Goal: Task Accomplishment & Management: Complete application form

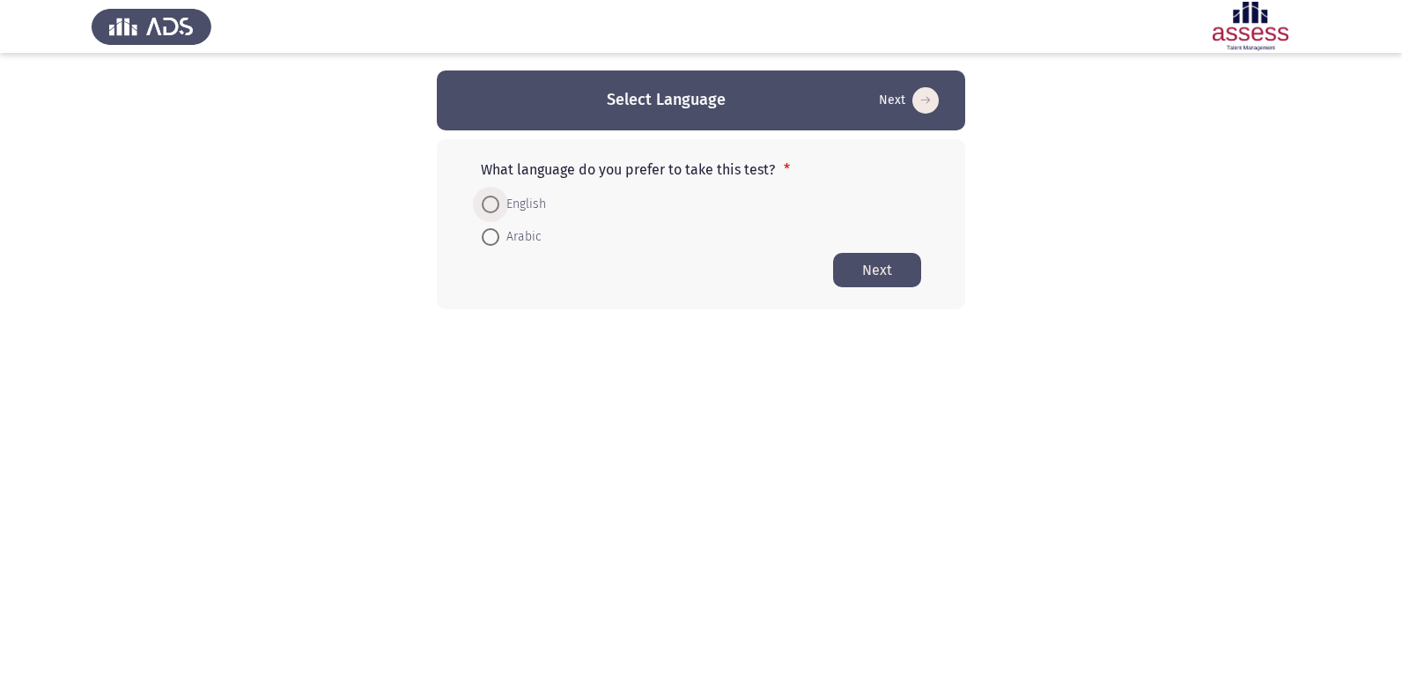
click at [492, 203] on span at bounding box center [491, 205] width 18 height 18
click at [492, 203] on input "English" at bounding box center [491, 205] width 18 height 18
radio input "true"
click at [862, 264] on button "Next" at bounding box center [877, 269] width 88 height 34
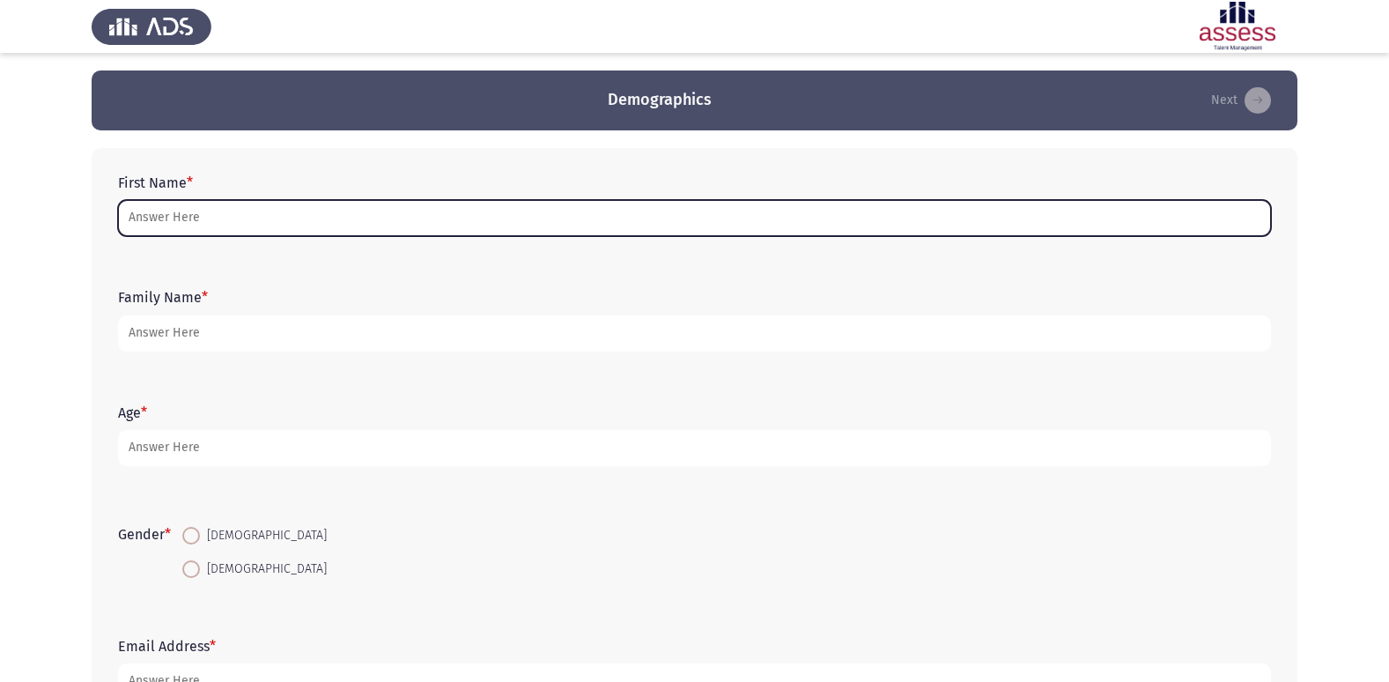
click at [196, 215] on input "First Name *" at bounding box center [694, 218] width 1153 height 36
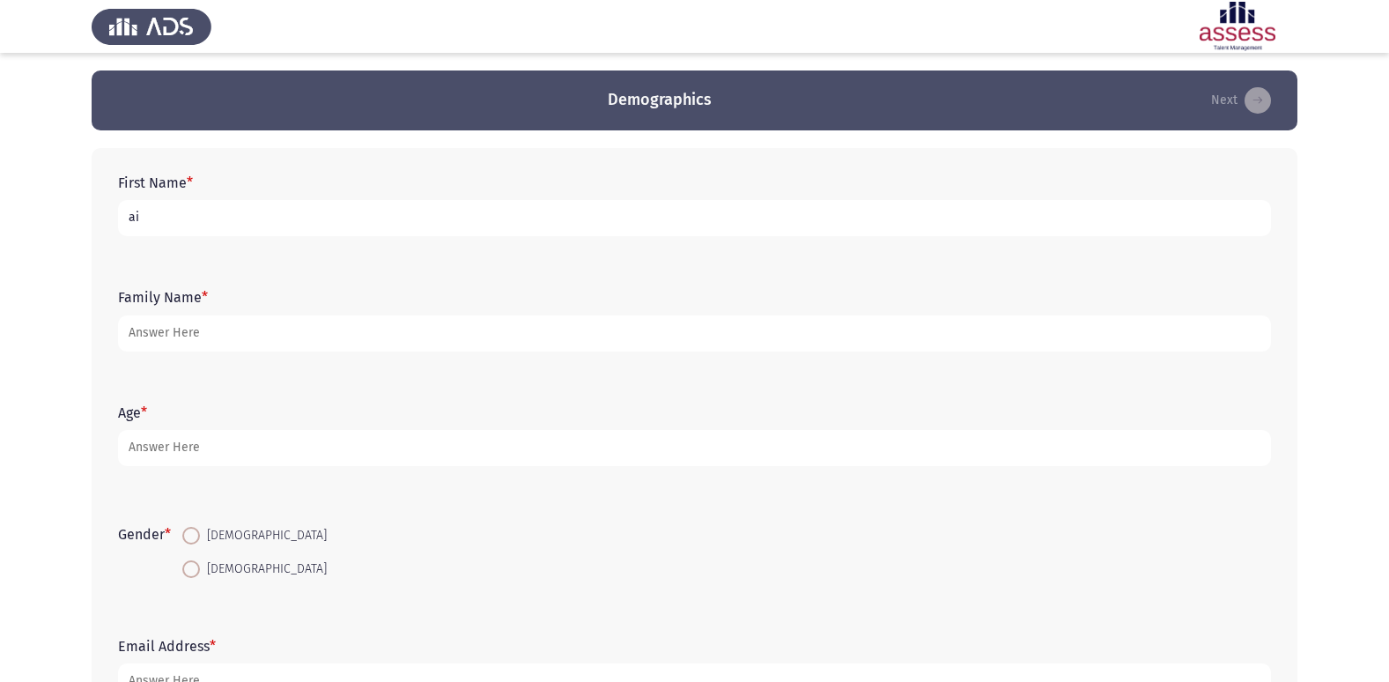
click at [98, 162] on div "First Name * ai Family Name * Age * Gender * [DEMOGRAPHIC_DATA] [DEMOGRAPHIC_DA…" at bounding box center [695, 437] width 1206 height 578
click at [154, 226] on input "ai" at bounding box center [694, 218] width 1153 height 36
click at [124, 214] on input "ai" at bounding box center [694, 218] width 1153 height 36
type input "i"
type input "a"
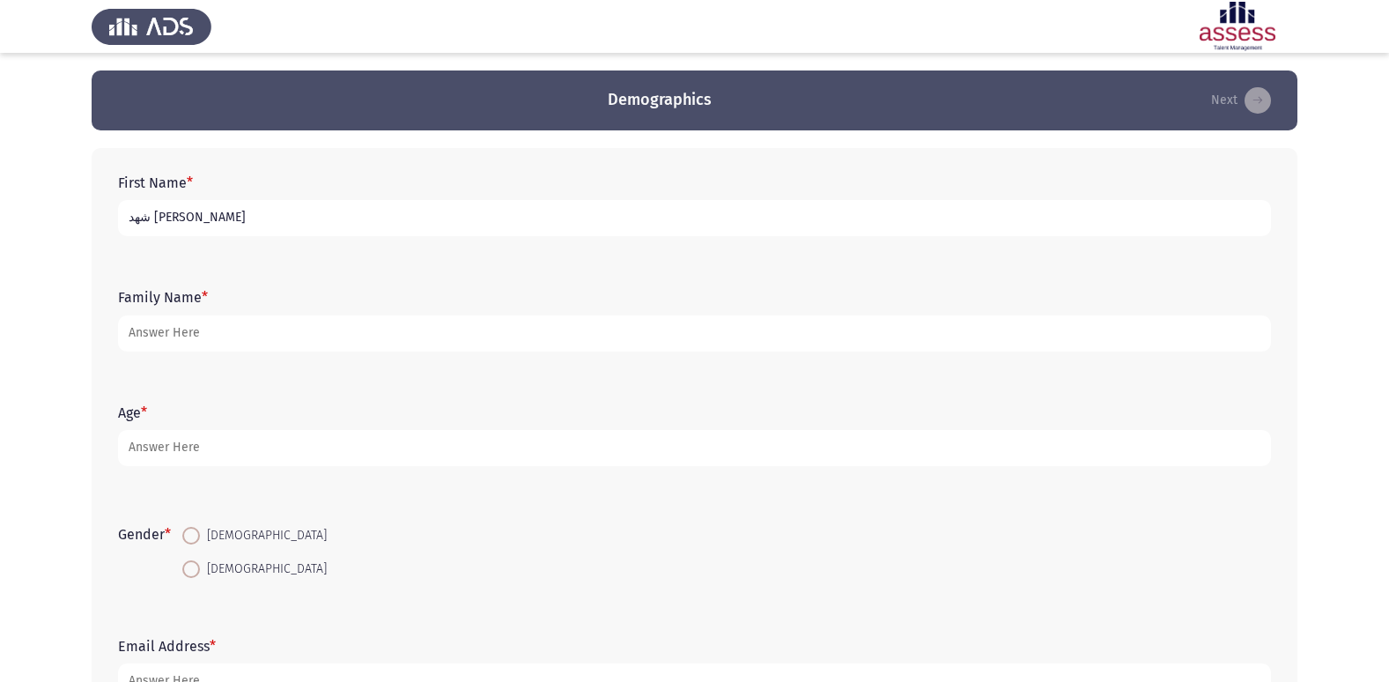
type input "شهد [PERSON_NAME]"
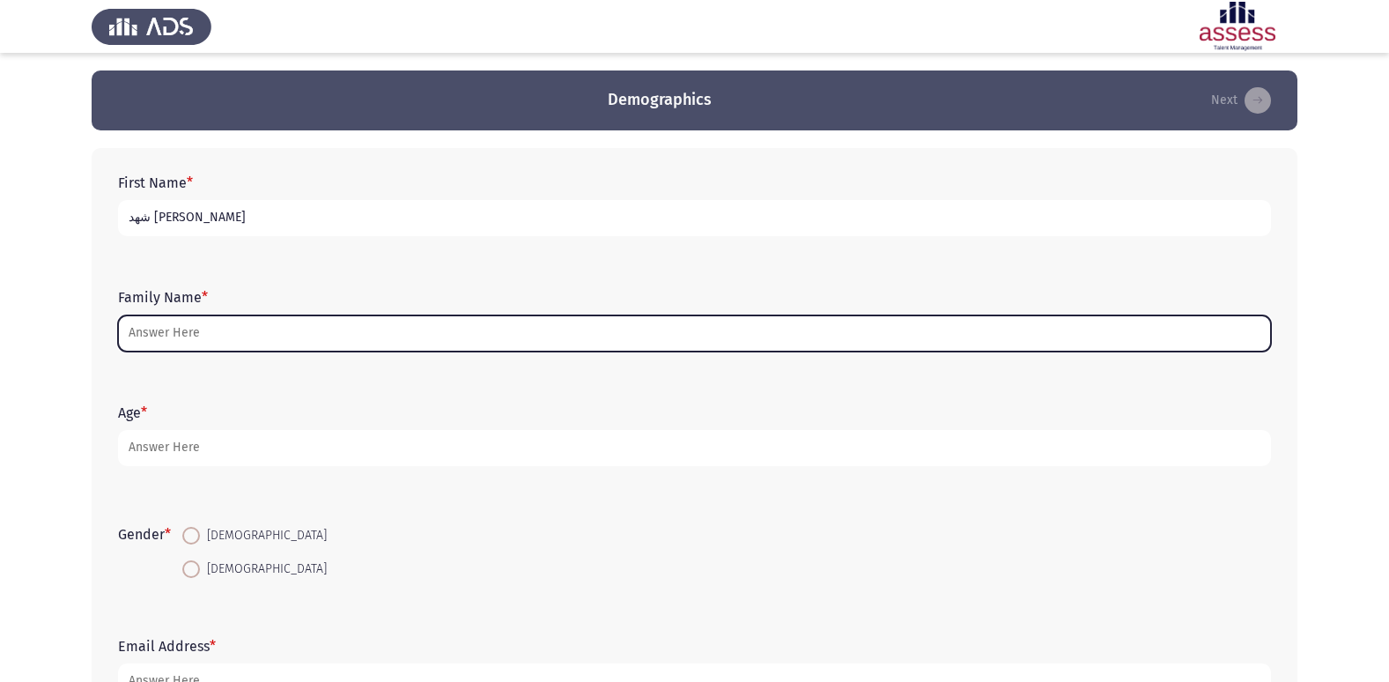
click at [191, 337] on input "Family Name *" at bounding box center [694, 333] width 1153 height 36
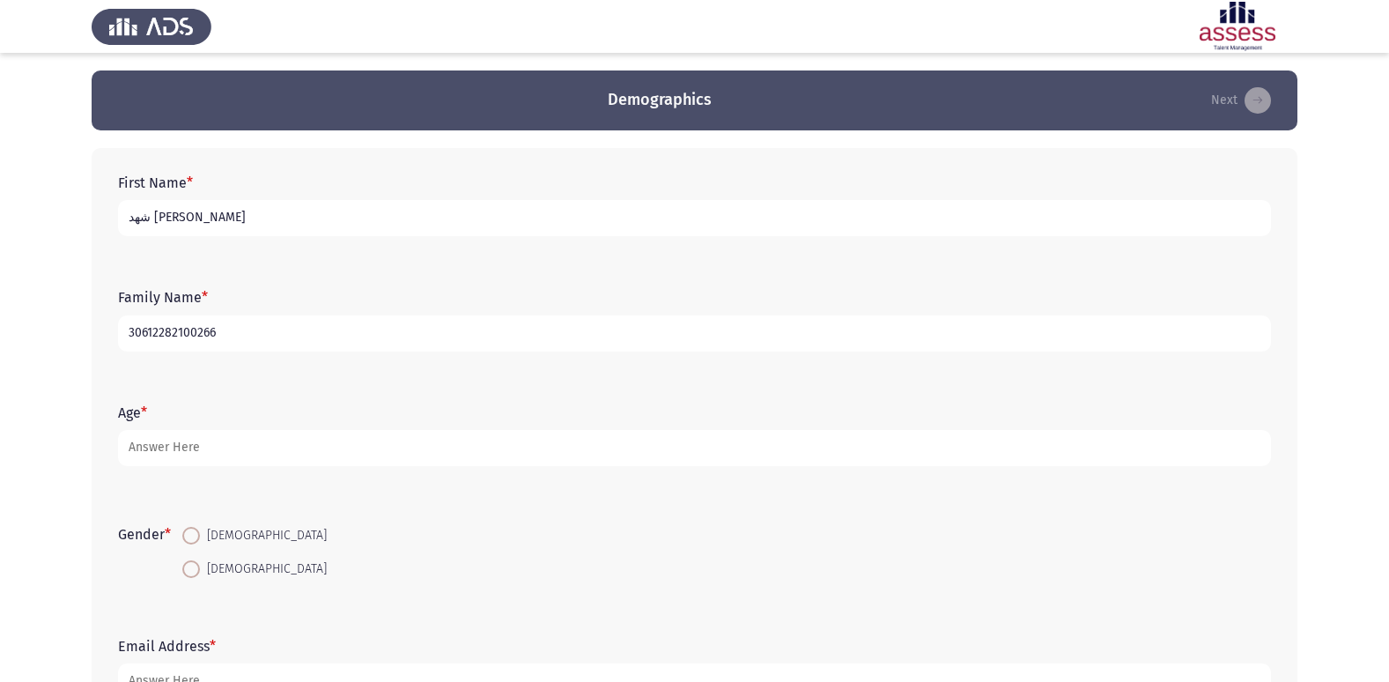
type input "30612282100266"
click at [191, 566] on span at bounding box center [191, 569] width 18 height 18
click at [191, 566] on input "[DEMOGRAPHIC_DATA]" at bounding box center [191, 569] width 18 height 18
radio input "true"
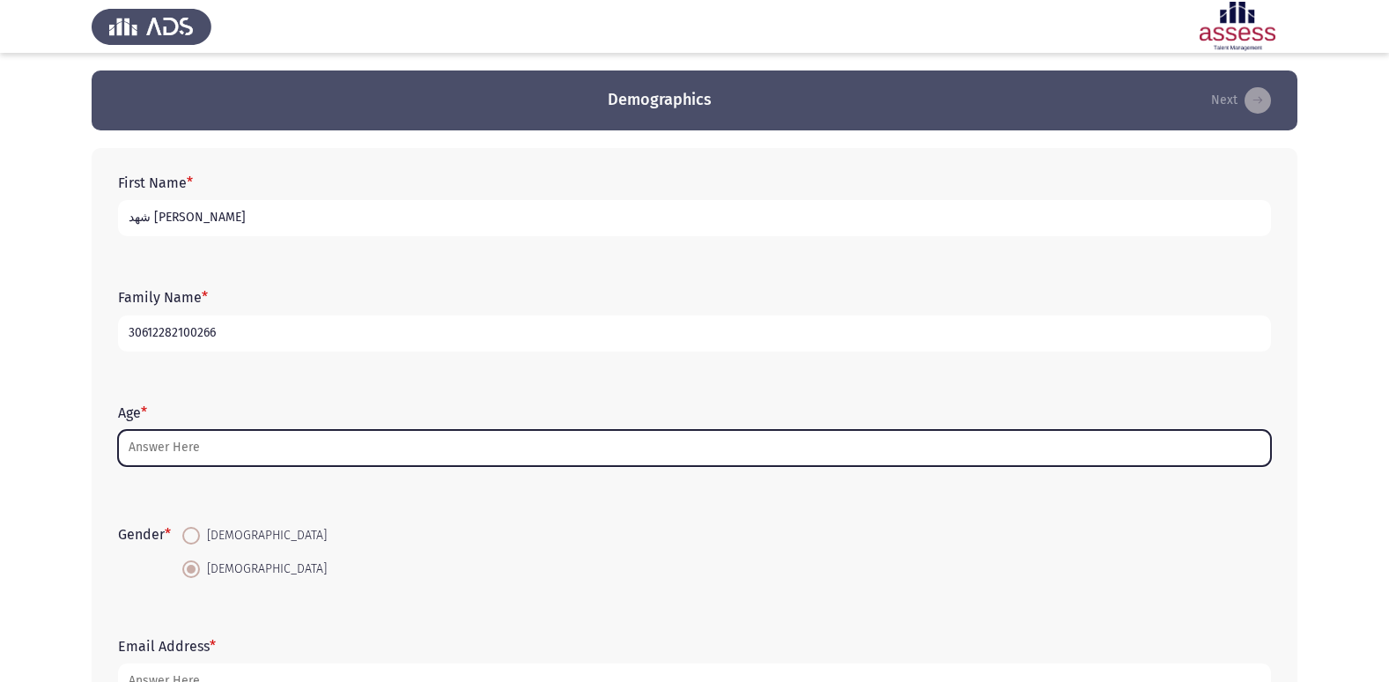
click at [184, 451] on input "Age *" at bounding box center [694, 448] width 1153 height 36
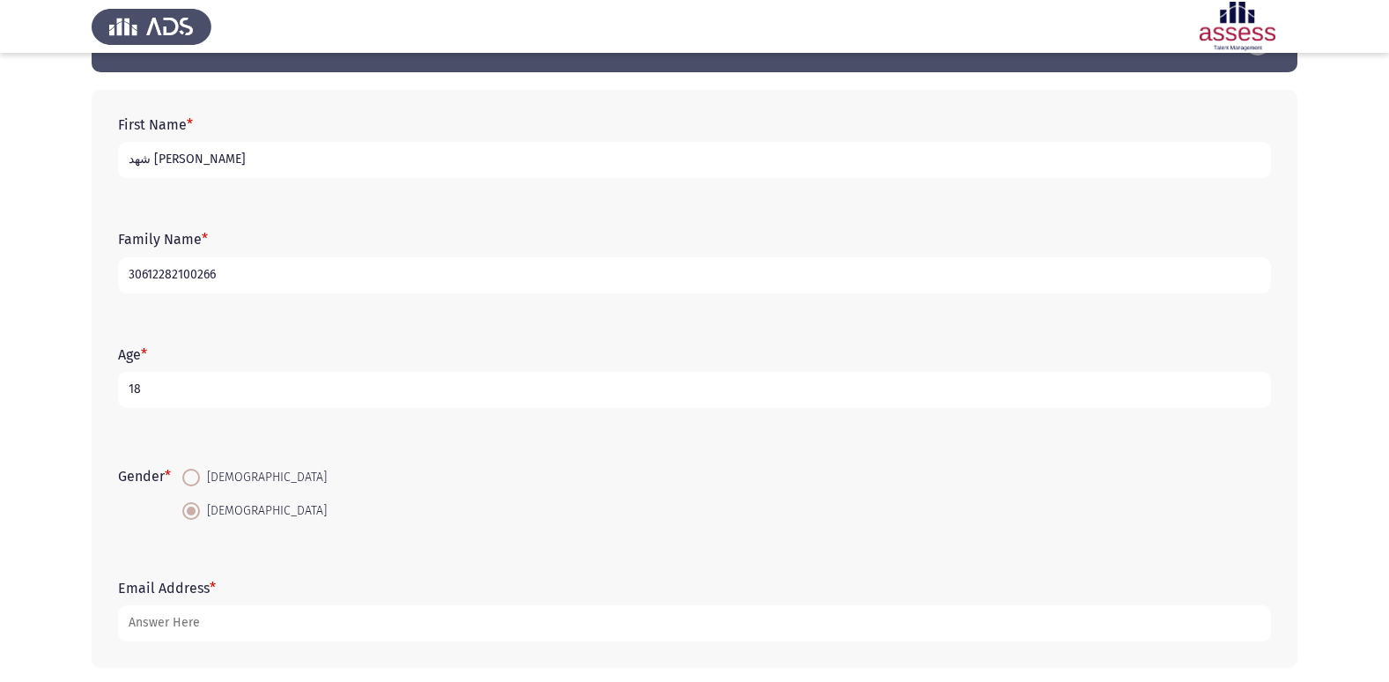
scroll to position [132, 0]
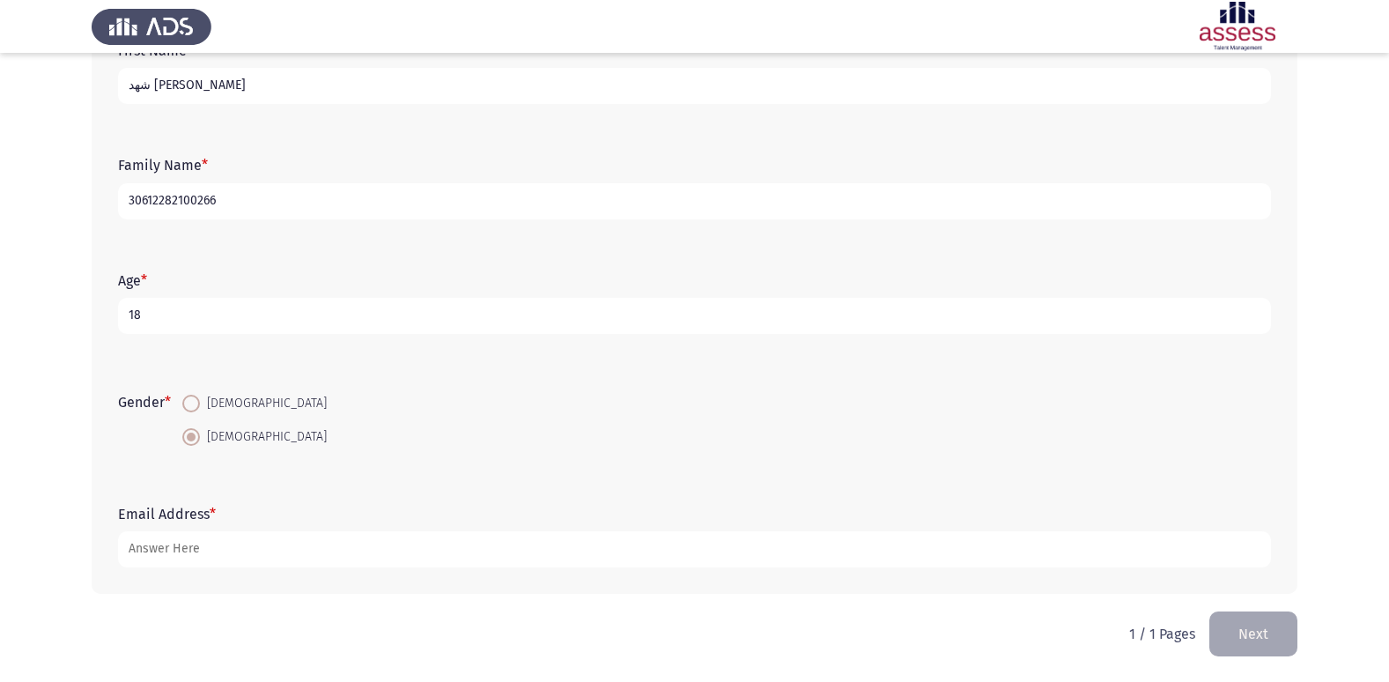
type input "18"
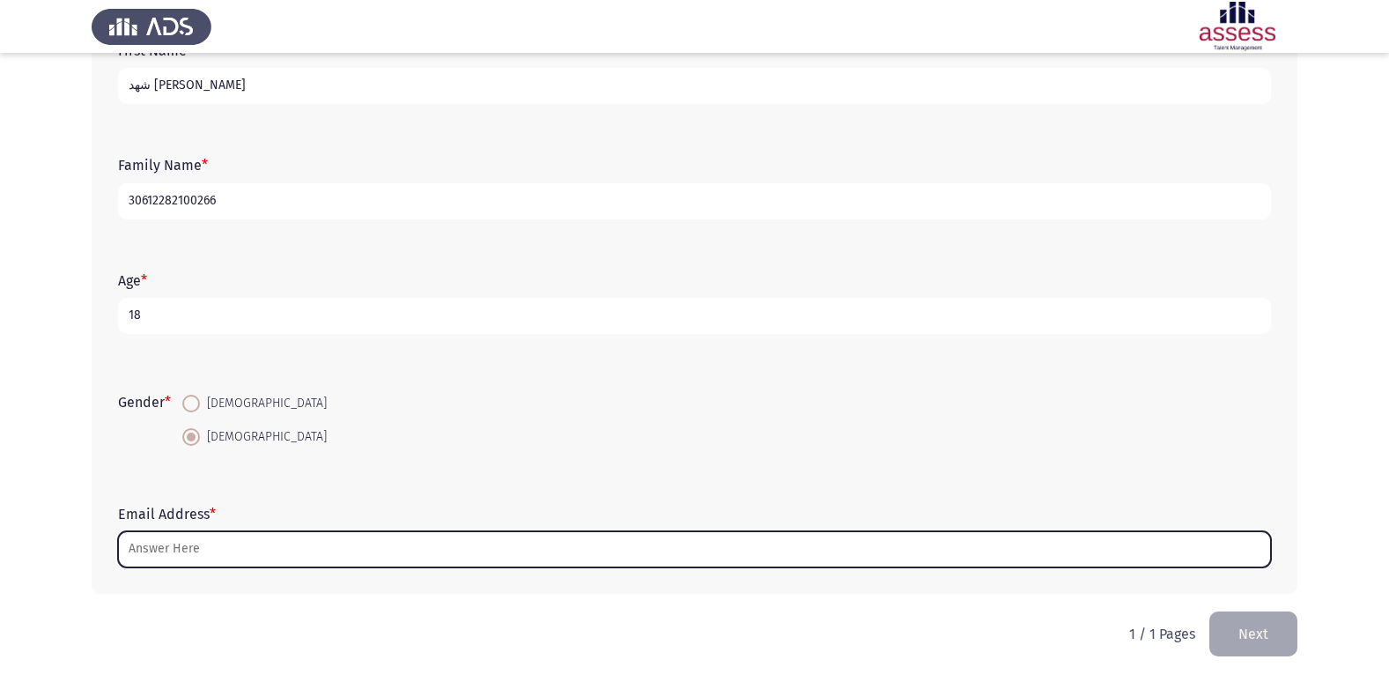
click at [159, 552] on input "Email Address *" at bounding box center [694, 549] width 1153 height 36
type input "س"
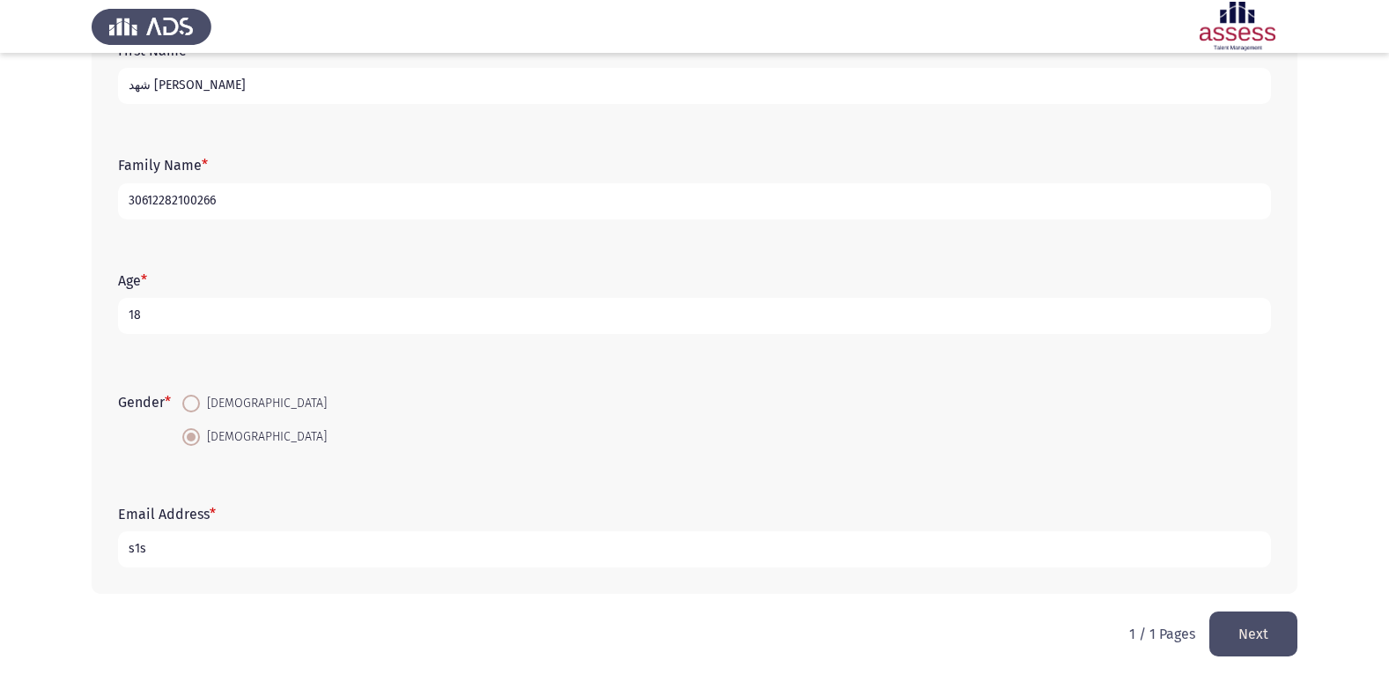
click at [162, 550] on input "s1s" at bounding box center [694, 549] width 1153 height 36
click at [128, 546] on input "s1s" at bounding box center [694, 549] width 1153 height 36
type input "s"
click at [214, 545] on input "s1h2a3h4d567892" at bounding box center [694, 549] width 1153 height 36
type input "s1h2a3h4d56789"
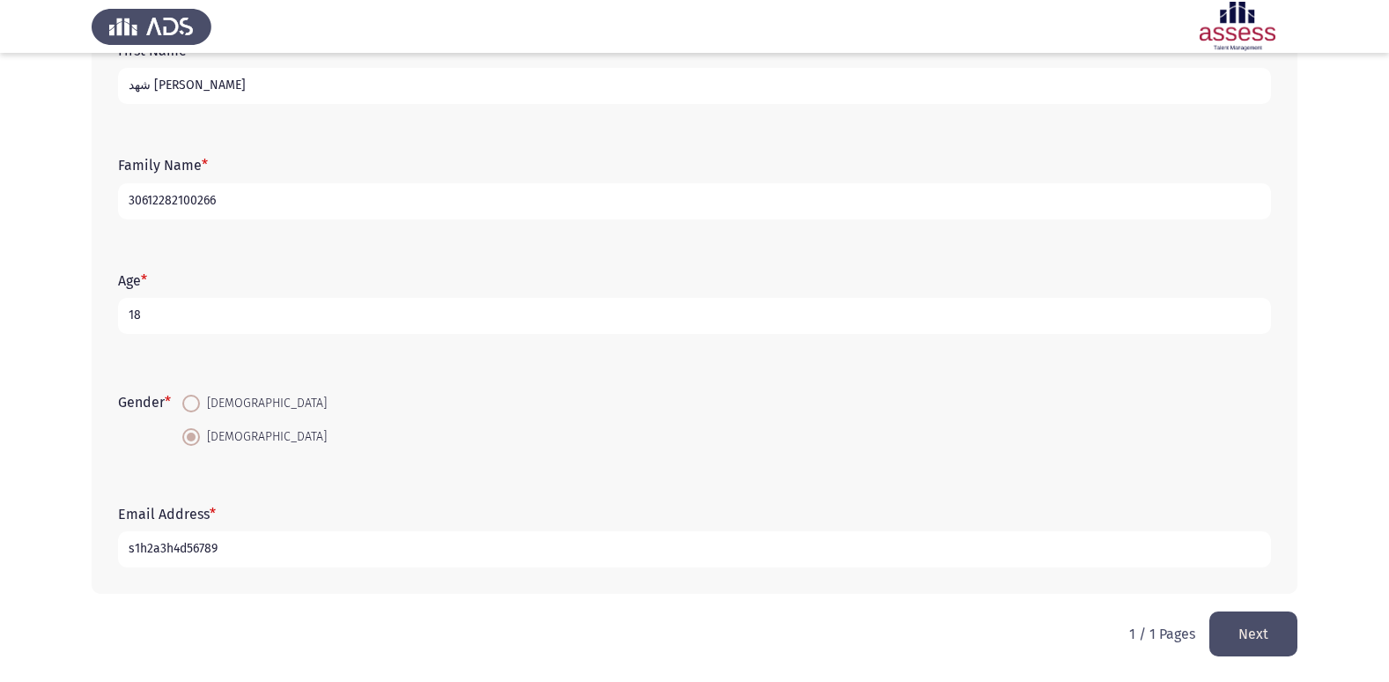
click at [1253, 632] on button "Next" at bounding box center [1253, 633] width 88 height 45
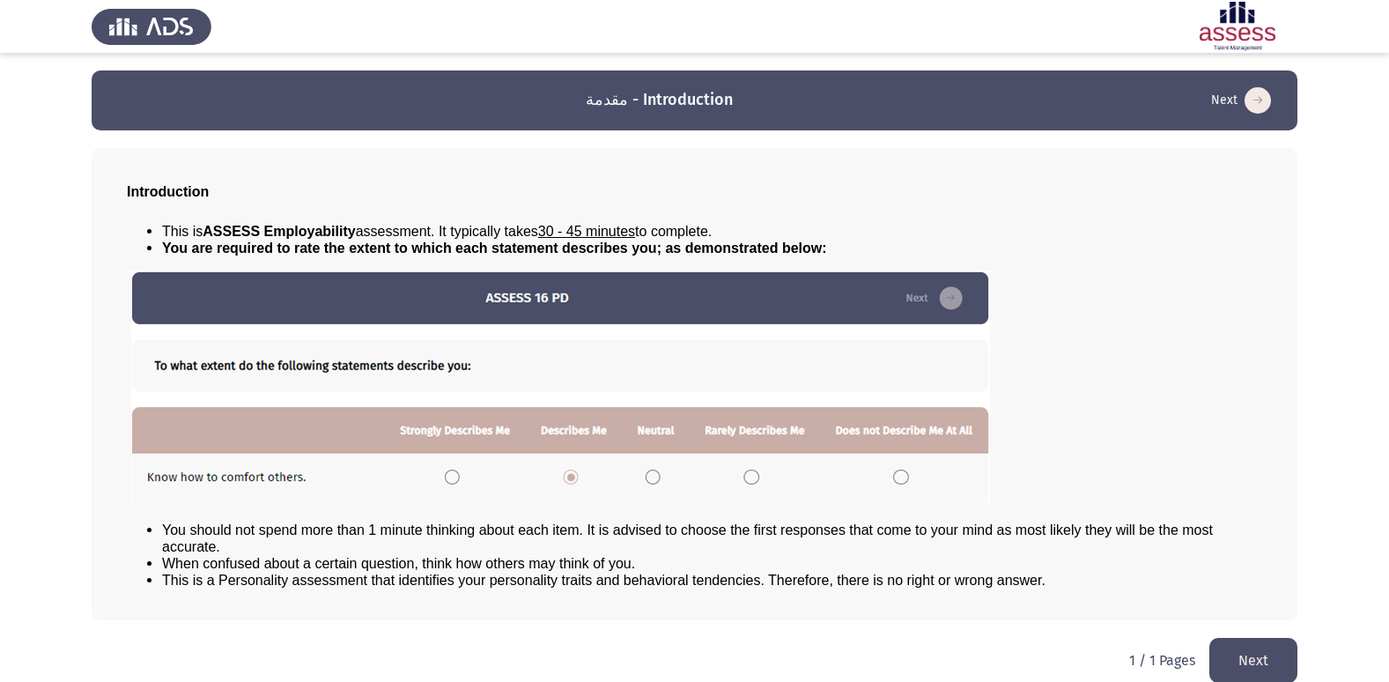
click at [571, 471] on img at bounding box center [560, 386] width 859 height 233
click at [1261, 643] on button "Next" at bounding box center [1253, 660] width 88 height 45
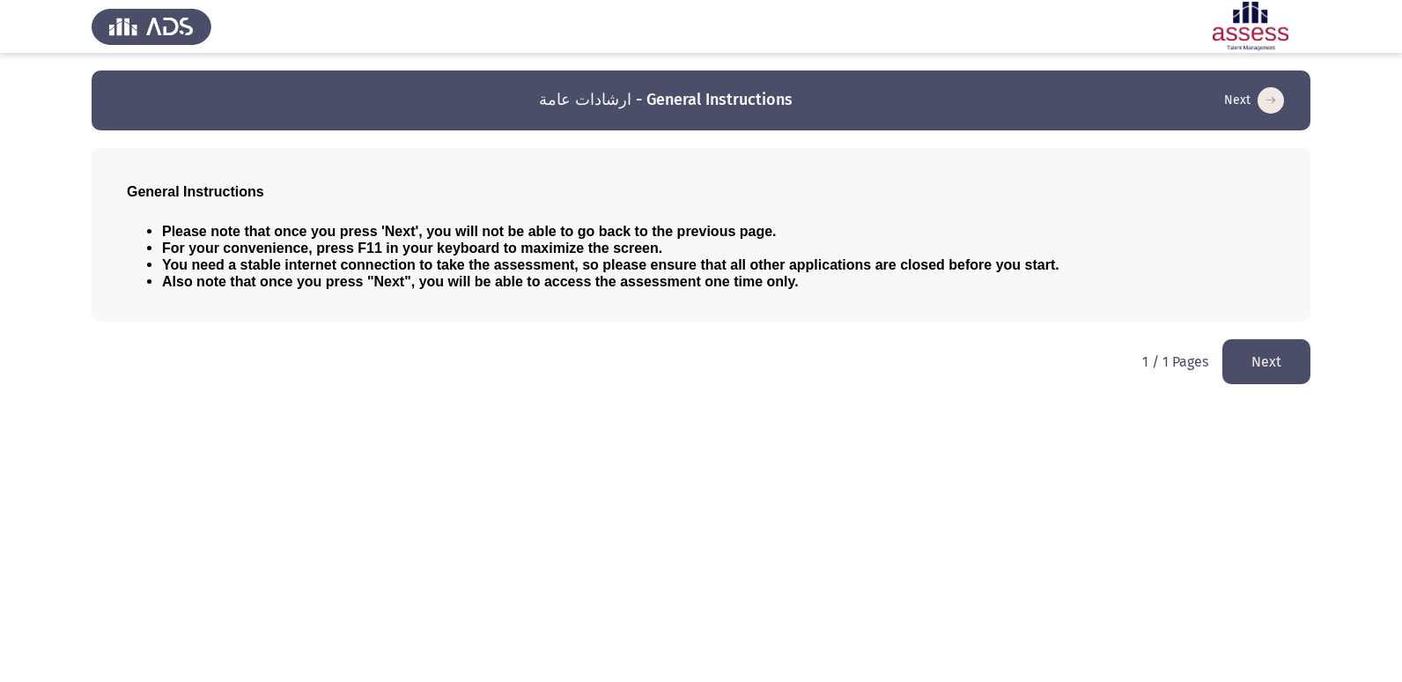
click at [1279, 353] on button "Next" at bounding box center [1267, 361] width 88 height 45
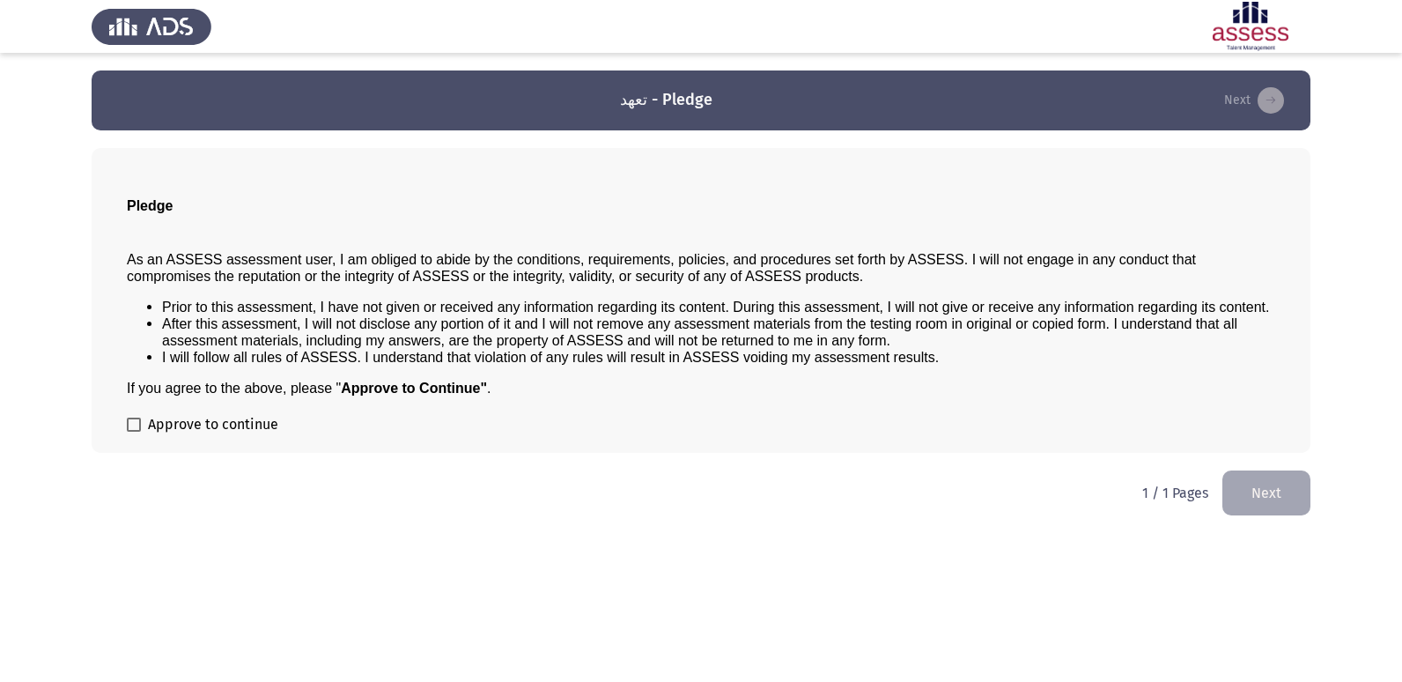
click at [134, 422] on span at bounding box center [134, 425] width 14 height 14
click at [134, 432] on input "Approve to continue" at bounding box center [133, 432] width 1 height 1
checkbox input "true"
drag, startPoint x: 1268, startPoint y: 486, endPoint x: 1273, endPoint y: 477, distance: 9.8
click at [1273, 477] on button "Next" at bounding box center [1267, 492] width 88 height 45
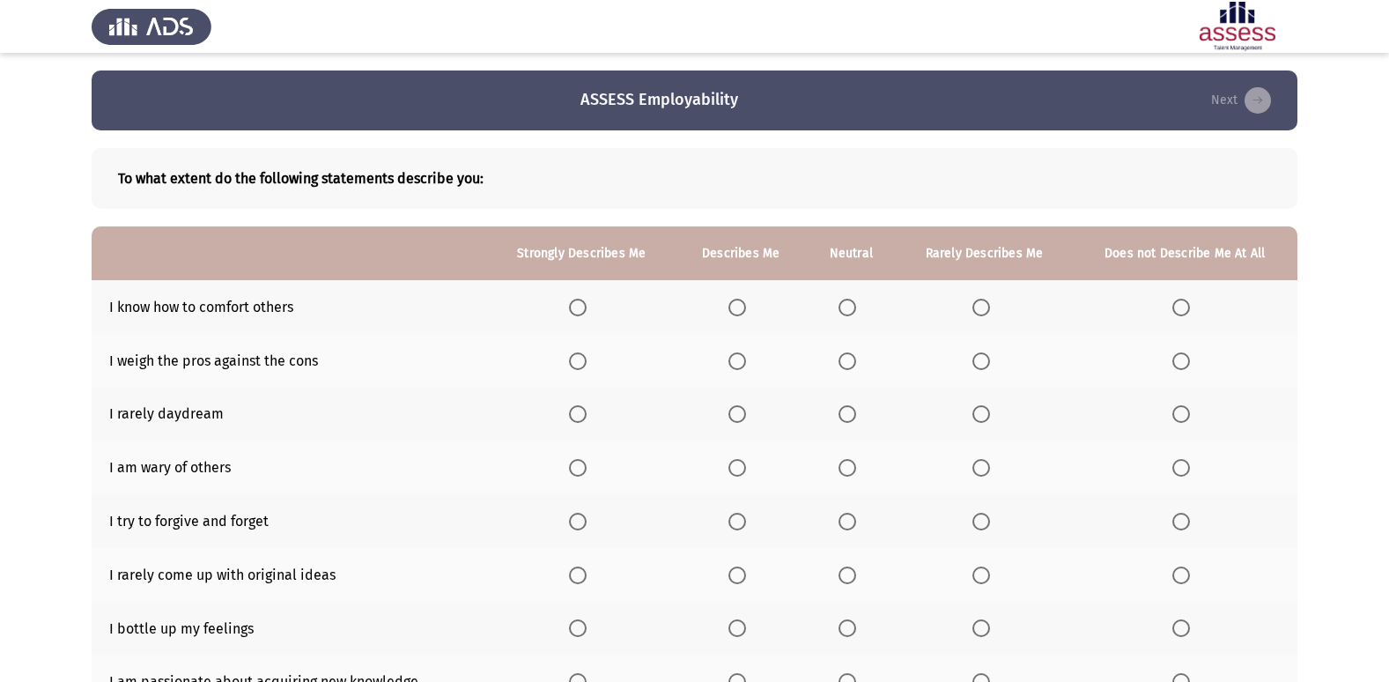
click at [976, 299] on span "Select an option" at bounding box center [981, 308] width 18 height 18
click at [976, 299] on input "Select an option" at bounding box center [981, 308] width 18 height 18
click at [746, 354] on span "Select an option" at bounding box center [737, 361] width 18 height 18
click at [746, 354] on input "Select an option" at bounding box center [737, 361] width 18 height 18
click at [985, 409] on span "Select an option" at bounding box center [981, 414] width 18 height 18
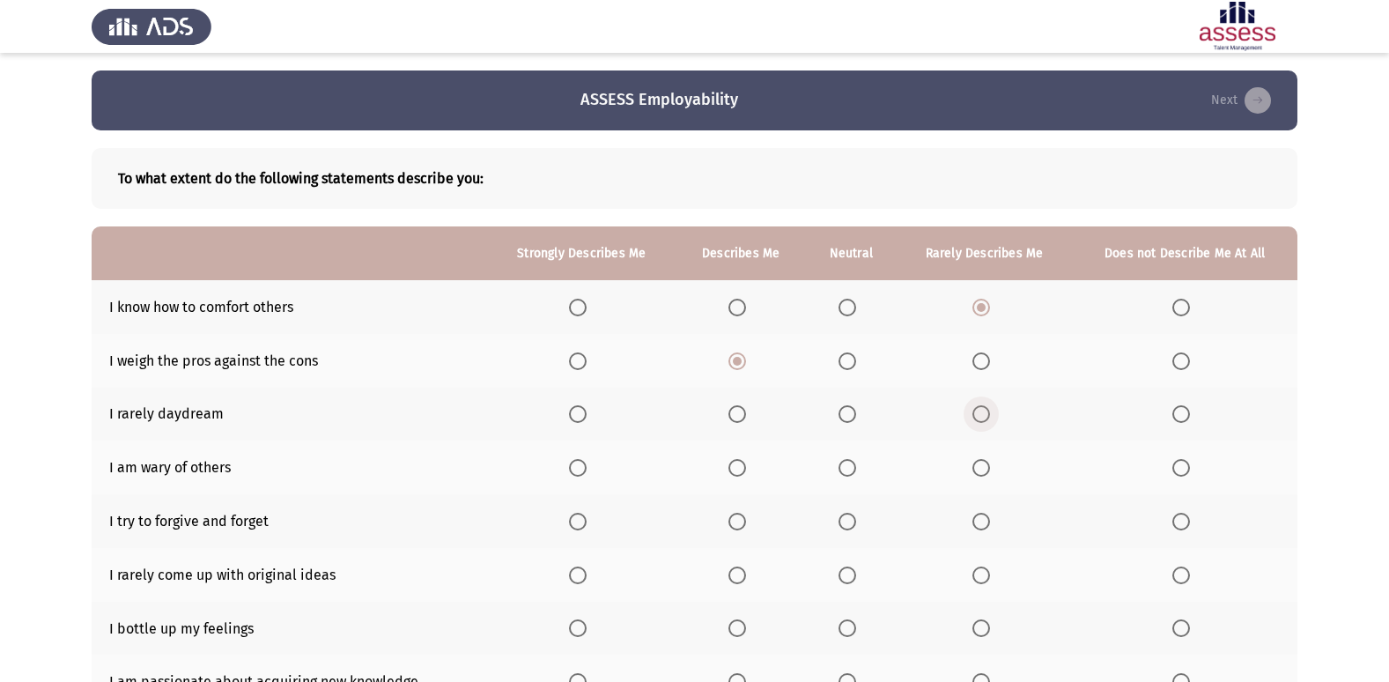
click at [985, 409] on input "Select an option" at bounding box center [981, 414] width 18 height 18
click at [733, 464] on span "Select an option" at bounding box center [737, 468] width 18 height 18
click at [733, 464] on input "Select an option" at bounding box center [737, 468] width 18 height 18
click at [586, 524] on span "Select an option" at bounding box center [578, 522] width 18 height 18
click at [586, 524] on input "Select an option" at bounding box center [578, 522] width 18 height 18
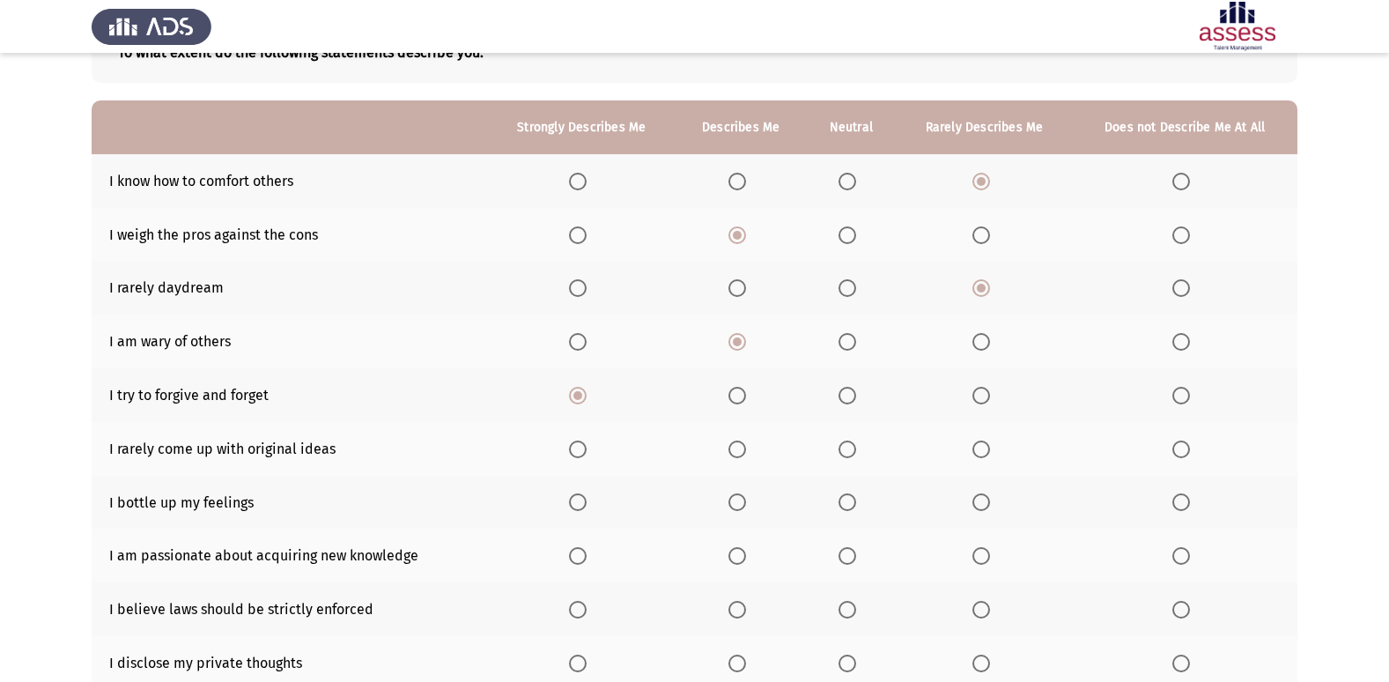
scroll to position [176, 0]
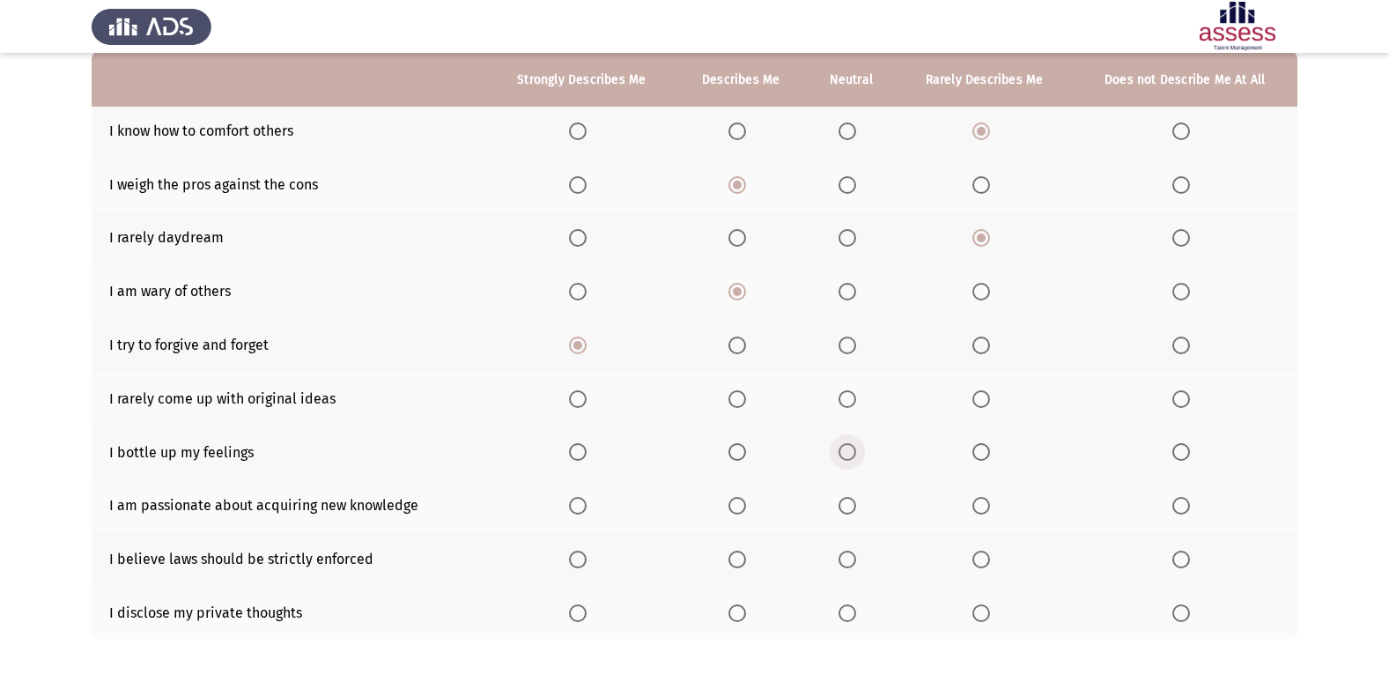
click at [841, 447] on span "Select an option" at bounding box center [848, 452] width 18 height 18
click at [841, 447] on input "Select an option" at bounding box center [848, 452] width 18 height 18
click at [848, 401] on span "Select an option" at bounding box center [848, 399] width 18 height 18
click at [848, 401] on input "Select an option" at bounding box center [848, 399] width 18 height 18
click at [587, 498] on span "Select an option" at bounding box center [578, 506] width 18 height 18
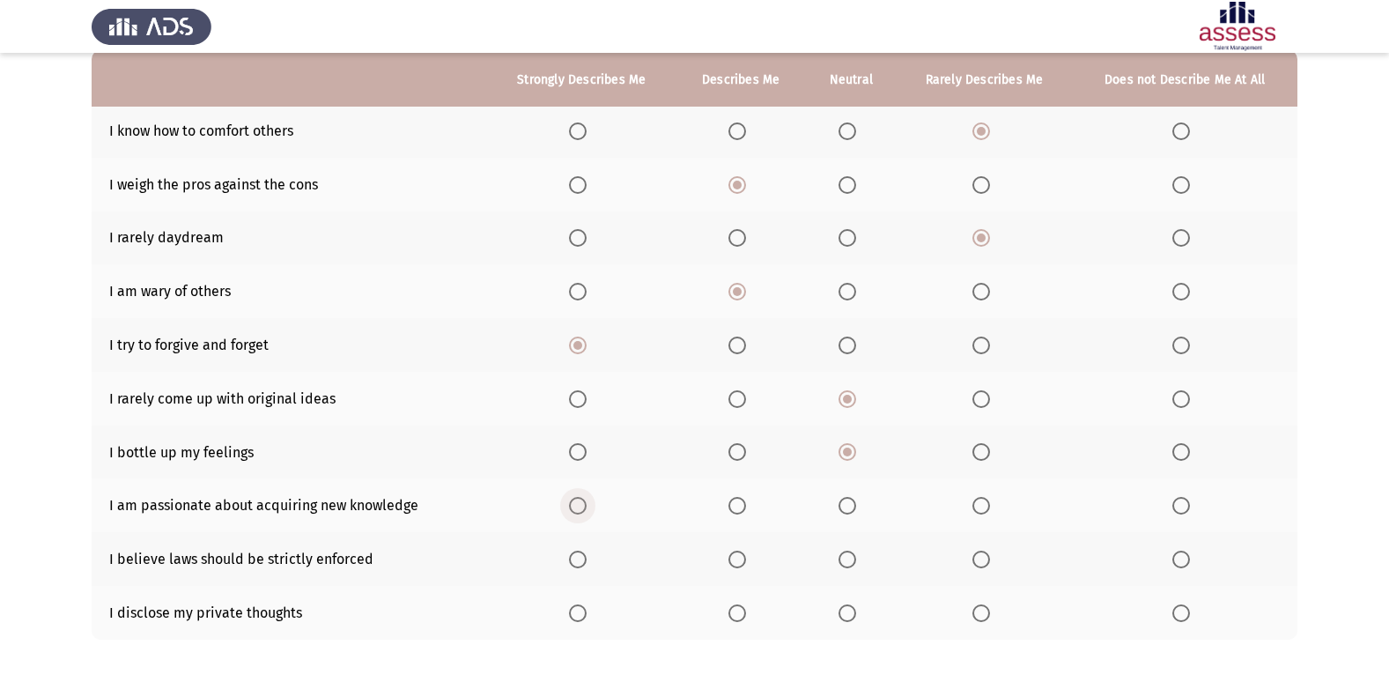
click at [587, 498] on input "Select an option" at bounding box center [578, 506] width 18 height 18
click at [1177, 617] on span "Select an option" at bounding box center [1181, 613] width 18 height 18
click at [1177, 617] on input "Select an option" at bounding box center [1181, 613] width 18 height 18
click at [728, 550] on th at bounding box center [741, 559] width 130 height 54
click at [734, 567] on span "Select an option" at bounding box center [737, 560] width 18 height 18
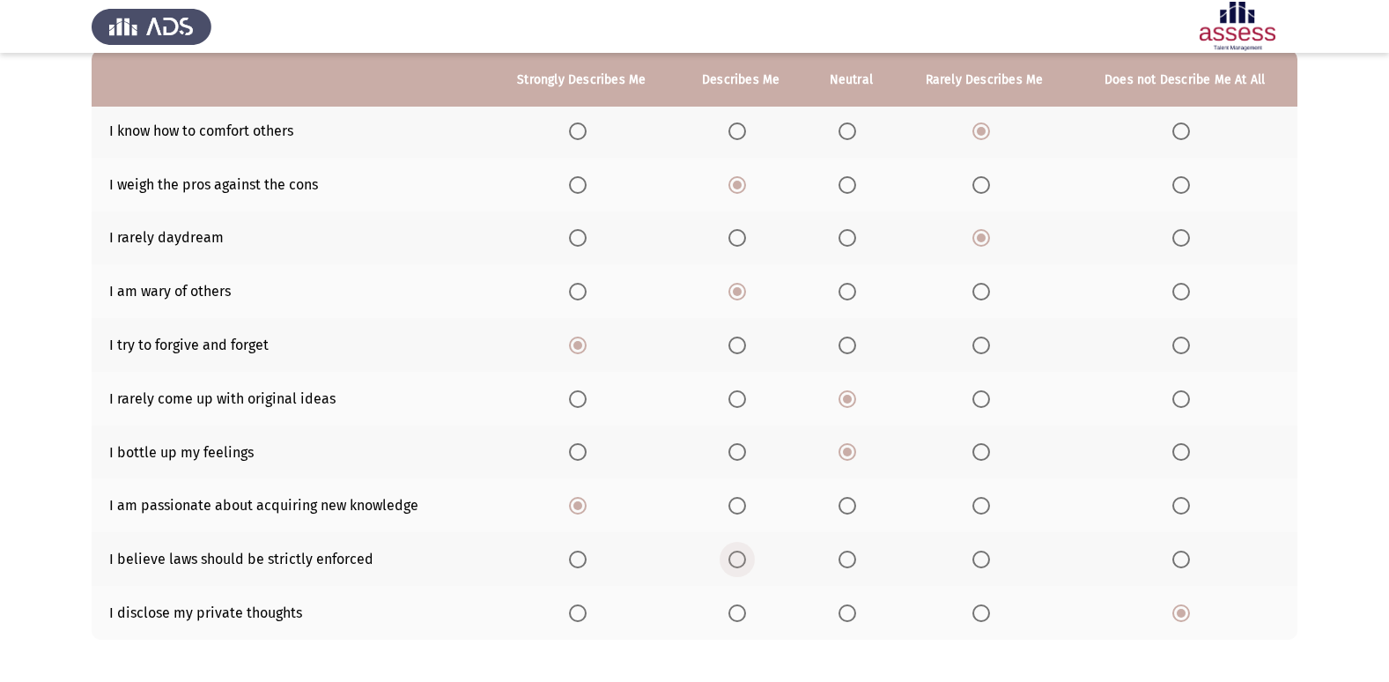
click at [734, 567] on input "Select an option" at bounding box center [737, 560] width 18 height 18
click at [855, 135] on span "Select an option" at bounding box center [848, 131] width 18 height 18
click at [855, 135] on input "Select an option" at bounding box center [848, 131] width 18 height 18
click at [733, 128] on span "Select an option" at bounding box center [737, 131] width 18 height 18
click at [733, 128] on input "Select an option" at bounding box center [737, 131] width 18 height 18
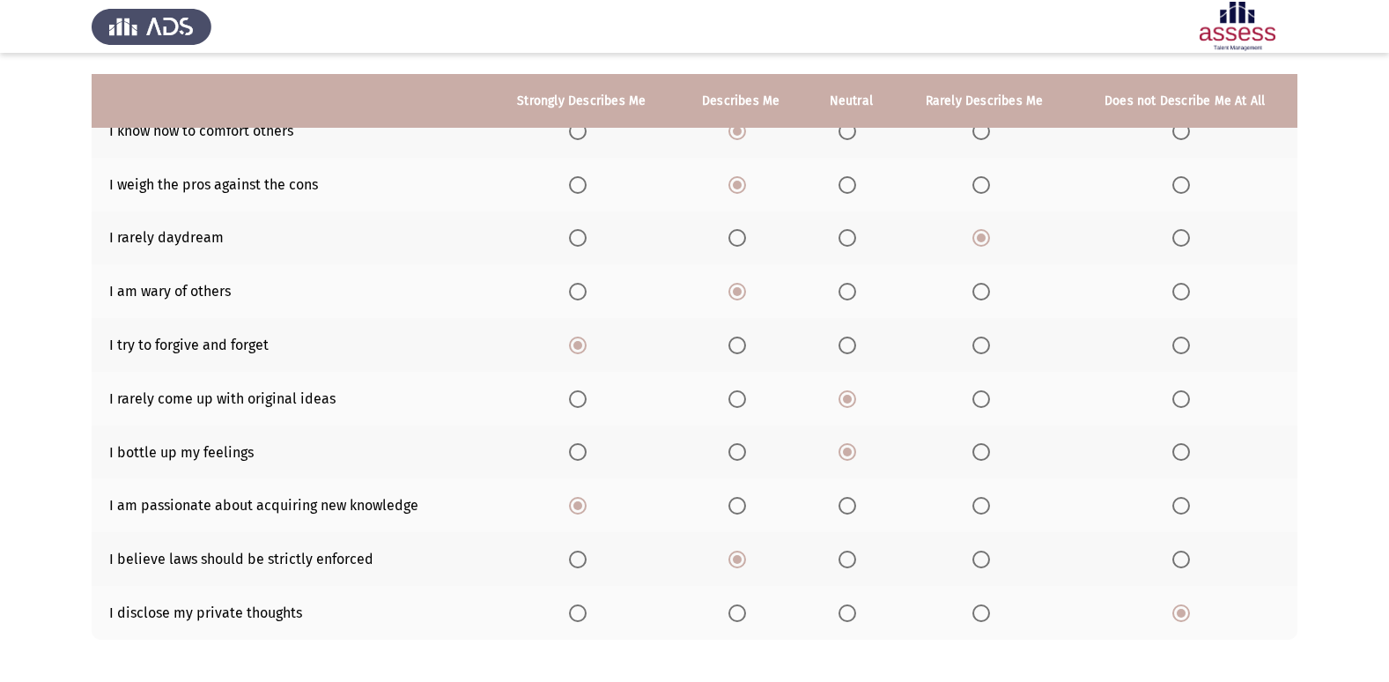
scroll to position [257, 0]
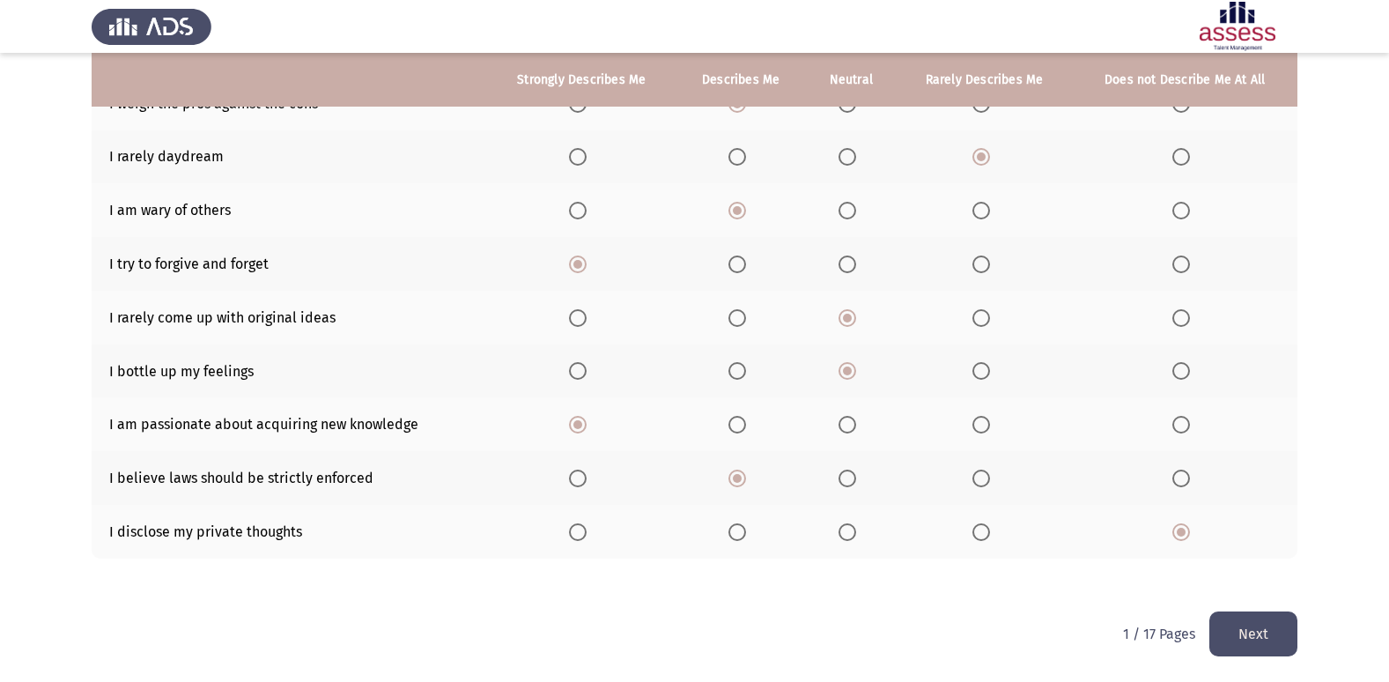
click at [1255, 624] on button "Next" at bounding box center [1253, 633] width 88 height 45
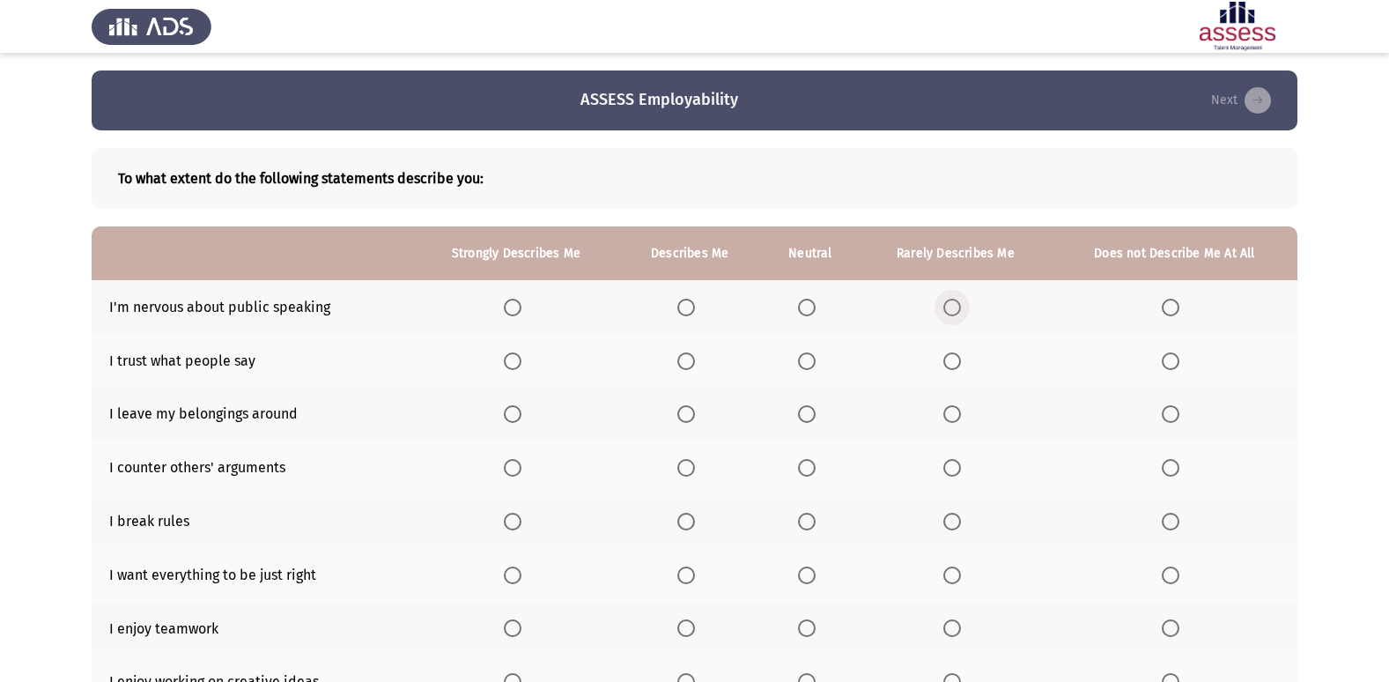
click at [949, 302] on span "Select an option" at bounding box center [952, 308] width 18 height 18
click at [949, 302] on input "Select an option" at bounding box center [952, 308] width 18 height 18
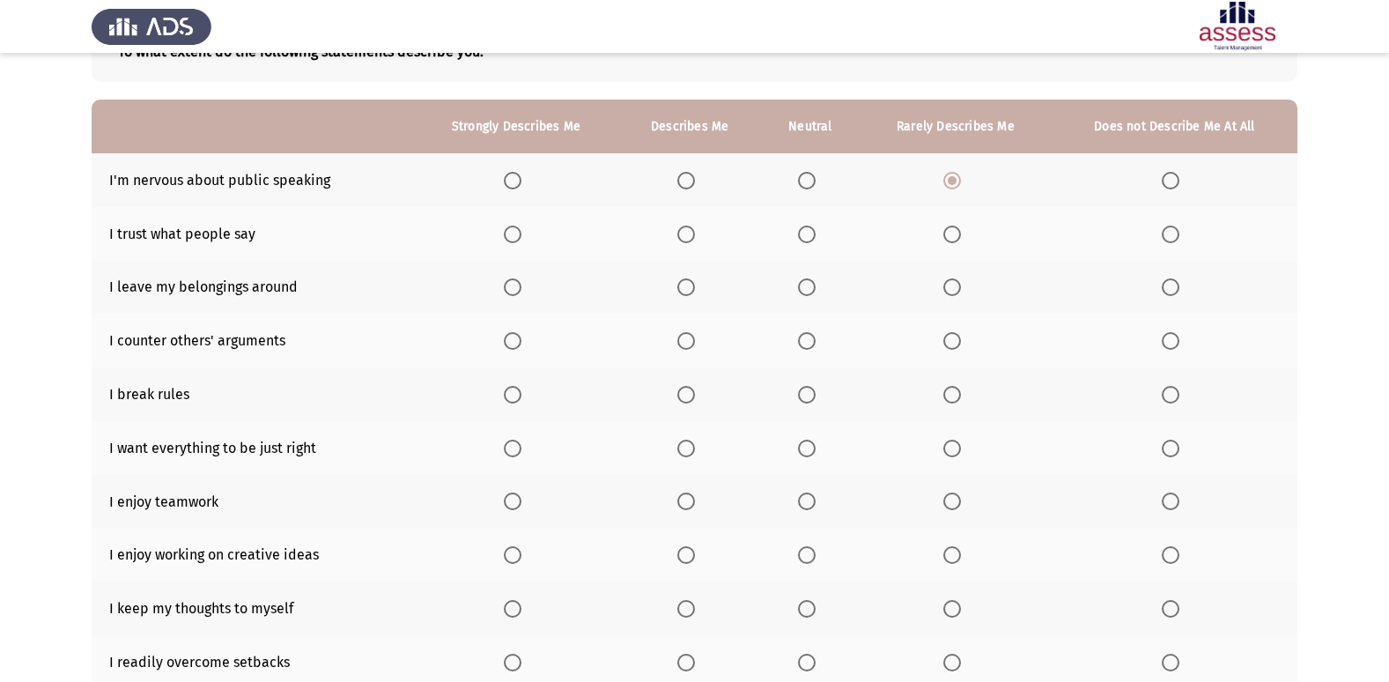
scroll to position [81, 0]
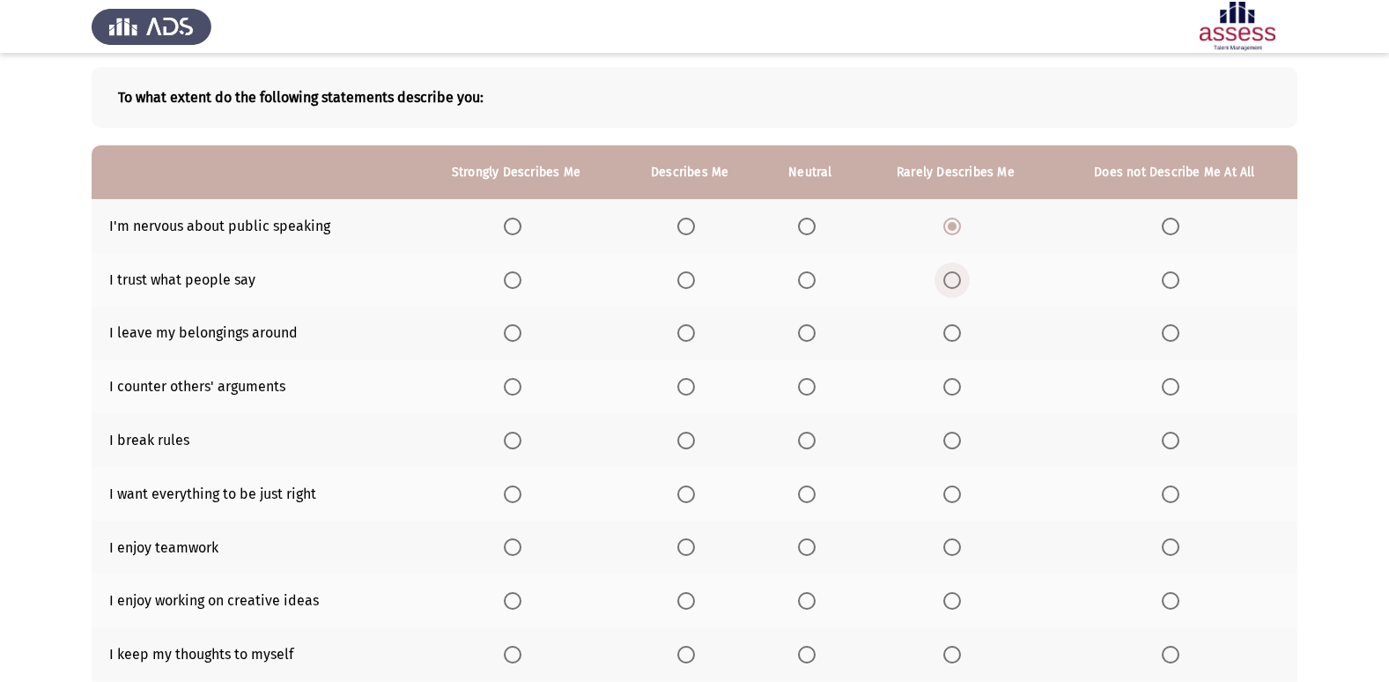
click at [950, 278] on span "Select an option" at bounding box center [952, 280] width 18 height 18
click at [950, 278] on input "Select an option" at bounding box center [952, 280] width 18 height 18
click at [802, 385] on span "Select an option" at bounding box center [807, 387] width 18 height 18
click at [802, 385] on input "Select an option" at bounding box center [807, 387] width 18 height 18
click at [690, 330] on span "Select an option" at bounding box center [686, 333] width 18 height 18
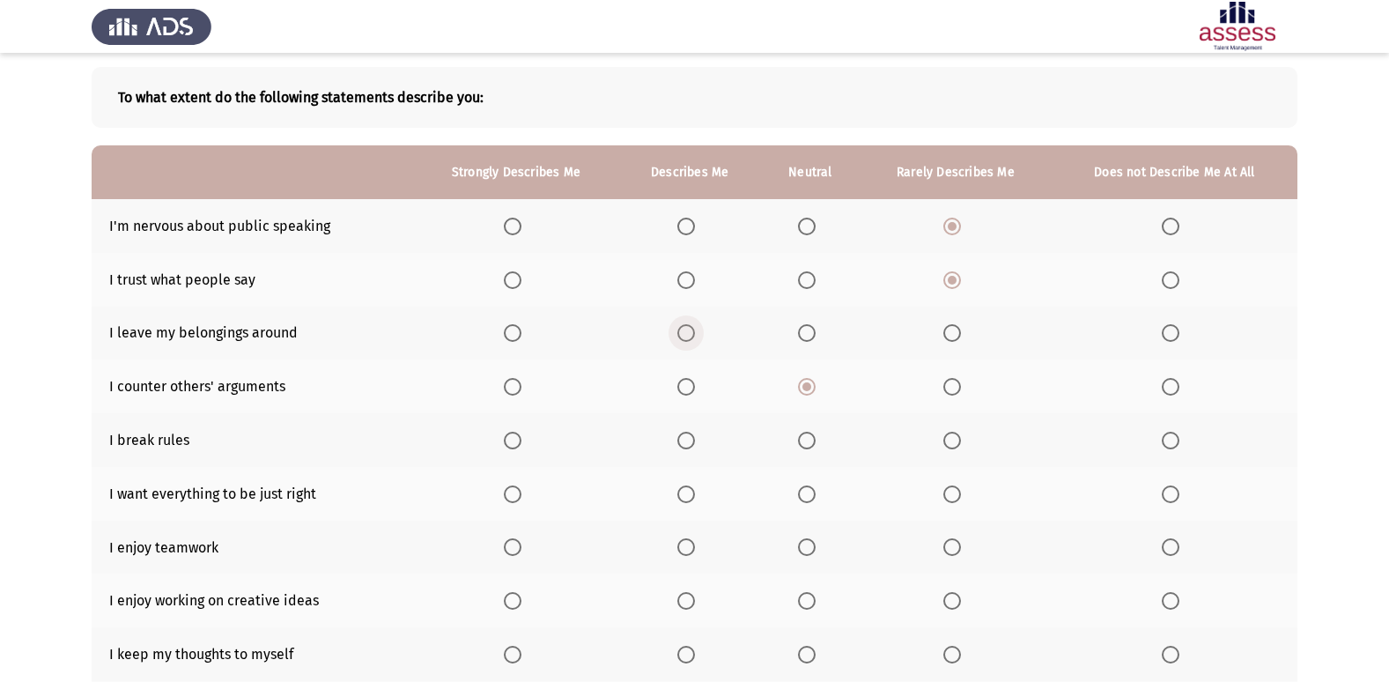
click at [690, 330] on input "Select an option" at bounding box center [686, 333] width 18 height 18
click at [803, 330] on span "Select an option" at bounding box center [807, 333] width 18 height 18
click at [803, 330] on input "Select an option" at bounding box center [807, 333] width 18 height 18
click at [1177, 439] on span "Select an option" at bounding box center [1171, 441] width 18 height 18
click at [1177, 439] on input "Select an option" at bounding box center [1171, 441] width 18 height 18
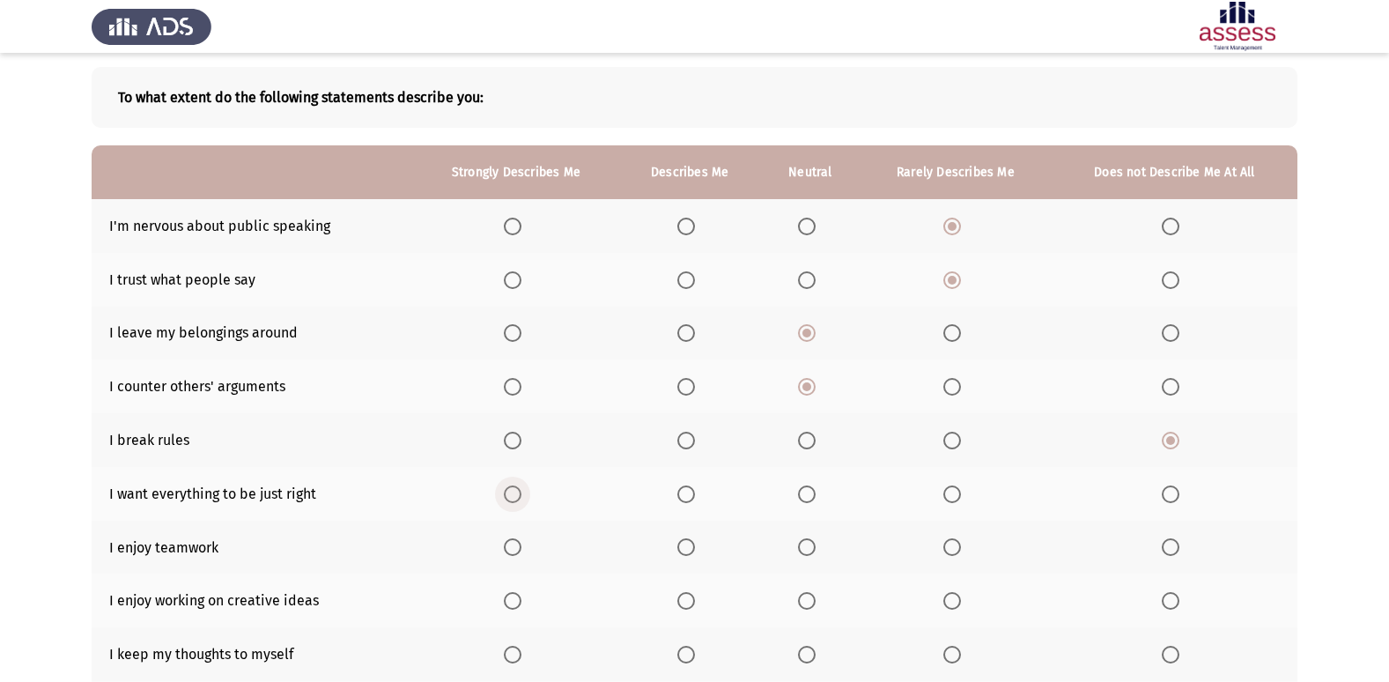
click at [519, 490] on span "Select an option" at bounding box center [513, 494] width 18 height 18
click at [519, 490] on input "Select an option" at bounding box center [513, 494] width 18 height 18
click at [509, 543] on span "Select an option" at bounding box center [513, 547] width 18 height 18
click at [509, 543] on input "Select an option" at bounding box center [513, 547] width 18 height 18
click at [510, 597] on span "Select an option" at bounding box center [513, 601] width 18 height 18
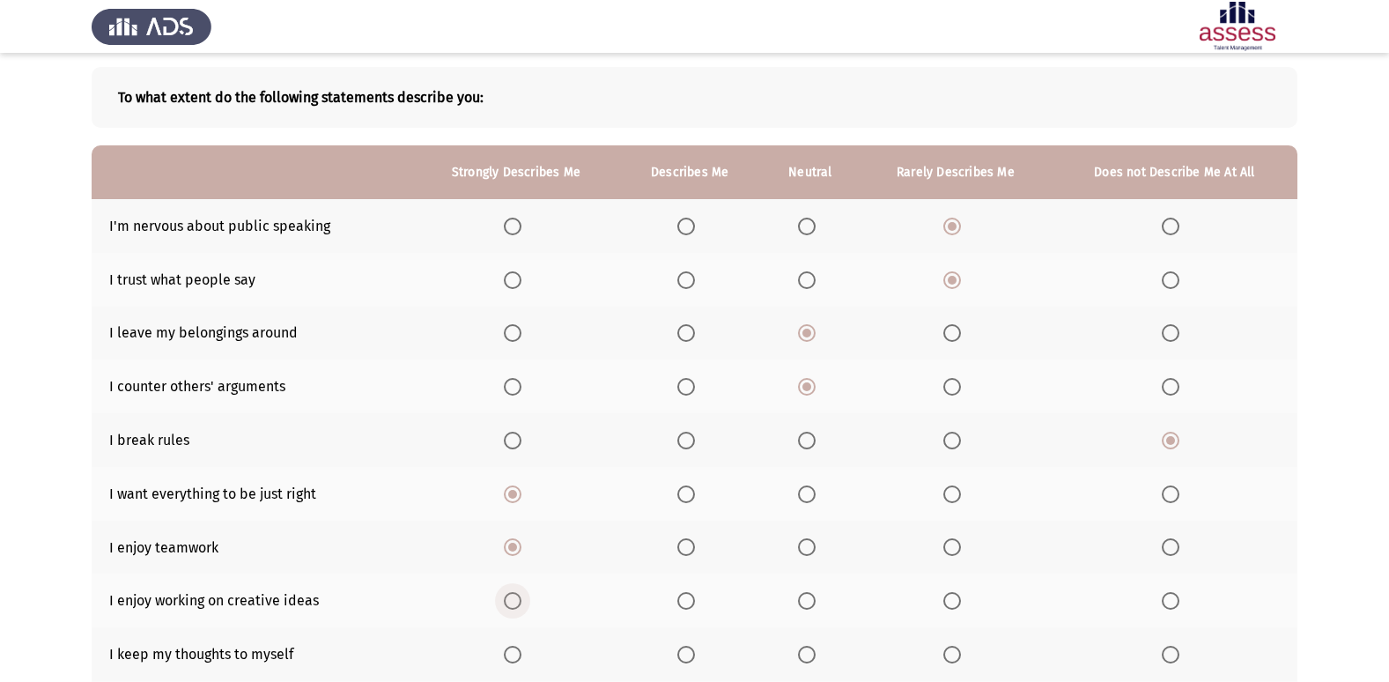
click at [510, 597] on input "Select an option" at bounding box center [513, 601] width 18 height 18
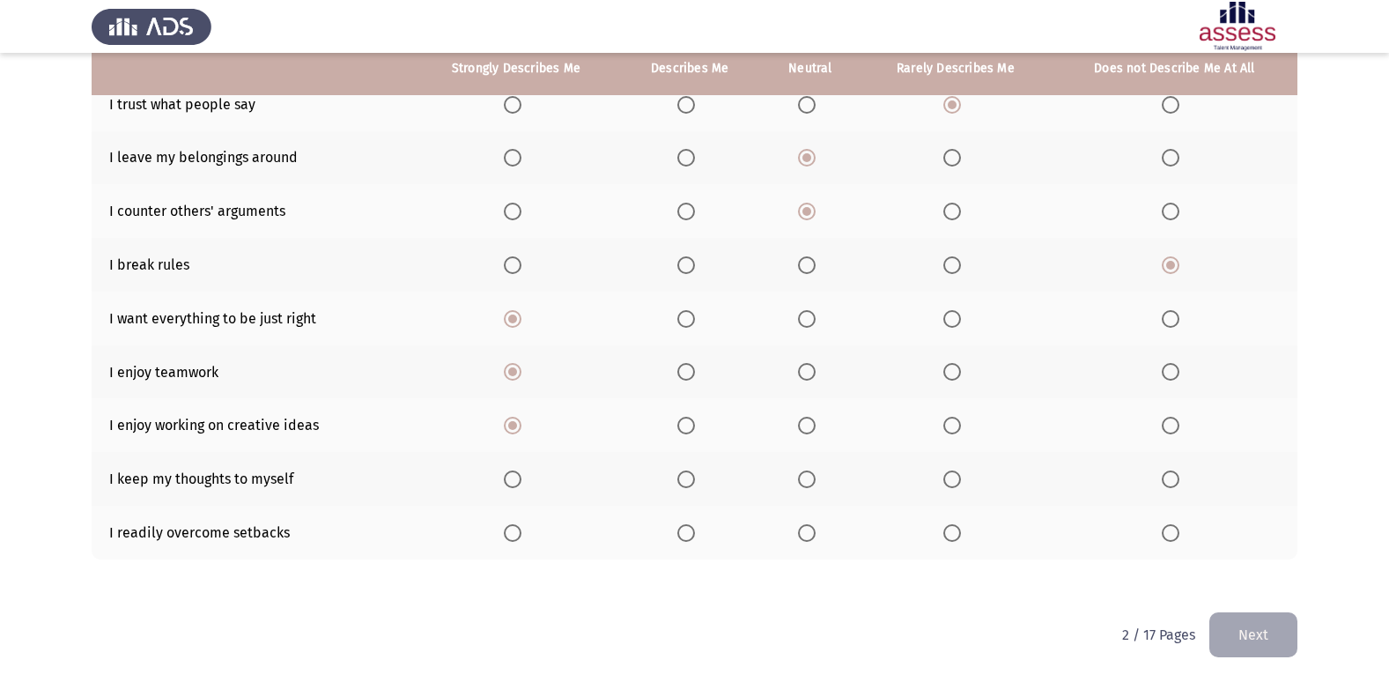
scroll to position [257, 0]
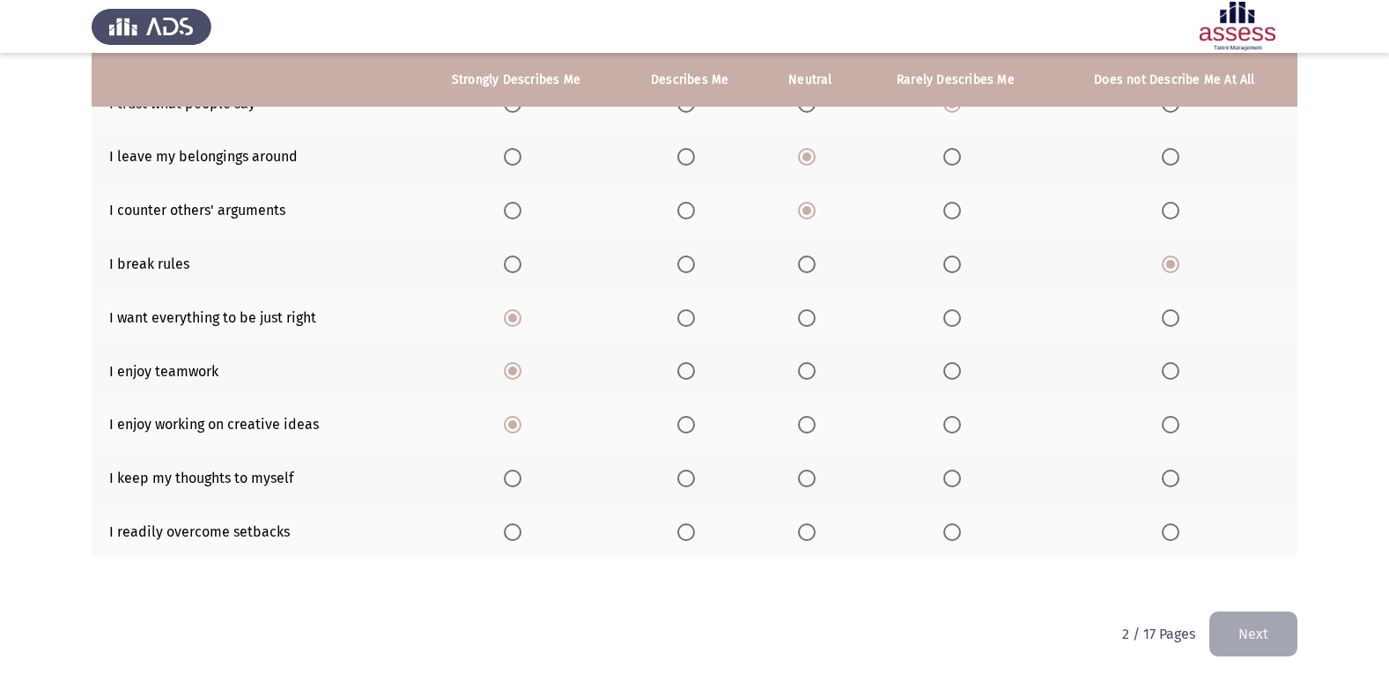
click at [518, 477] on span "Select an option" at bounding box center [513, 478] width 18 height 18
click at [518, 477] on input "Select an option" at bounding box center [513, 478] width 18 height 18
click at [684, 535] on span "Select an option" at bounding box center [686, 532] width 18 height 18
click at [684, 535] on input "Select an option" at bounding box center [686, 532] width 18 height 18
click at [1250, 621] on button "Next" at bounding box center [1253, 633] width 88 height 45
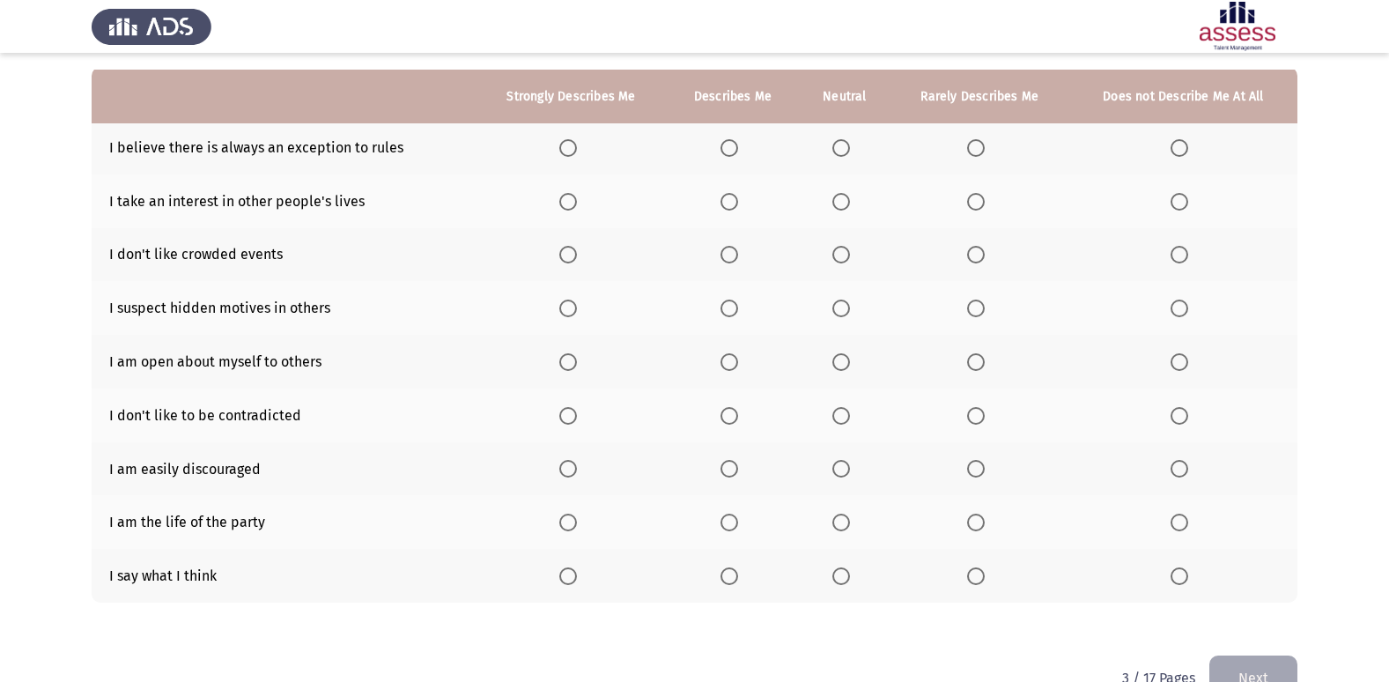
scroll to position [176, 0]
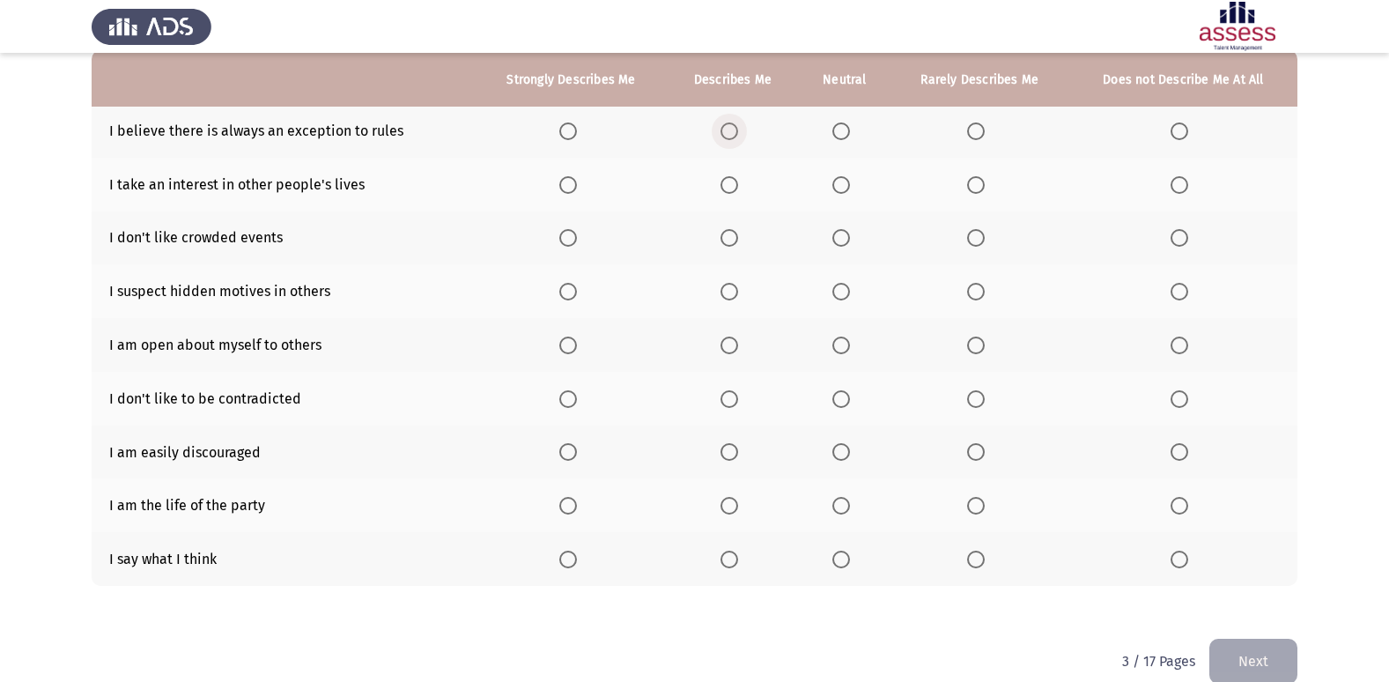
click at [723, 129] on span "Select an option" at bounding box center [730, 131] width 18 height 18
click at [723, 129] on input "Select an option" at bounding box center [730, 131] width 18 height 18
click at [975, 188] on span "Select an option" at bounding box center [976, 185] width 18 height 18
click at [975, 188] on input "Select an option" at bounding box center [976, 185] width 18 height 18
click at [728, 236] on span "Select an option" at bounding box center [730, 238] width 18 height 18
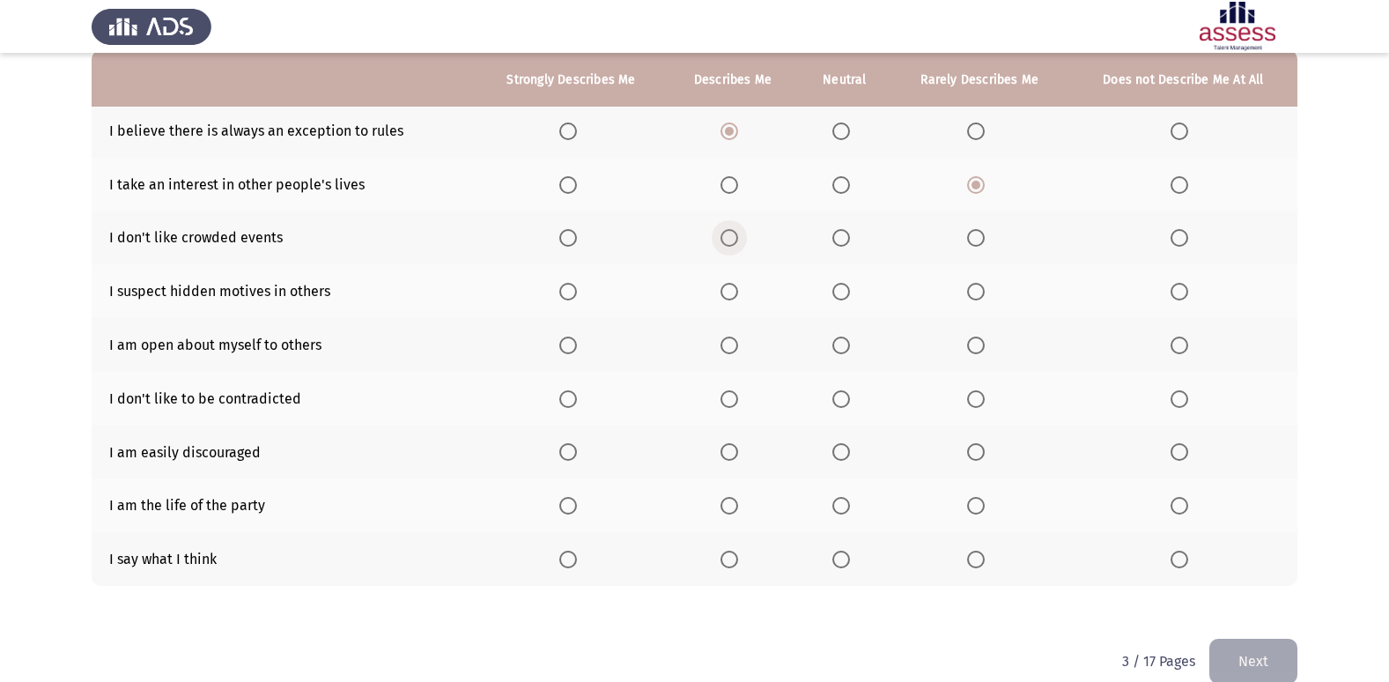
click at [728, 236] on input "Select an option" at bounding box center [730, 238] width 18 height 18
click at [1182, 346] on span "Select an option" at bounding box center [1180, 345] width 18 height 18
click at [1182, 346] on input "Select an option" at bounding box center [1180, 345] width 18 height 18
click at [565, 444] on span "Select an option" at bounding box center [568, 452] width 18 height 18
click at [565, 444] on input "Select an option" at bounding box center [568, 452] width 18 height 18
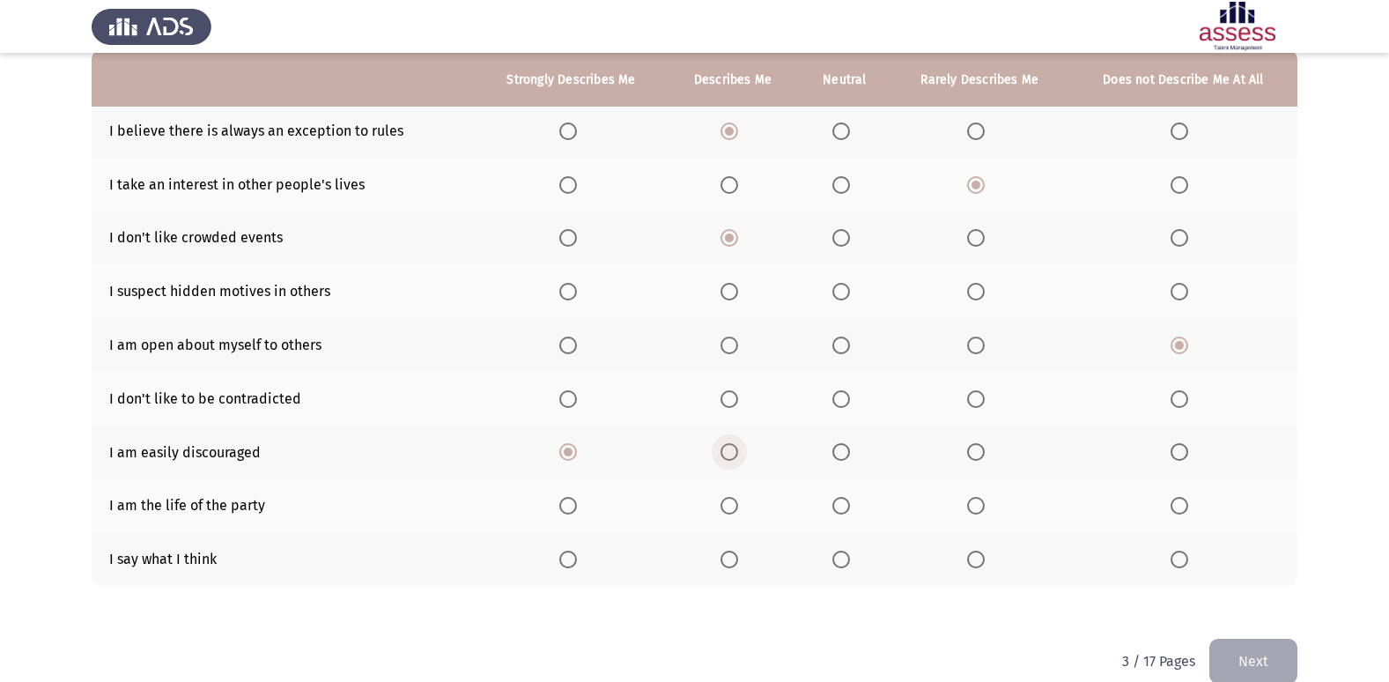
click at [726, 443] on span "Select an option" at bounding box center [730, 452] width 18 height 18
click at [726, 443] on input "Select an option" at bounding box center [730, 452] width 18 height 18
click at [842, 283] on span "Select an option" at bounding box center [841, 292] width 18 height 18
click at [842, 283] on input "Select an option" at bounding box center [841, 292] width 18 height 18
click at [1182, 499] on span "Select an option" at bounding box center [1180, 506] width 18 height 18
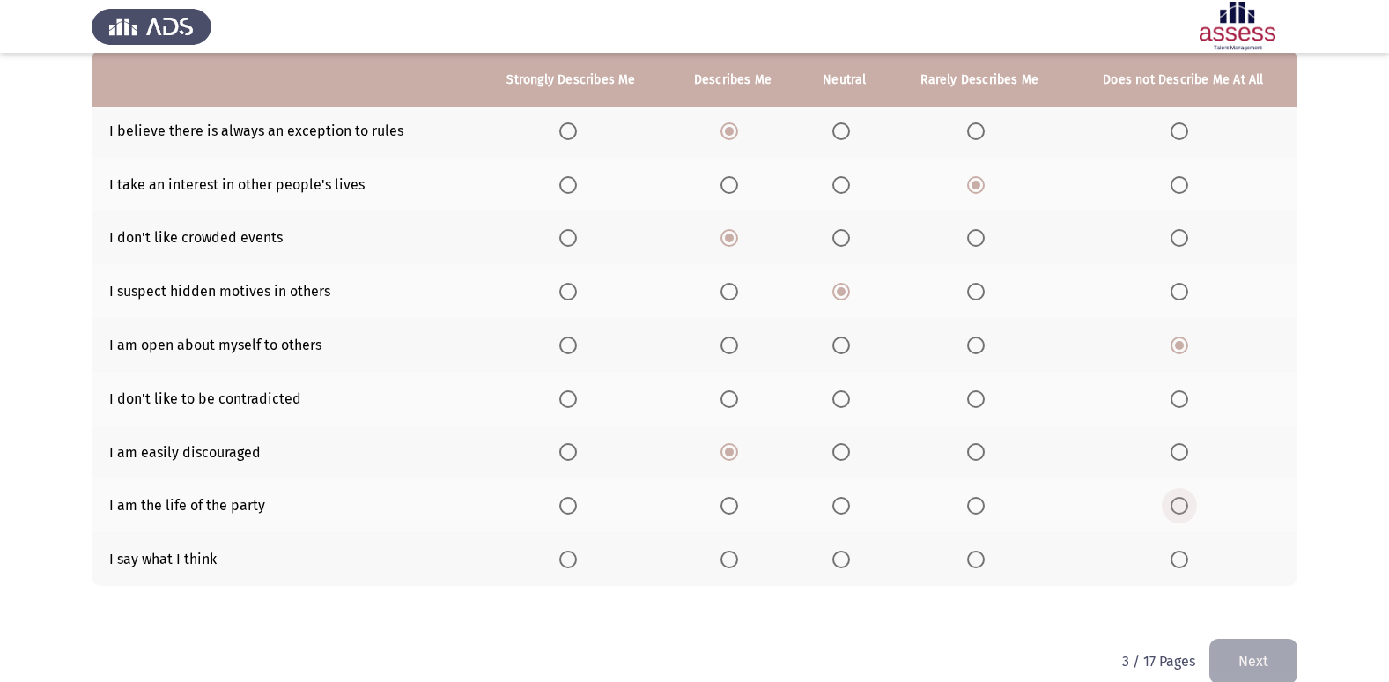
click at [1182, 499] on input "Select an option" at bounding box center [1180, 506] width 18 height 18
click at [1176, 552] on span "Select an option" at bounding box center [1180, 560] width 18 height 18
click at [1176, 552] on input "Select an option" at bounding box center [1180, 560] width 18 height 18
click at [848, 397] on span "Select an option" at bounding box center [841, 399] width 18 height 18
click at [848, 397] on input "Select an option" at bounding box center [841, 399] width 18 height 18
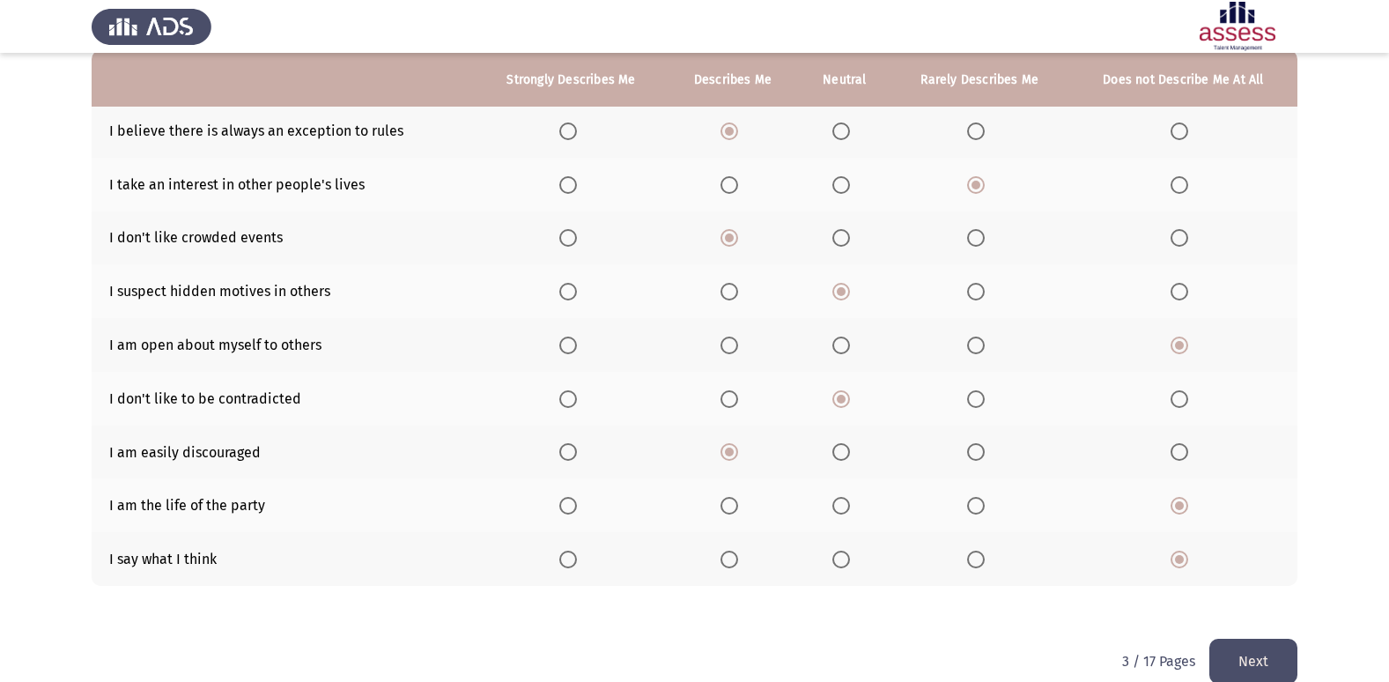
click at [1253, 642] on button "Next" at bounding box center [1253, 661] width 88 height 45
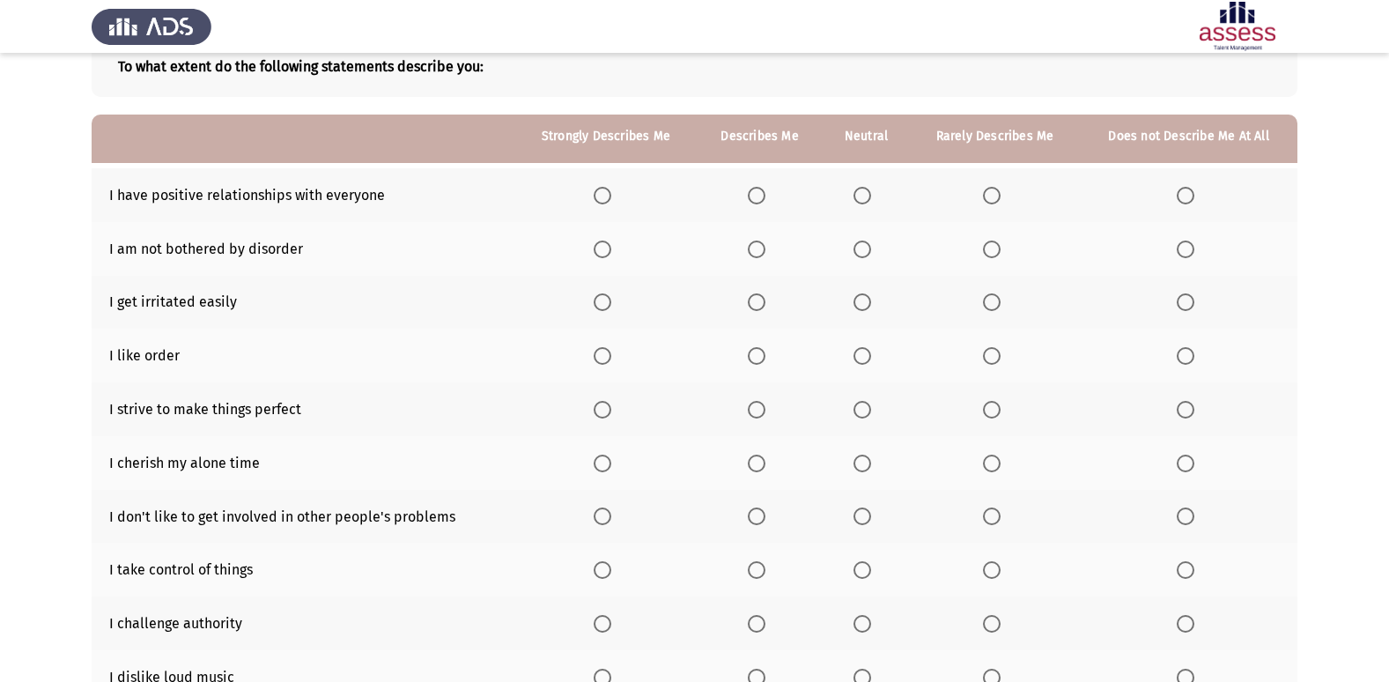
scroll to position [81, 0]
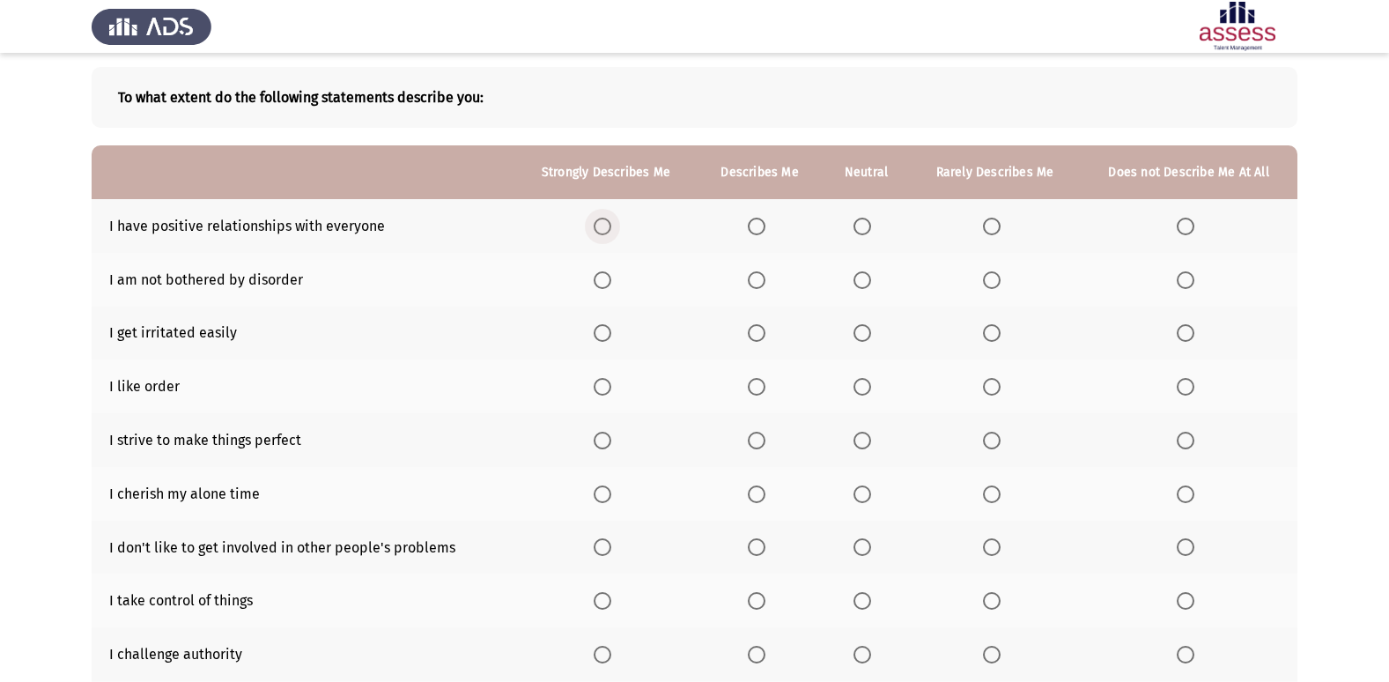
click at [597, 229] on span "Select an option" at bounding box center [603, 227] width 18 height 18
click at [597, 229] on input "Select an option" at bounding box center [603, 227] width 18 height 18
click at [854, 275] on span "Select an option" at bounding box center [863, 280] width 18 height 18
click at [854, 275] on input "Select an option" at bounding box center [863, 280] width 18 height 18
click at [992, 326] on span "Select an option" at bounding box center [992, 333] width 18 height 18
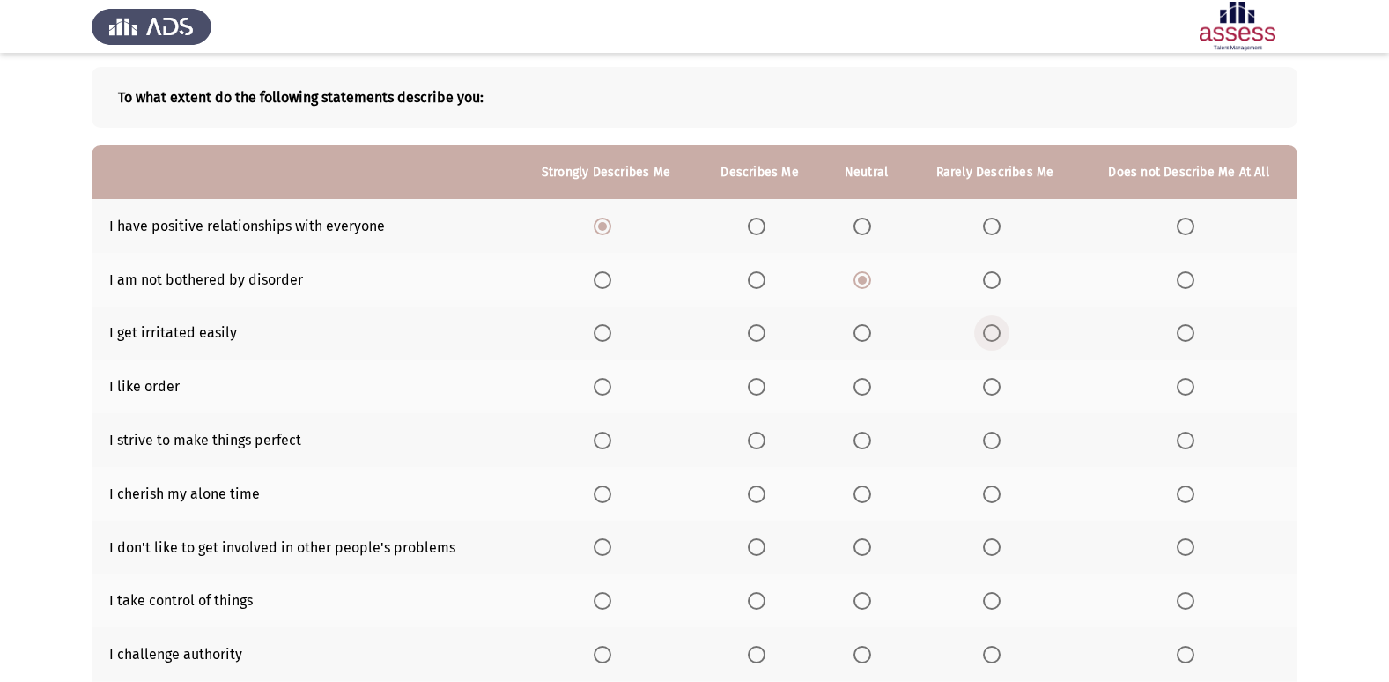
click at [992, 326] on input "Select an option" at bounding box center [992, 333] width 18 height 18
click at [606, 380] on span "Select an option" at bounding box center [603, 387] width 18 height 18
click at [606, 380] on input "Select an option" at bounding box center [603, 387] width 18 height 18
click at [595, 436] on span "Select an option" at bounding box center [603, 441] width 18 height 18
click at [595, 436] on input "Select an option" at bounding box center [603, 441] width 18 height 18
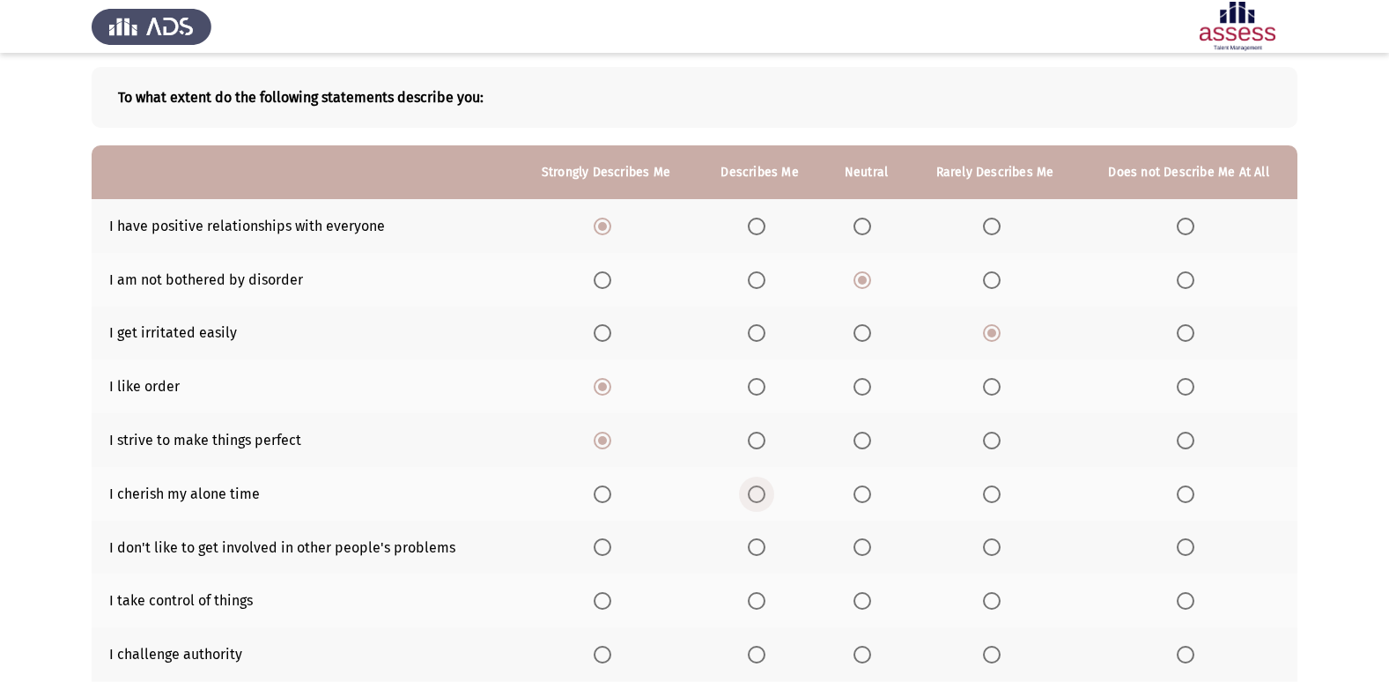
click at [757, 485] on span "Select an option" at bounding box center [757, 494] width 18 height 18
click at [757, 485] on input "Select an option" at bounding box center [757, 494] width 18 height 18
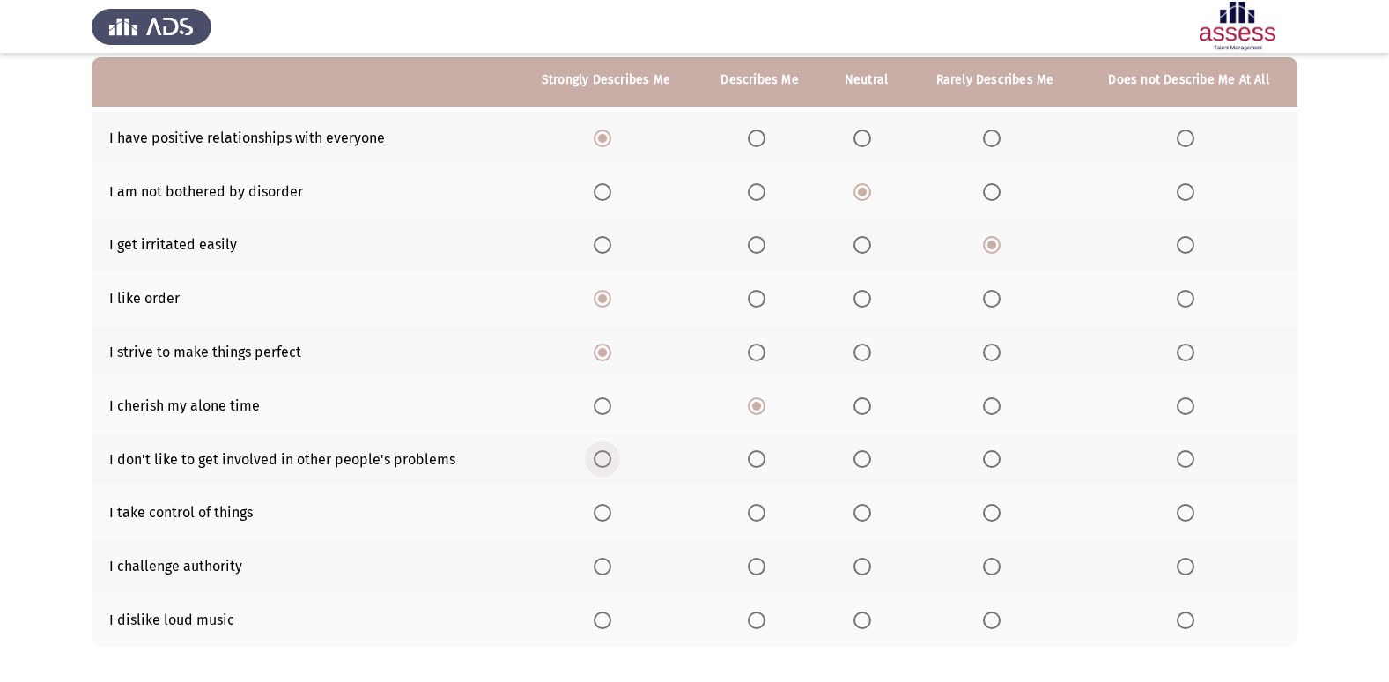
click at [604, 453] on span "Select an option" at bounding box center [603, 459] width 18 height 18
click at [604, 453] on input "Select an option" at bounding box center [603, 459] width 18 height 18
click at [753, 508] on span "Select an option" at bounding box center [757, 513] width 18 height 18
click at [753, 508] on input "Select an option" at bounding box center [757, 513] width 18 height 18
click at [752, 566] on span "Select an option" at bounding box center [757, 567] width 18 height 18
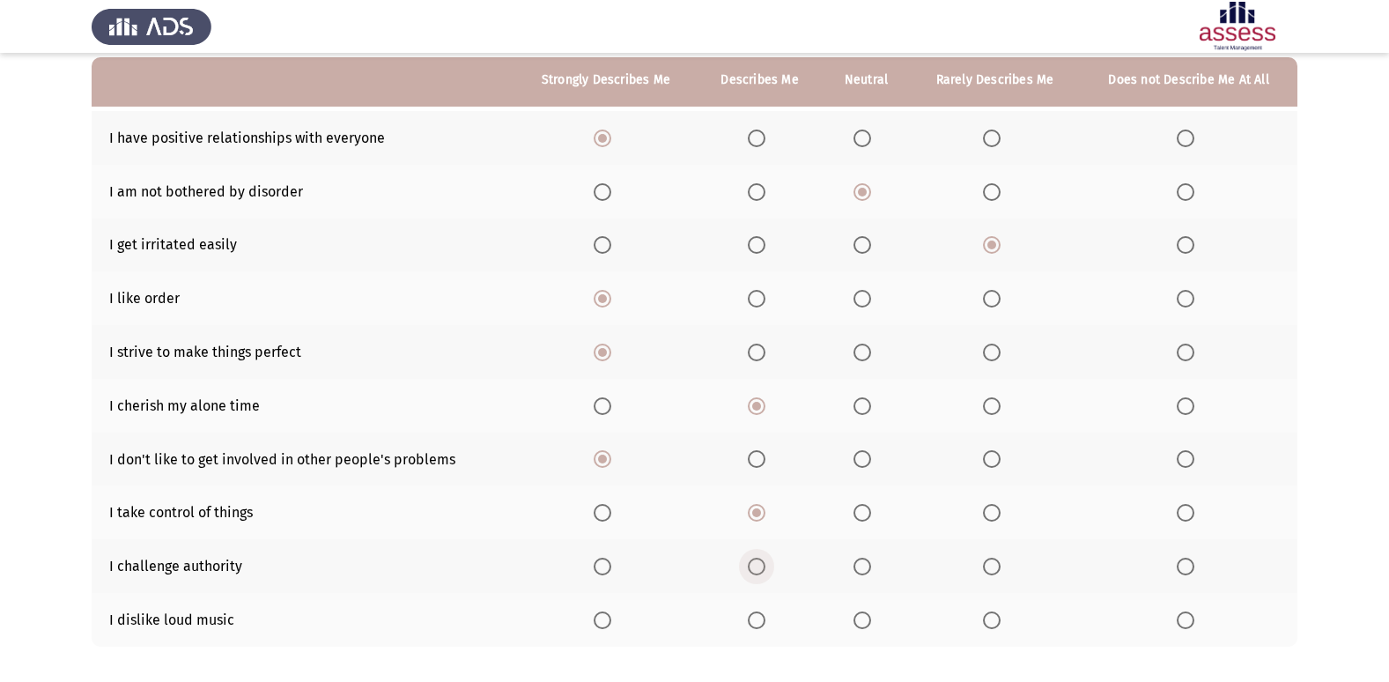
click at [752, 566] on input "Select an option" at bounding box center [757, 567] width 18 height 18
click at [608, 611] on span "Select an option" at bounding box center [603, 620] width 18 height 18
click at [608, 611] on input "Select an option" at bounding box center [603, 620] width 18 height 18
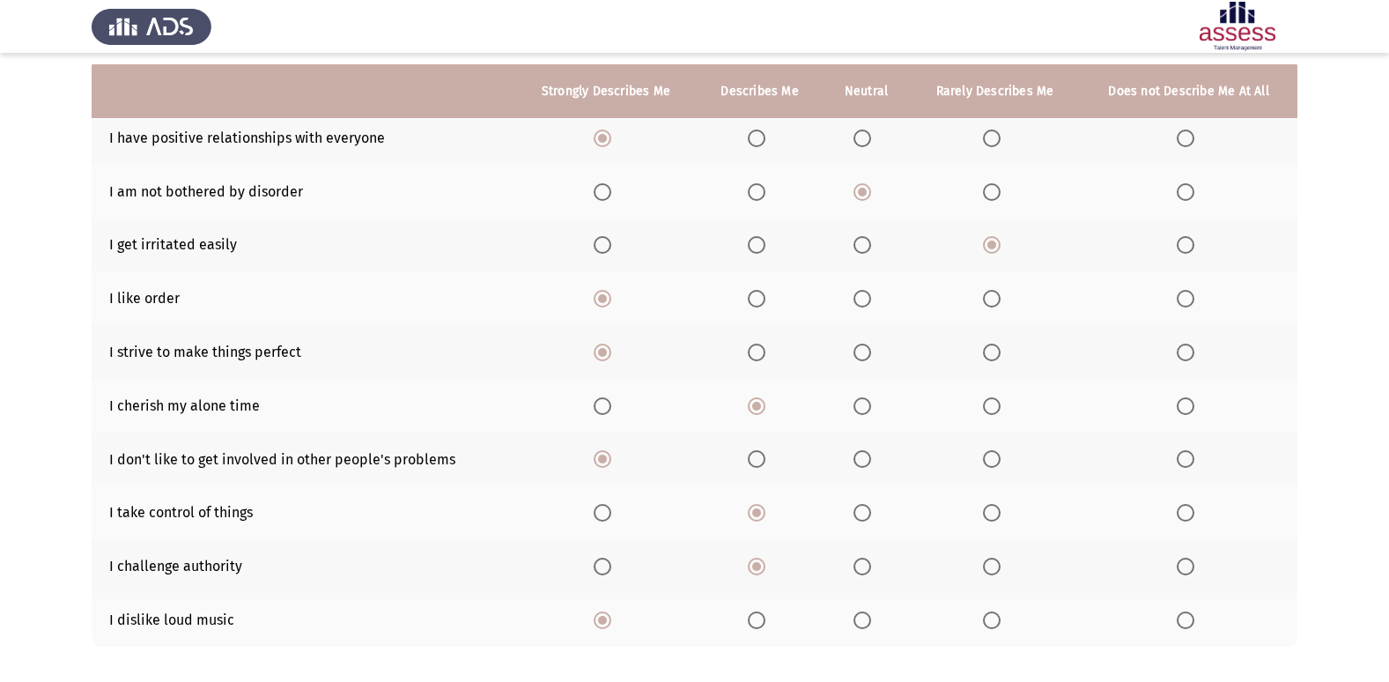
scroll to position [257, 0]
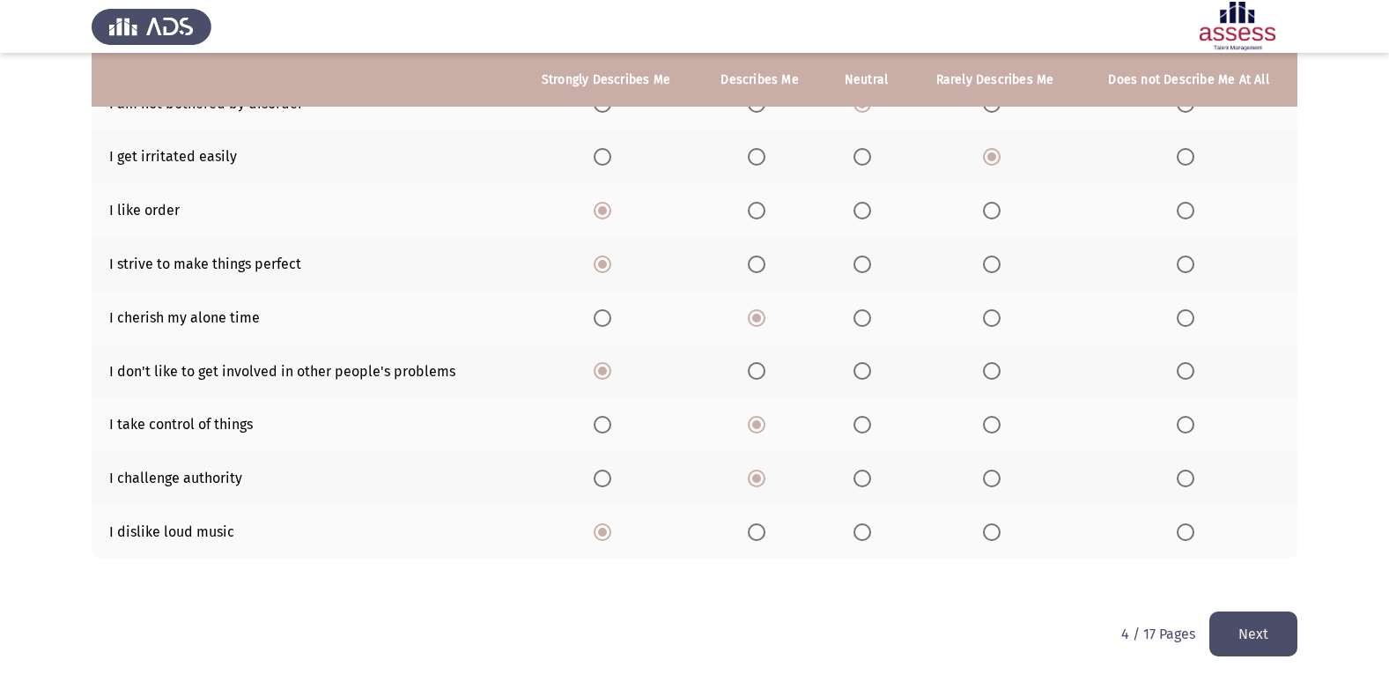
click at [1268, 629] on button "Next" at bounding box center [1253, 633] width 88 height 45
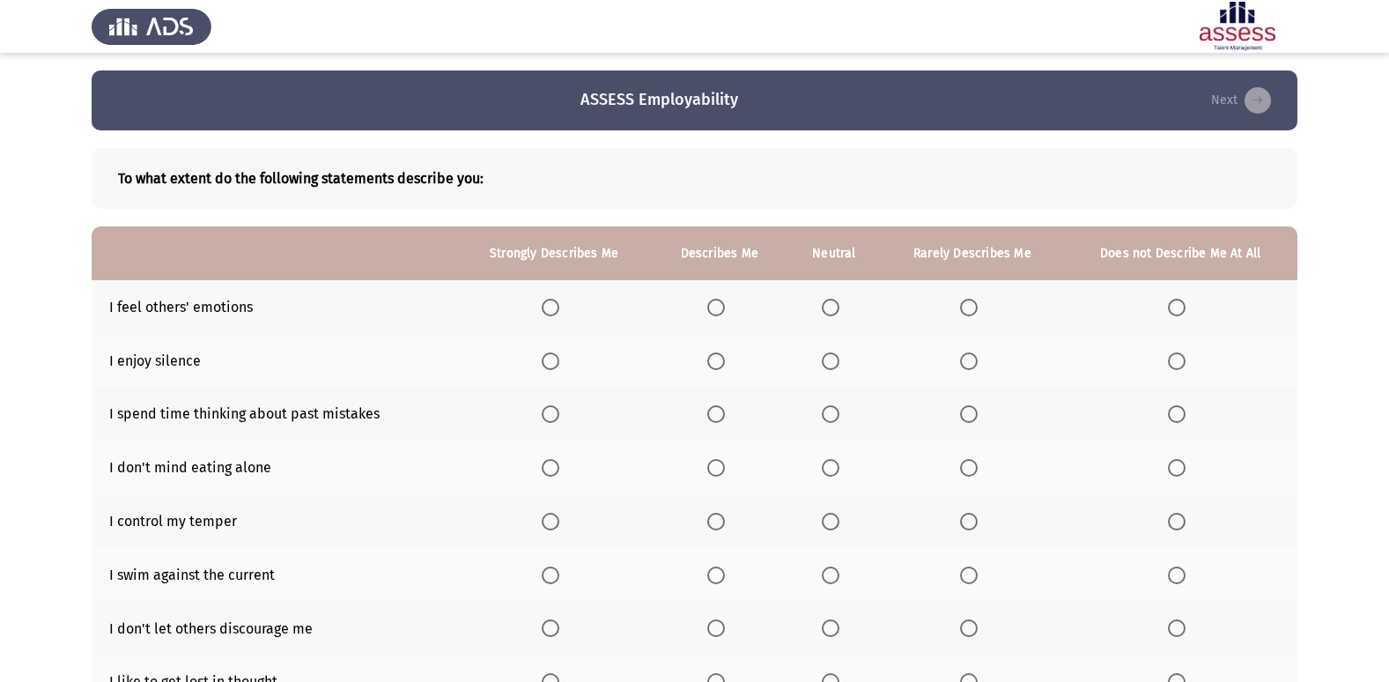
scroll to position [88, 0]
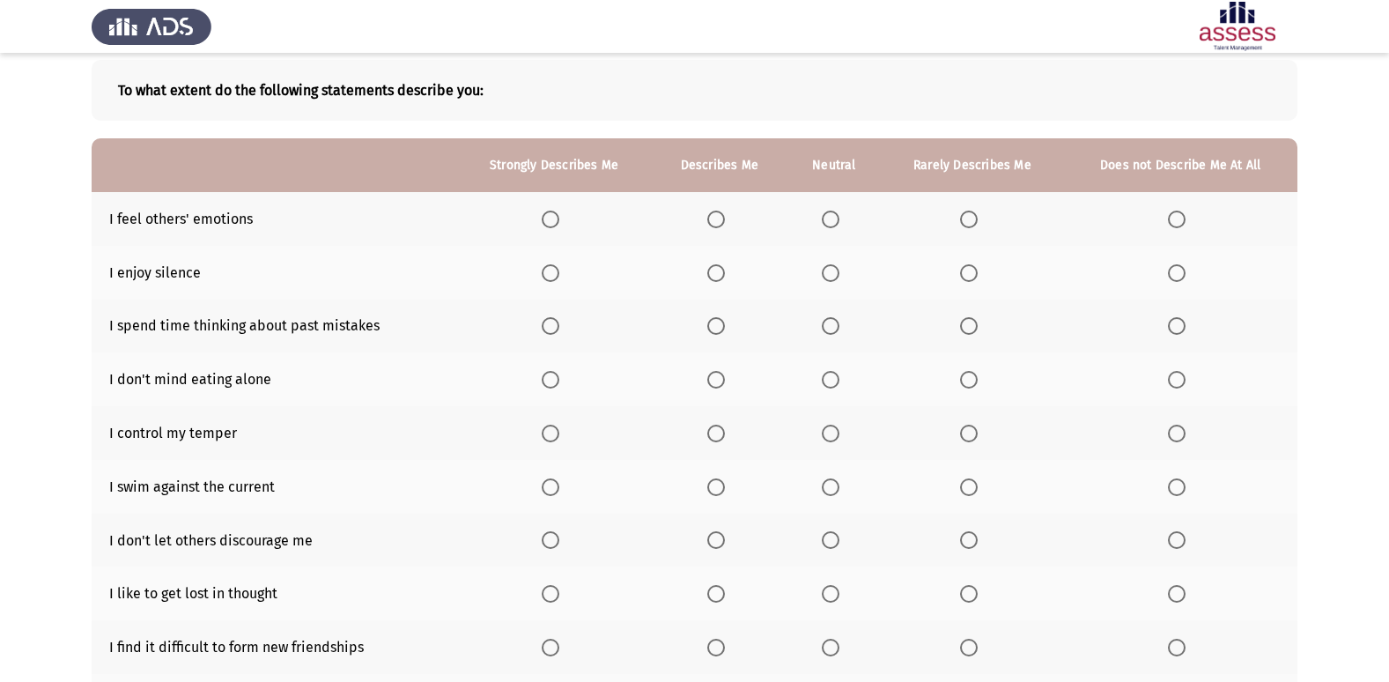
click at [713, 217] on span "Select an option" at bounding box center [716, 220] width 18 height 18
click at [713, 217] on input "Select an option" at bounding box center [716, 220] width 18 height 18
click at [558, 266] on span "Select an option" at bounding box center [551, 273] width 18 height 18
click at [558, 266] on input "Select an option" at bounding box center [551, 273] width 18 height 18
click at [720, 321] on span "Select an option" at bounding box center [716, 326] width 18 height 18
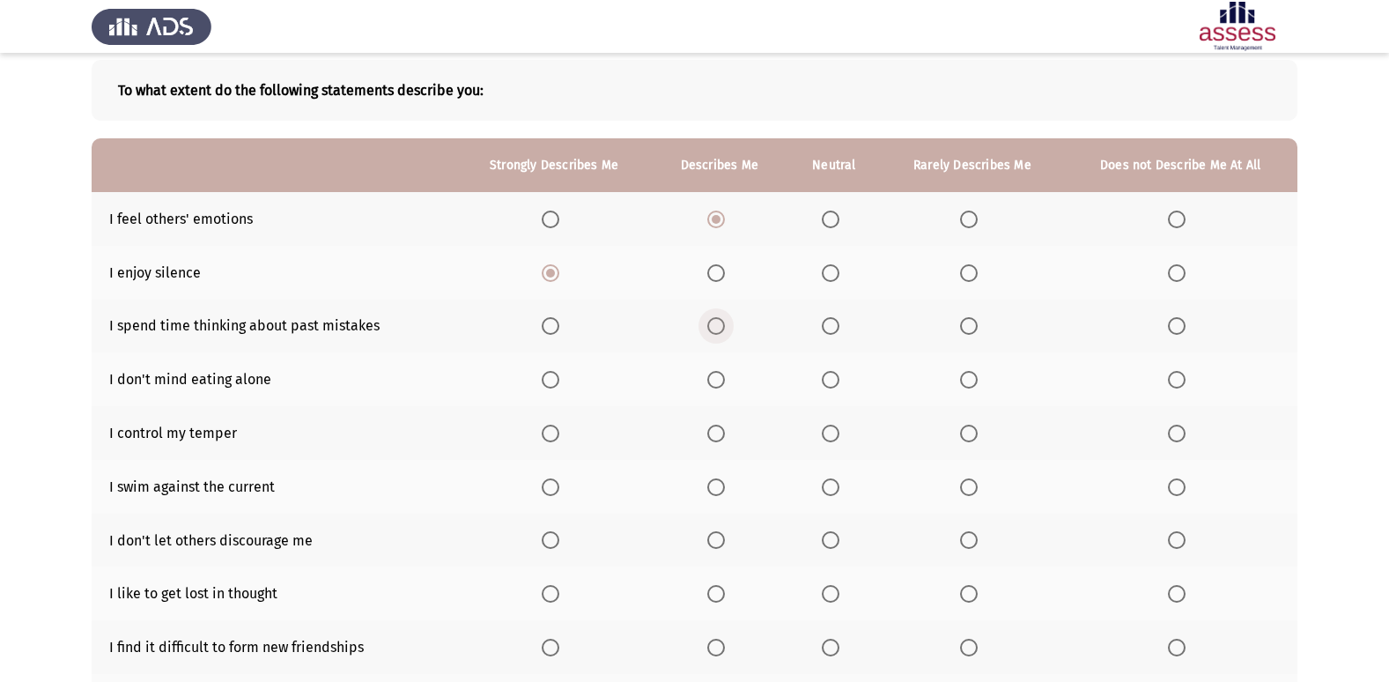
click at [720, 321] on input "Select an option" at bounding box center [716, 326] width 18 height 18
click at [718, 385] on span "Select an option" at bounding box center [716, 380] width 18 height 18
click at [718, 385] on input "Select an option" at bounding box center [716, 380] width 18 height 18
click at [831, 435] on span "Select an option" at bounding box center [831, 434] width 18 height 18
click at [831, 435] on input "Select an option" at bounding box center [831, 434] width 18 height 18
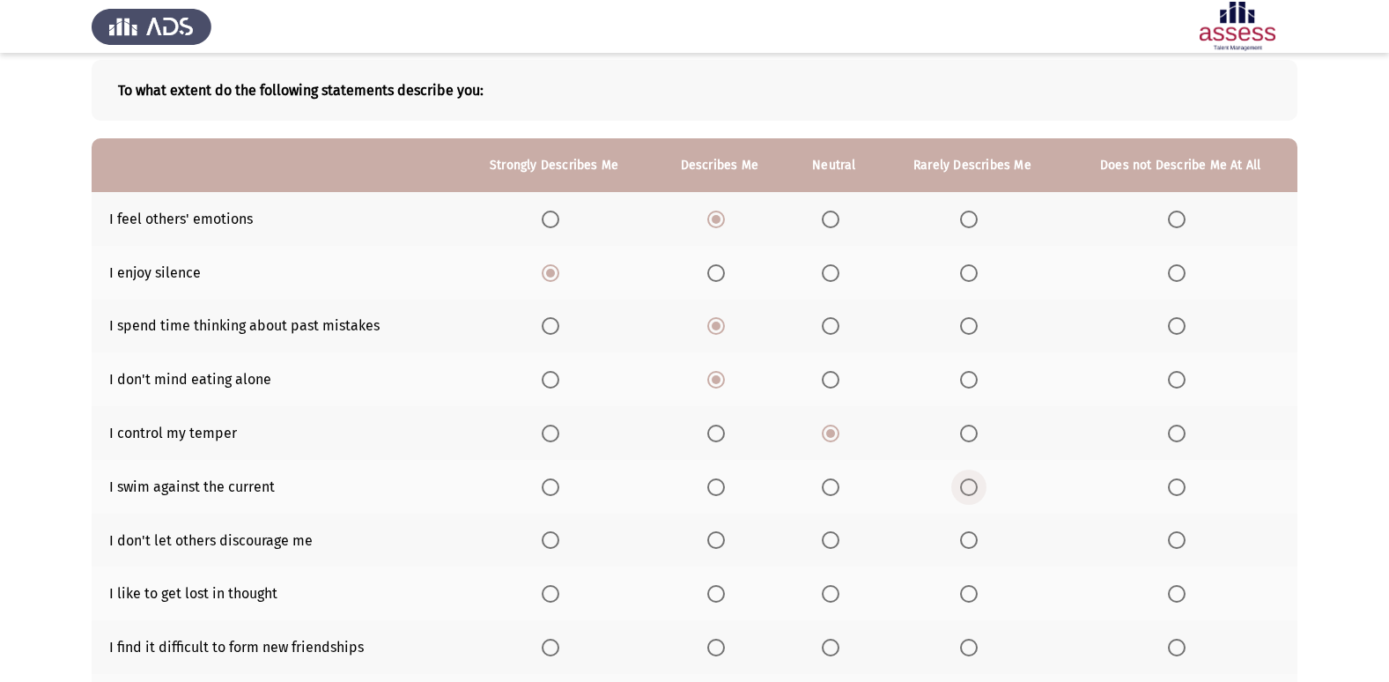
click at [969, 487] on span "Select an option" at bounding box center [969, 487] width 0 height 0
click at [970, 486] on input "Select an option" at bounding box center [969, 487] width 18 height 18
click at [1176, 479] on span "Select an option" at bounding box center [1177, 487] width 18 height 18
click at [1176, 479] on input "Select an option" at bounding box center [1177, 487] width 18 height 18
click at [558, 532] on span "Select an option" at bounding box center [551, 540] width 18 height 18
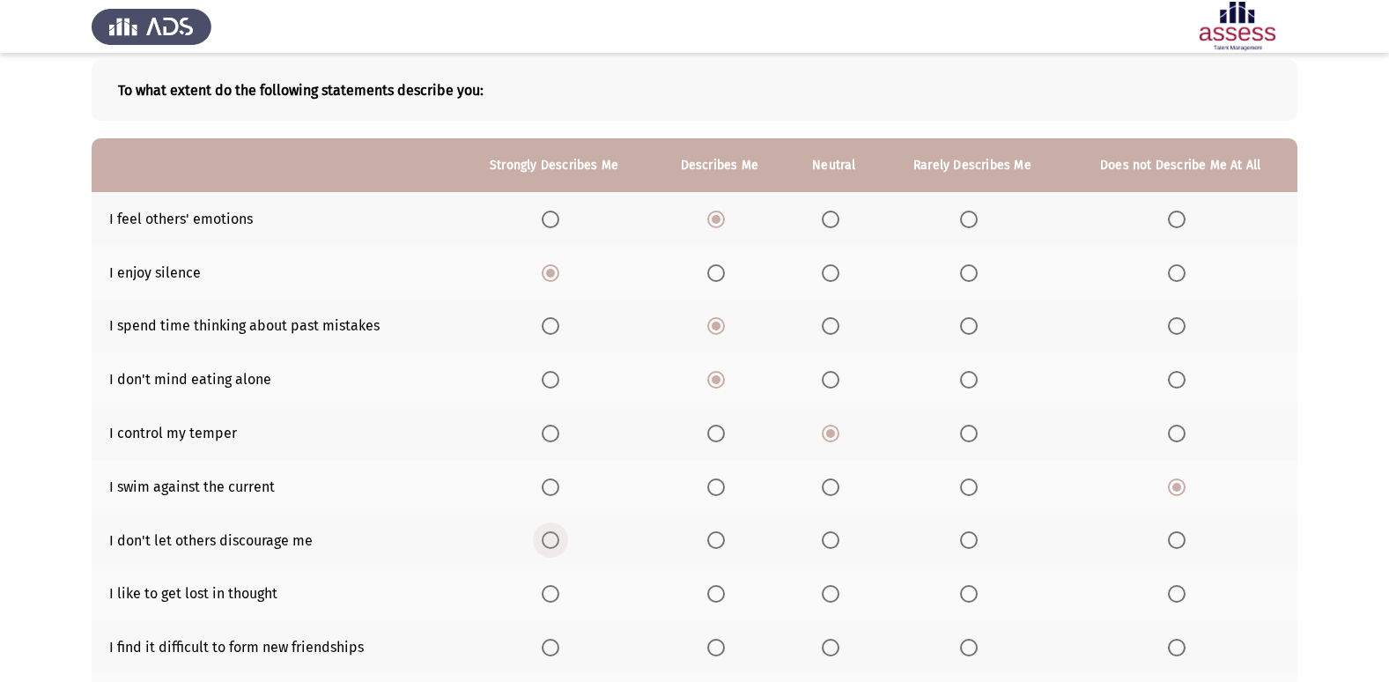
click at [558, 532] on input "Select an option" at bounding box center [551, 540] width 18 height 18
click at [969, 600] on span "Select an option" at bounding box center [969, 594] width 18 height 18
click at [969, 600] on input "Select an option" at bounding box center [969, 594] width 18 height 18
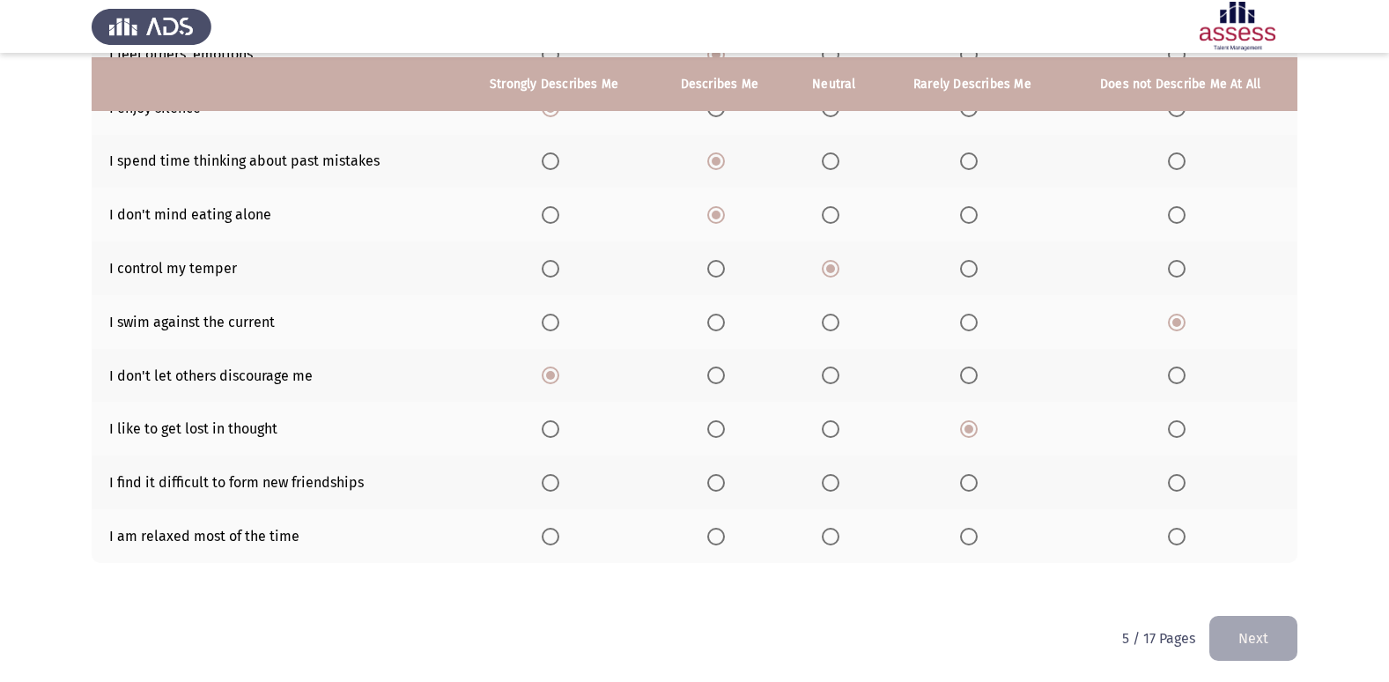
scroll to position [257, 0]
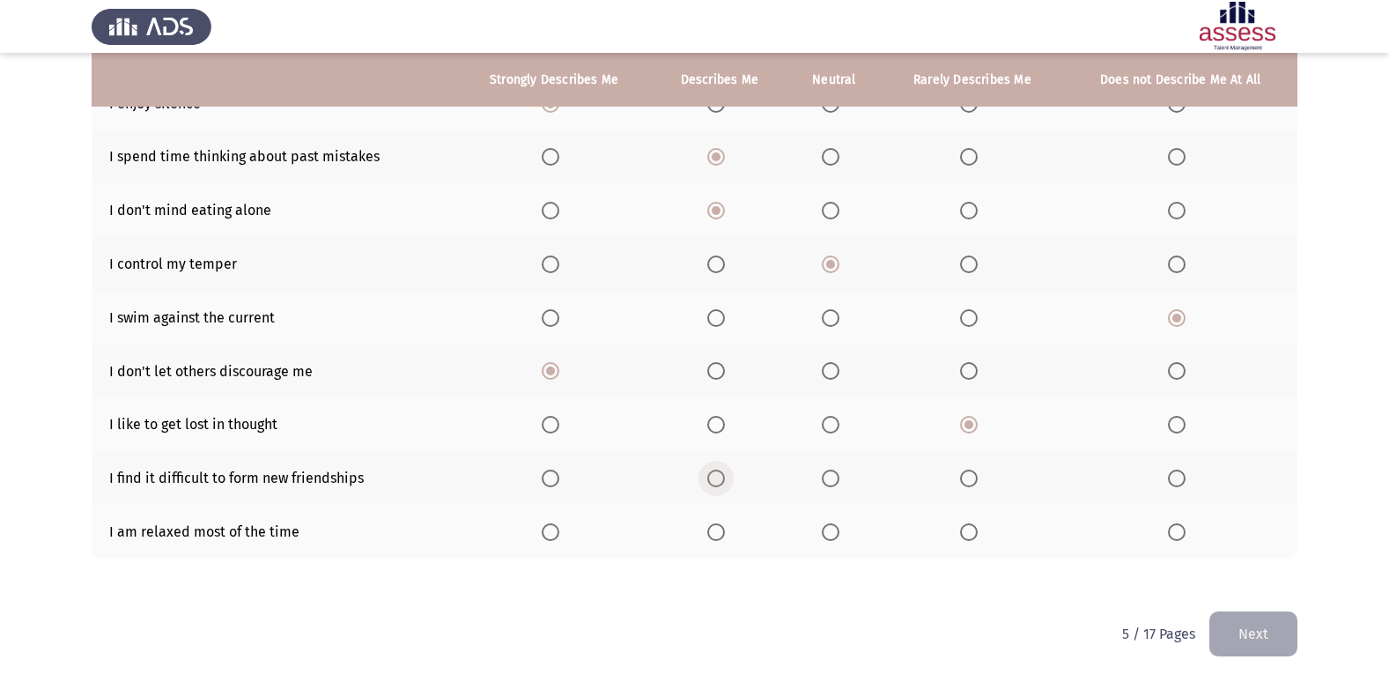
click at [721, 471] on span "Select an option" at bounding box center [716, 478] width 18 height 18
click at [721, 471] on input "Select an option" at bounding box center [716, 478] width 18 height 18
click at [550, 531] on span "Select an option" at bounding box center [551, 532] width 18 height 18
click at [550, 531] on input "Select an option" at bounding box center [551, 532] width 18 height 18
click at [1260, 631] on button "Next" at bounding box center [1253, 633] width 88 height 45
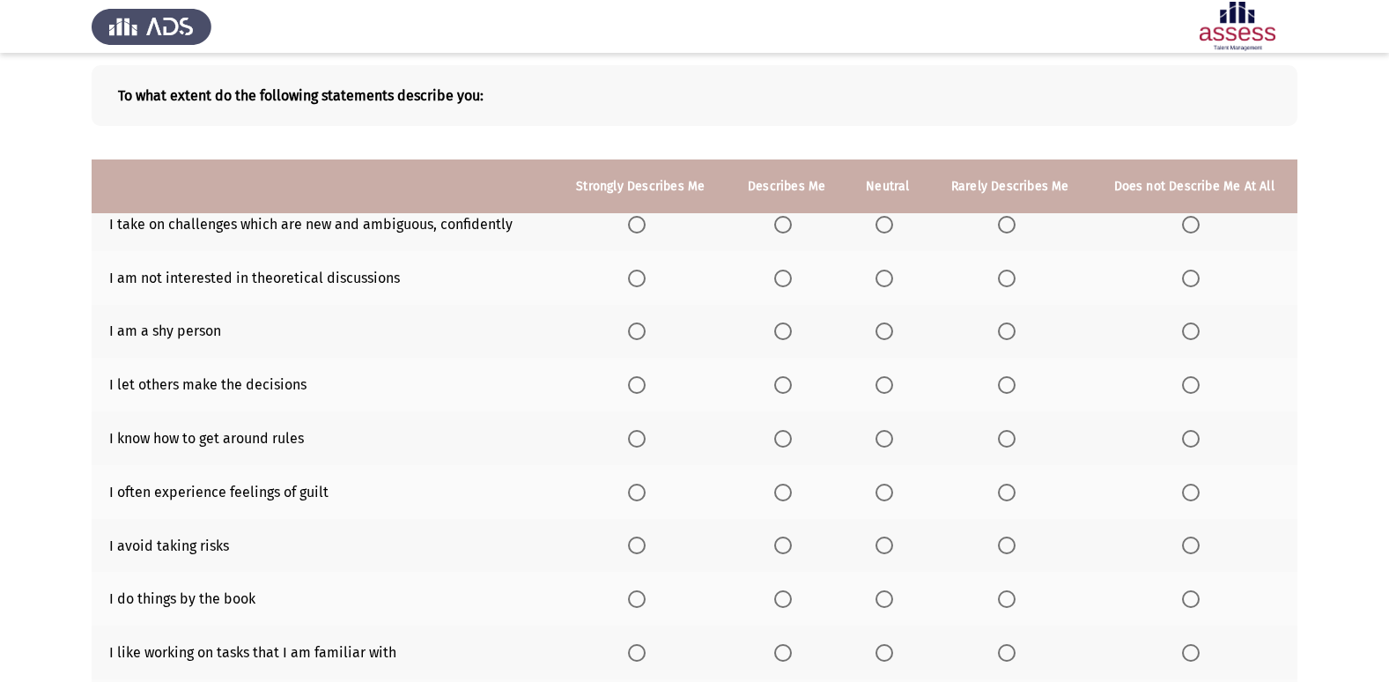
scroll to position [81, 0]
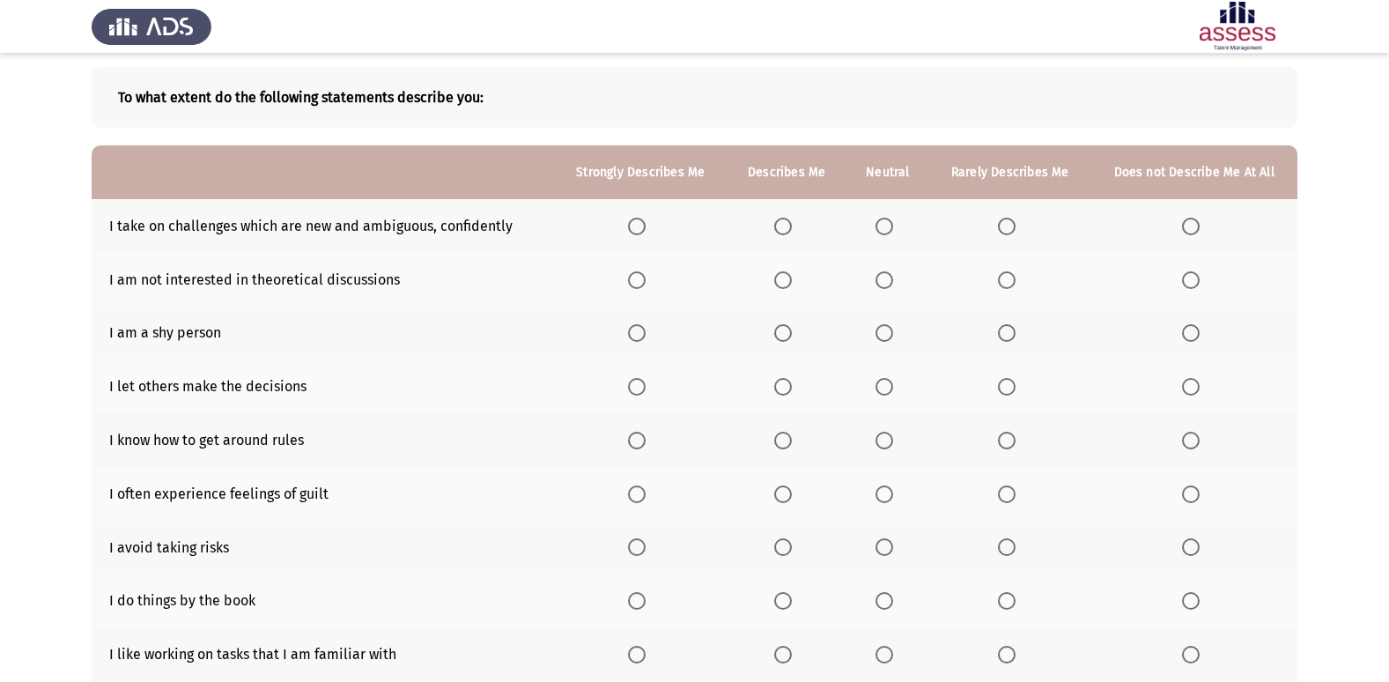
click at [876, 222] on th at bounding box center [887, 226] width 83 height 54
click at [879, 220] on span "Select an option" at bounding box center [885, 227] width 18 height 18
click at [879, 220] on input "Select an option" at bounding box center [885, 227] width 18 height 18
click at [779, 276] on span "Select an option" at bounding box center [783, 280] width 18 height 18
click at [779, 276] on input "Select an option" at bounding box center [783, 280] width 18 height 18
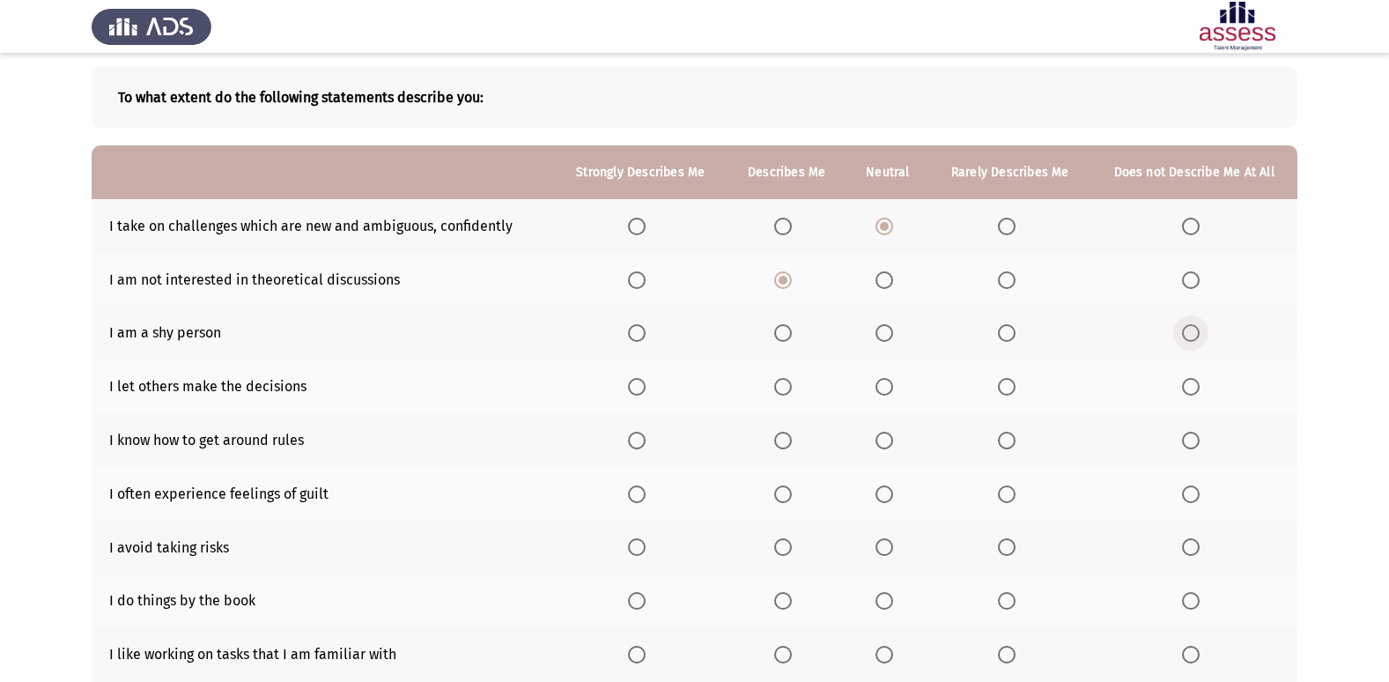
click at [1186, 328] on span "Select an option" at bounding box center [1191, 333] width 18 height 18
click at [1186, 328] on input "Select an option" at bounding box center [1191, 333] width 18 height 18
click at [1014, 383] on span "Select an option" at bounding box center [1007, 387] width 18 height 18
click at [1014, 383] on input "Select an option" at bounding box center [1007, 387] width 18 height 18
click at [884, 440] on span "Select an option" at bounding box center [884, 440] width 0 height 0
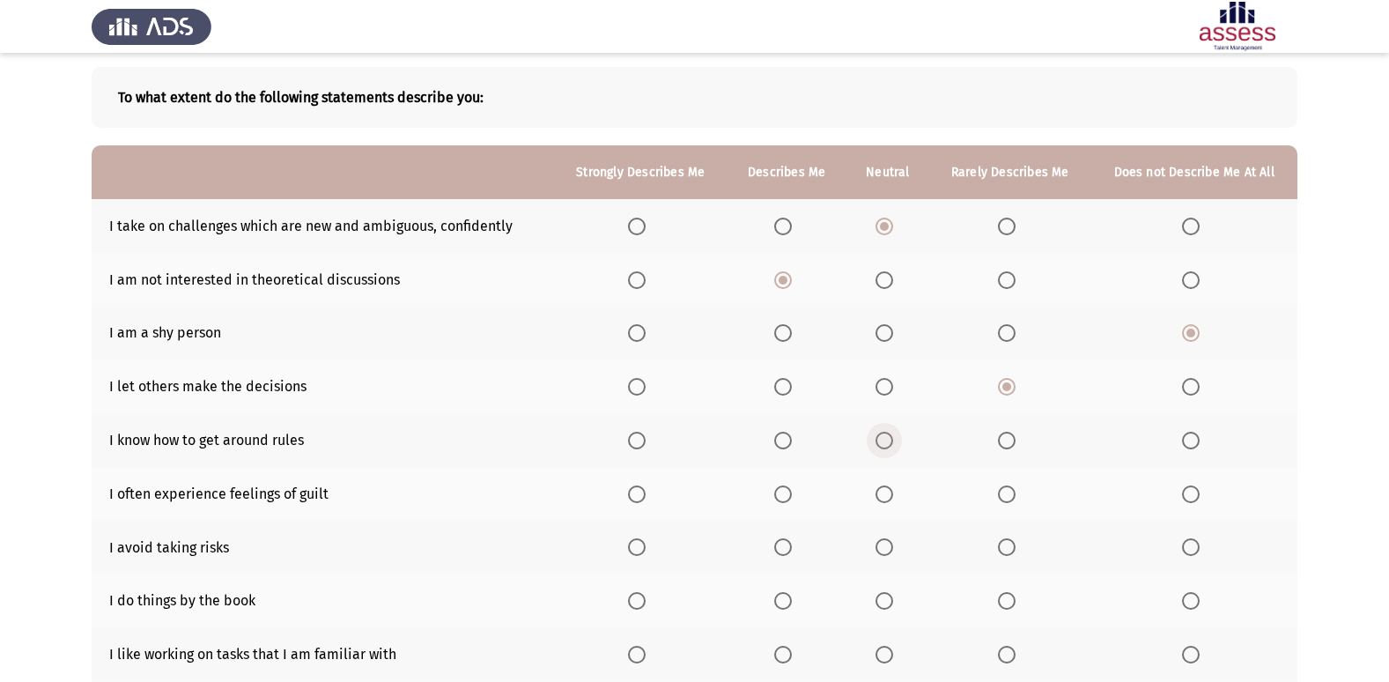
click at [886, 440] on input "Select an option" at bounding box center [885, 441] width 18 height 18
click at [884, 490] on span "Select an option" at bounding box center [885, 494] width 18 height 18
click at [884, 490] on input "Select an option" at bounding box center [885, 494] width 18 height 18
click at [792, 540] on span "Select an option" at bounding box center [783, 547] width 18 height 18
click at [792, 540] on input "Select an option" at bounding box center [783, 547] width 18 height 18
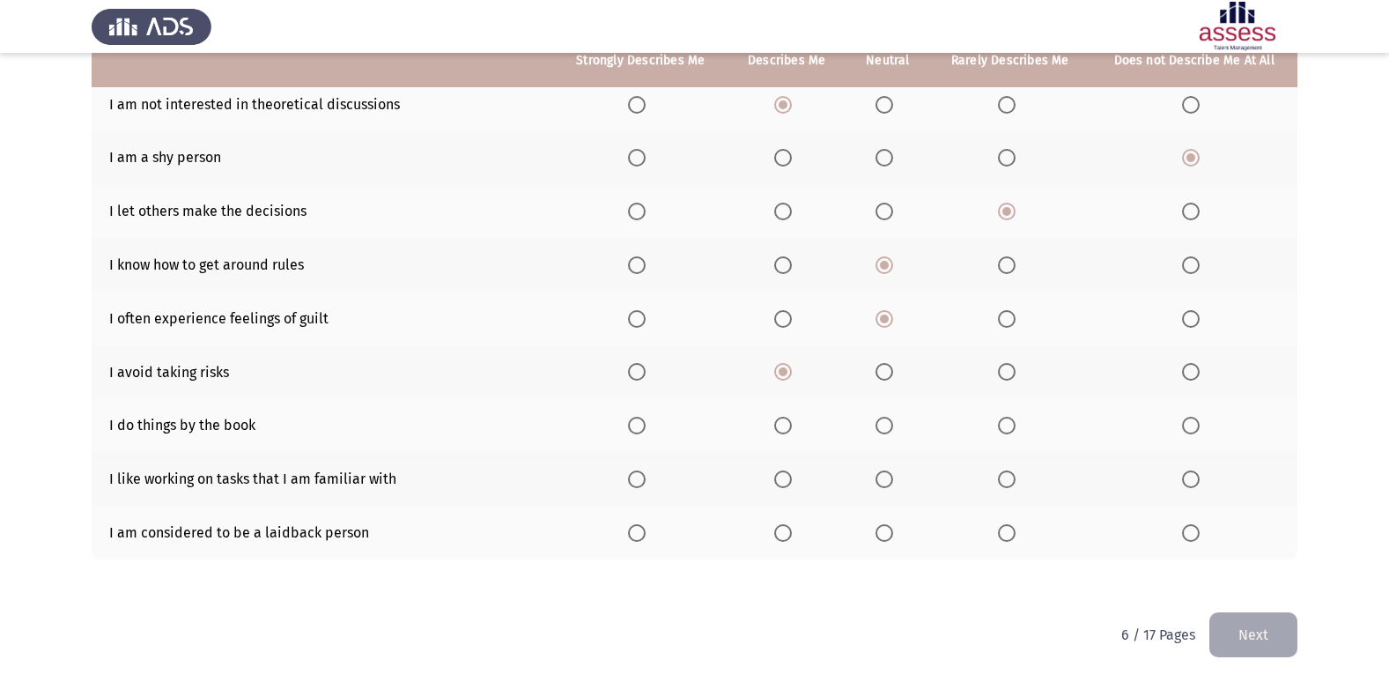
scroll to position [257, 0]
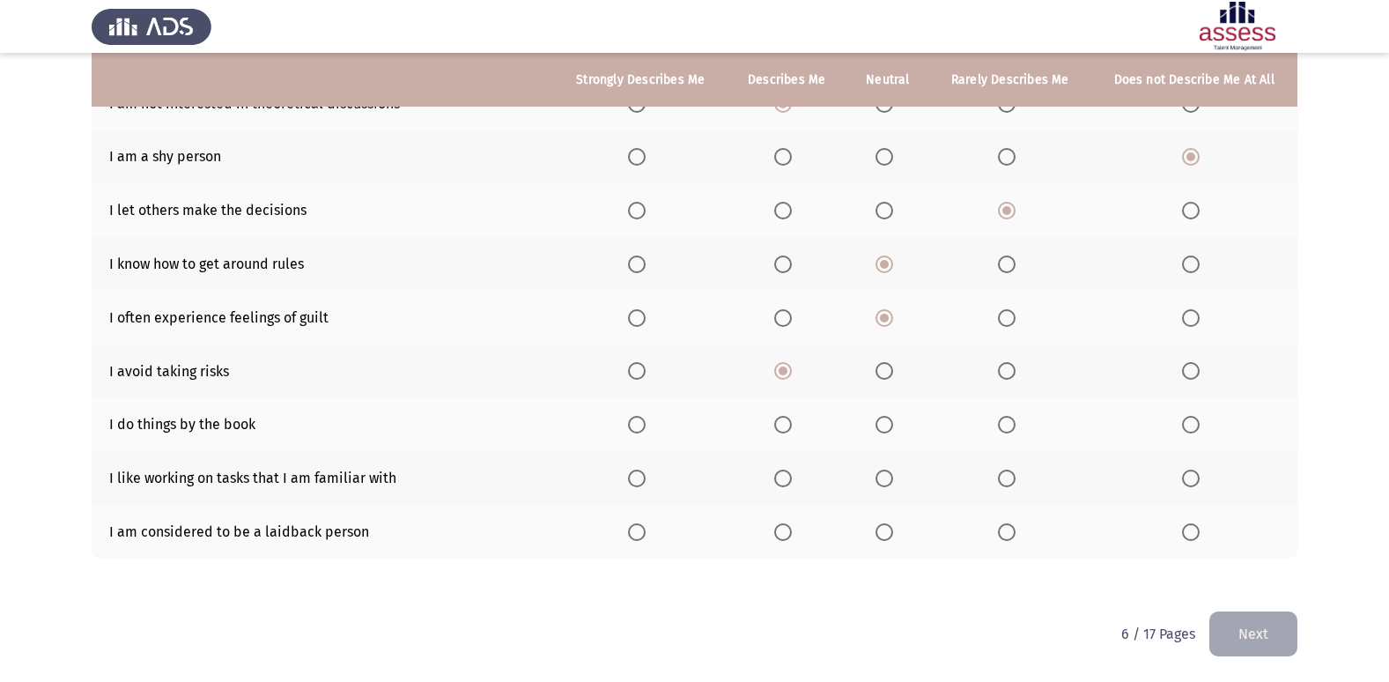
click at [886, 416] on span "Select an option" at bounding box center [885, 425] width 18 height 18
click at [886, 416] on input "Select an option" at bounding box center [885, 425] width 18 height 18
click at [641, 477] on span "Select an option" at bounding box center [637, 478] width 18 height 18
click at [641, 477] on input "Select an option" at bounding box center [637, 478] width 18 height 18
click at [1005, 526] on span "Select an option" at bounding box center [1007, 532] width 18 height 18
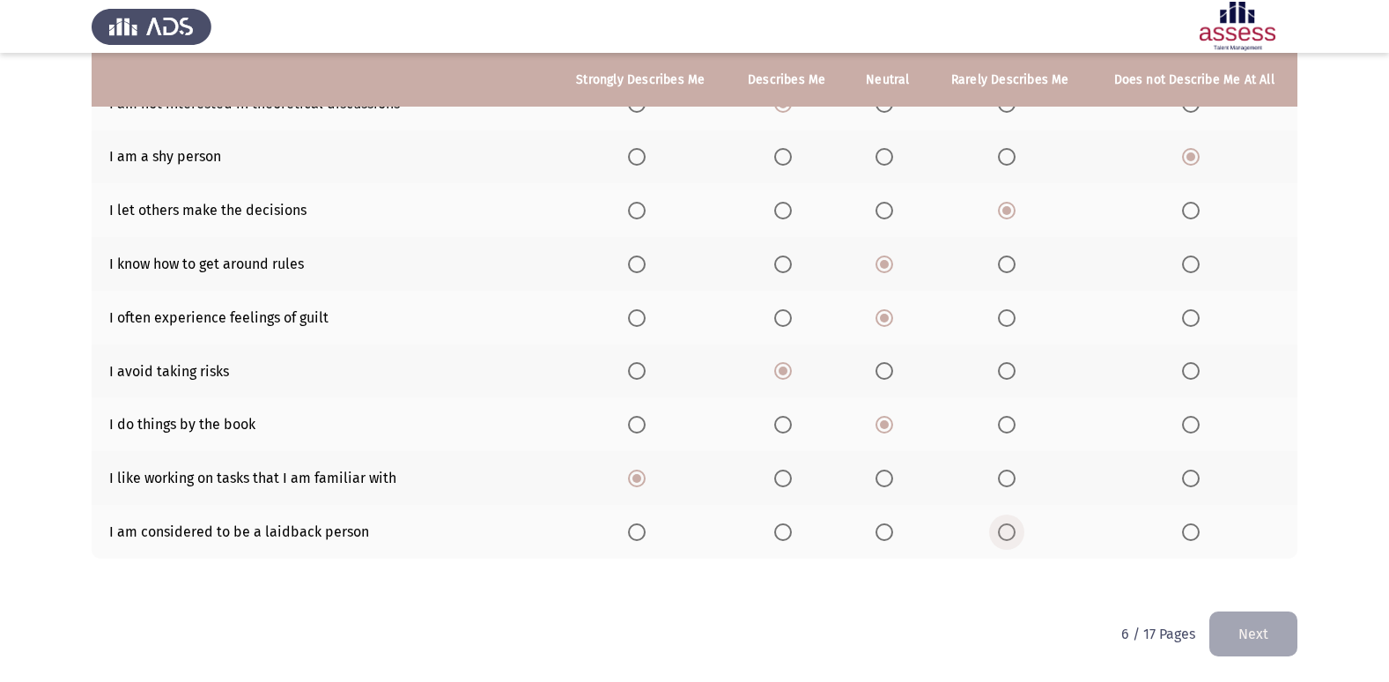
click at [1005, 526] on input "Select an option" at bounding box center [1007, 532] width 18 height 18
click at [1250, 632] on button "Next" at bounding box center [1253, 633] width 88 height 45
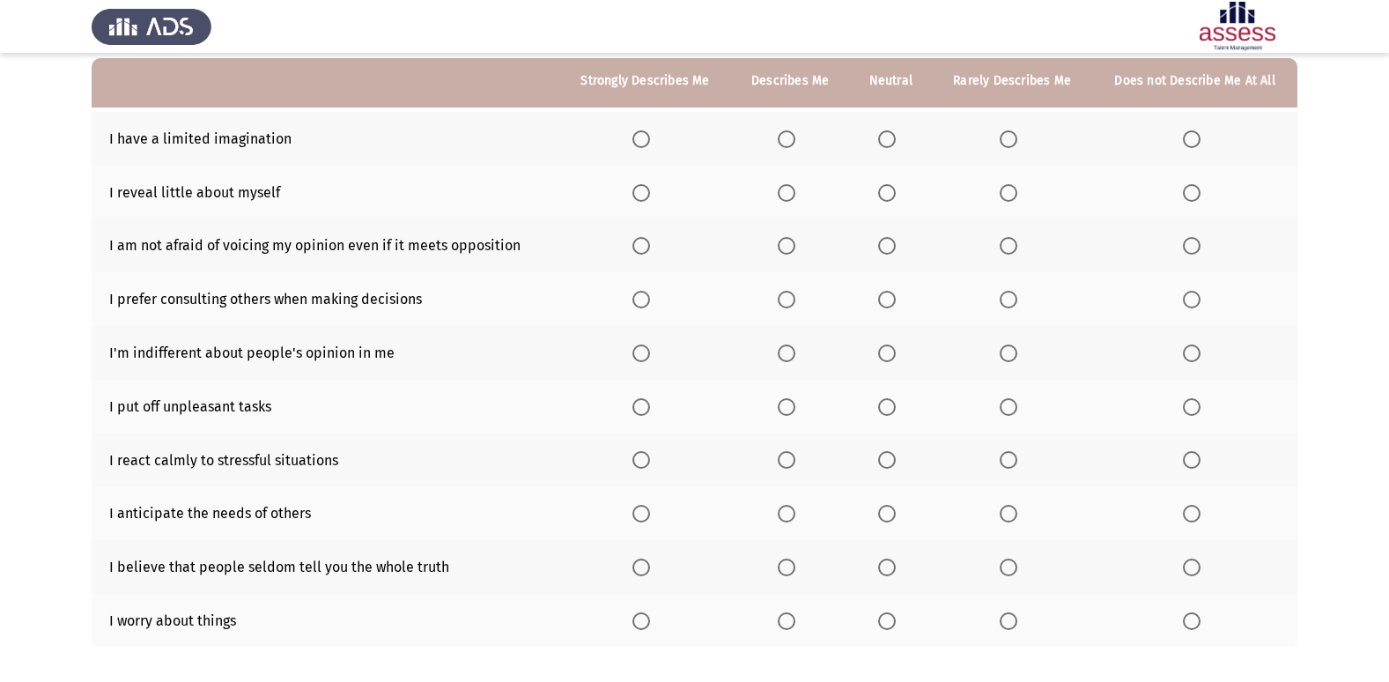
scroll to position [169, 0]
click at [650, 134] on span "Select an option" at bounding box center [641, 138] width 18 height 18
click at [650, 134] on input "Select an option" at bounding box center [641, 138] width 18 height 18
click at [1189, 129] on span "Select an option" at bounding box center [1192, 138] width 18 height 18
click at [1189, 129] on input "Select an option" at bounding box center [1192, 138] width 18 height 18
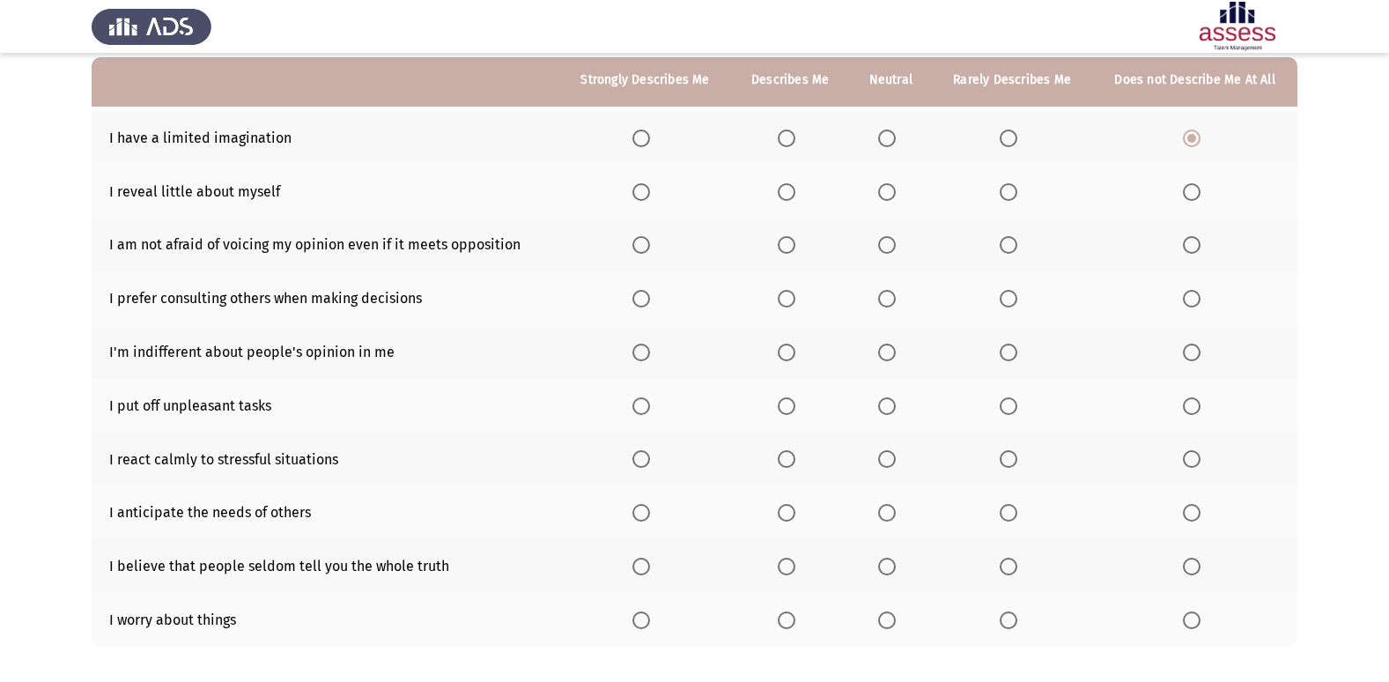
click at [889, 197] on span "Select an option" at bounding box center [887, 192] width 18 height 18
click at [889, 197] on input "Select an option" at bounding box center [887, 192] width 18 height 18
click at [1011, 248] on span "Select an option" at bounding box center [1009, 245] width 18 height 18
click at [1011, 248] on input "Select an option" at bounding box center [1009, 245] width 18 height 18
click at [1009, 303] on span "Select an option" at bounding box center [1009, 299] width 18 height 18
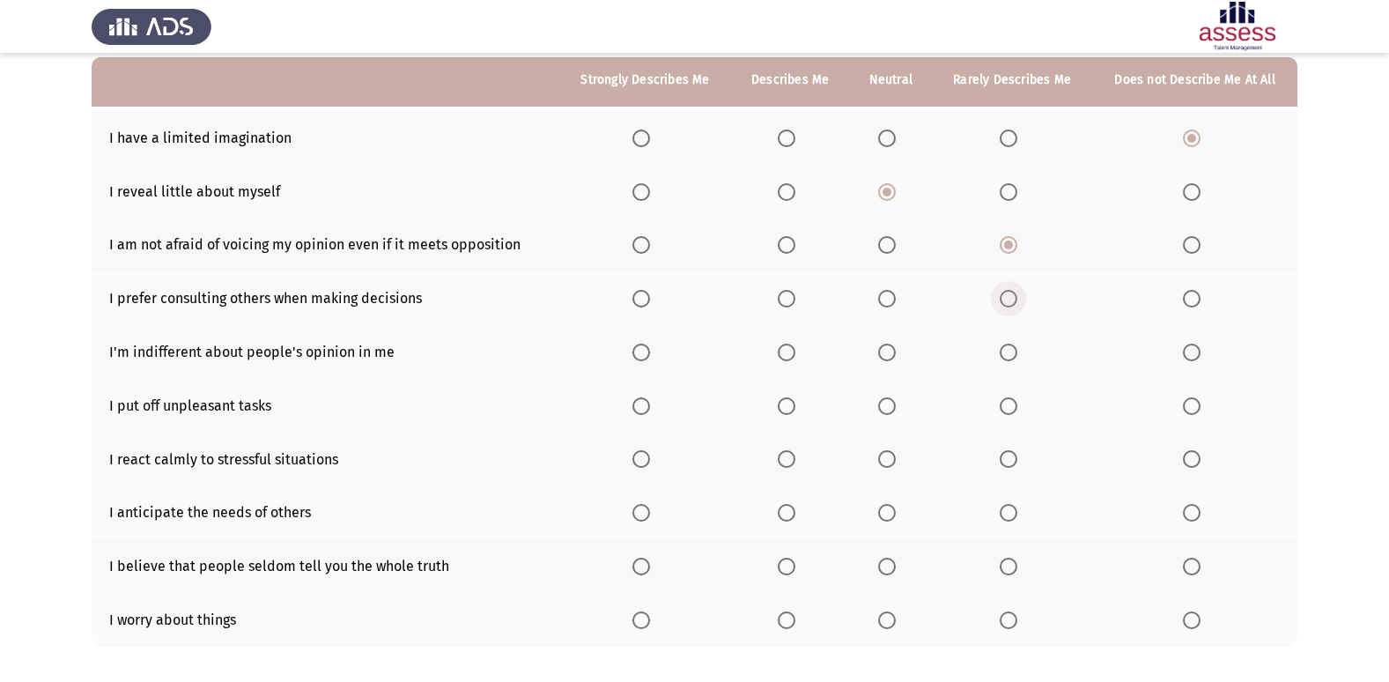
click at [1009, 303] on input "Select an option" at bounding box center [1009, 299] width 18 height 18
click at [794, 344] on span "Select an option" at bounding box center [787, 353] width 18 height 18
click at [794, 344] on input "Select an option" at bounding box center [787, 353] width 18 height 18
click at [790, 407] on span "Select an option" at bounding box center [787, 406] width 18 height 18
click at [790, 407] on input "Select an option" at bounding box center [787, 406] width 18 height 18
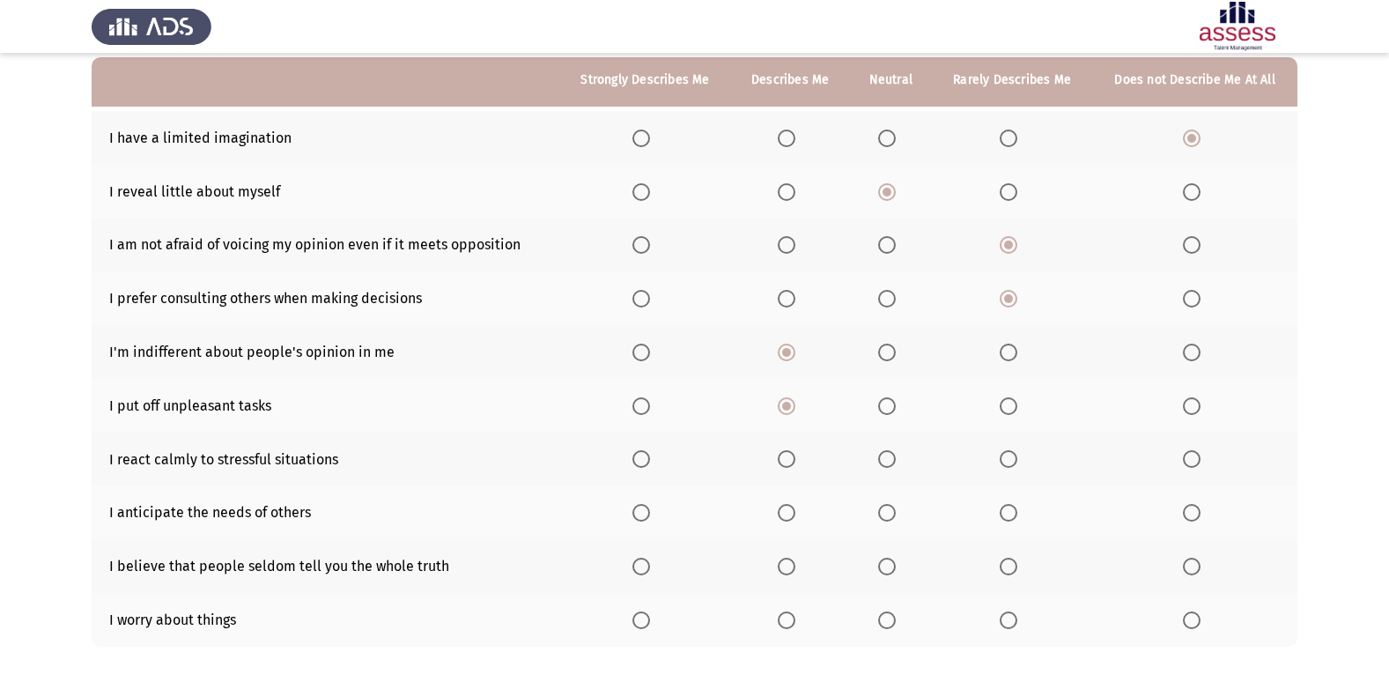
click at [788, 455] on span "Select an option" at bounding box center [787, 459] width 18 height 18
click at [788, 455] on input "Select an option" at bounding box center [787, 459] width 18 height 18
click at [1007, 450] on mat-radio-button "Select an option" at bounding box center [1012, 459] width 25 height 18
click at [1013, 457] on span "Select an option" at bounding box center [1009, 459] width 18 height 18
click at [1013, 457] on input "Select an option" at bounding box center [1009, 459] width 18 height 18
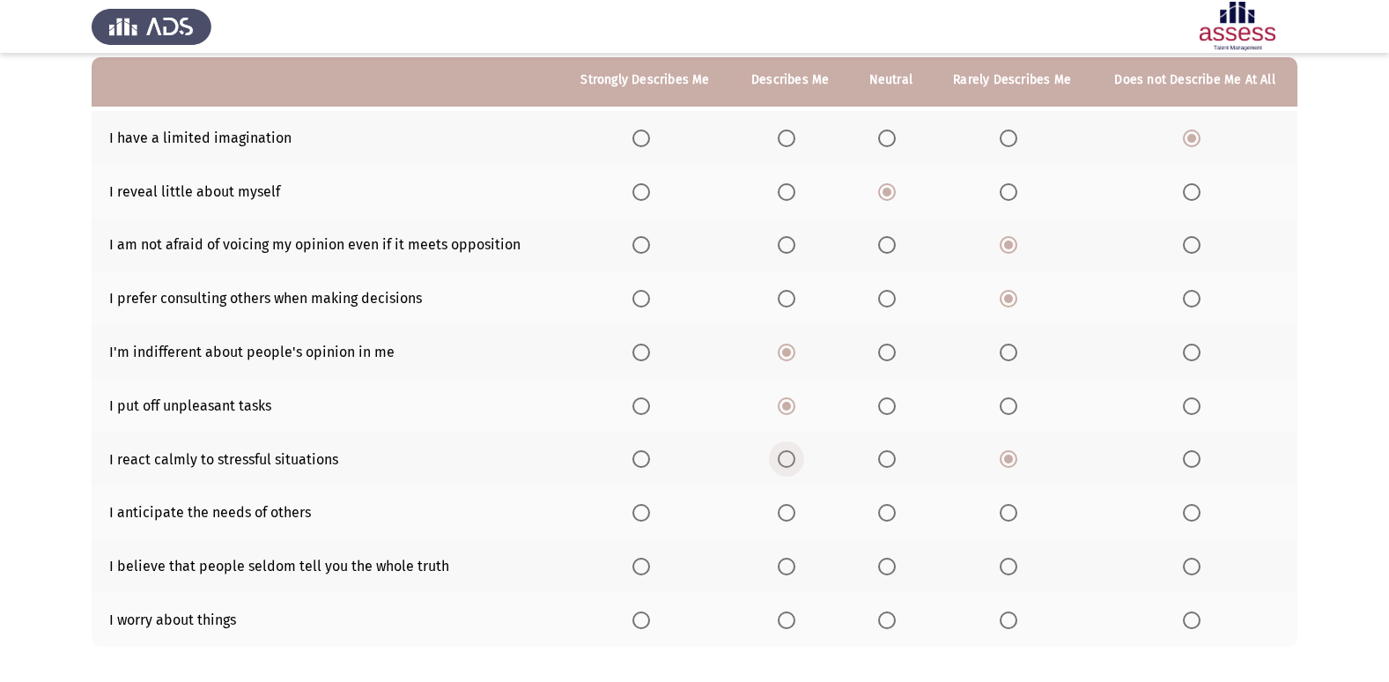
click at [795, 455] on span "Select an option" at bounding box center [787, 459] width 18 height 18
click at [795, 455] on input "Select an option" at bounding box center [787, 459] width 18 height 18
click at [1010, 517] on span "Select an option" at bounding box center [1009, 513] width 18 height 18
click at [1010, 517] on input "Select an option" at bounding box center [1009, 513] width 18 height 18
click at [1016, 558] on span "Select an option" at bounding box center [1009, 567] width 18 height 18
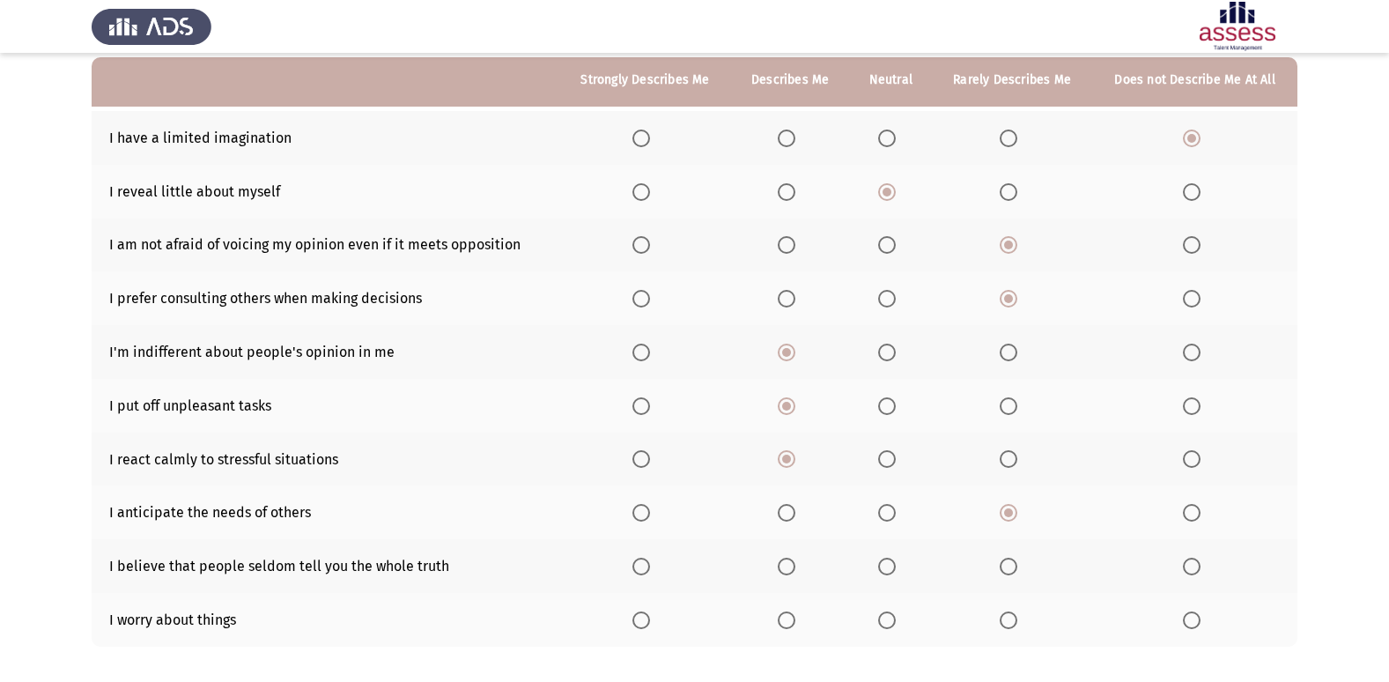
click at [1016, 558] on input "Select an option" at bounding box center [1009, 567] width 18 height 18
click at [776, 617] on th at bounding box center [790, 620] width 118 height 54
click at [788, 616] on span "Select an option" at bounding box center [787, 620] width 18 height 18
click at [788, 616] on input "Select an option" at bounding box center [787, 620] width 18 height 18
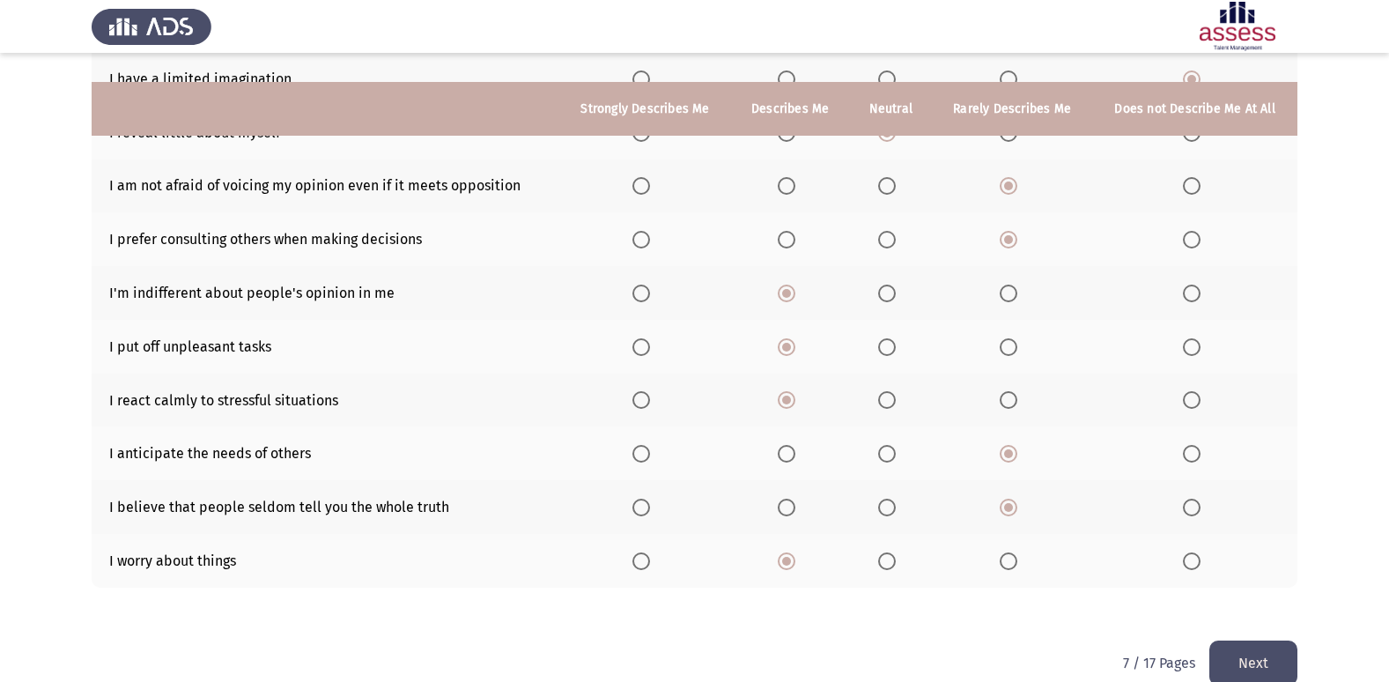
scroll to position [257, 0]
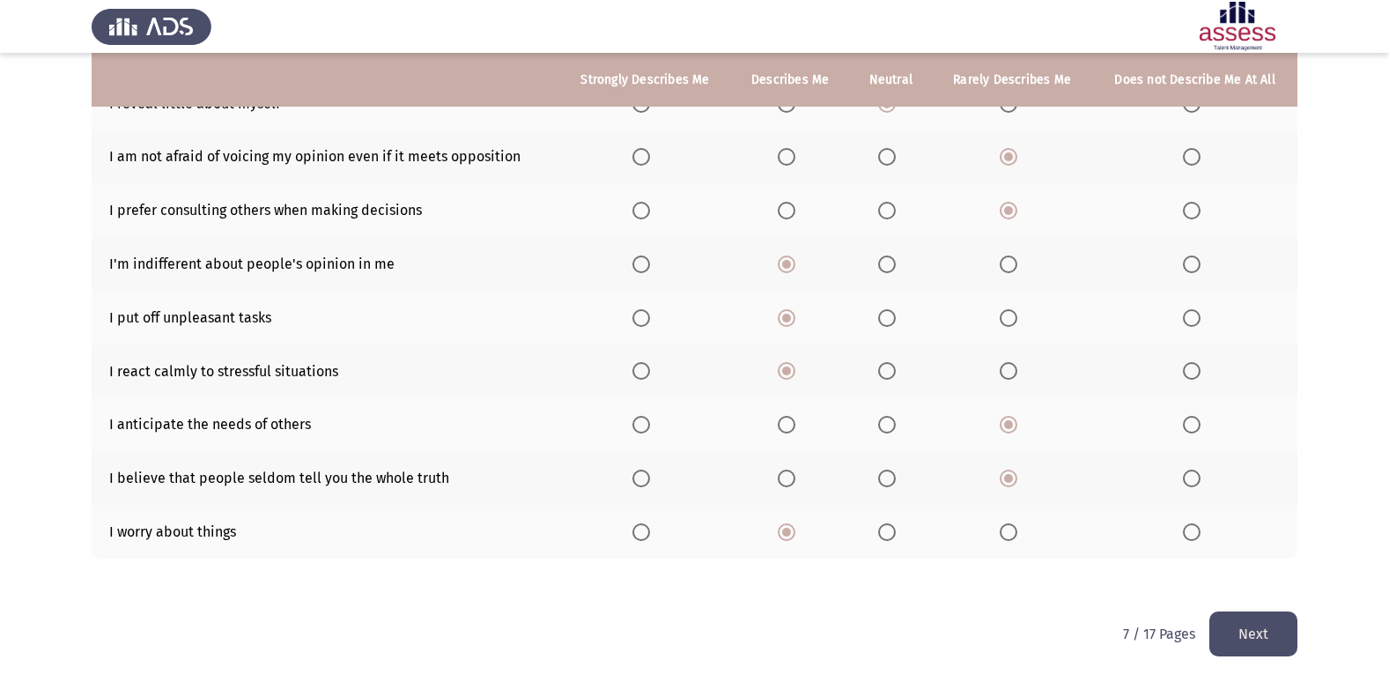
click at [1267, 630] on button "Next" at bounding box center [1253, 633] width 88 height 45
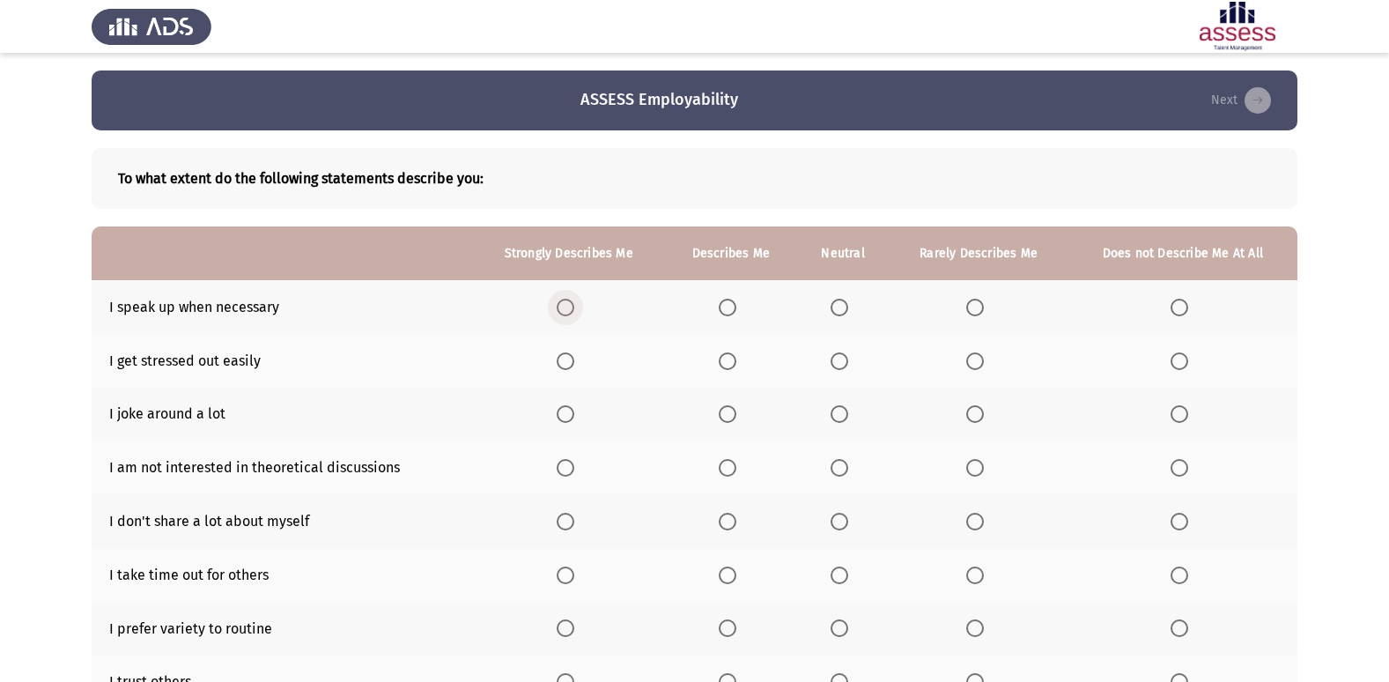
click at [576, 307] on label "Select an option" at bounding box center [569, 308] width 25 height 18
click at [574, 307] on input "Select an option" at bounding box center [566, 308] width 18 height 18
click at [842, 355] on span "Select an option" at bounding box center [840, 361] width 18 height 18
click at [842, 355] on input "Select an option" at bounding box center [840, 361] width 18 height 18
click at [725, 415] on span "Select an option" at bounding box center [728, 414] width 18 height 18
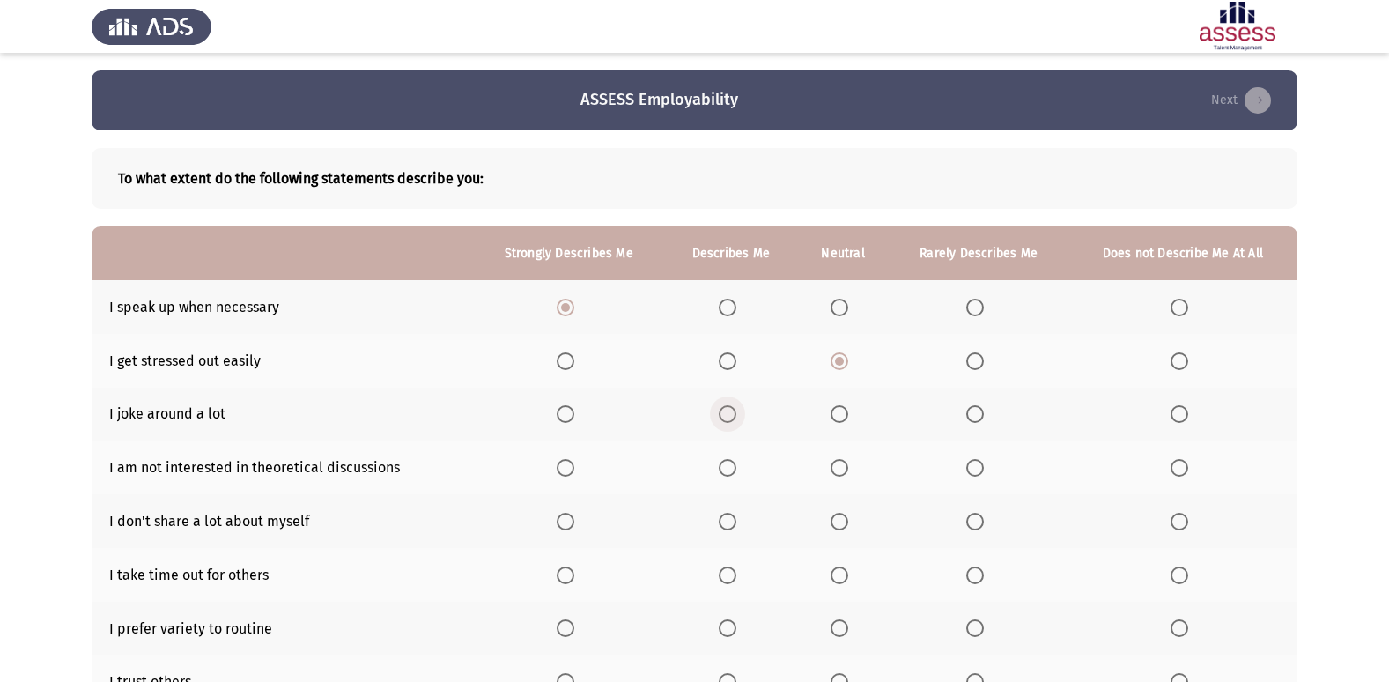
click at [725, 415] on input "Select an option" at bounding box center [728, 414] width 18 height 18
click at [735, 466] on span "Select an option" at bounding box center [728, 468] width 18 height 18
click at [735, 466] on input "Select an option" at bounding box center [728, 468] width 18 height 18
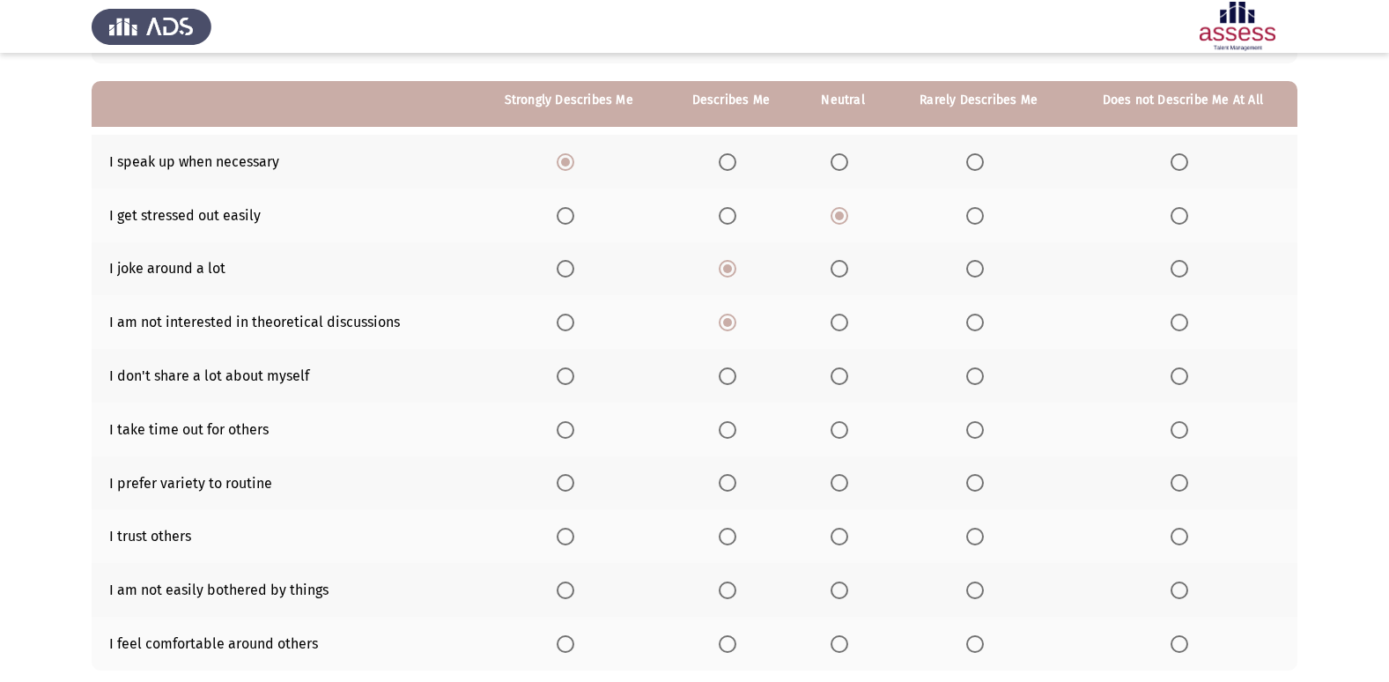
scroll to position [176, 0]
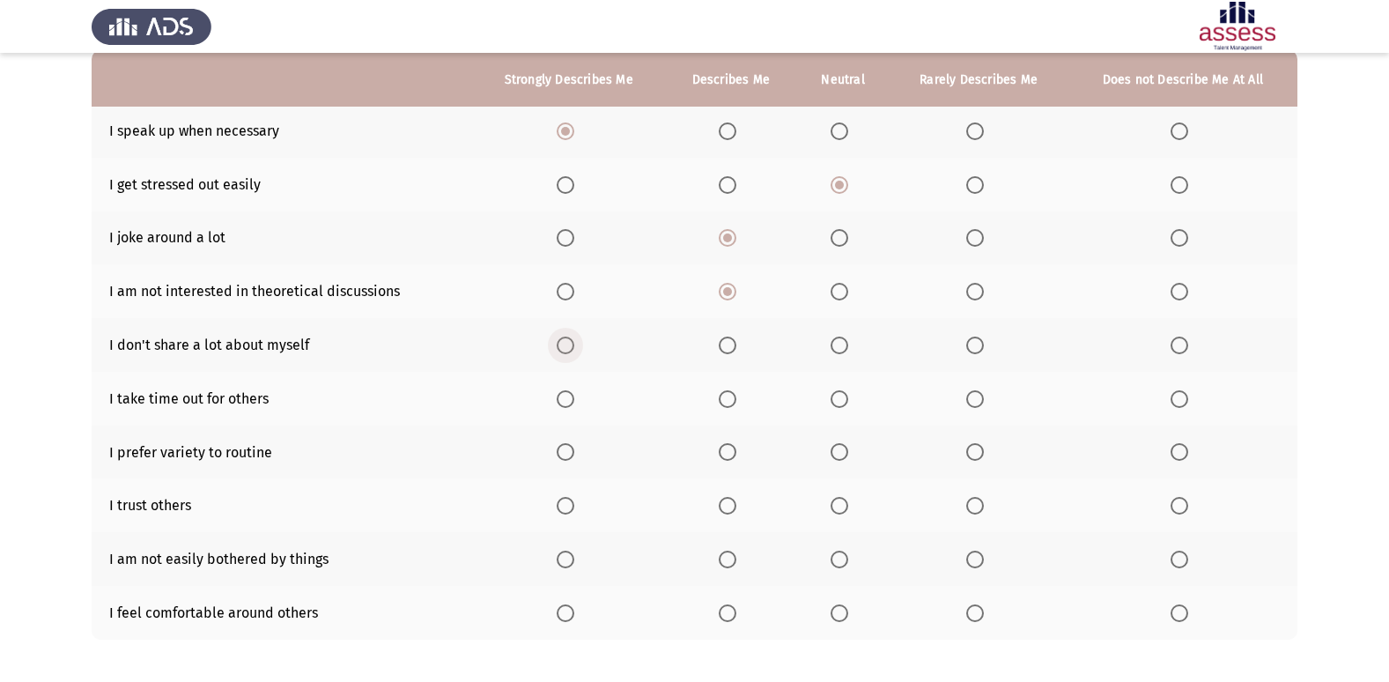
click at [560, 344] on span "Select an option" at bounding box center [566, 345] width 18 height 18
click at [560, 344] on input "Select an option" at bounding box center [566, 345] width 18 height 18
click at [571, 395] on span "Select an option" at bounding box center [566, 399] width 18 height 18
click at [571, 395] on input "Select an option" at bounding box center [566, 399] width 18 height 18
click at [570, 443] on mat-radio-button "Select an option" at bounding box center [569, 452] width 25 height 18
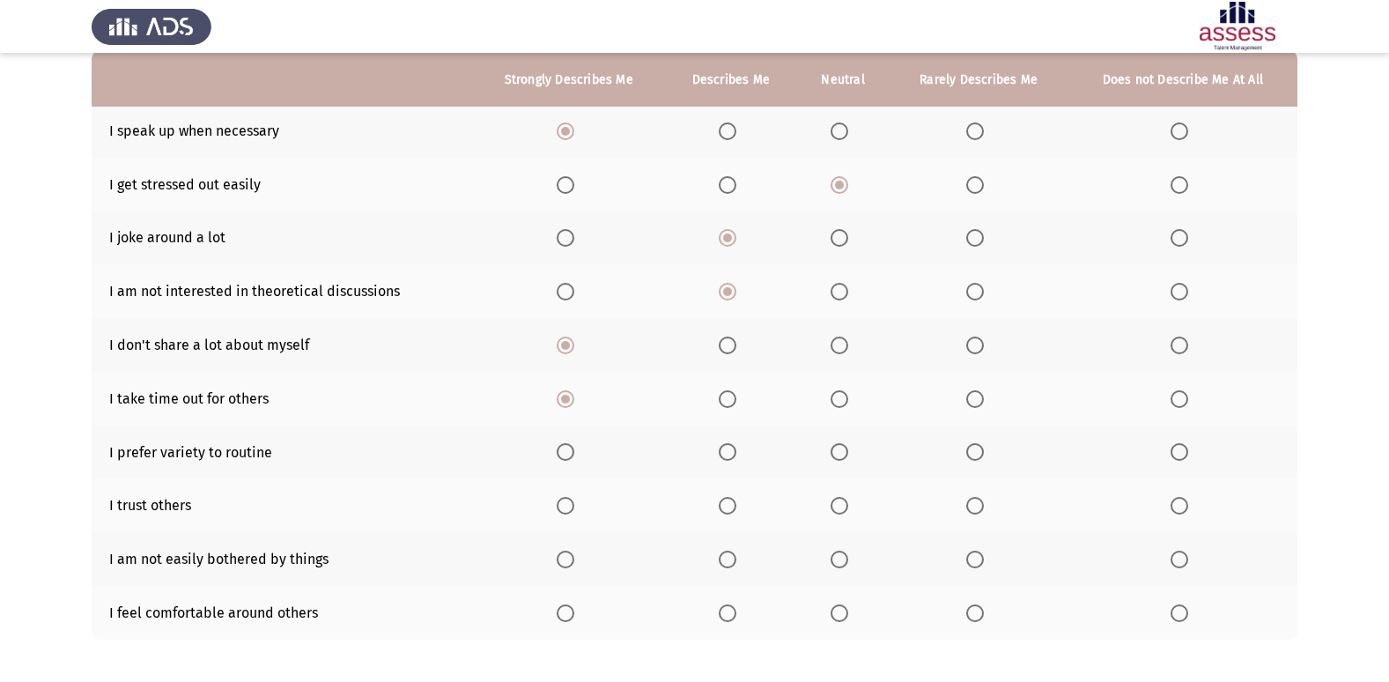
click at [572, 450] on span "Select an option" at bounding box center [566, 452] width 18 height 18
click at [572, 450] on input "Select an option" at bounding box center [566, 452] width 18 height 18
click at [846, 510] on span "Select an option" at bounding box center [840, 506] width 18 height 18
click at [846, 510] on input "Select an option" at bounding box center [840, 506] width 18 height 18
click at [838, 555] on span "Select an option" at bounding box center [840, 560] width 18 height 18
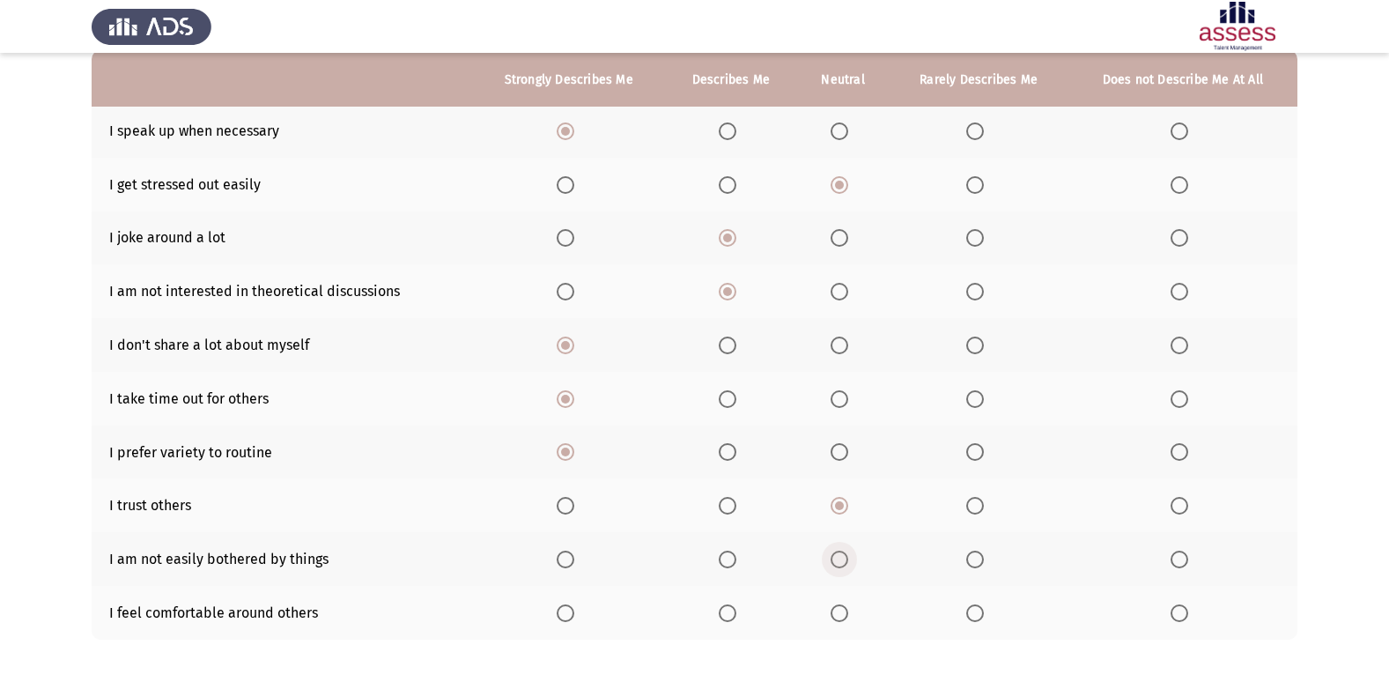
click at [838, 555] on input "Select an option" at bounding box center [840, 560] width 18 height 18
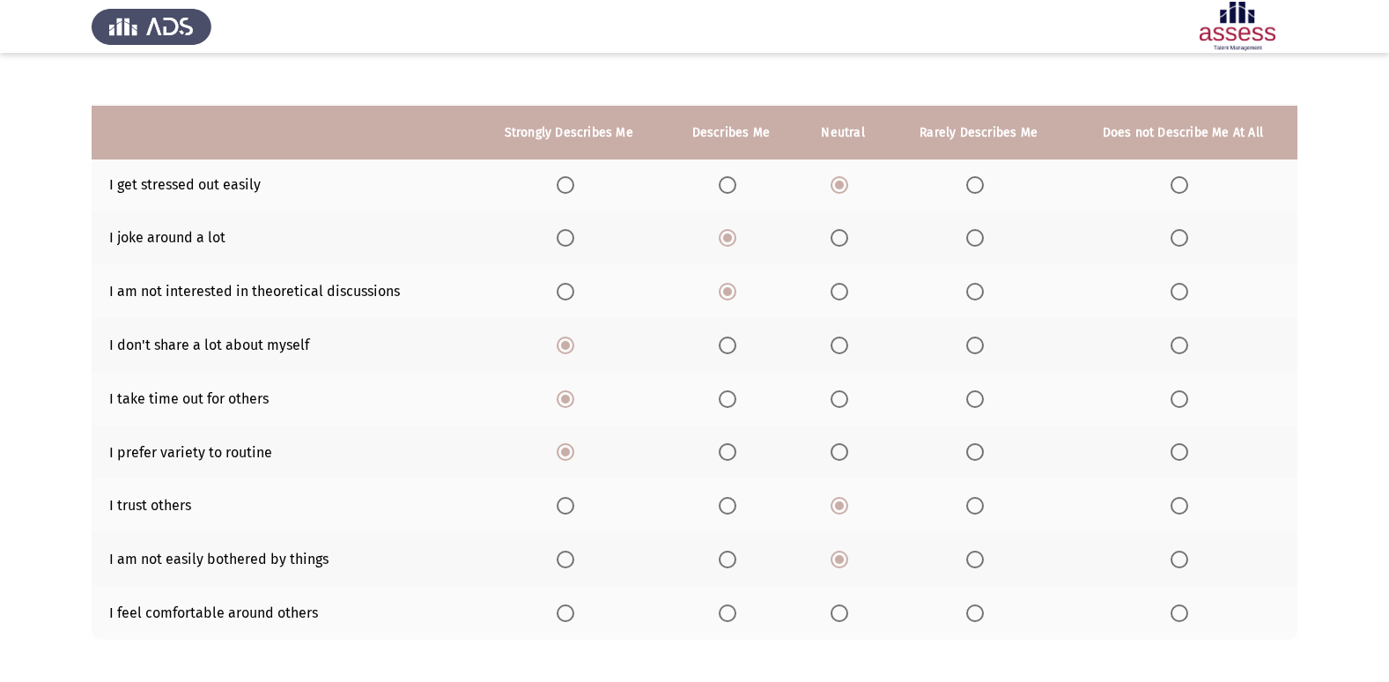
scroll to position [257, 0]
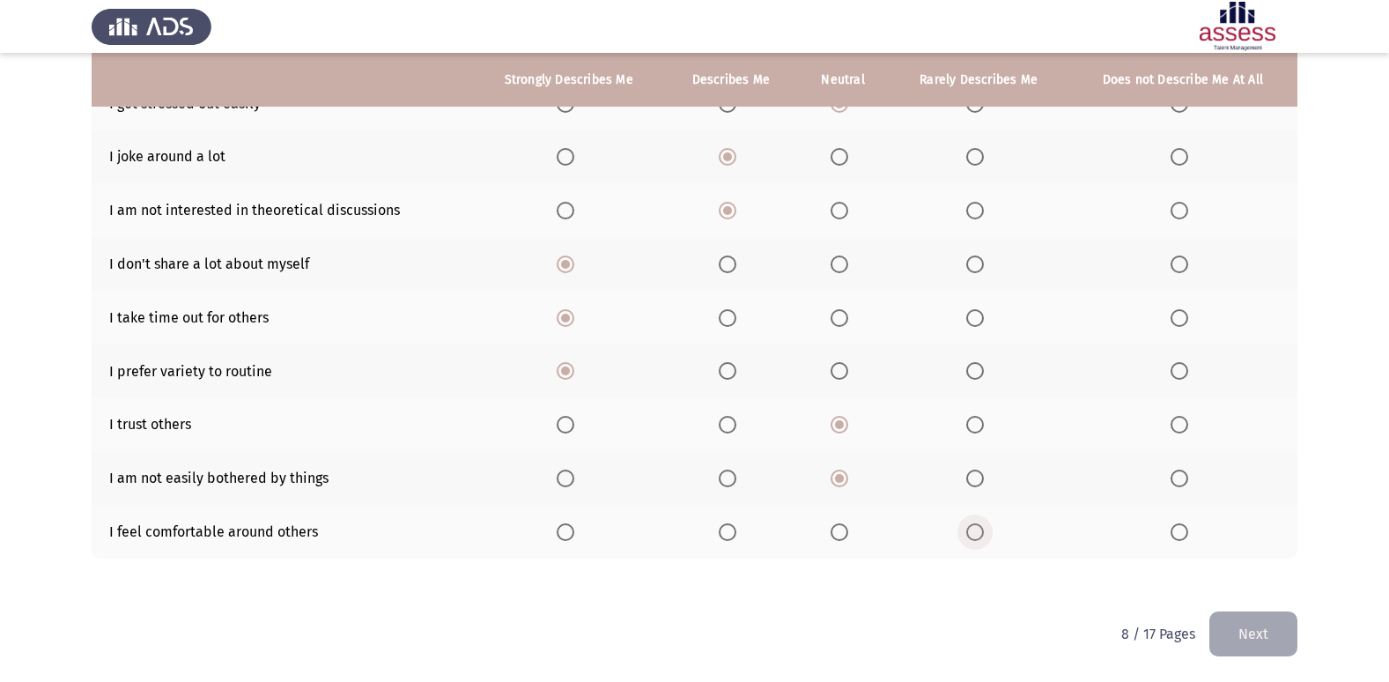
click at [980, 536] on span "Select an option" at bounding box center [975, 532] width 18 height 18
click at [980, 536] on input "Select an option" at bounding box center [975, 532] width 18 height 18
click at [1242, 615] on button "Next" at bounding box center [1253, 633] width 88 height 45
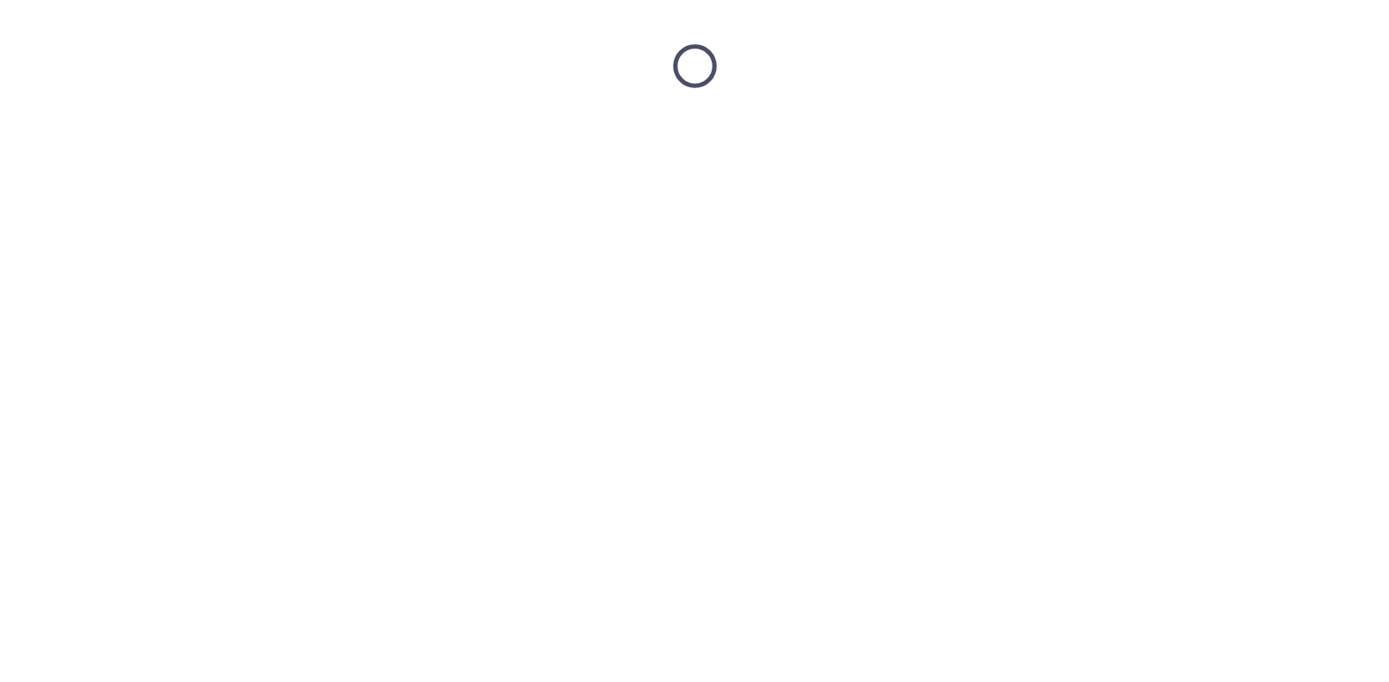
scroll to position [0, 0]
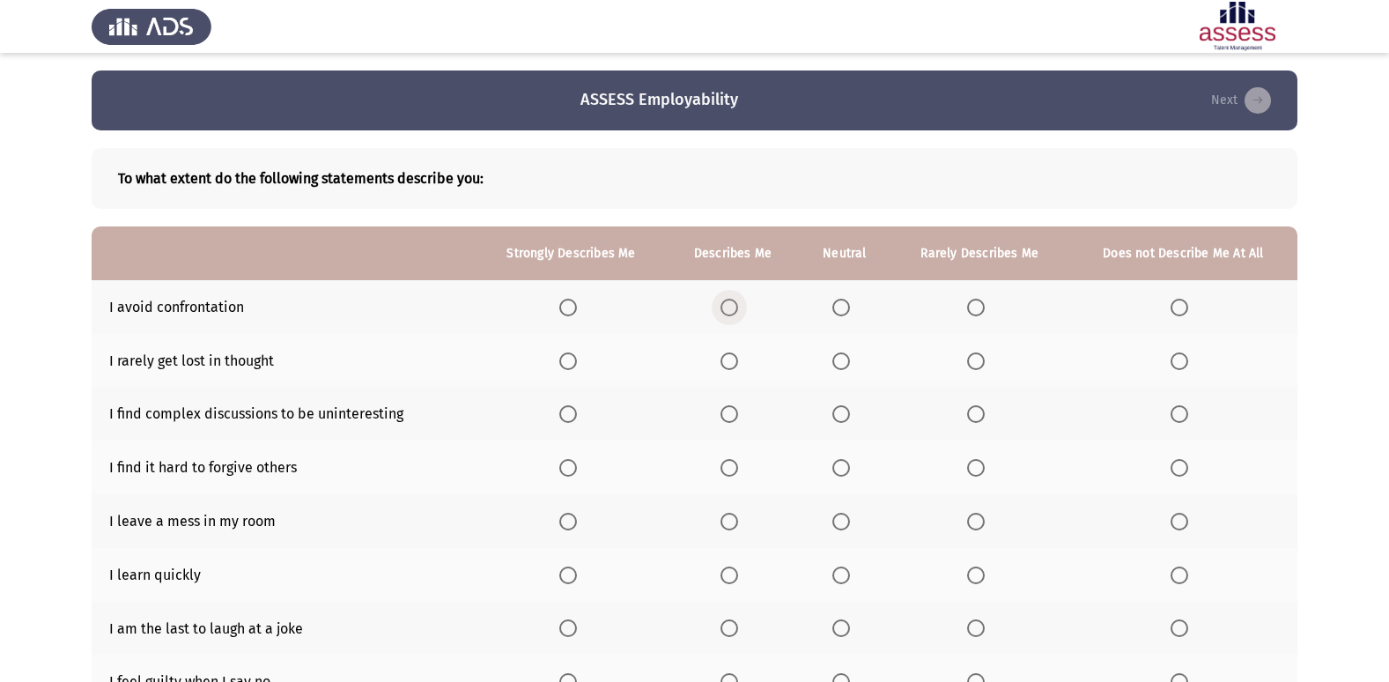
click at [738, 307] on span "Select an option" at bounding box center [730, 308] width 18 height 18
click at [738, 307] on input "Select an option" at bounding box center [730, 308] width 18 height 18
click at [734, 351] on mat-radio-button "Select an option" at bounding box center [733, 360] width 25 height 18
click at [734, 360] on span "Select an option" at bounding box center [730, 361] width 18 height 18
click at [734, 360] on input "Select an option" at bounding box center [730, 361] width 18 height 18
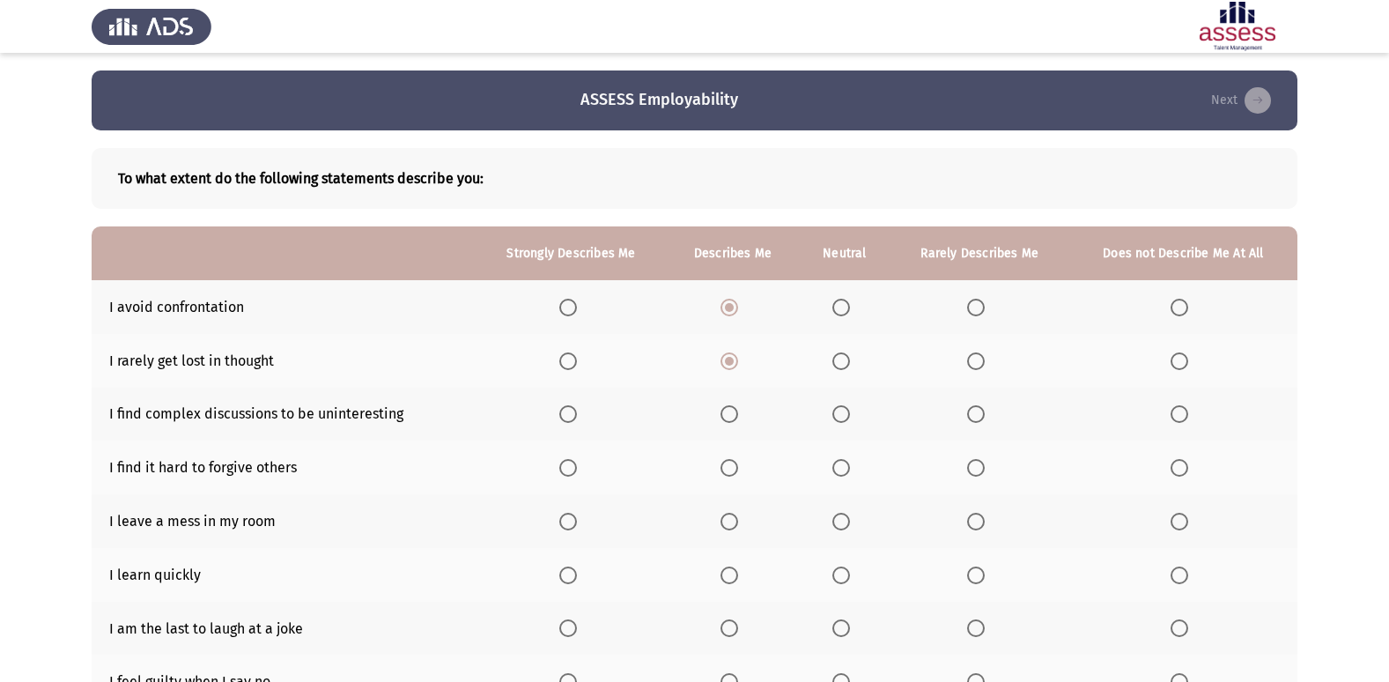
click at [837, 405] on mat-radio-button "Select an option" at bounding box center [844, 414] width 25 height 18
click at [842, 407] on span "Select an option" at bounding box center [841, 414] width 18 height 18
click at [842, 407] on input "Select an option" at bounding box center [841, 414] width 18 height 18
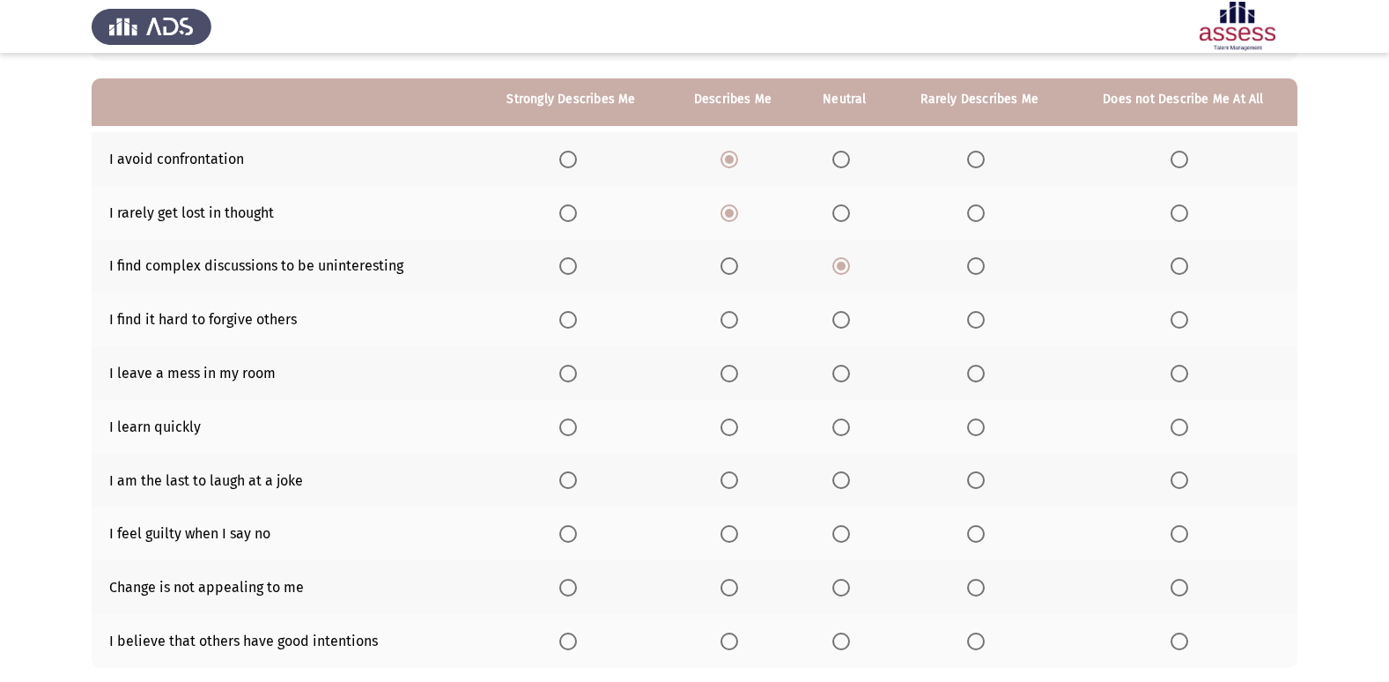
scroll to position [176, 0]
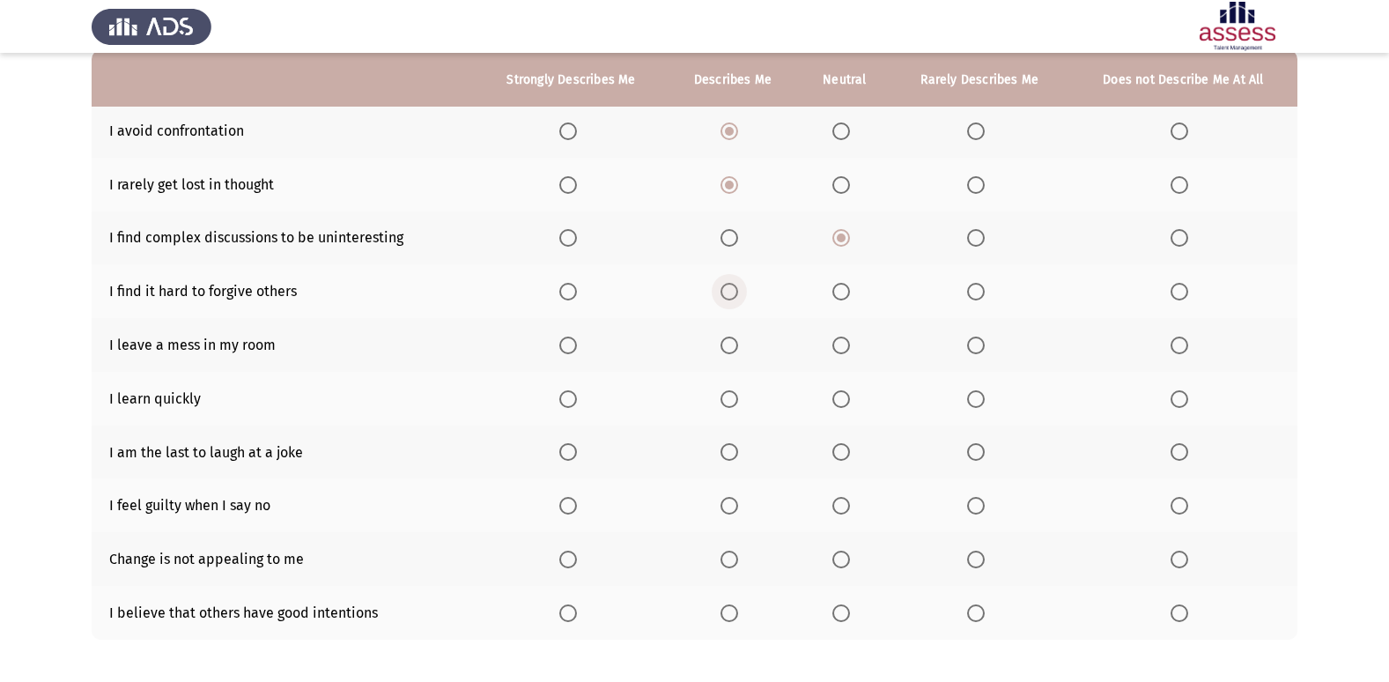
click at [735, 298] on span "Select an option" at bounding box center [730, 292] width 18 height 18
click at [735, 298] on input "Select an option" at bounding box center [730, 292] width 18 height 18
click at [1185, 349] on span "Select an option" at bounding box center [1180, 345] width 18 height 18
click at [1185, 349] on input "Select an option" at bounding box center [1180, 345] width 18 height 18
click at [564, 388] on th at bounding box center [571, 399] width 191 height 54
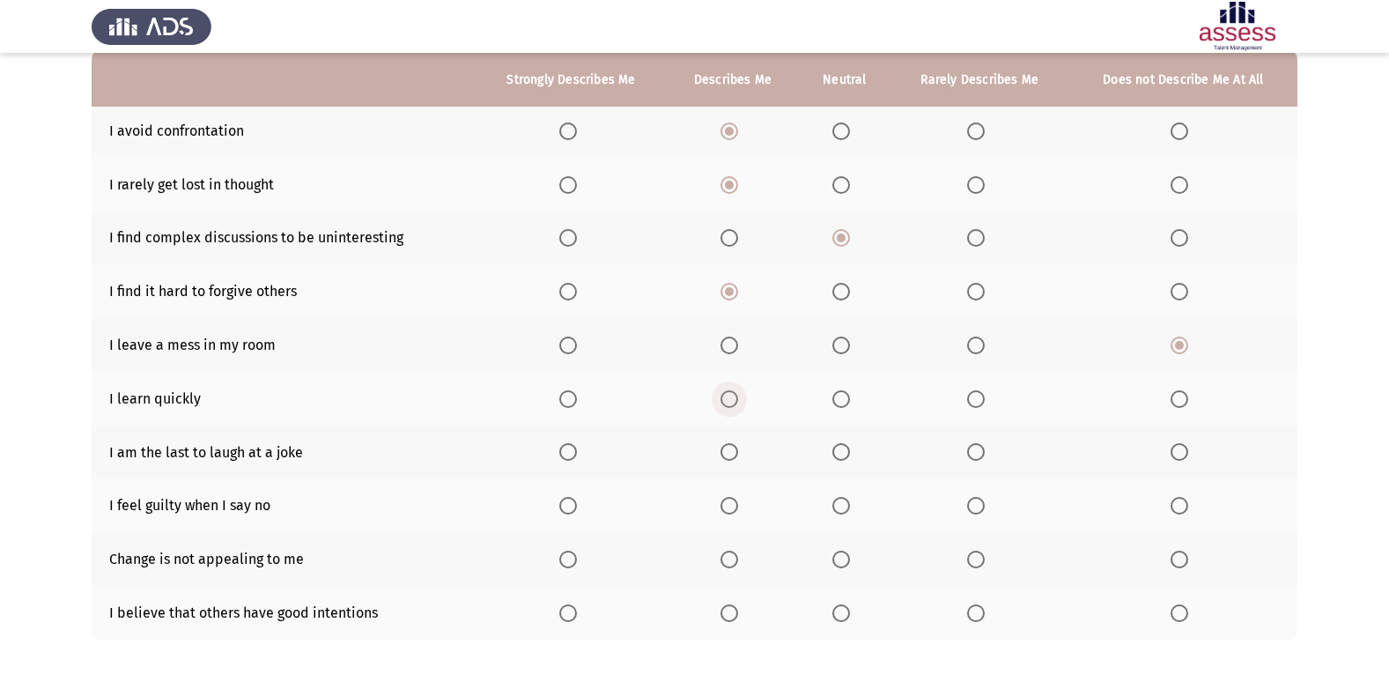
click at [735, 394] on span "Select an option" at bounding box center [730, 399] width 18 height 18
click at [735, 394] on input "Select an option" at bounding box center [730, 399] width 18 height 18
click at [980, 452] on span "Select an option" at bounding box center [976, 452] width 18 height 18
click at [980, 452] on input "Select an option" at bounding box center [976, 452] width 18 height 18
click at [848, 504] on span "Select an option" at bounding box center [841, 506] width 18 height 18
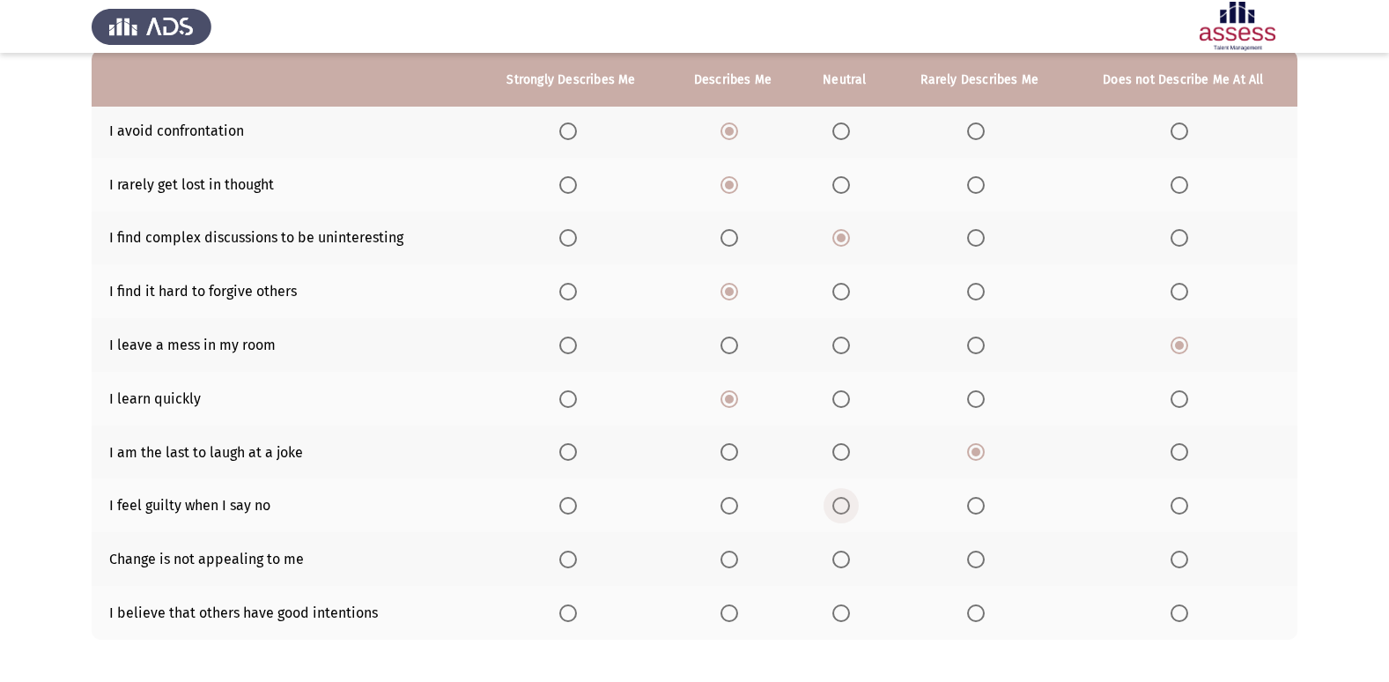
click at [848, 504] on input "Select an option" at bounding box center [841, 506] width 18 height 18
click at [736, 558] on span "Select an option" at bounding box center [730, 560] width 18 height 18
click at [736, 558] on input "Select an option" at bounding box center [730, 560] width 18 height 18
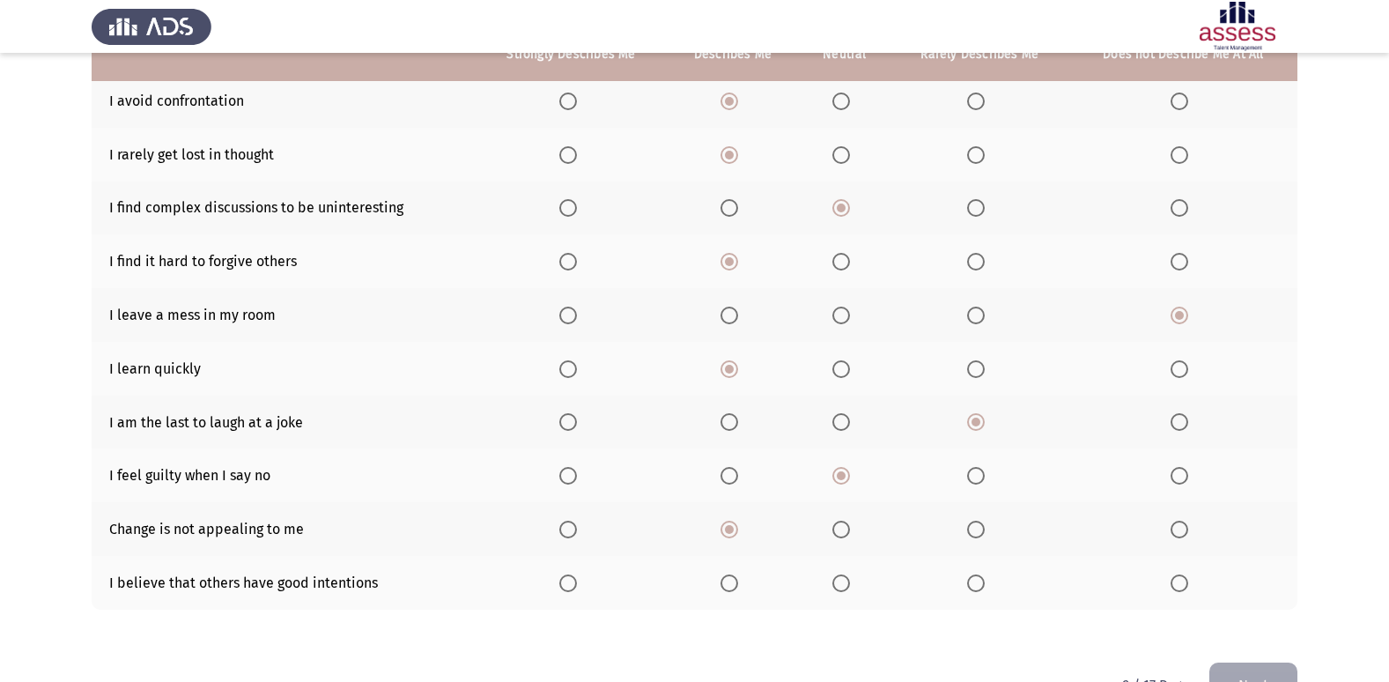
scroll to position [257, 0]
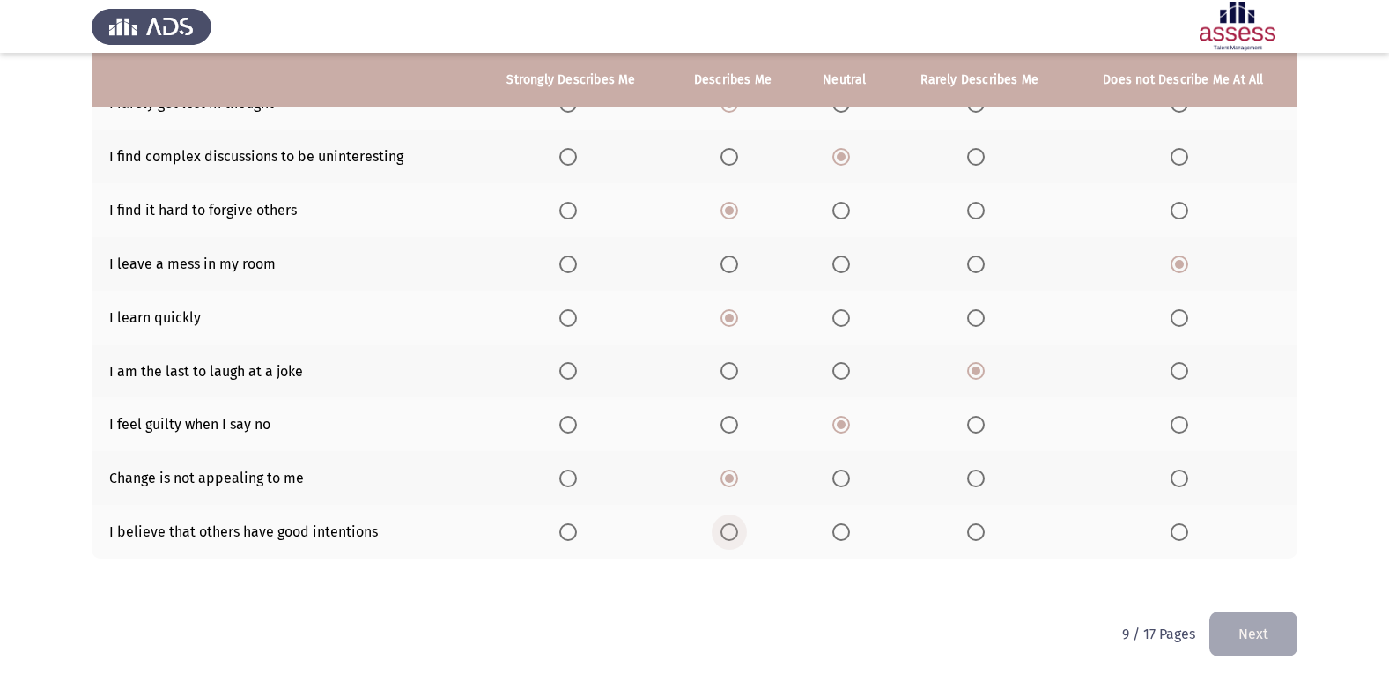
click at [735, 523] on span "Select an option" at bounding box center [730, 532] width 18 height 18
click at [735, 523] on input "Select an option" at bounding box center [730, 532] width 18 height 18
click at [1227, 629] on button "Next" at bounding box center [1253, 633] width 88 height 45
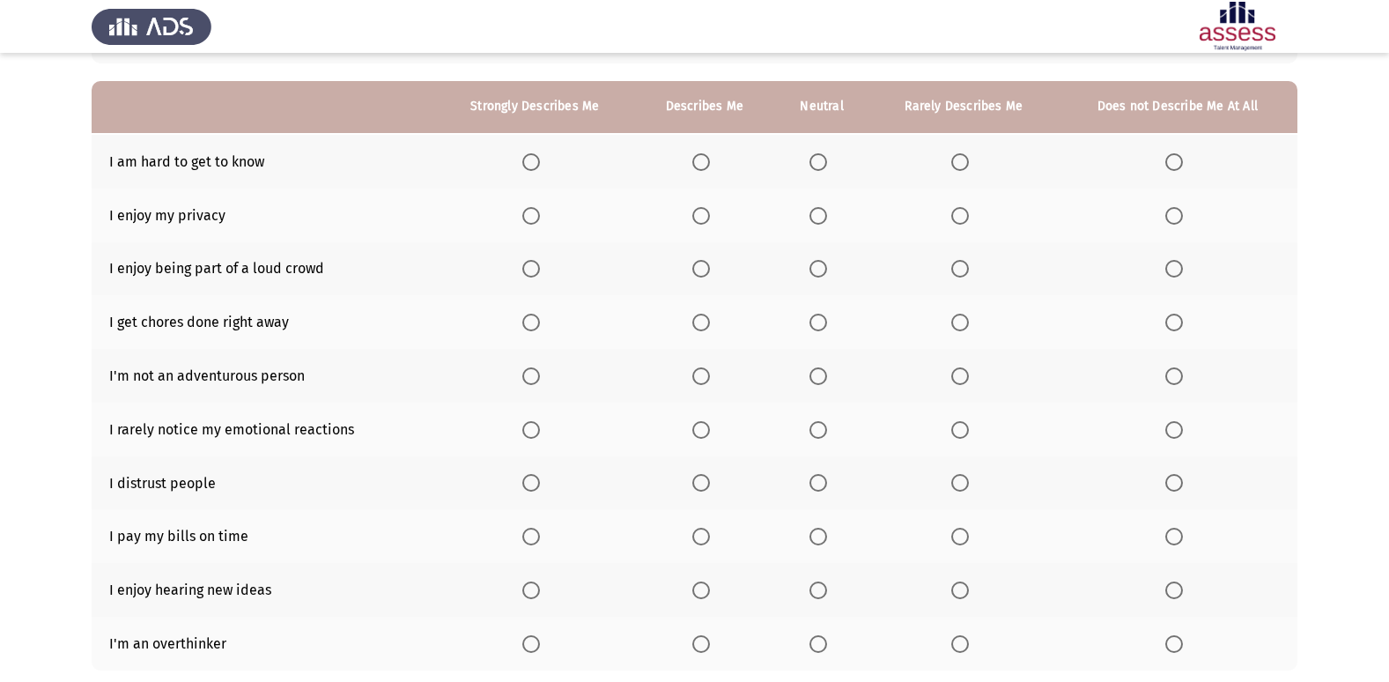
scroll to position [176, 0]
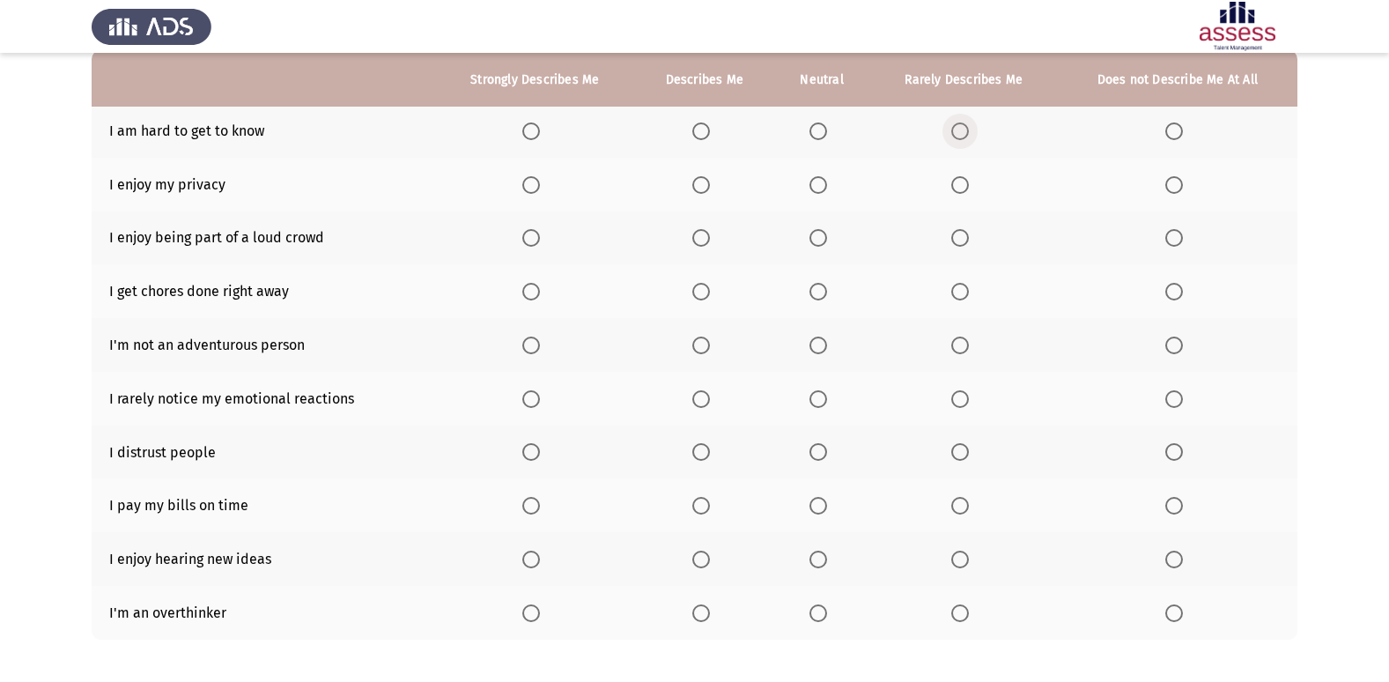
click at [965, 132] on span "Select an option" at bounding box center [960, 131] width 18 height 18
click at [965, 132] on input "Select an option" at bounding box center [960, 131] width 18 height 18
click at [700, 180] on span "Select an option" at bounding box center [701, 185] width 18 height 18
click at [700, 180] on input "Select an option" at bounding box center [701, 185] width 18 height 18
click at [1170, 232] on span "Select an option" at bounding box center [1174, 238] width 18 height 18
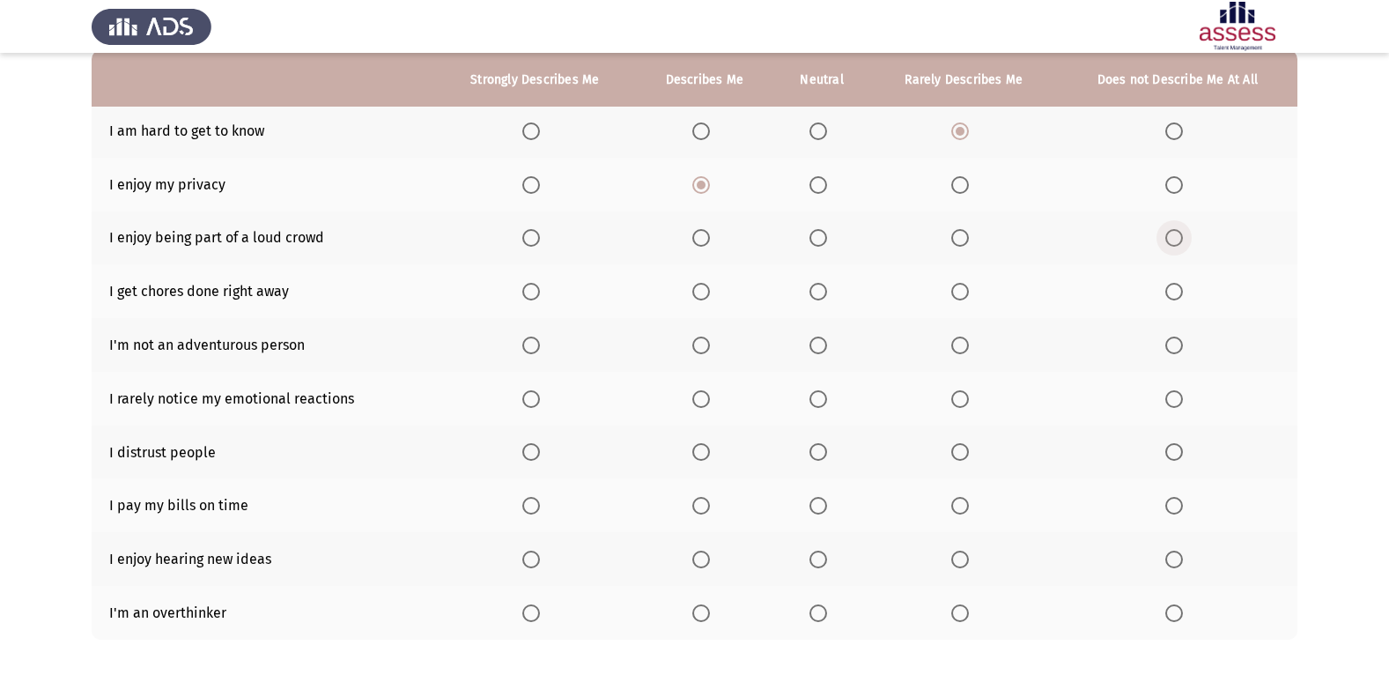
click at [1170, 232] on input "Select an option" at bounding box center [1174, 238] width 18 height 18
click at [822, 337] on span "Select an option" at bounding box center [818, 345] width 18 height 18
click at [822, 337] on input "Select an option" at bounding box center [818, 345] width 18 height 18
click at [954, 289] on span "Select an option" at bounding box center [960, 292] width 18 height 18
click at [954, 289] on input "Select an option" at bounding box center [960, 292] width 18 height 18
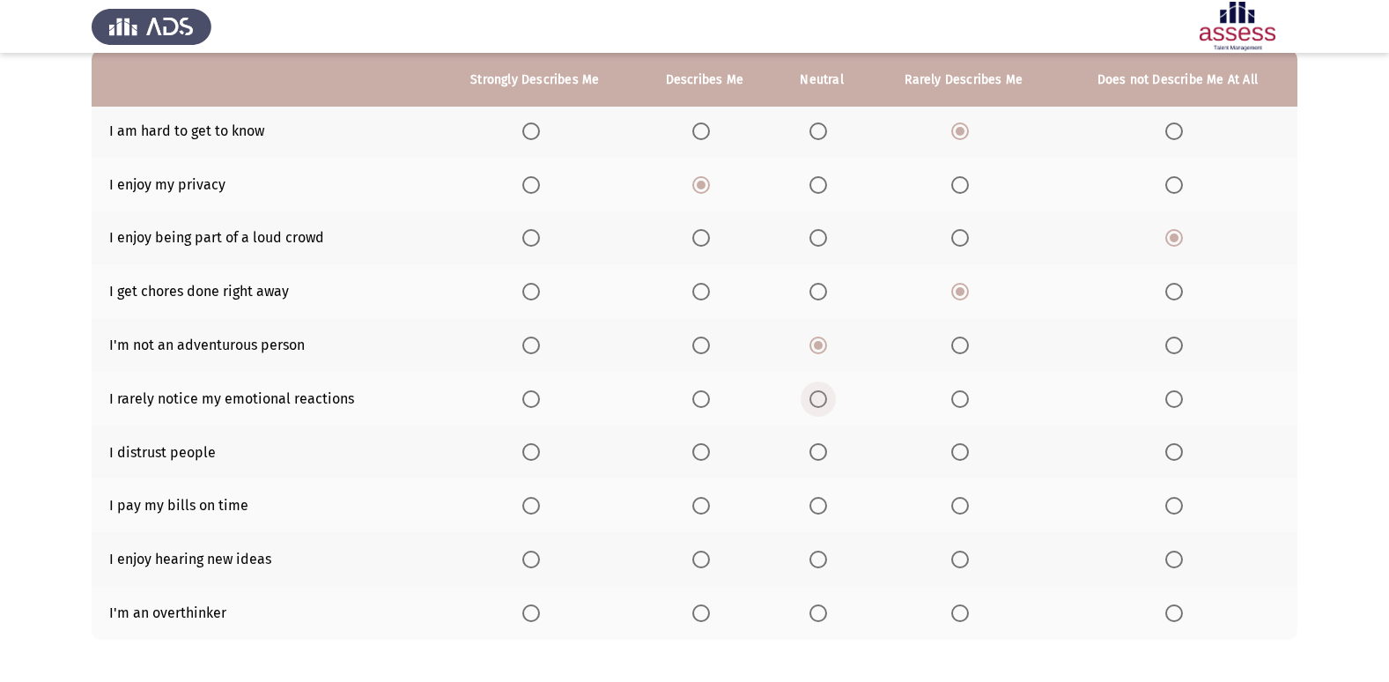
click at [829, 392] on label "Select an option" at bounding box center [821, 399] width 25 height 18
click at [827, 392] on input "Select an option" at bounding box center [818, 399] width 18 height 18
click at [699, 447] on span "Select an option" at bounding box center [701, 452] width 18 height 18
click at [699, 447] on input "Select an option" at bounding box center [701, 452] width 18 height 18
click at [743, 511] on th at bounding box center [704, 505] width 138 height 54
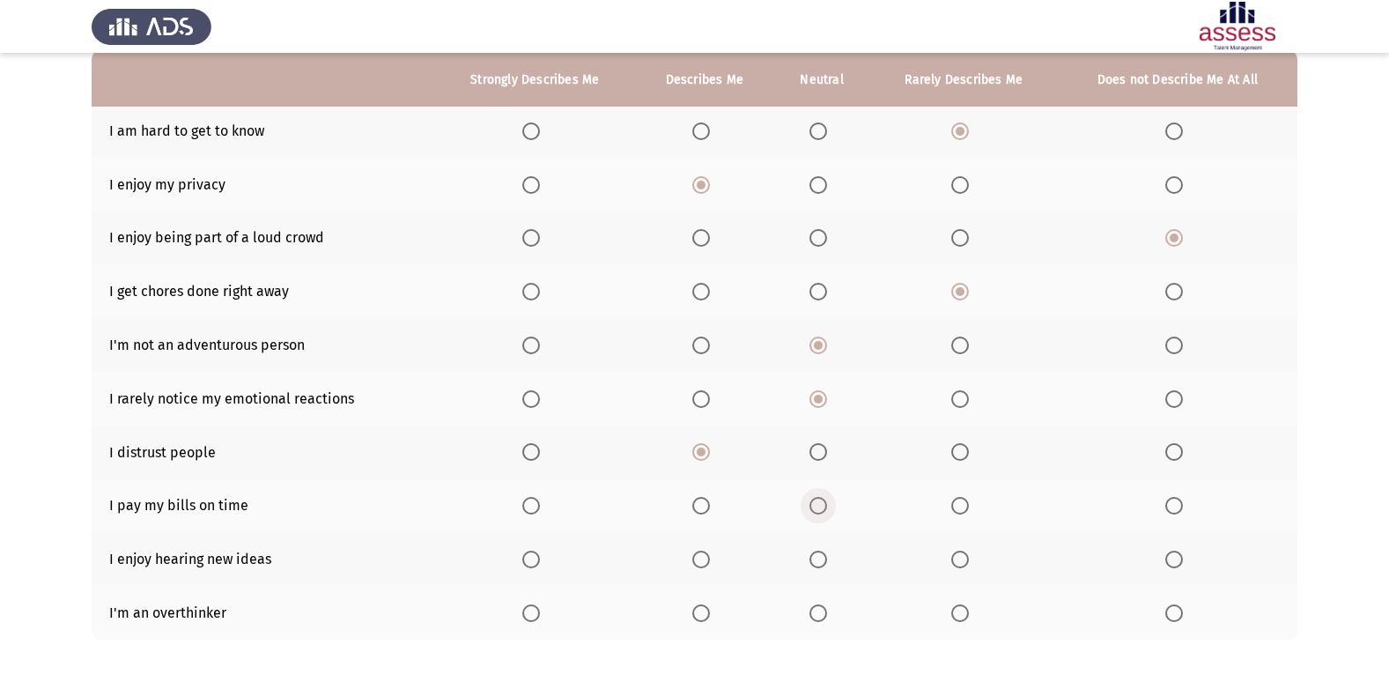
click at [819, 499] on span "Select an option" at bounding box center [818, 506] width 18 height 18
click at [819, 499] on input "Select an option" at bounding box center [818, 506] width 18 height 18
click at [709, 553] on span "Select an option" at bounding box center [701, 560] width 18 height 18
click at [709, 553] on input "Select an option" at bounding box center [701, 560] width 18 height 18
click at [704, 610] on span "Select an option" at bounding box center [701, 613] width 18 height 18
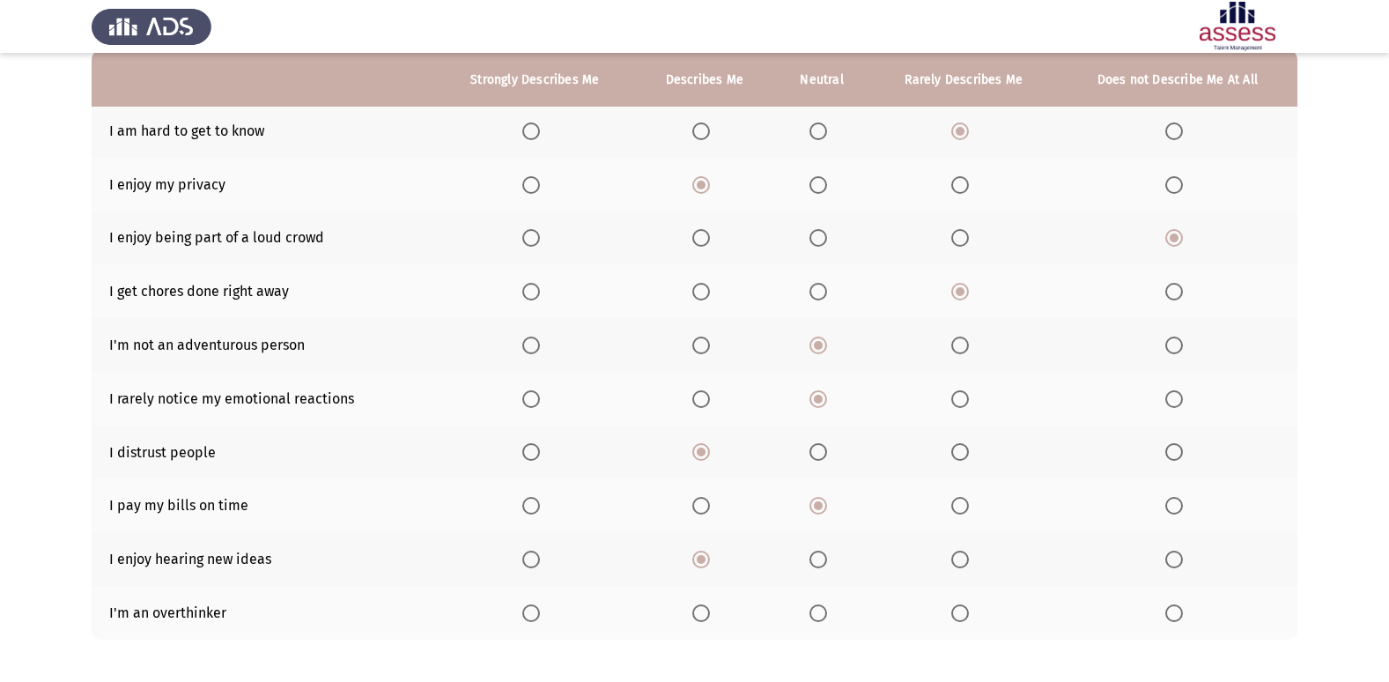
click at [704, 610] on input "Select an option" at bounding box center [701, 613] width 18 height 18
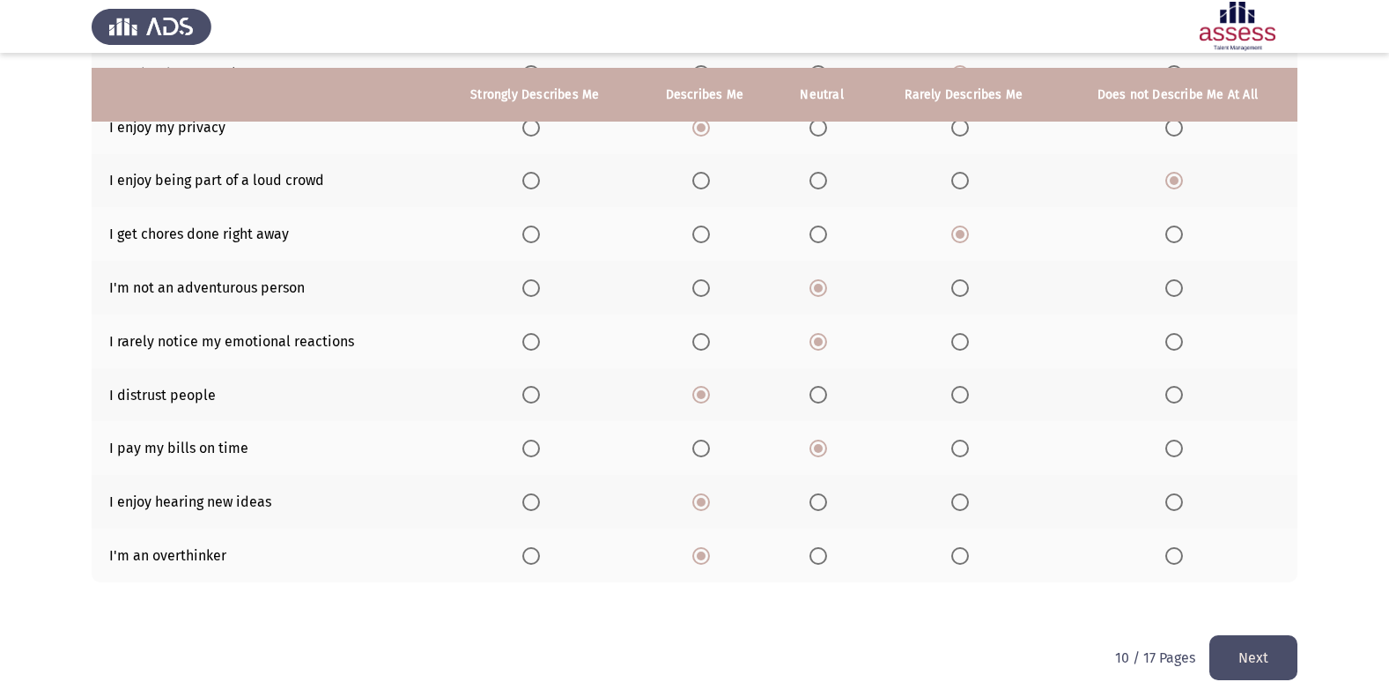
scroll to position [257, 0]
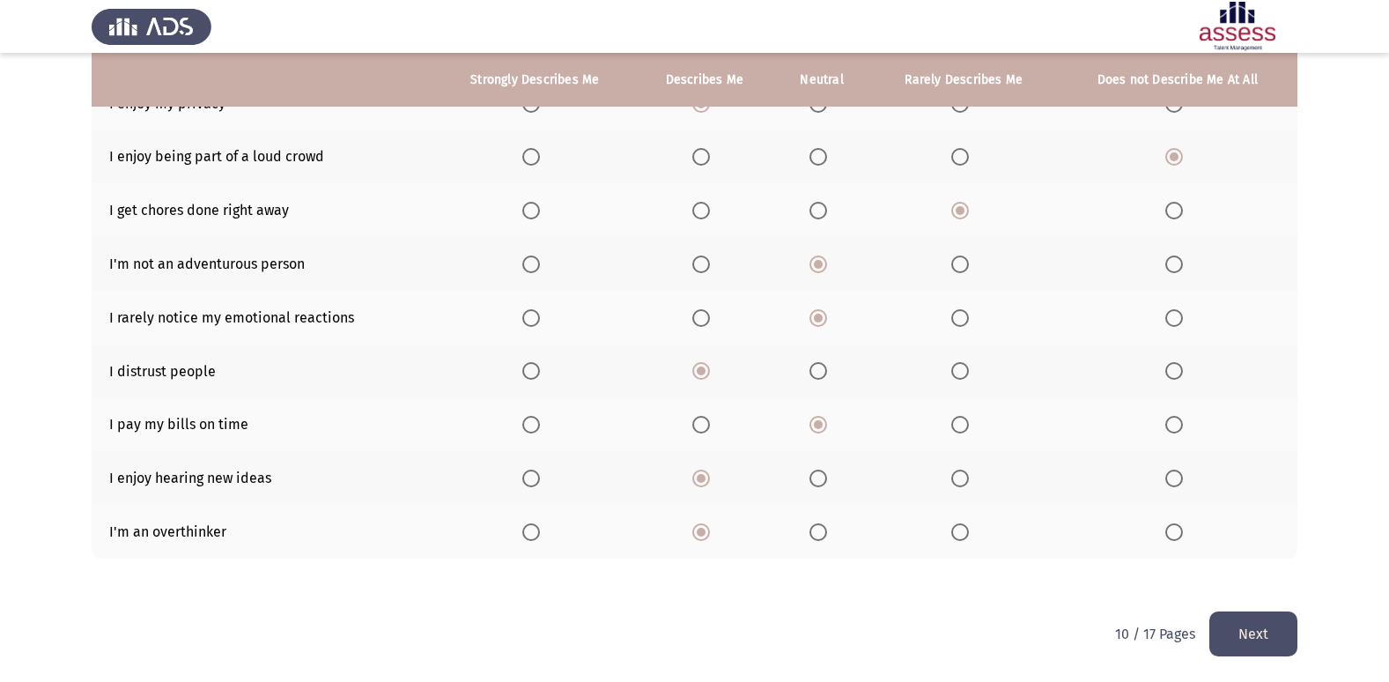
click at [1237, 617] on button "Next" at bounding box center [1253, 633] width 88 height 45
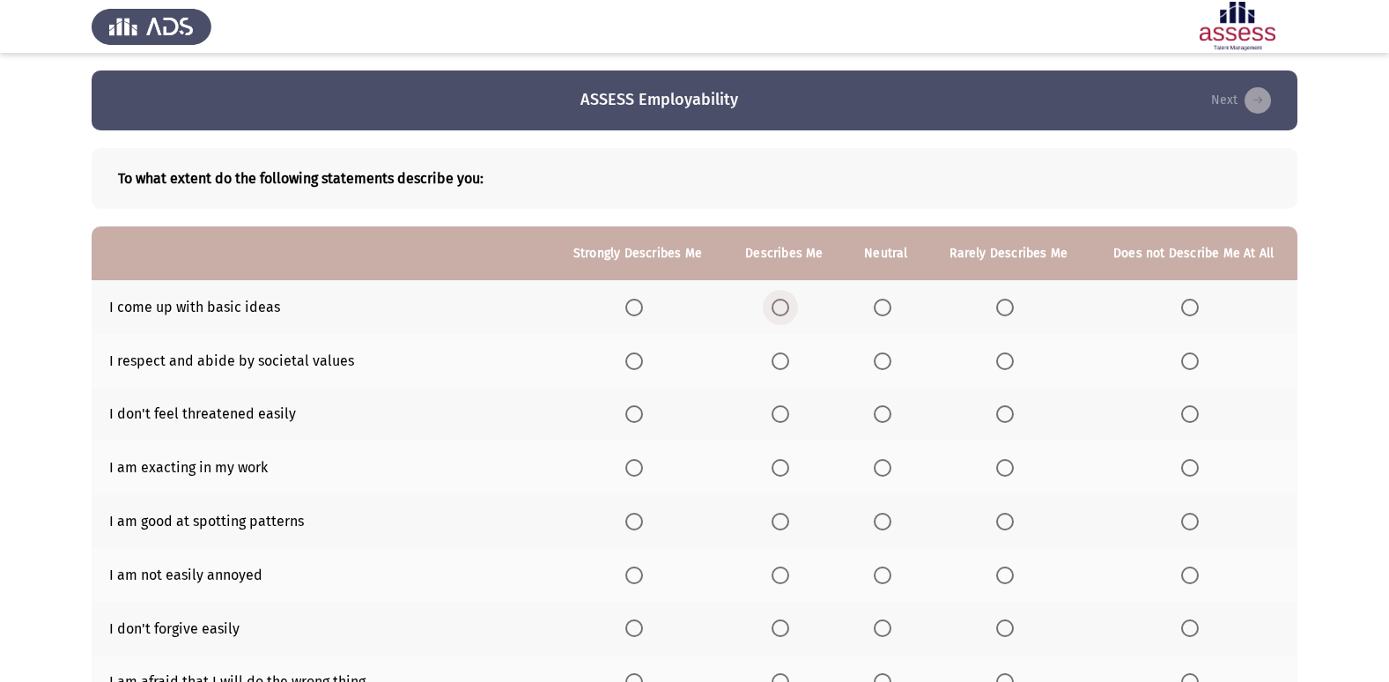
click at [782, 313] on span "Select an option" at bounding box center [781, 308] width 18 height 18
click at [782, 313] on input "Select an option" at bounding box center [781, 308] width 18 height 18
click at [784, 358] on span "Select an option" at bounding box center [781, 361] width 18 height 18
click at [784, 358] on input "Select an option" at bounding box center [781, 361] width 18 height 18
click at [1009, 410] on span "Select an option" at bounding box center [1005, 414] width 18 height 18
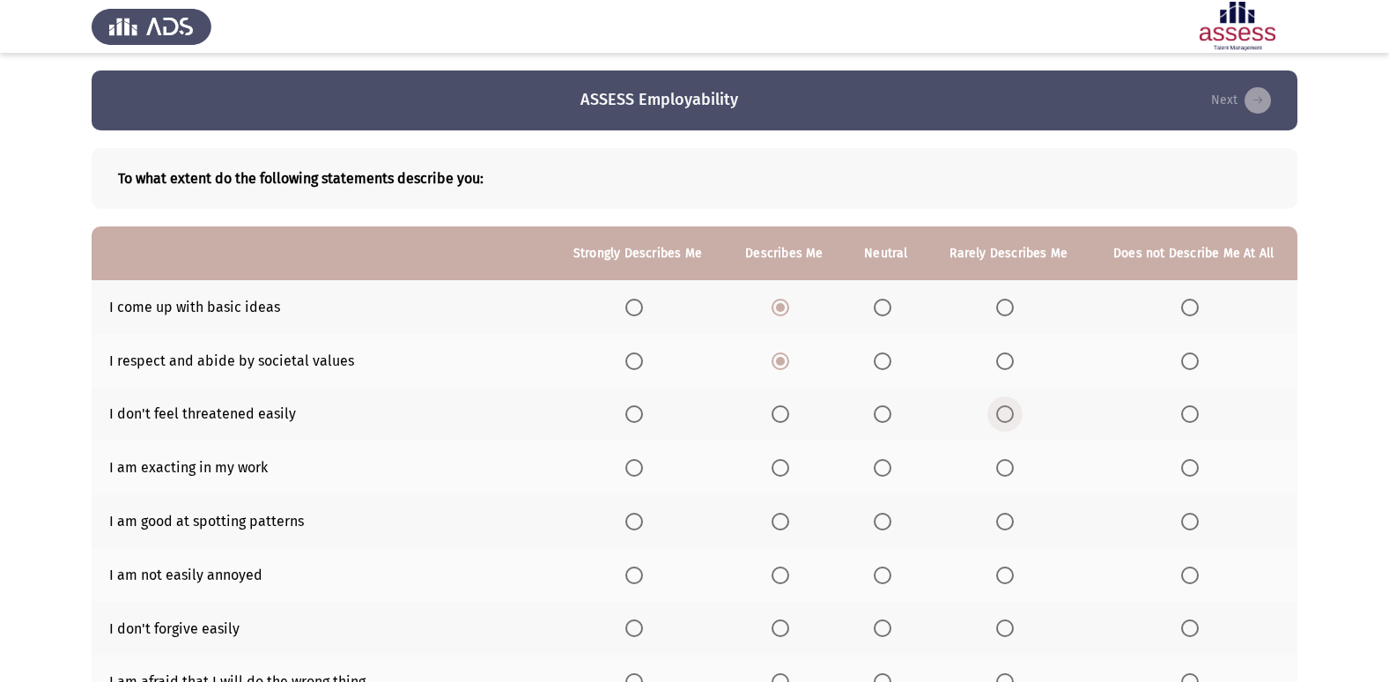
click at [1009, 410] on input "Select an option" at bounding box center [1005, 414] width 18 height 18
click at [784, 459] on span "Select an option" at bounding box center [781, 468] width 18 height 18
click at [784, 459] on input "Select an option" at bounding box center [781, 468] width 18 height 18
click at [784, 505] on th at bounding box center [784, 521] width 120 height 54
click at [778, 528] on span "Select an option" at bounding box center [781, 522] width 18 height 18
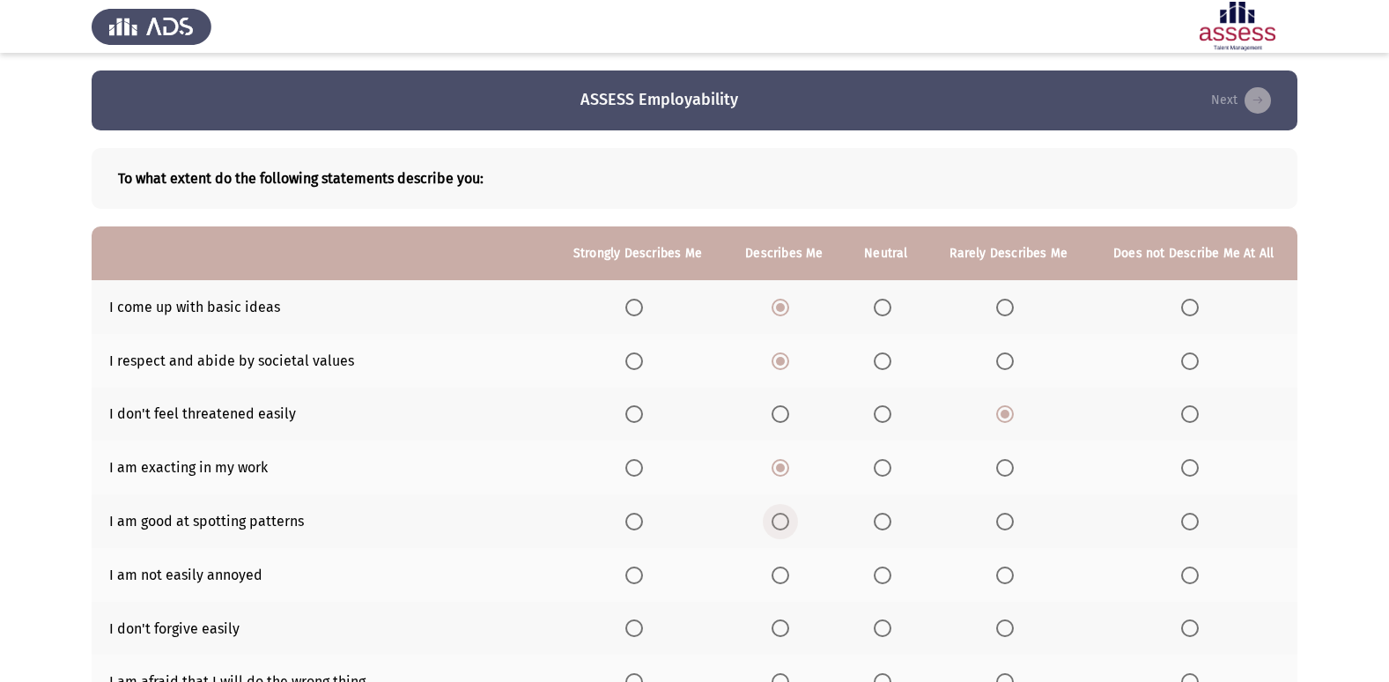
click at [778, 528] on input "Select an option" at bounding box center [781, 522] width 18 height 18
click at [883, 575] on span "Select an option" at bounding box center [883, 575] width 0 height 0
click at [883, 574] on input "Select an option" at bounding box center [883, 575] width 18 height 18
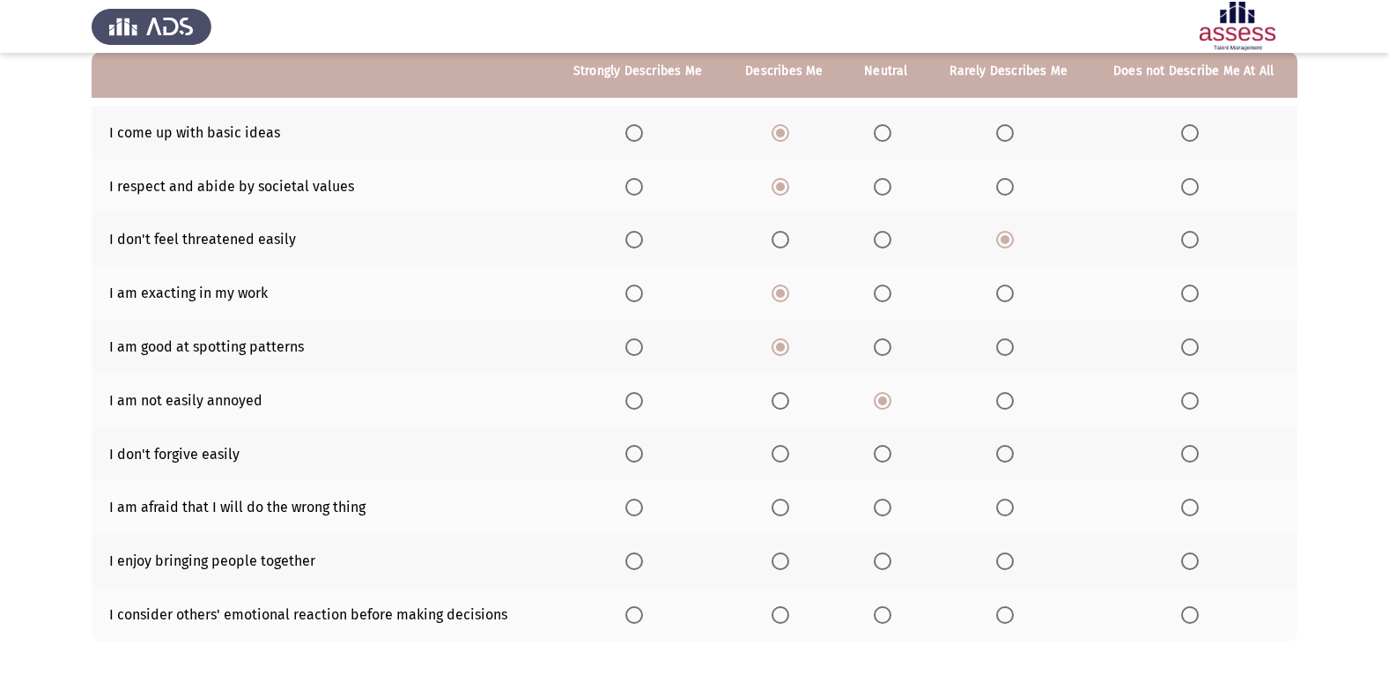
scroll to position [176, 0]
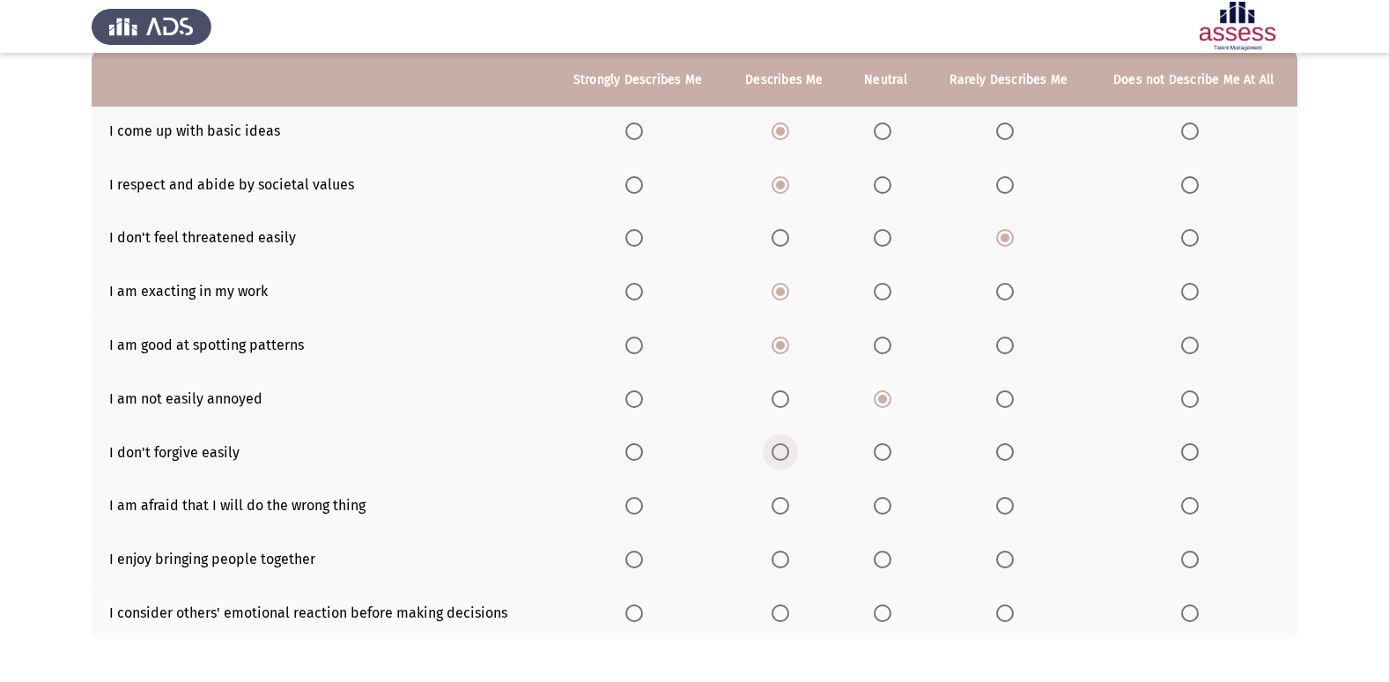
click at [784, 449] on span "Select an option" at bounding box center [781, 452] width 18 height 18
click at [784, 449] on input "Select an option" at bounding box center [781, 452] width 18 height 18
click at [786, 555] on span "Select an option" at bounding box center [781, 560] width 18 height 18
click at [786, 555] on input "Select an option" at bounding box center [781, 560] width 18 height 18
click at [792, 498] on label "Select an option" at bounding box center [784, 506] width 25 height 18
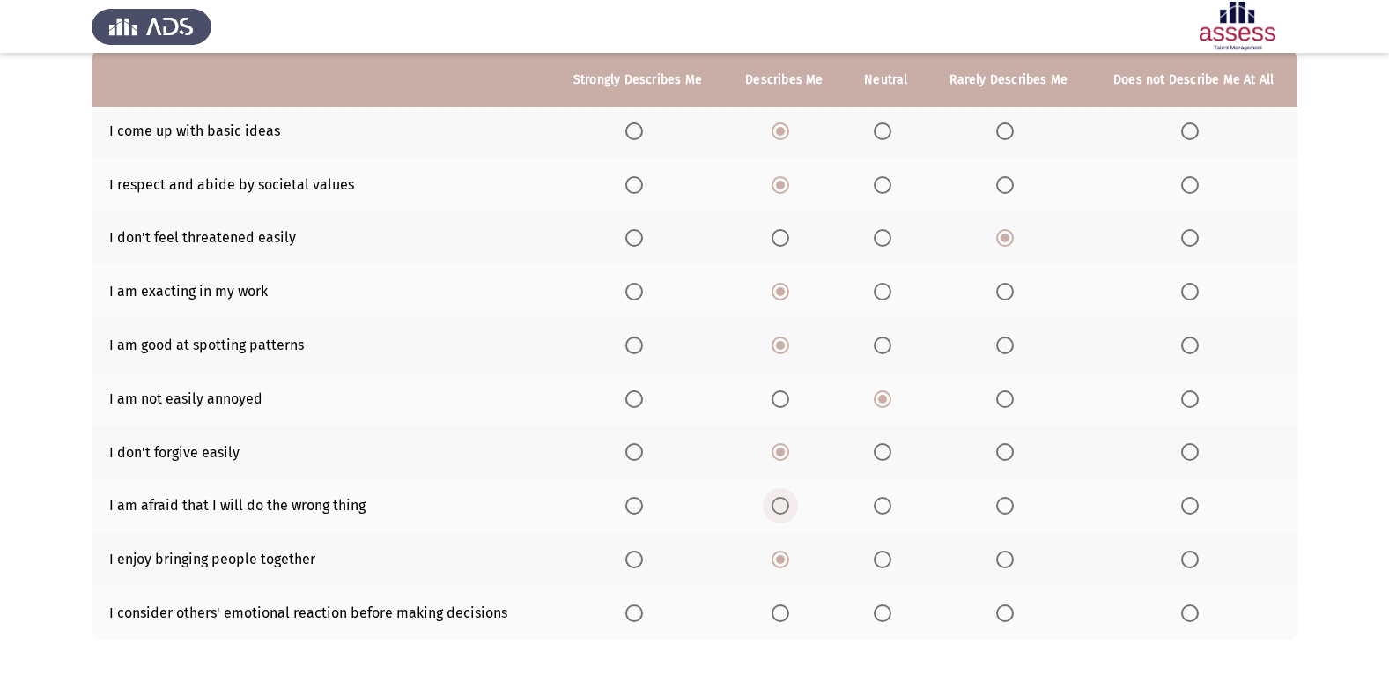
click at [789, 498] on input "Select an option" at bounding box center [781, 506] width 18 height 18
click at [1009, 443] on span "Select an option" at bounding box center [1005, 452] width 18 height 18
click at [1009, 443] on input "Select an option" at bounding box center [1005, 452] width 18 height 18
click at [783, 609] on span "Select an option" at bounding box center [781, 613] width 18 height 18
click at [783, 609] on input "Select an option" at bounding box center [781, 613] width 18 height 18
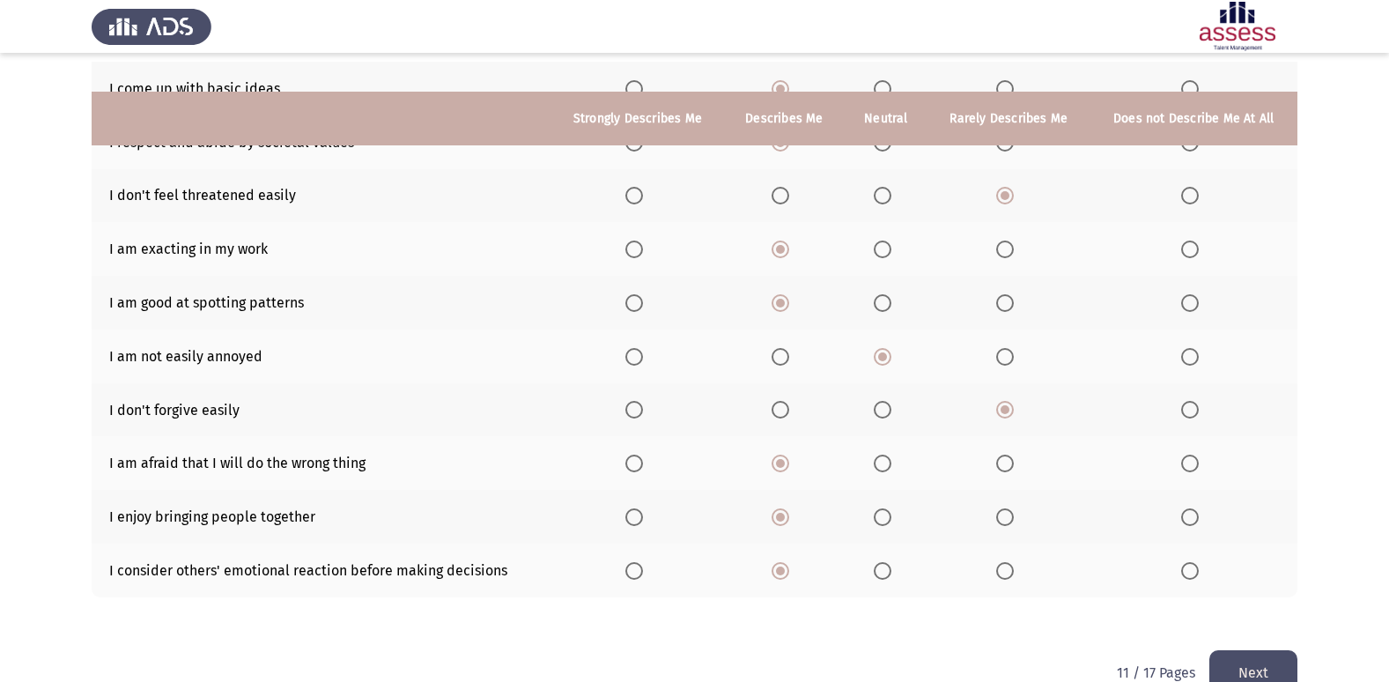
scroll to position [257, 0]
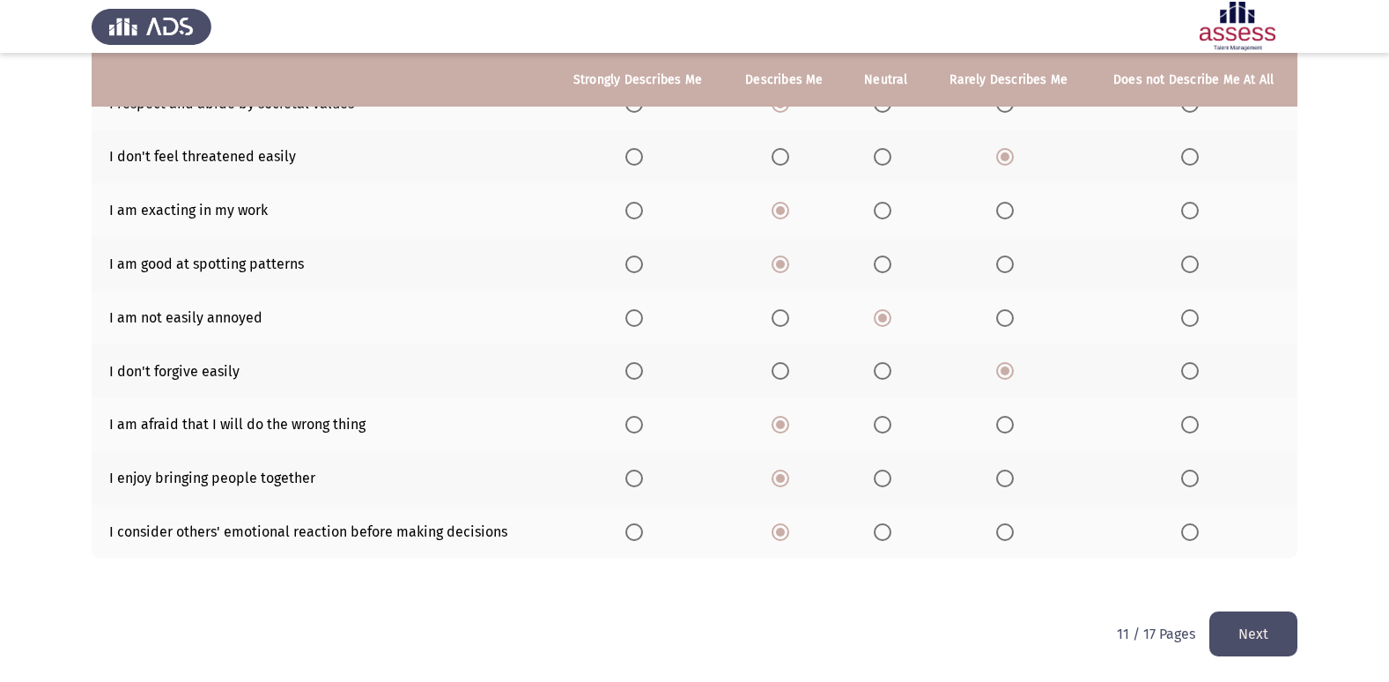
click at [1255, 625] on button "Next" at bounding box center [1253, 633] width 88 height 45
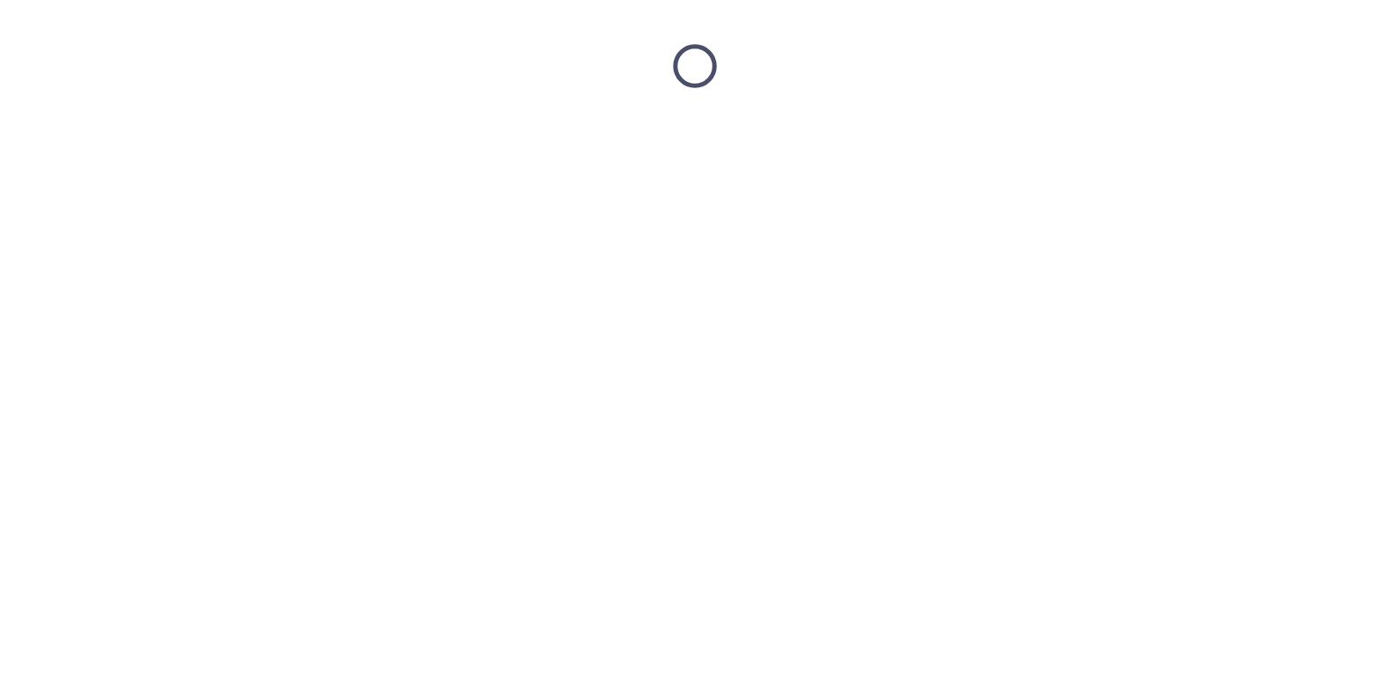
scroll to position [0, 0]
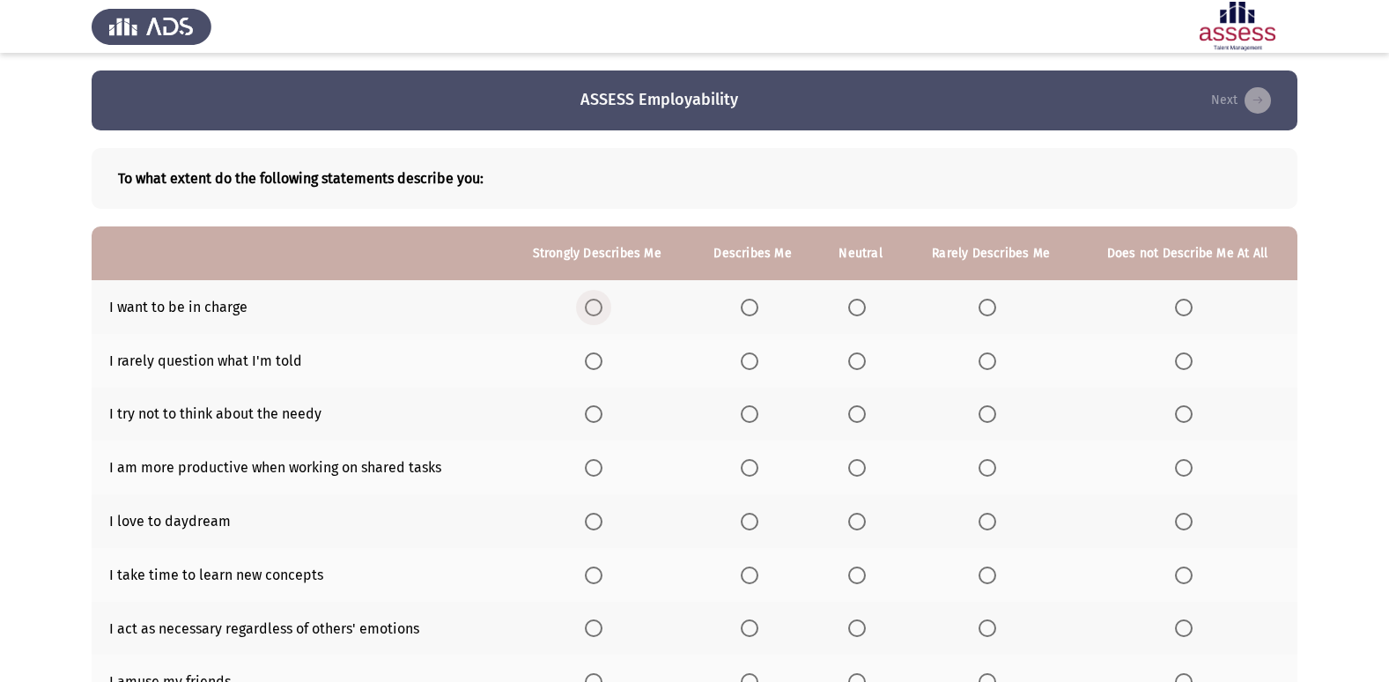
click at [600, 302] on span "Select an option" at bounding box center [594, 308] width 18 height 18
click at [600, 302] on input "Select an option" at bounding box center [594, 308] width 18 height 18
click at [597, 356] on span "Select an option" at bounding box center [594, 361] width 18 height 18
click at [597, 356] on input "Select an option" at bounding box center [594, 361] width 18 height 18
click at [755, 355] on span "Select an option" at bounding box center [750, 361] width 18 height 18
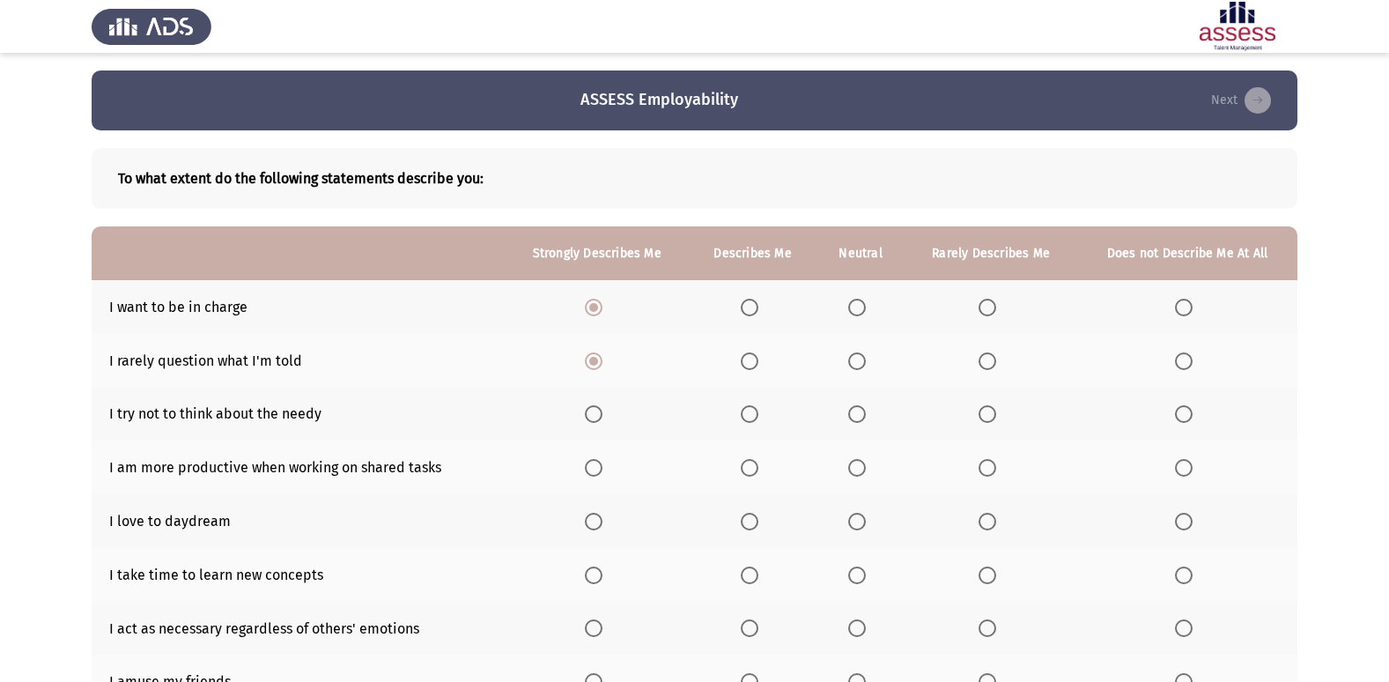
click at [755, 355] on input "Select an option" at bounding box center [750, 361] width 18 height 18
click at [856, 408] on span "Select an option" at bounding box center [857, 414] width 18 height 18
click at [856, 408] on input "Select an option" at bounding box center [857, 414] width 18 height 18
click at [1189, 469] on span "Select an option" at bounding box center [1184, 468] width 18 height 18
click at [1189, 469] on input "Select an option" at bounding box center [1184, 468] width 18 height 18
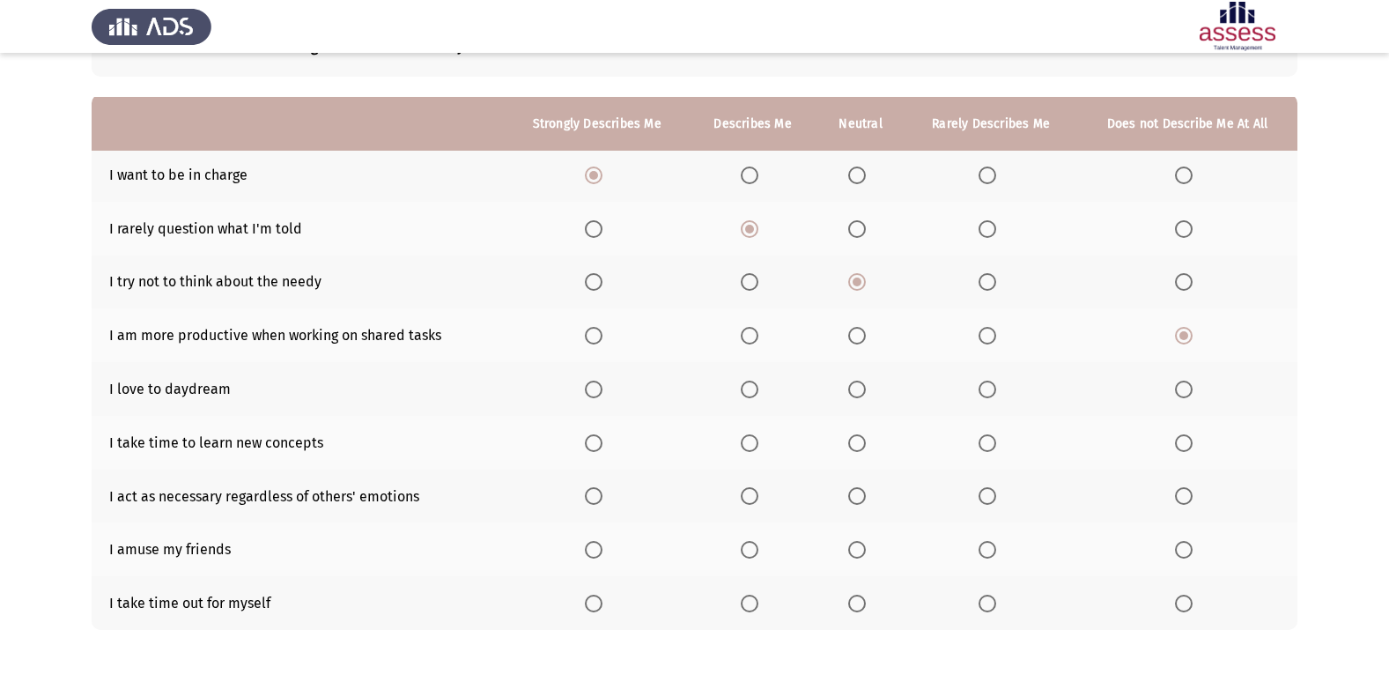
scroll to position [176, 0]
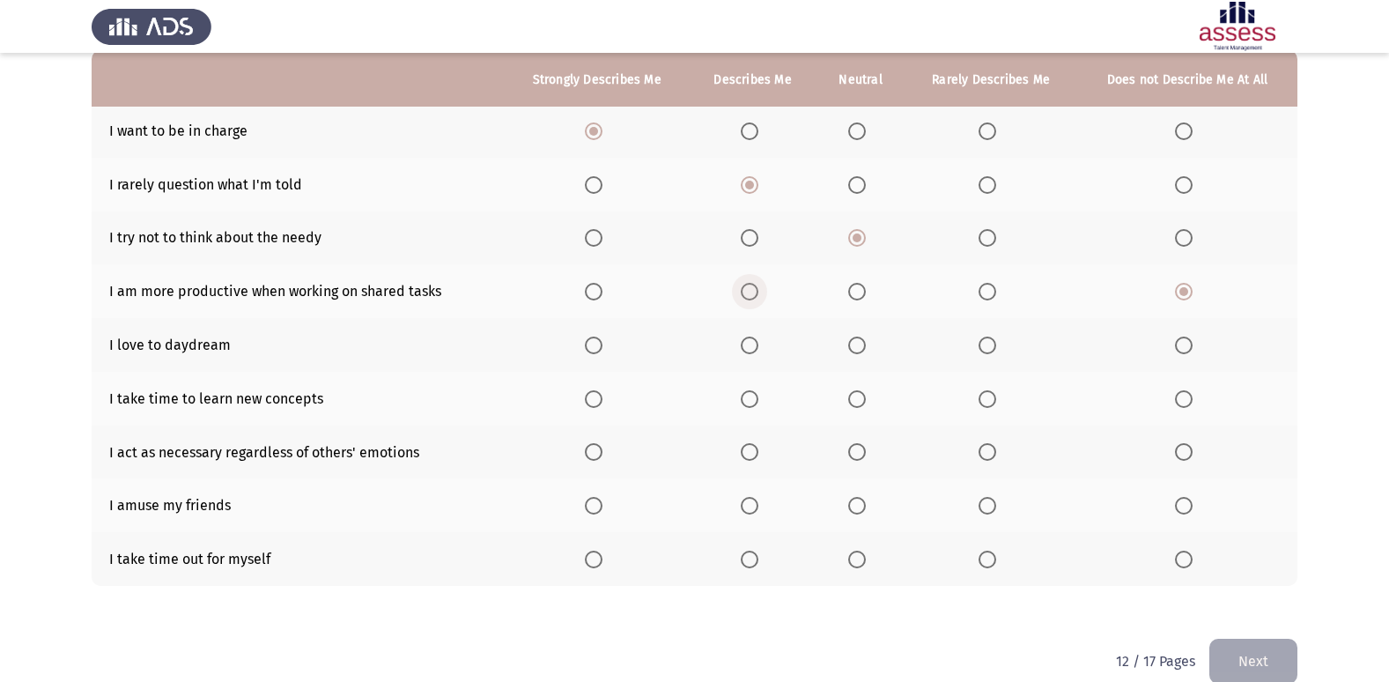
click at [751, 289] on span "Select an option" at bounding box center [750, 292] width 18 height 18
click at [751, 289] on input "Select an option" at bounding box center [750, 292] width 18 height 18
click at [590, 284] on span "Select an option" at bounding box center [594, 292] width 18 height 18
click at [590, 284] on input "Select an option" at bounding box center [594, 292] width 18 height 18
click at [1183, 339] on span "Select an option" at bounding box center [1184, 345] width 18 height 18
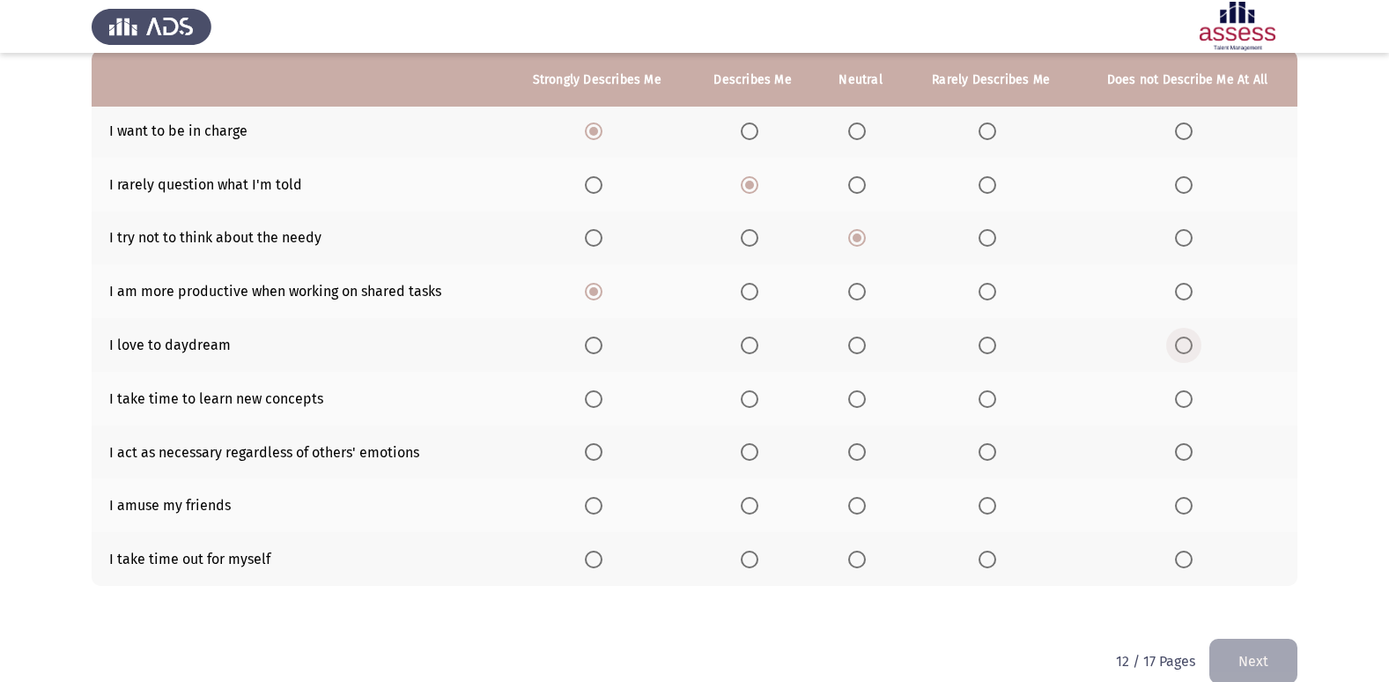
click at [1183, 339] on input "Select an option" at bounding box center [1184, 345] width 18 height 18
click at [862, 398] on span "Select an option" at bounding box center [857, 399] width 18 height 18
click at [862, 398] on input "Select an option" at bounding box center [857, 399] width 18 height 18
click at [756, 395] on span "Select an option" at bounding box center [750, 399] width 18 height 18
click at [756, 395] on input "Select an option" at bounding box center [750, 399] width 18 height 18
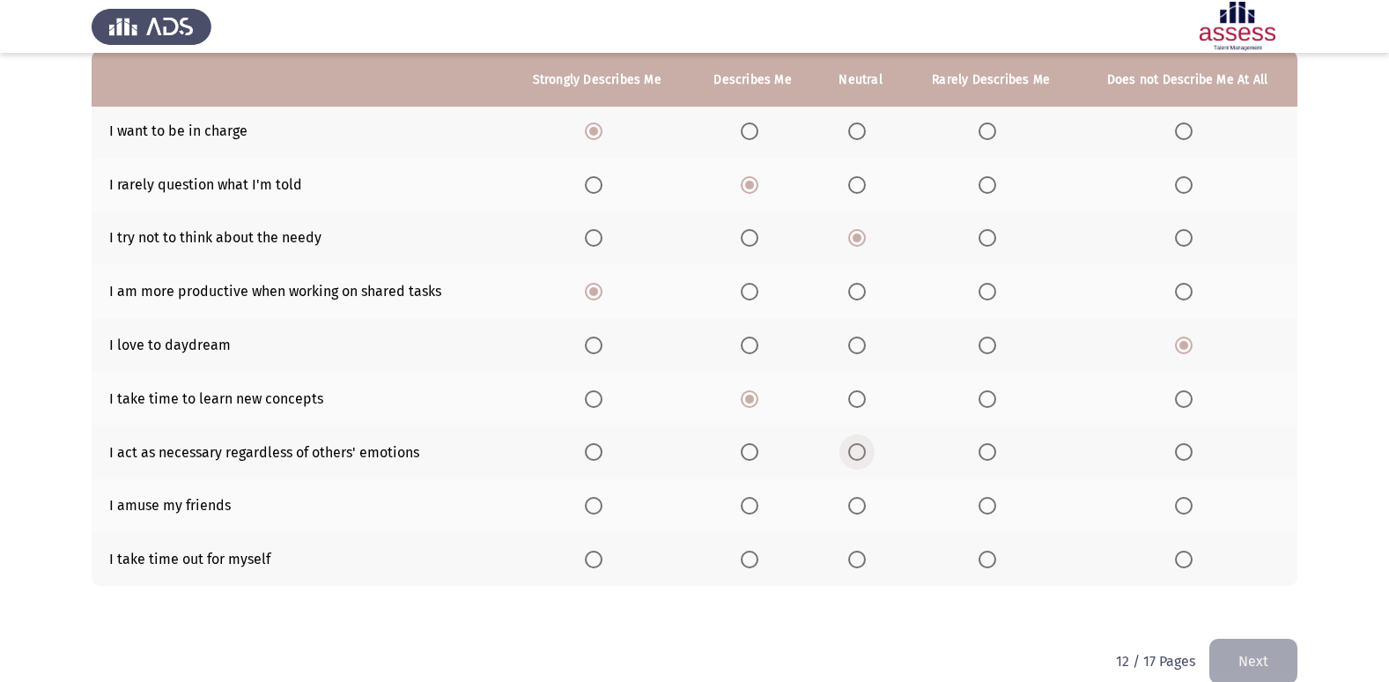
click at [858, 450] on span "Select an option" at bounding box center [857, 452] width 18 height 18
click at [858, 450] on input "Select an option" at bounding box center [857, 452] width 18 height 18
click at [992, 558] on span "Select an option" at bounding box center [988, 560] width 18 height 18
click at [992, 558] on input "Select an option" at bounding box center [988, 560] width 18 height 18
click at [860, 498] on span "Select an option" at bounding box center [857, 506] width 18 height 18
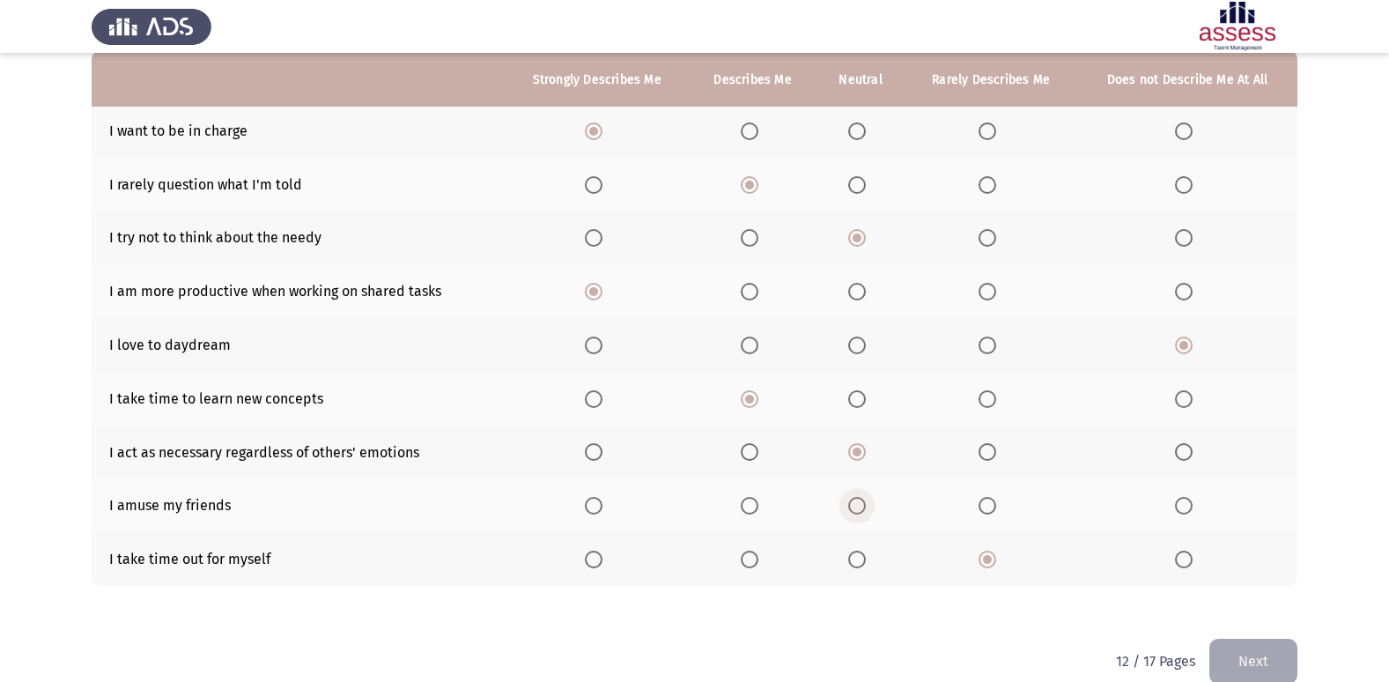
click at [860, 498] on input "Select an option" at bounding box center [857, 506] width 18 height 18
click at [1230, 657] on button "Next" at bounding box center [1253, 661] width 88 height 45
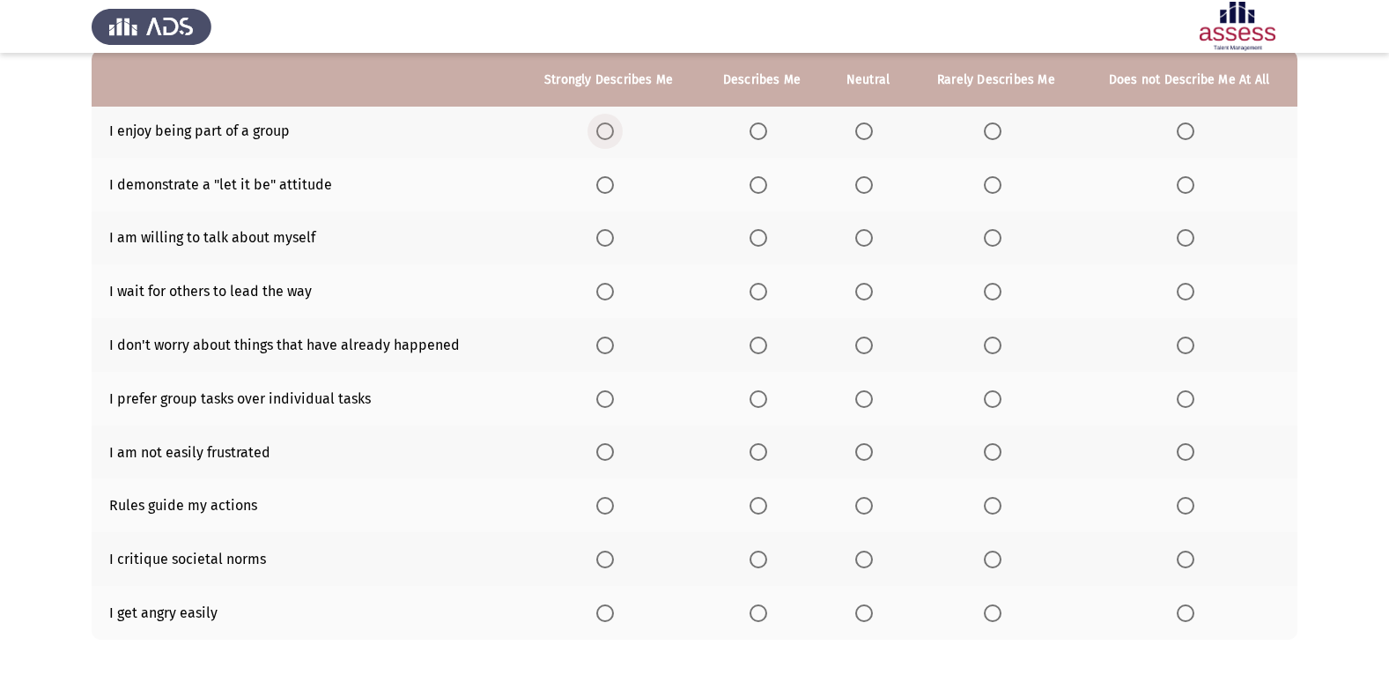
click at [608, 127] on span "Select an option" at bounding box center [605, 131] width 18 height 18
click at [608, 127] on input "Select an option" at bounding box center [605, 131] width 18 height 18
click at [866, 187] on span "Select an option" at bounding box center [864, 185] width 18 height 18
click at [866, 187] on input "Select an option" at bounding box center [864, 185] width 18 height 18
click at [993, 233] on span "Select an option" at bounding box center [993, 238] width 18 height 18
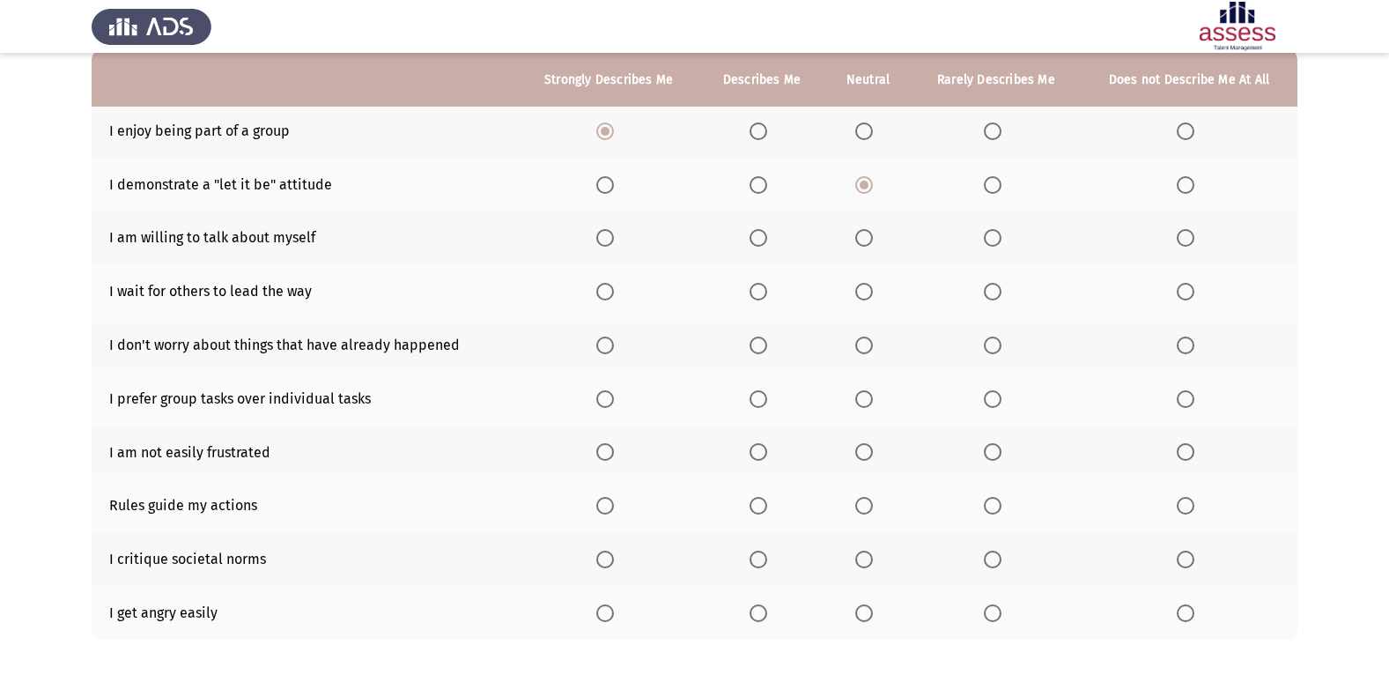
click at [993, 233] on input "Select an option" at bounding box center [993, 238] width 18 height 18
click at [869, 284] on span "Select an option" at bounding box center [864, 292] width 18 height 18
click at [869, 284] on input "Select an option" at bounding box center [864, 292] width 18 height 18
click at [998, 340] on span "Select an option" at bounding box center [993, 345] width 18 height 18
click at [998, 340] on input "Select an option" at bounding box center [993, 345] width 18 height 18
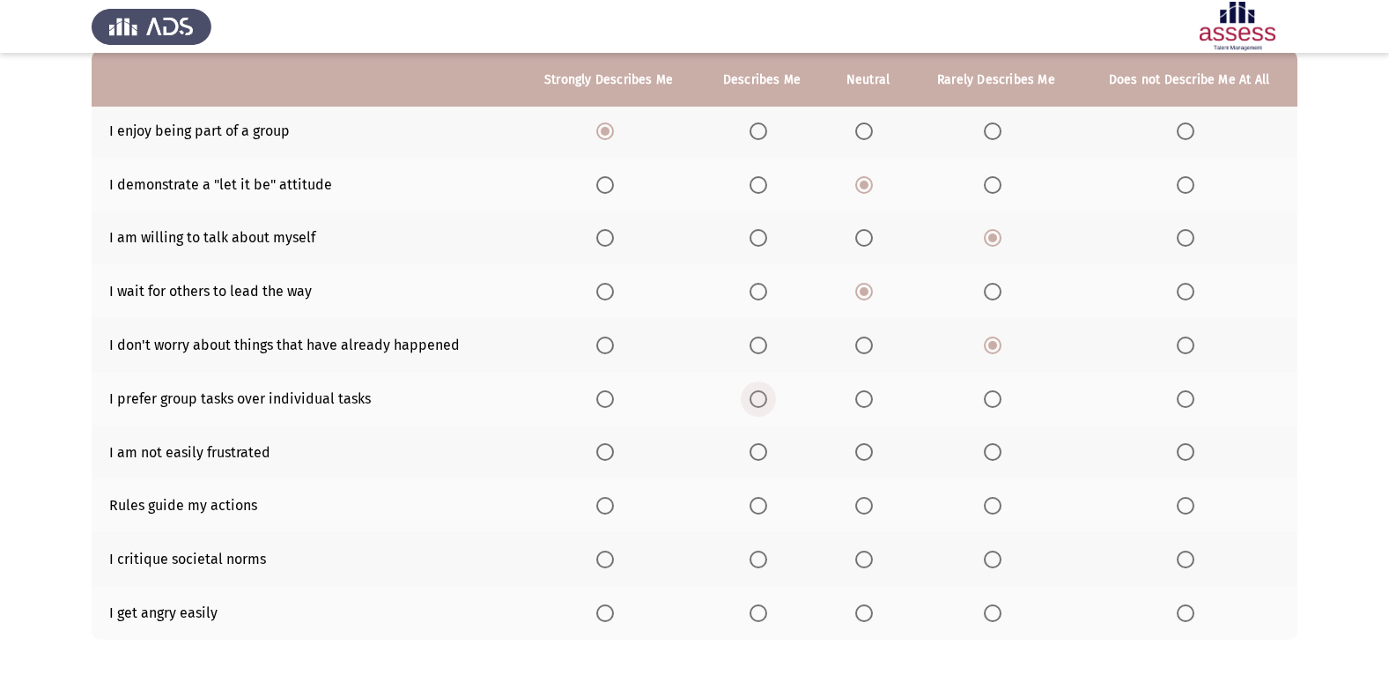
click at [761, 395] on span "Select an option" at bounding box center [759, 399] width 18 height 18
click at [761, 395] on input "Select an option" at bounding box center [759, 399] width 18 height 18
click at [868, 450] on span "Select an option" at bounding box center [864, 452] width 18 height 18
click at [868, 450] on input "Select an option" at bounding box center [864, 452] width 18 height 18
click at [756, 497] on span "Select an option" at bounding box center [759, 506] width 18 height 18
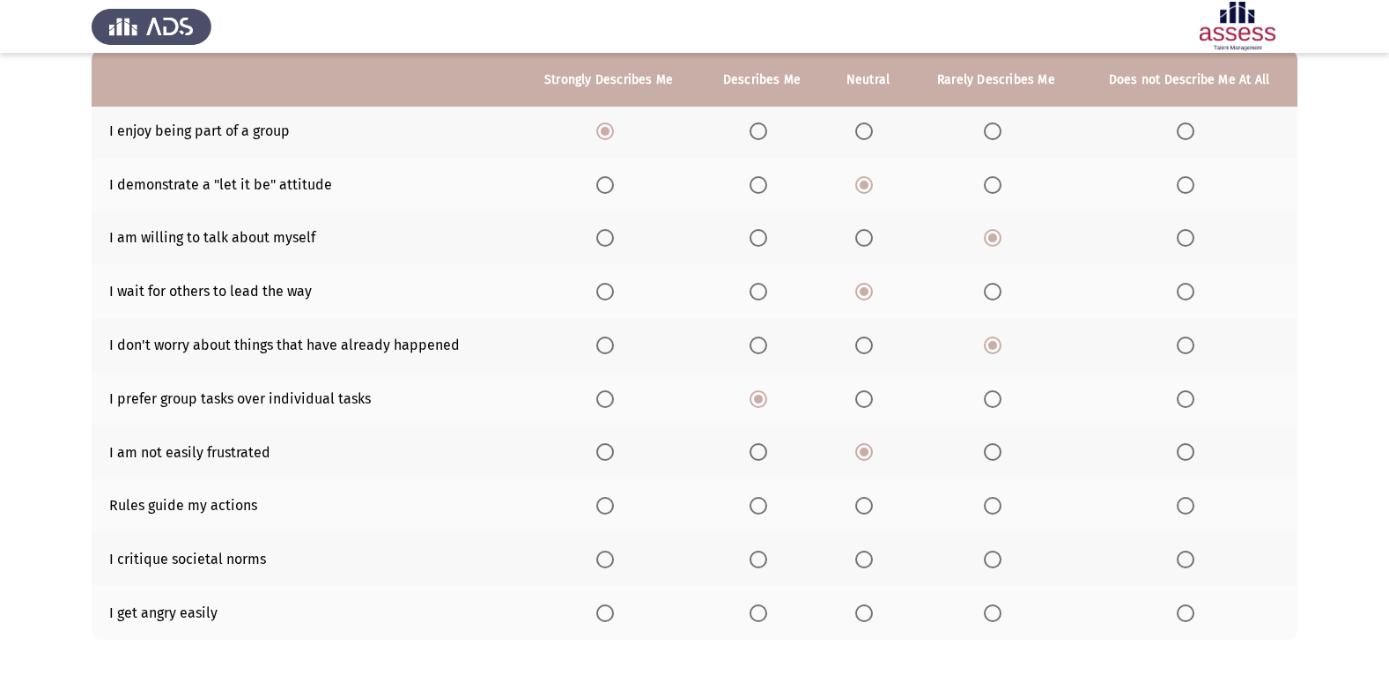
click at [756, 497] on input "Select an option" at bounding box center [759, 506] width 18 height 18
click at [865, 606] on span "Select an option" at bounding box center [864, 613] width 18 height 18
click at [865, 606] on input "Select an option" at bounding box center [864, 613] width 18 height 18
click at [989, 553] on span "Select an option" at bounding box center [993, 560] width 18 height 18
click at [989, 553] on input "Select an option" at bounding box center [993, 560] width 18 height 18
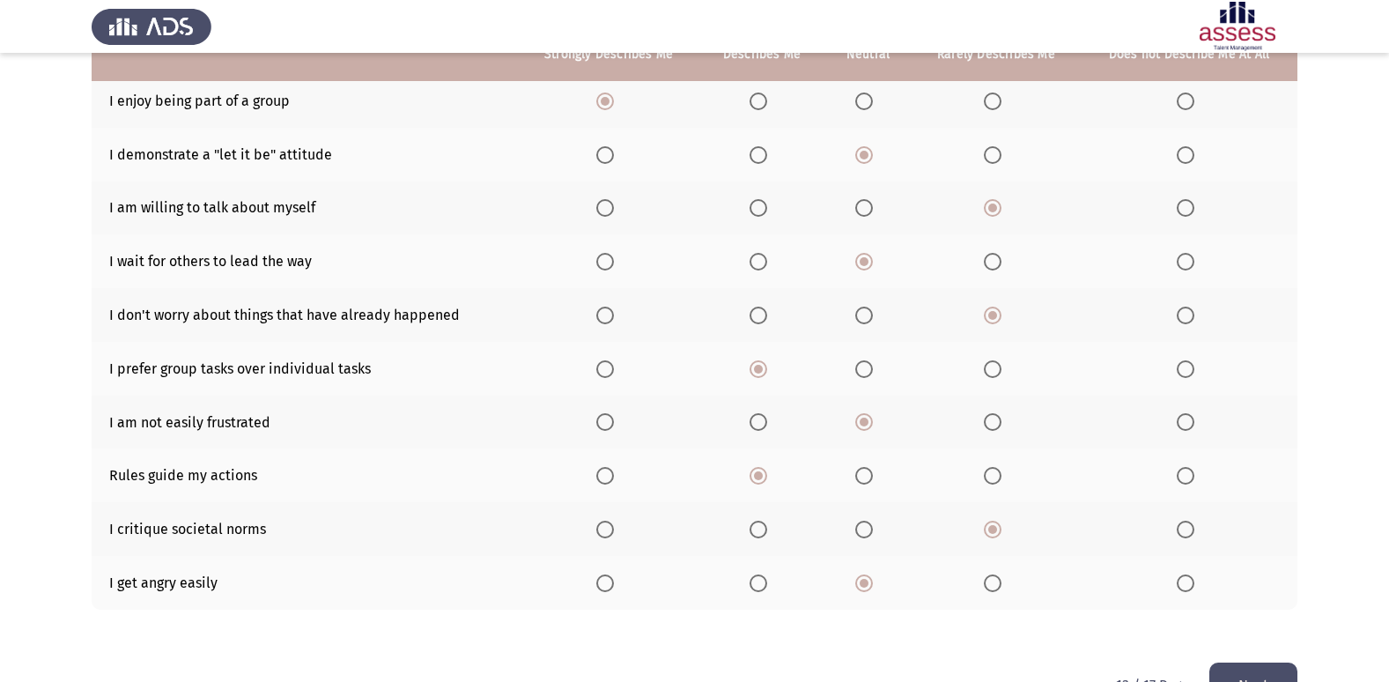
scroll to position [257, 0]
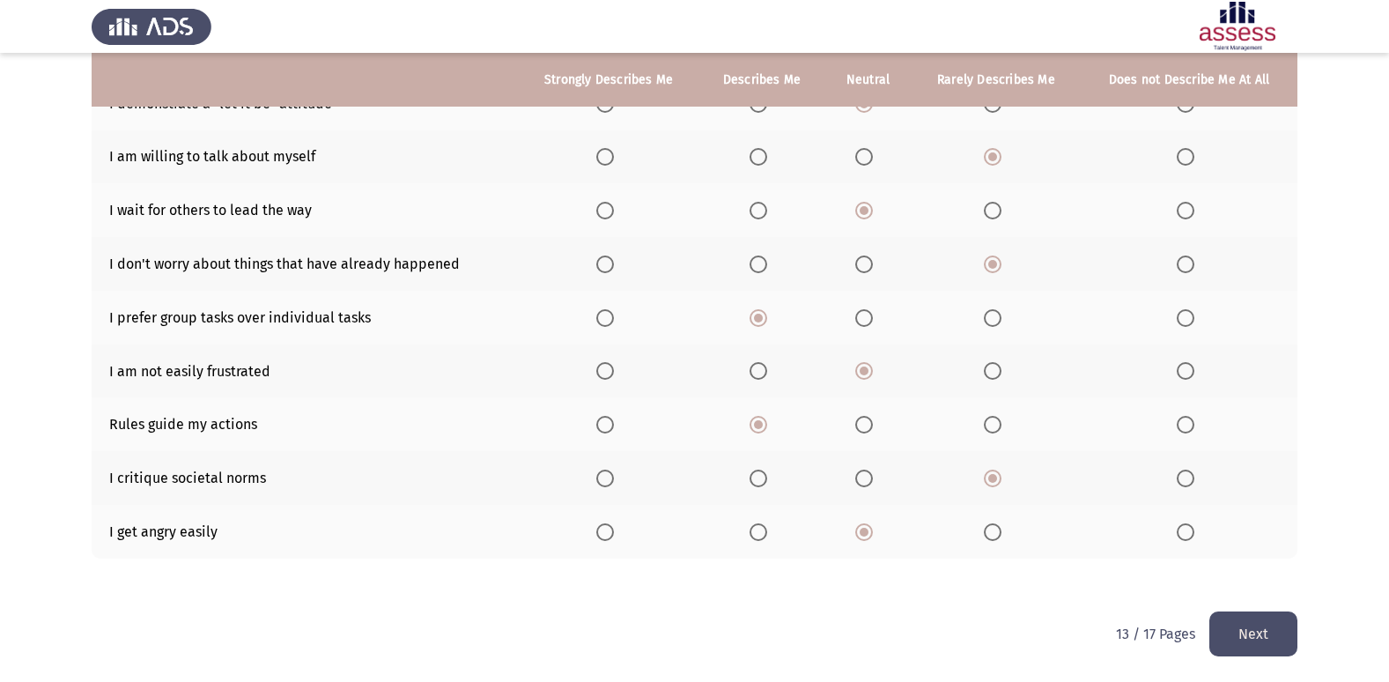
click at [1252, 625] on button "Next" at bounding box center [1253, 633] width 88 height 45
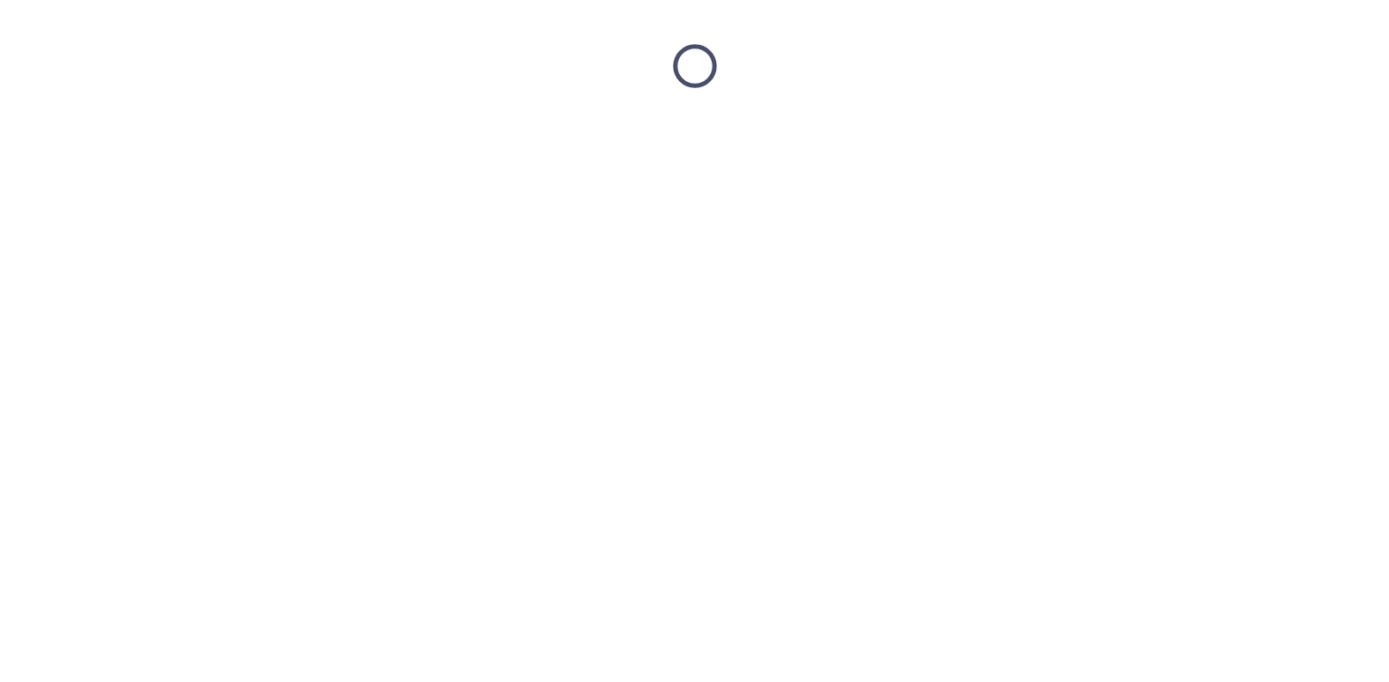
scroll to position [0, 0]
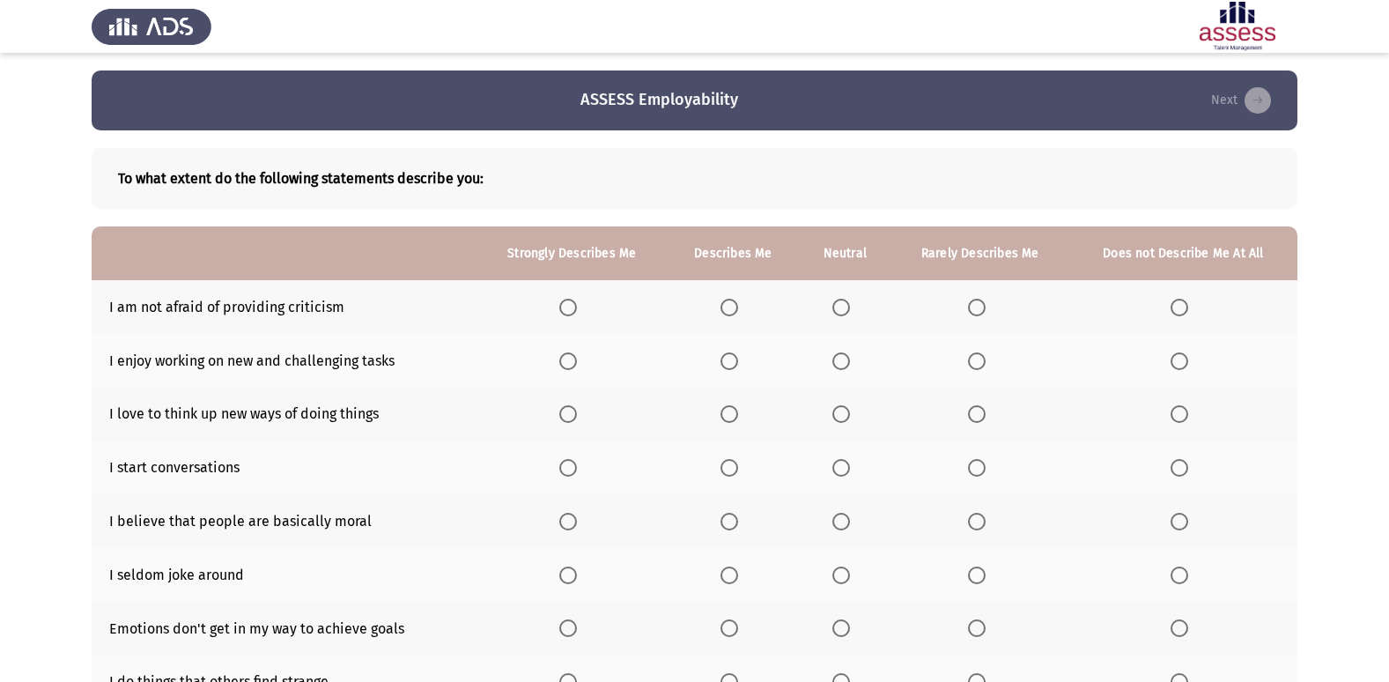
click at [728, 307] on span "Select an option" at bounding box center [730, 308] width 18 height 18
click at [728, 307] on input "Select an option" at bounding box center [730, 308] width 18 height 18
click at [735, 360] on span "Select an option" at bounding box center [730, 361] width 18 height 18
click at [735, 360] on input "Select an option" at bounding box center [730, 361] width 18 height 18
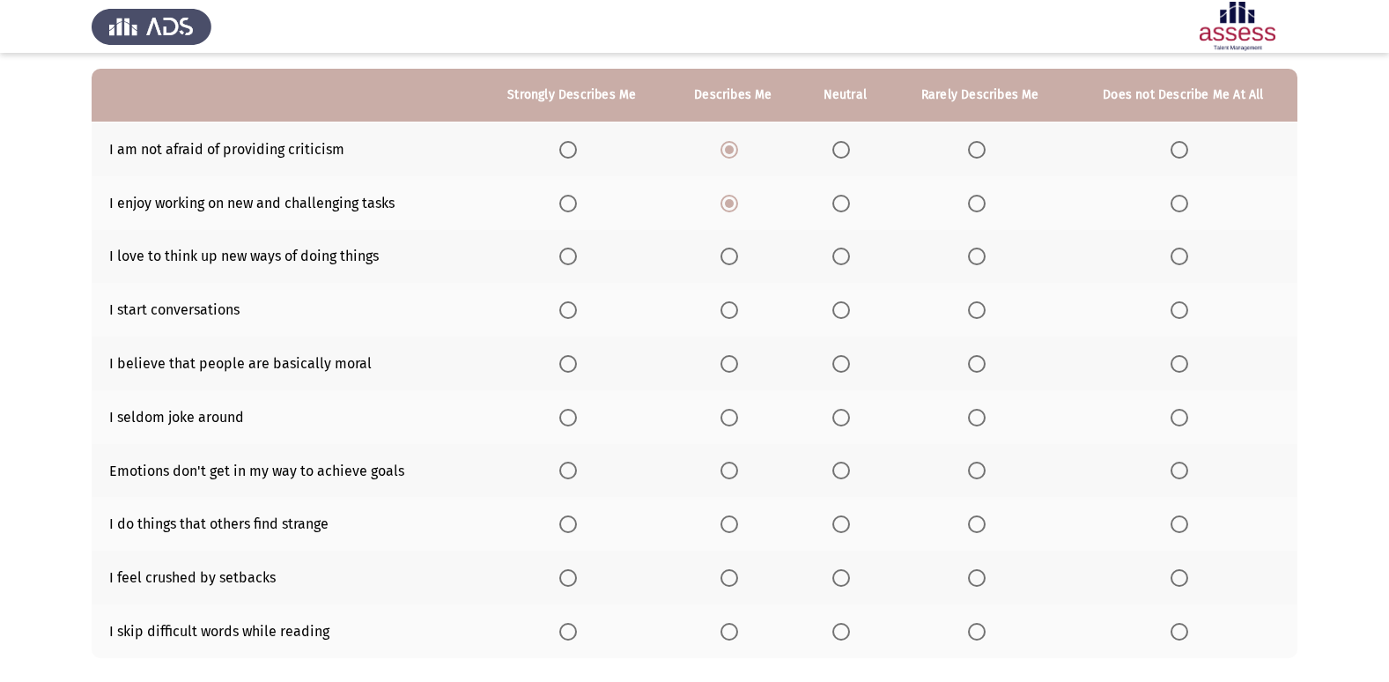
scroll to position [176, 0]
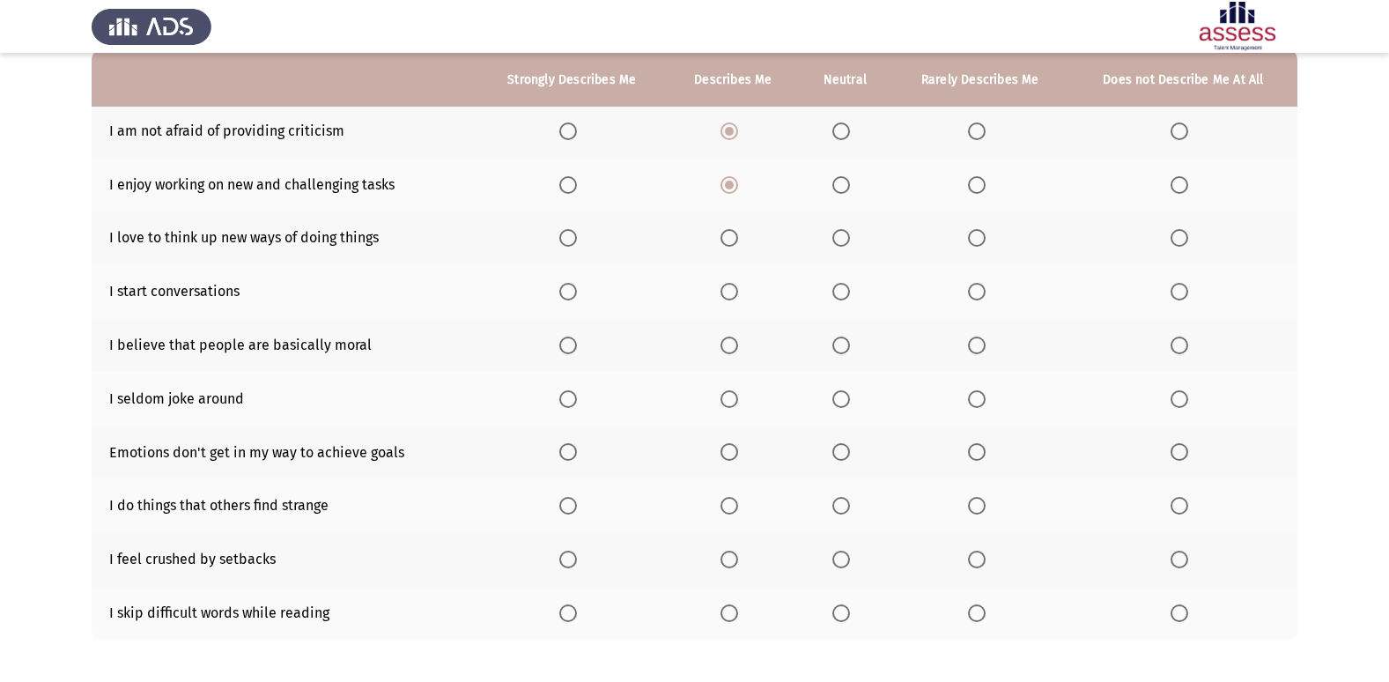
click at [567, 230] on span "Select an option" at bounding box center [568, 238] width 18 height 18
click at [567, 230] on input "Select an option" at bounding box center [568, 238] width 18 height 18
click at [840, 292] on span "Select an option" at bounding box center [841, 292] width 18 height 18
click at [840, 292] on input "Select an option" at bounding box center [841, 292] width 18 height 18
click at [832, 341] on th at bounding box center [845, 345] width 92 height 54
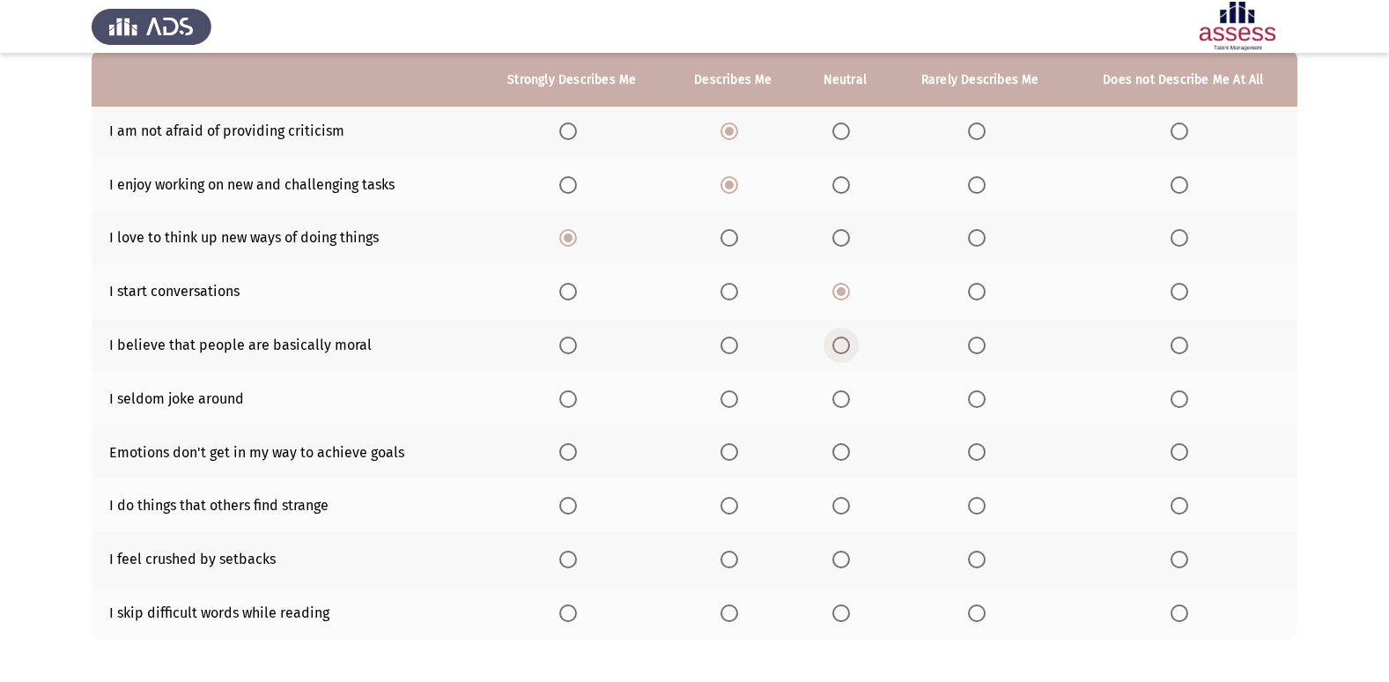
click at [845, 341] on span "Select an option" at bounding box center [841, 345] width 18 height 18
click at [845, 341] on input "Select an option" at bounding box center [841, 345] width 18 height 18
click at [841, 393] on span "Select an option" at bounding box center [841, 399] width 18 height 18
click at [841, 393] on input "Select an option" at bounding box center [841, 399] width 18 height 18
click at [734, 453] on span "Select an option" at bounding box center [730, 452] width 18 height 18
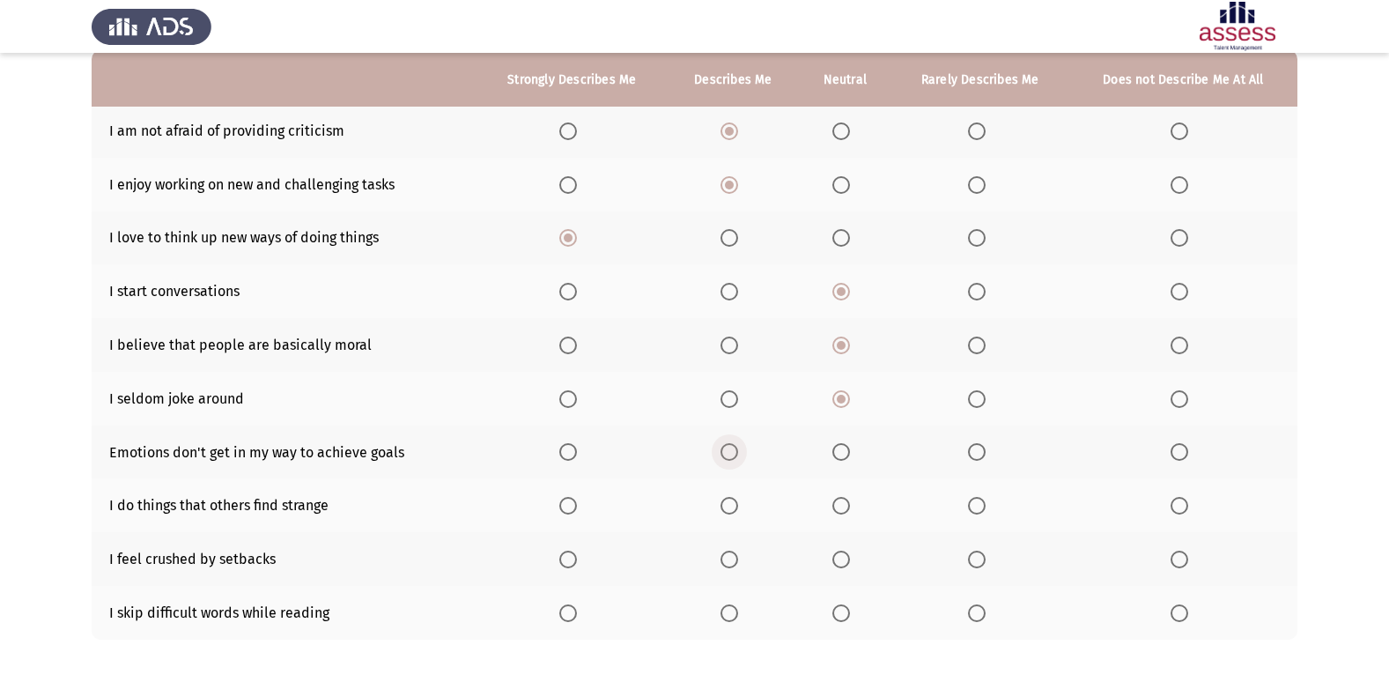
click at [734, 453] on input "Select an option" at bounding box center [730, 452] width 18 height 18
click at [733, 506] on span "Select an option" at bounding box center [730, 506] width 18 height 18
click at [733, 506] on input "Select an option" at bounding box center [730, 506] width 18 height 18
click at [835, 555] on span "Select an option" at bounding box center [841, 560] width 18 height 18
click at [835, 555] on input "Select an option" at bounding box center [841, 560] width 18 height 18
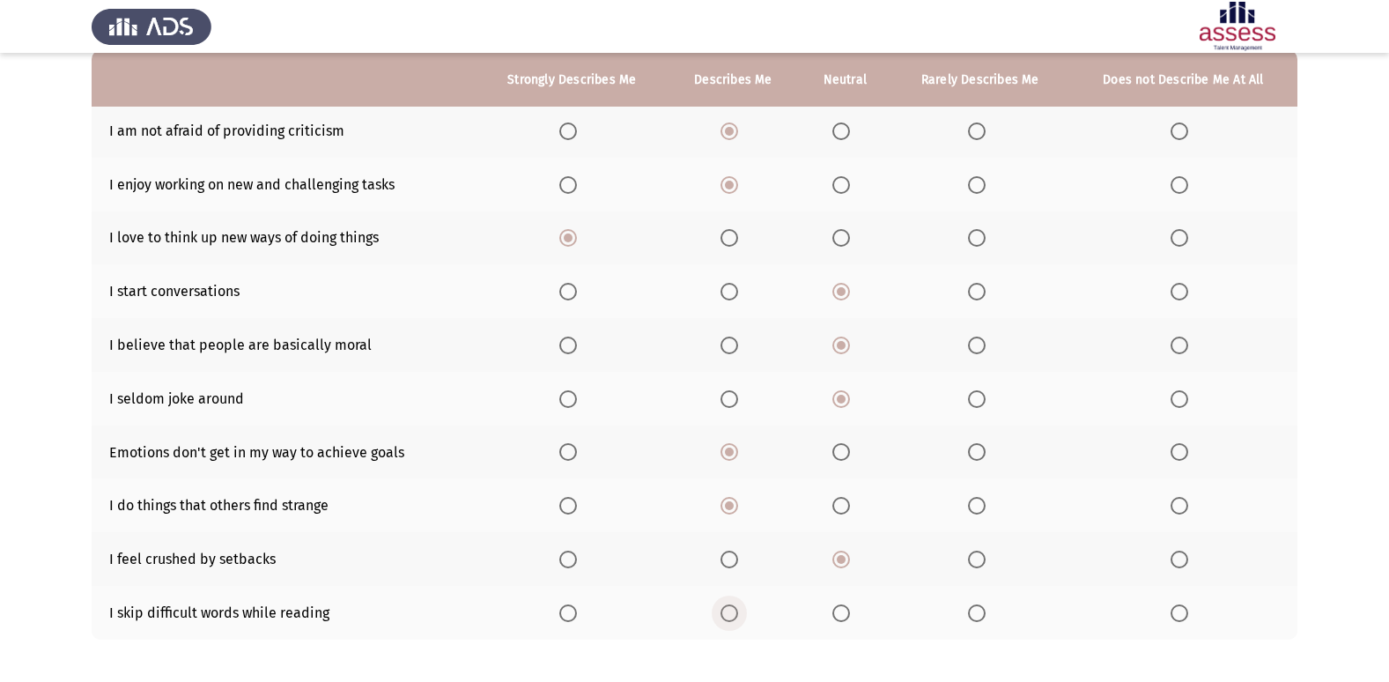
click at [730, 617] on span "Select an option" at bounding box center [730, 613] width 18 height 18
click at [730, 617] on input "Select an option" at bounding box center [730, 613] width 18 height 18
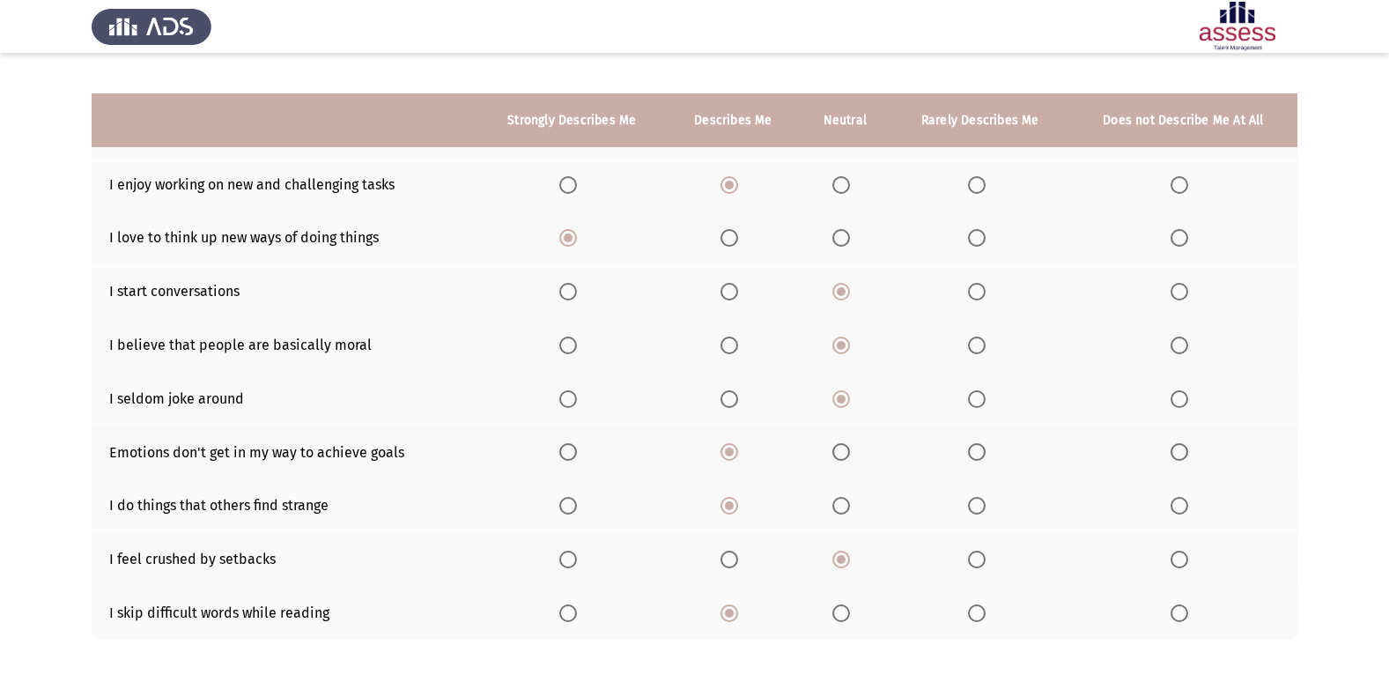
scroll to position [257, 0]
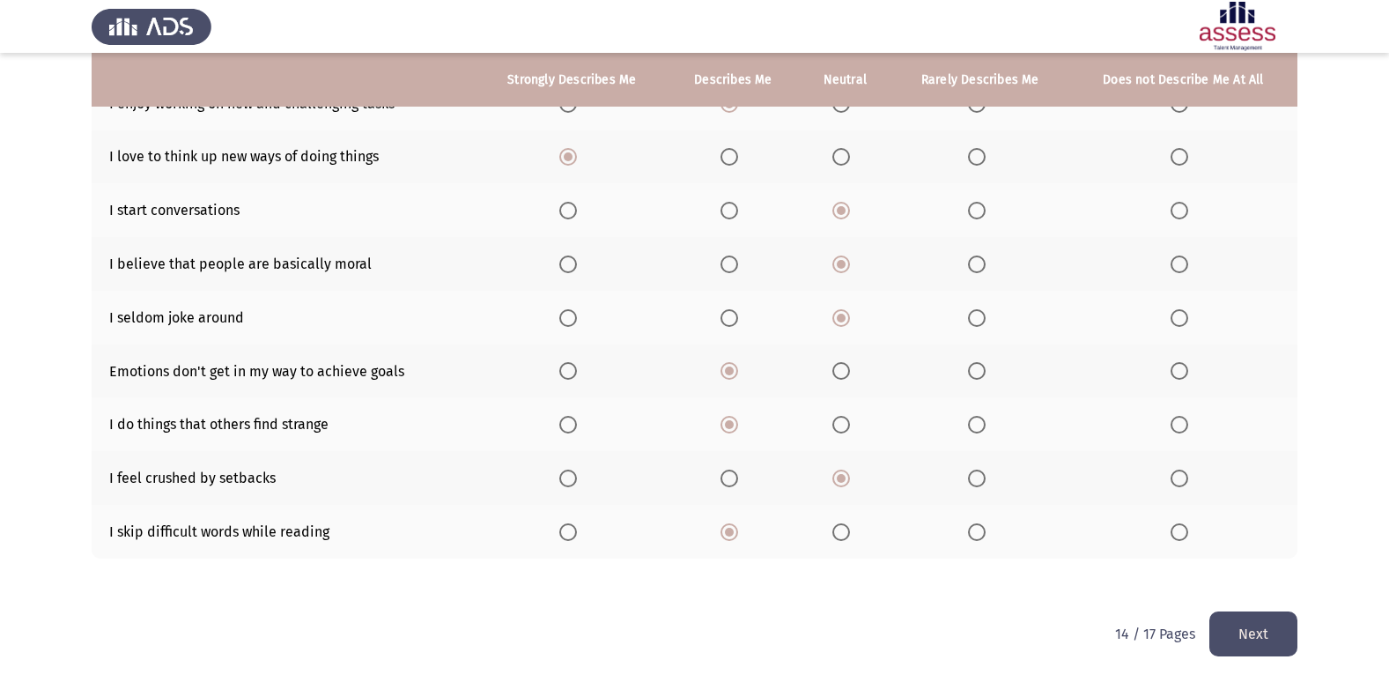
click at [1226, 613] on button "Next" at bounding box center [1253, 633] width 88 height 45
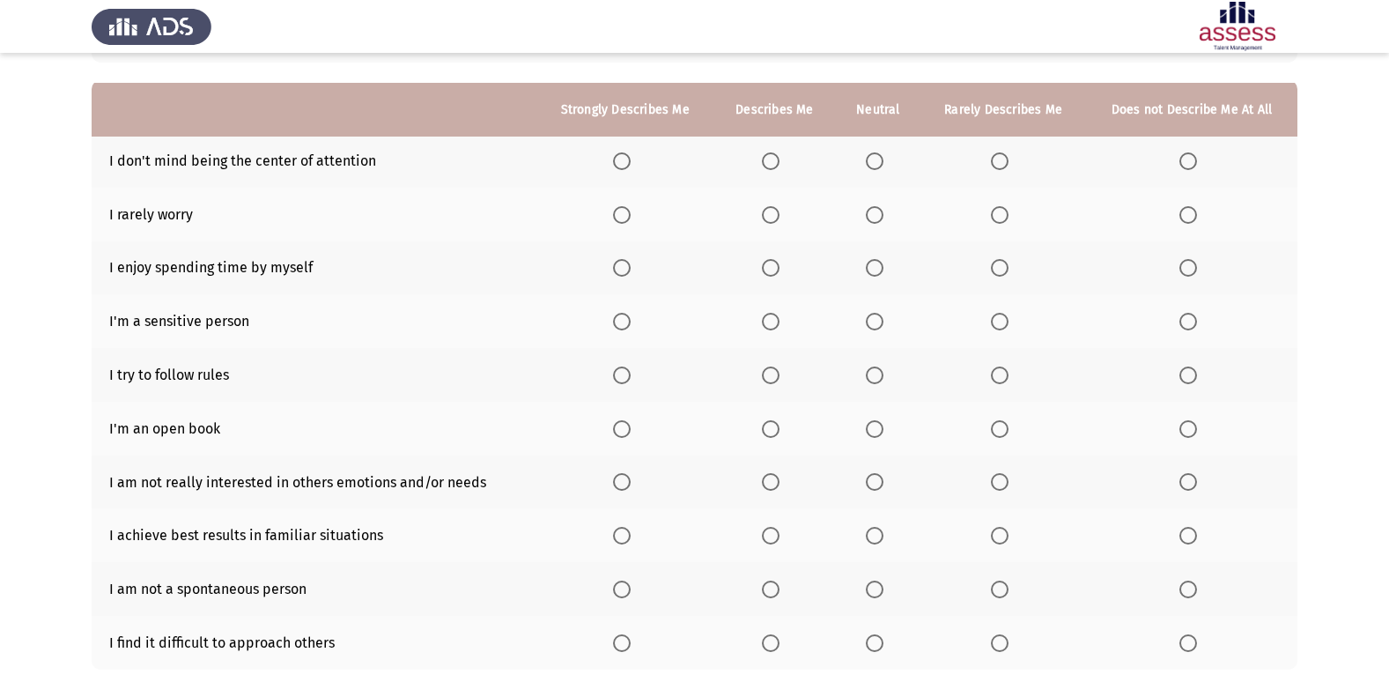
scroll to position [176, 0]
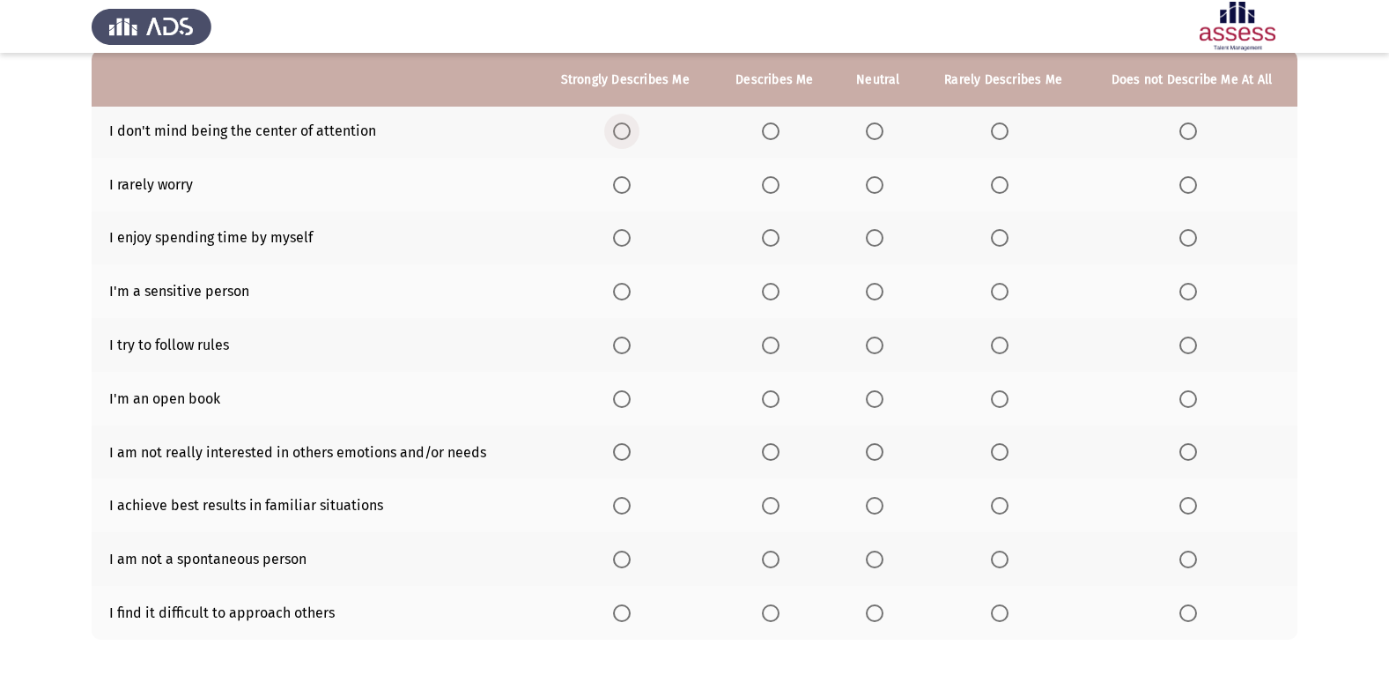
click at [629, 128] on span "Select an option" at bounding box center [622, 131] width 18 height 18
click at [629, 128] on input "Select an option" at bounding box center [622, 131] width 18 height 18
click at [880, 181] on span "Select an option" at bounding box center [875, 185] width 18 height 18
click at [880, 181] on input "Select an option" at bounding box center [875, 185] width 18 height 18
click at [767, 240] on span "Select an option" at bounding box center [771, 238] width 18 height 18
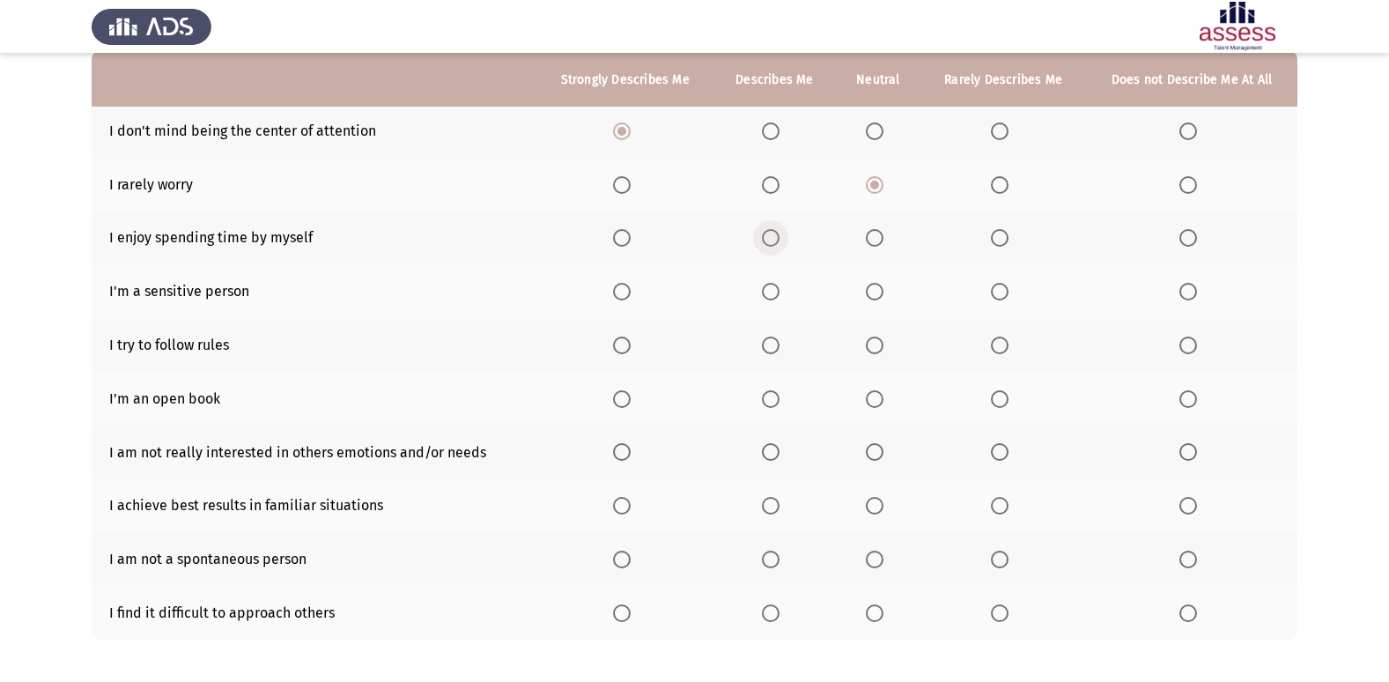
click at [767, 240] on input "Select an option" at bounding box center [771, 238] width 18 height 18
click at [880, 291] on span "Select an option" at bounding box center [875, 292] width 18 height 18
click at [880, 291] on input "Select an option" at bounding box center [875, 292] width 18 height 18
click at [774, 344] on span "Select an option" at bounding box center [771, 345] width 18 height 18
click at [774, 344] on input "Select an option" at bounding box center [771, 345] width 18 height 18
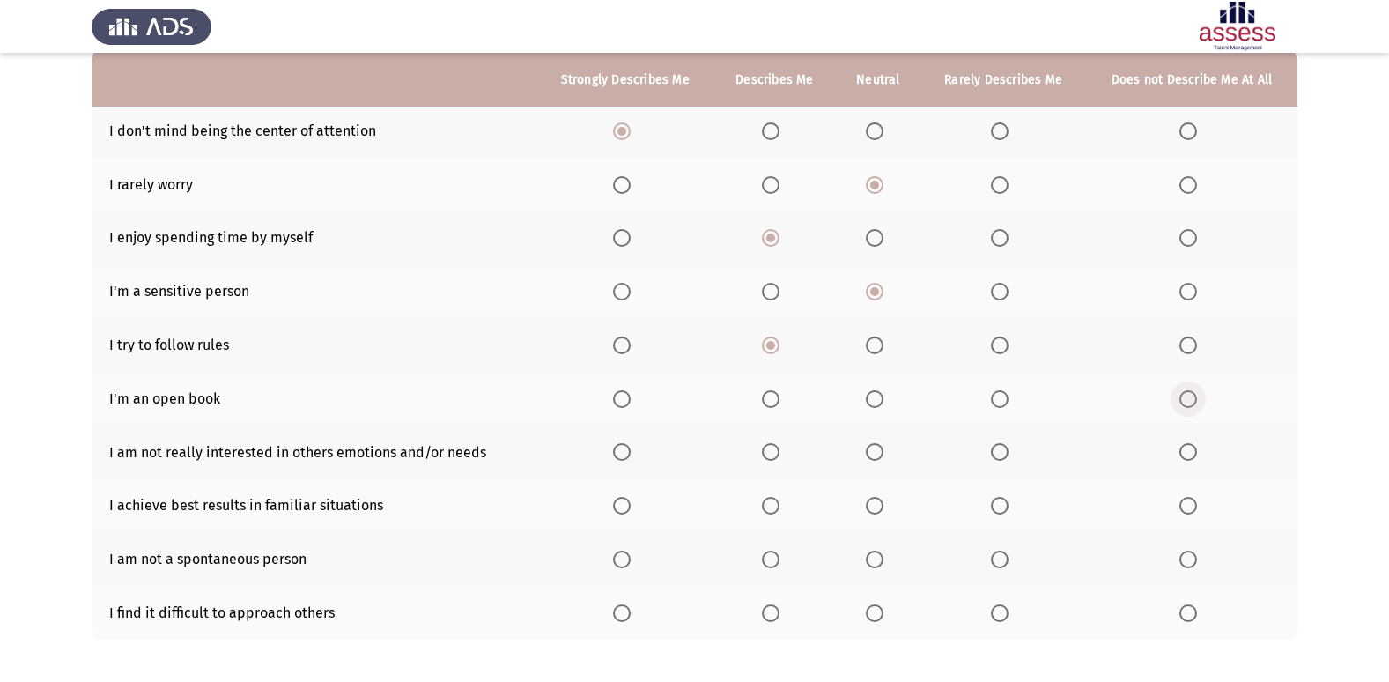
click at [1190, 390] on span "Select an option" at bounding box center [1188, 399] width 18 height 18
click at [1190, 390] on input "Select an option" at bounding box center [1188, 399] width 18 height 18
click at [998, 437] on th at bounding box center [1003, 452] width 166 height 54
click at [1002, 449] on span "Select an option" at bounding box center [1000, 452] width 18 height 18
click at [1002, 449] on input "Select an option" at bounding box center [1000, 452] width 18 height 18
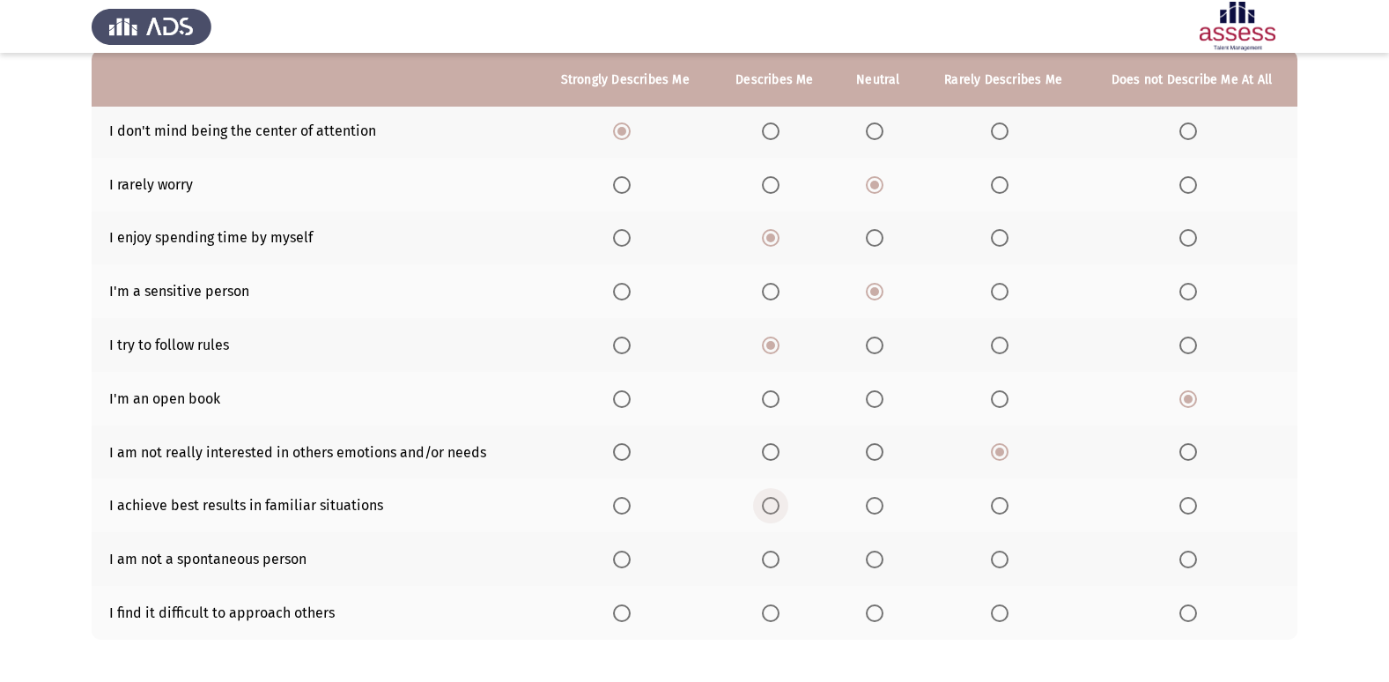
click at [777, 506] on span "Select an option" at bounding box center [771, 506] width 18 height 18
click at [777, 506] on input "Select an option" at bounding box center [771, 506] width 18 height 18
click at [874, 549] on th at bounding box center [878, 559] width 85 height 54
click at [875, 559] on span "Select an option" at bounding box center [875, 560] width 18 height 18
click at [875, 559] on input "Select an option" at bounding box center [875, 560] width 18 height 18
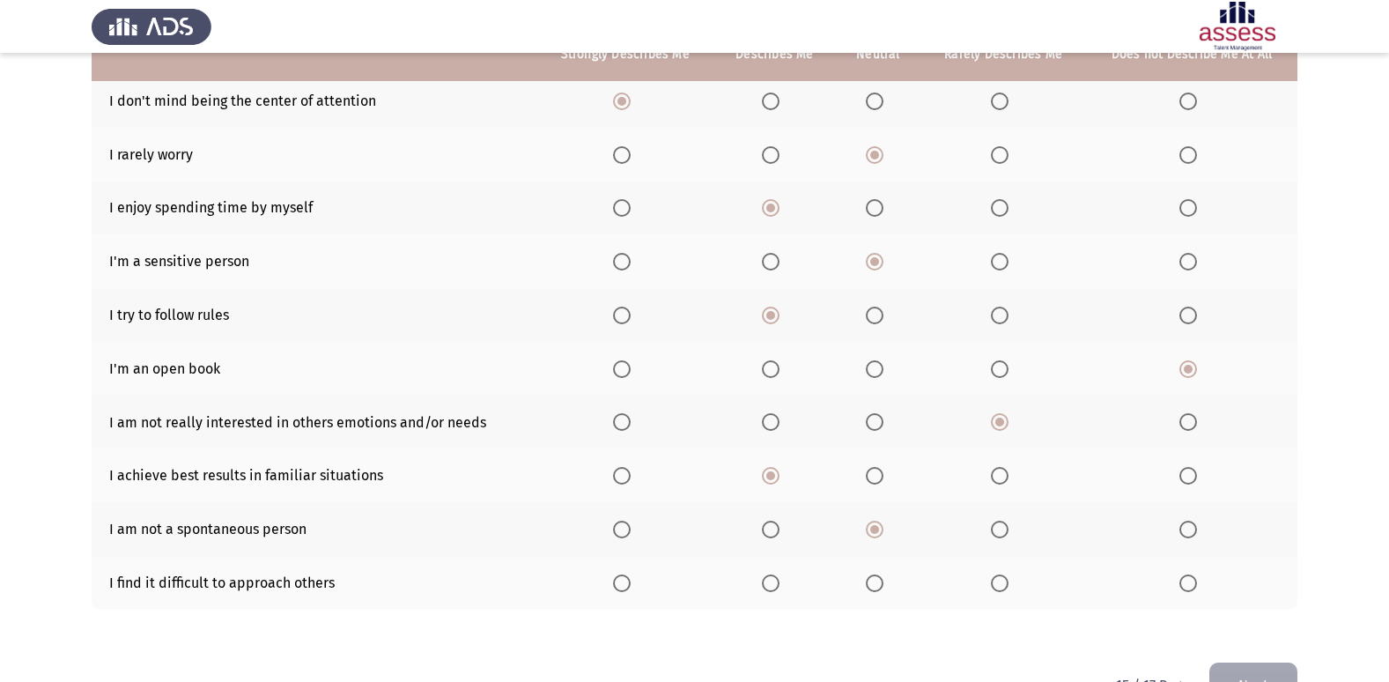
scroll to position [257, 0]
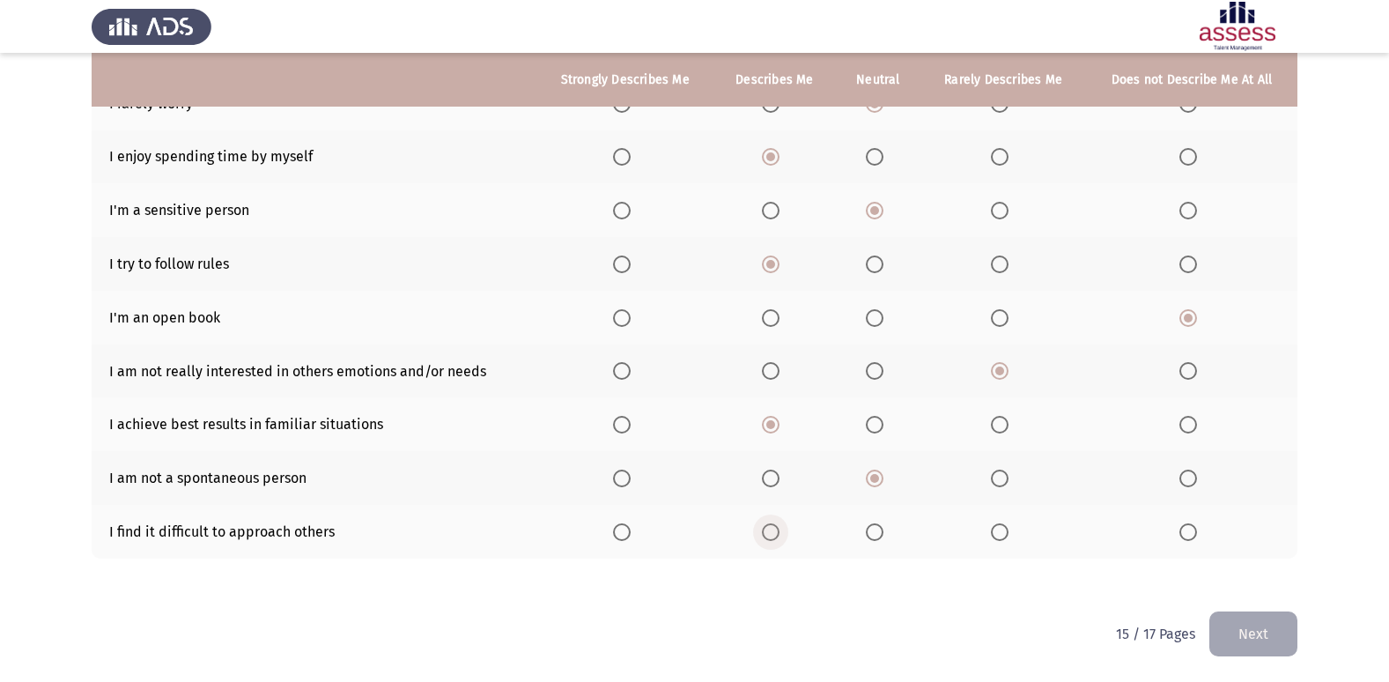
click at [773, 536] on span "Select an option" at bounding box center [771, 532] width 18 height 18
click at [773, 536] on input "Select an option" at bounding box center [771, 532] width 18 height 18
click at [1231, 640] on button "Next" at bounding box center [1253, 633] width 88 height 45
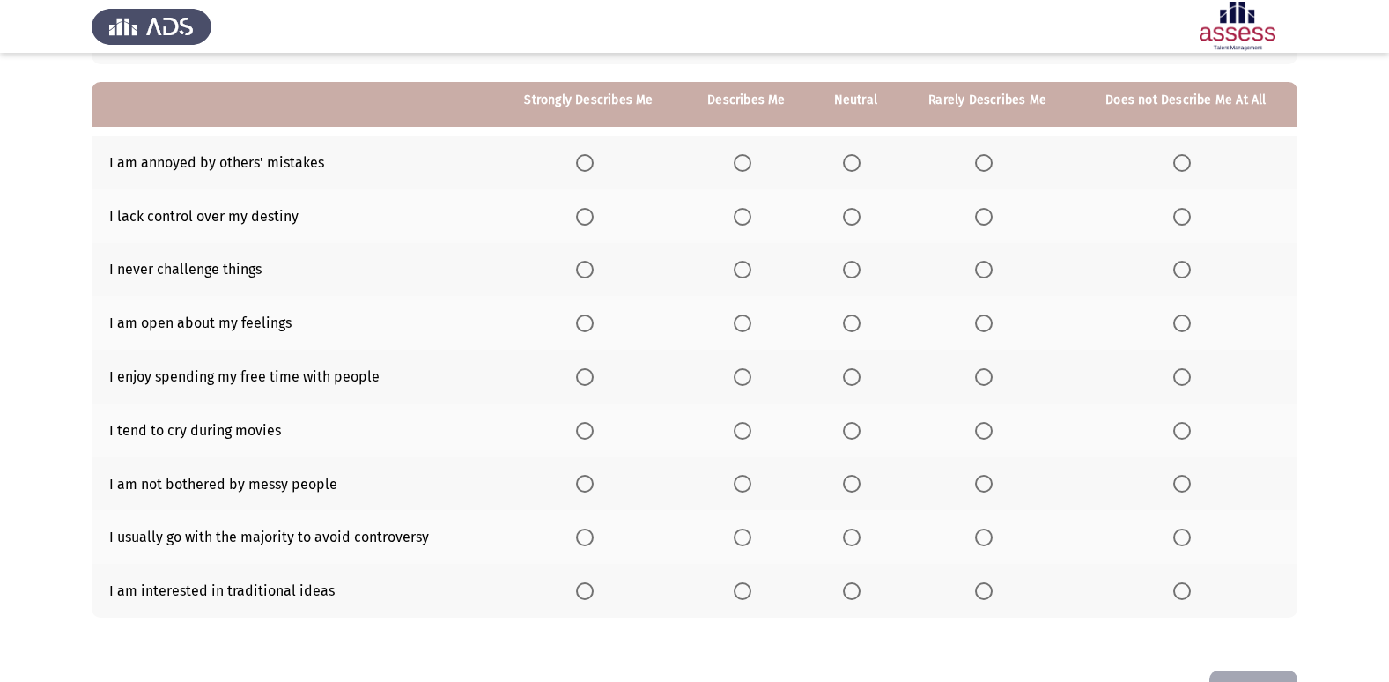
scroll to position [176, 0]
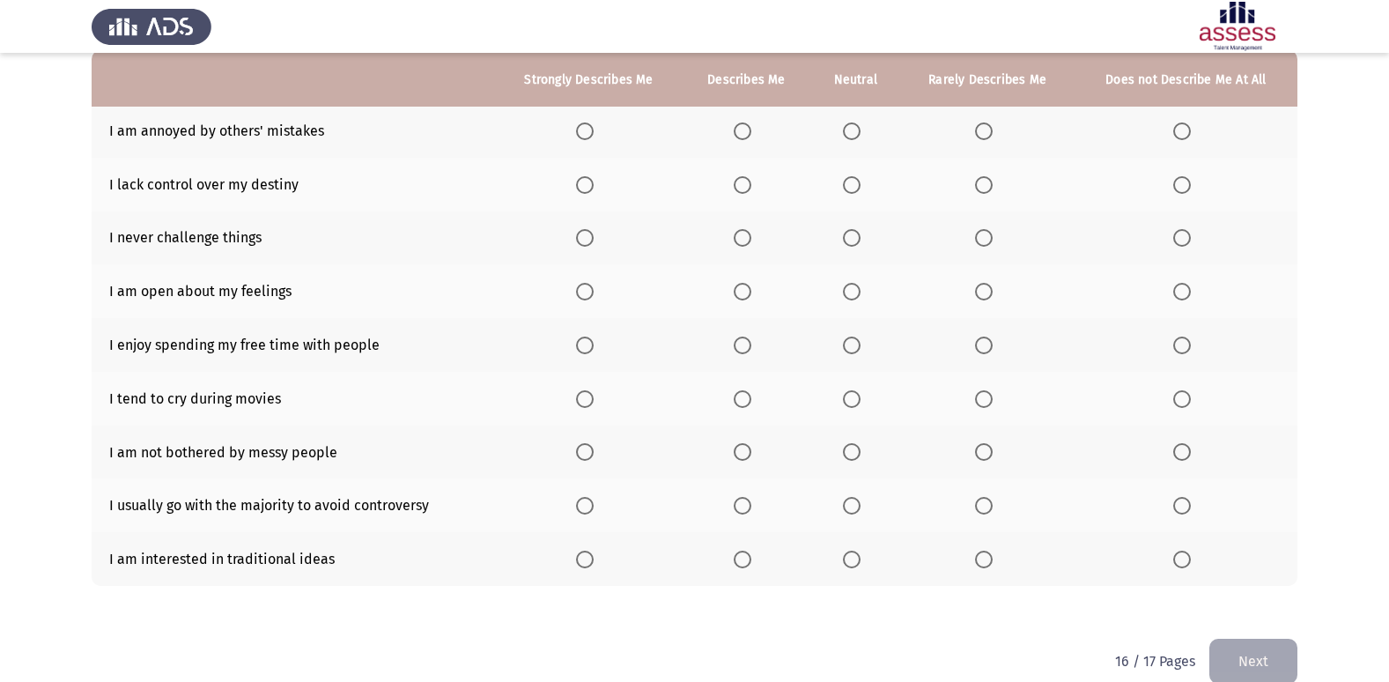
click at [738, 128] on span "Select an option" at bounding box center [743, 131] width 18 height 18
click at [738, 128] on input "Select an option" at bounding box center [743, 131] width 18 height 18
click at [847, 184] on span "Select an option" at bounding box center [852, 185] width 18 height 18
click at [847, 184] on input "Select an option" at bounding box center [852, 185] width 18 height 18
click at [982, 234] on span "Select an option" at bounding box center [984, 238] width 18 height 18
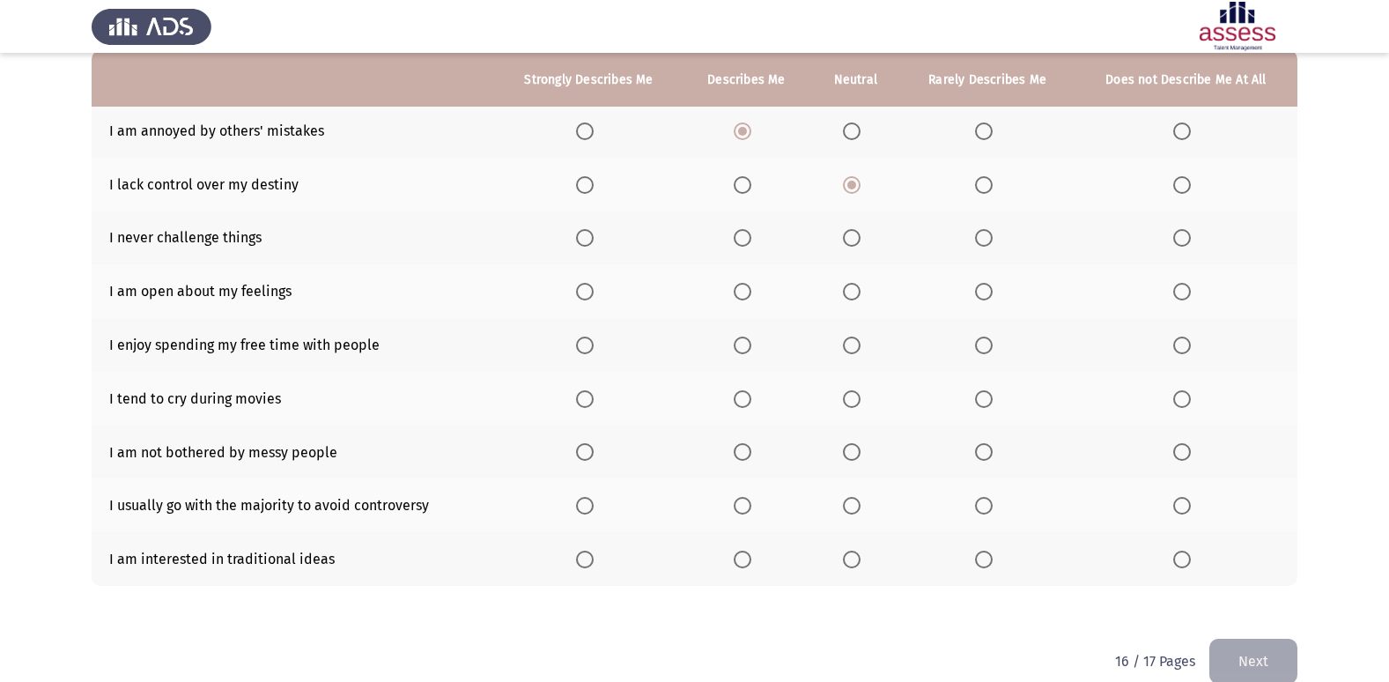
click at [982, 234] on input "Select an option" at bounding box center [984, 238] width 18 height 18
click at [987, 290] on span "Select an option" at bounding box center [984, 292] width 18 height 18
click at [987, 290] on input "Select an option" at bounding box center [984, 292] width 18 height 18
click at [854, 351] on span "Select an option" at bounding box center [852, 345] width 18 height 18
click at [854, 351] on input "Select an option" at bounding box center [852, 345] width 18 height 18
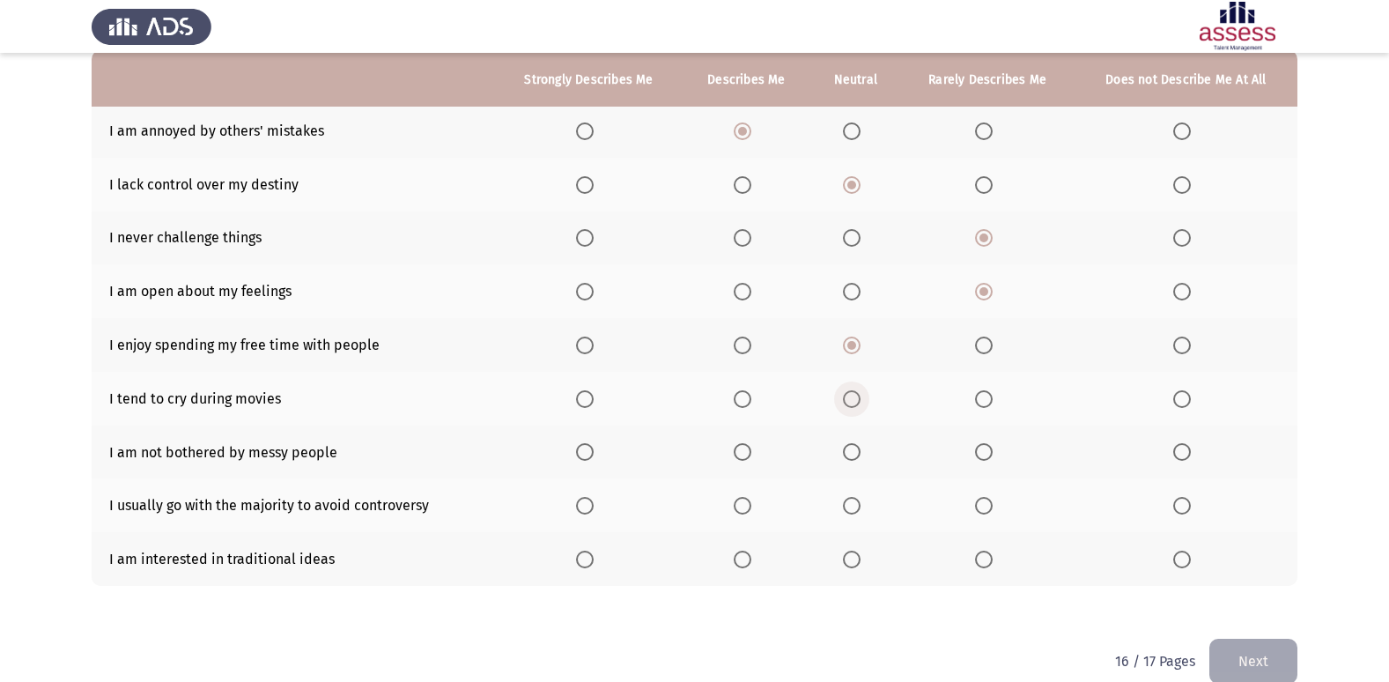
click at [848, 401] on span "Select an option" at bounding box center [852, 399] width 18 height 18
click at [848, 401] on input "Select an option" at bounding box center [852, 399] width 18 height 18
click at [750, 451] on span "Select an option" at bounding box center [743, 452] width 18 height 18
click at [750, 451] on input "Select an option" at bounding box center [743, 452] width 18 height 18
click at [849, 508] on span "Select an option" at bounding box center [852, 506] width 18 height 18
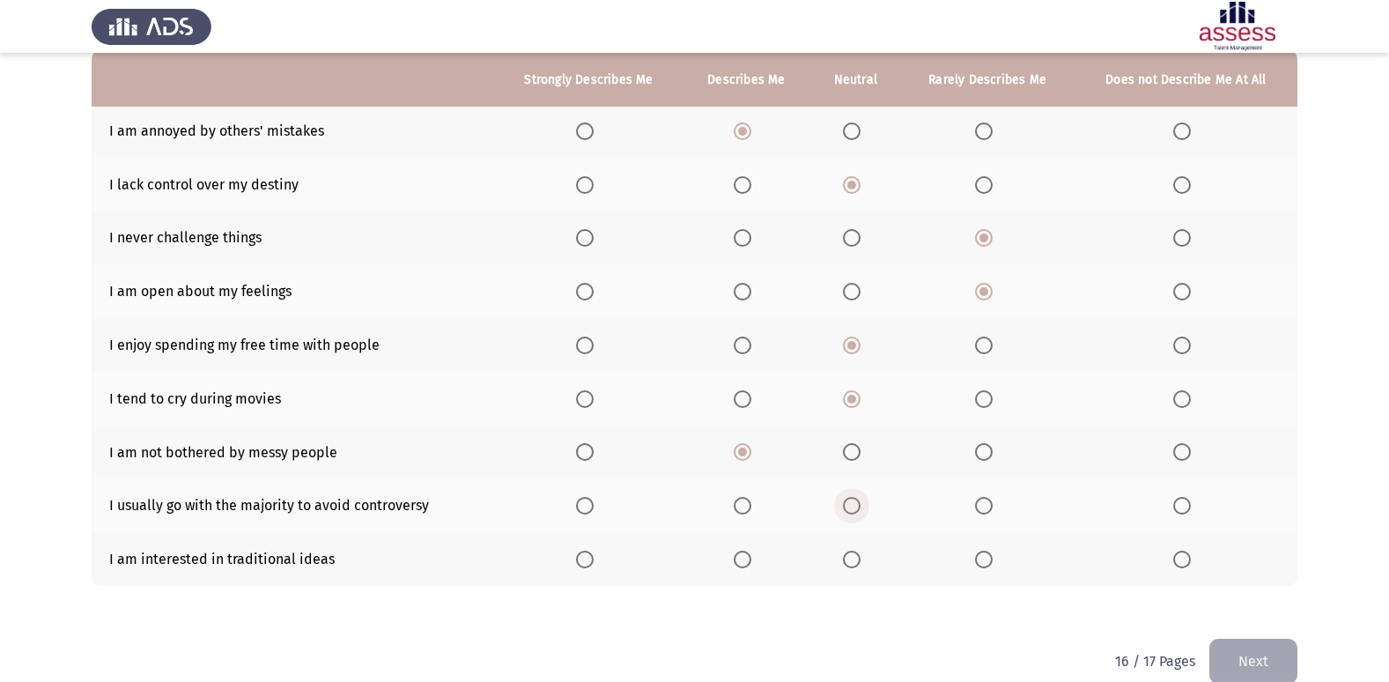
click at [849, 508] on input "Select an option" at bounding box center [852, 506] width 18 height 18
click at [992, 566] on span "Select an option" at bounding box center [984, 560] width 18 height 18
click at [992, 566] on input "Select an option" at bounding box center [984, 560] width 18 height 18
click at [1245, 647] on button "Next" at bounding box center [1253, 661] width 88 height 45
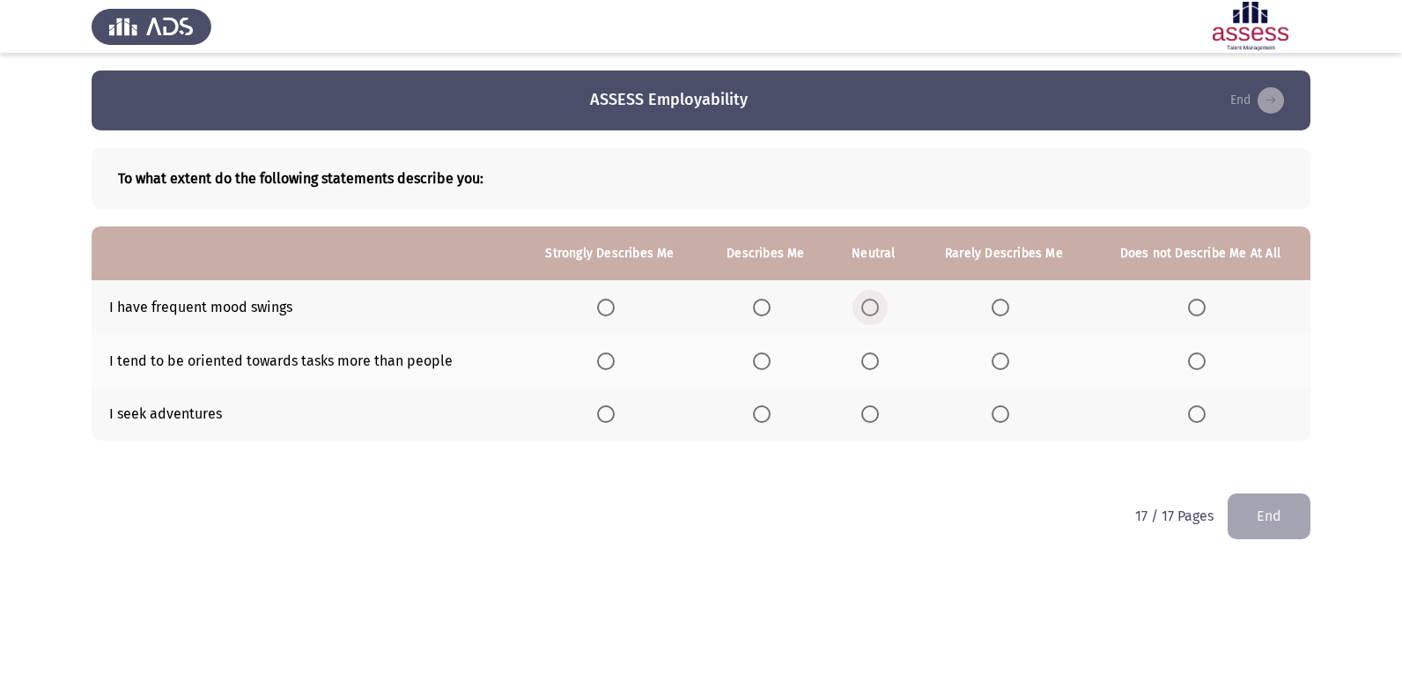
click at [868, 305] on span "Select an option" at bounding box center [870, 308] width 18 height 18
click at [868, 305] on input "Select an option" at bounding box center [870, 308] width 18 height 18
click at [1000, 357] on span "Select an option" at bounding box center [1001, 361] width 18 height 18
click at [1000, 357] on input "Select an option" at bounding box center [1001, 361] width 18 height 18
click at [994, 409] on span "Select an option" at bounding box center [1001, 414] width 18 height 18
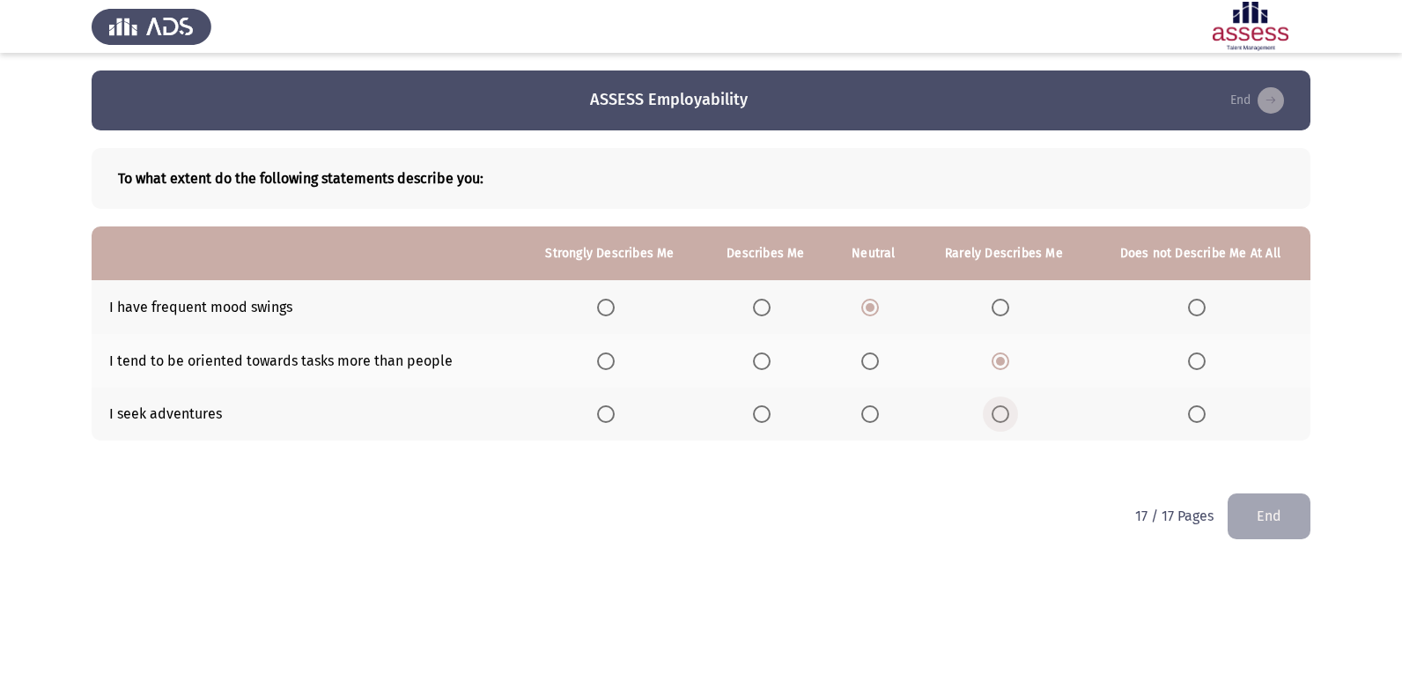
click at [994, 409] on input "Select an option" at bounding box center [1001, 414] width 18 height 18
click at [1272, 517] on button "End" at bounding box center [1269, 515] width 83 height 45
